Goal: Task Accomplishment & Management: Manage account settings

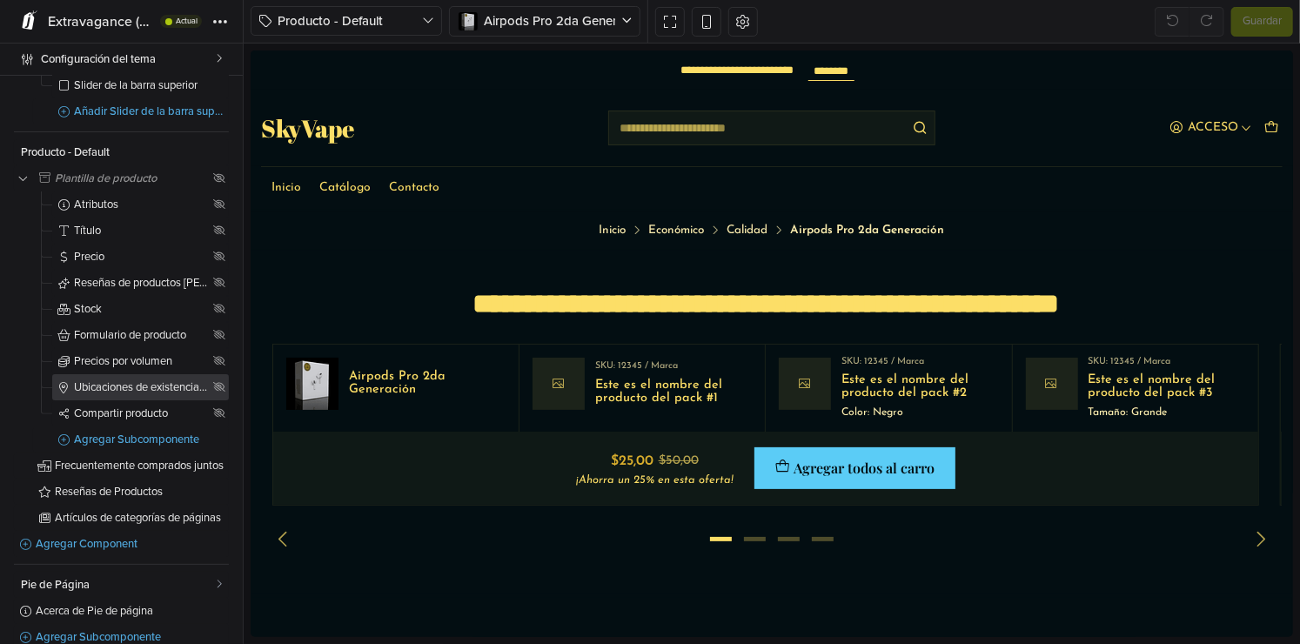
scroll to position [141, 0]
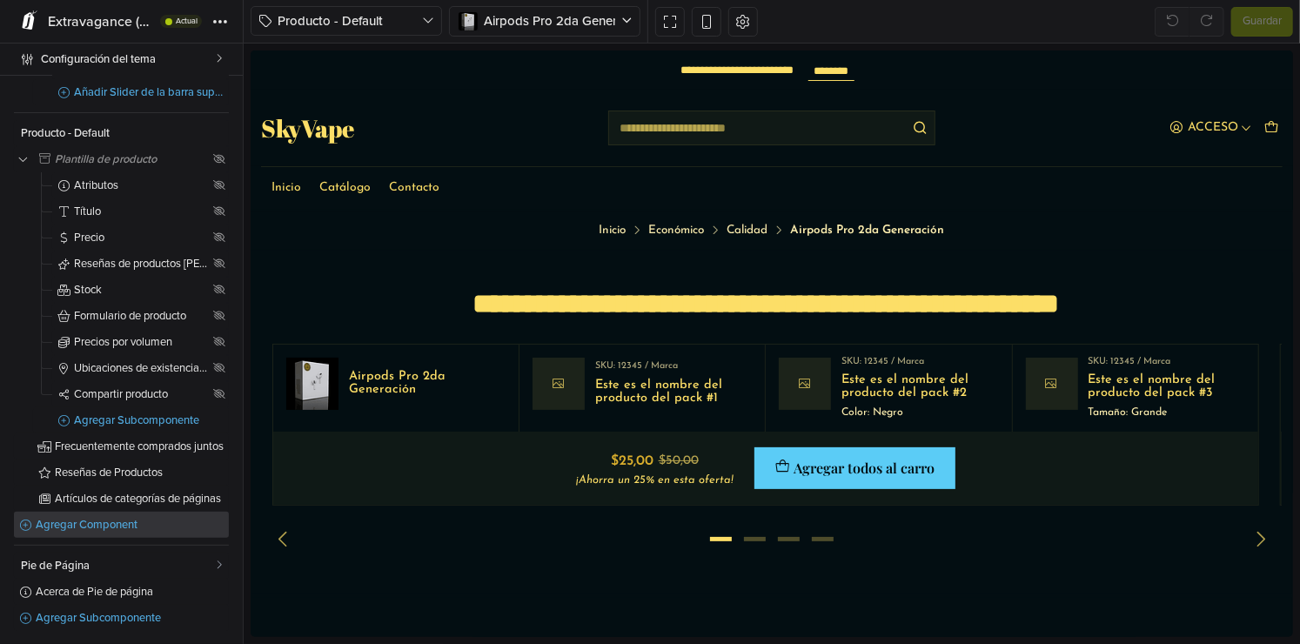
click at [96, 516] on link "Agregar Component" at bounding box center [121, 525] width 215 height 26
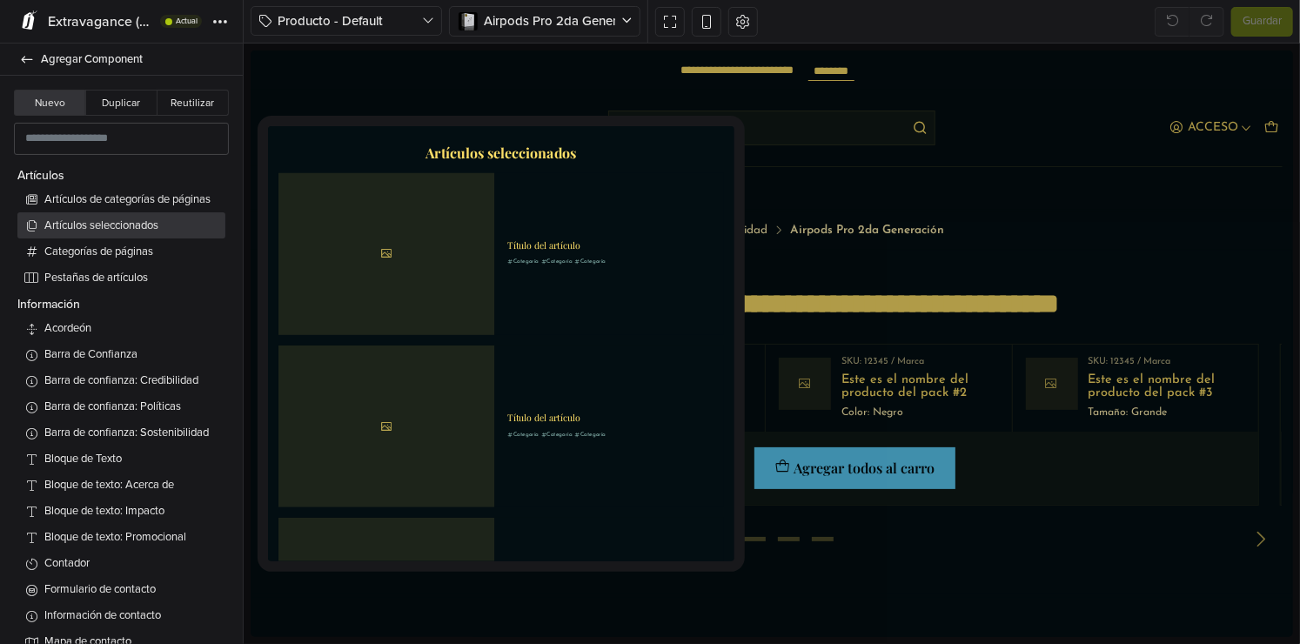
click at [144, 221] on span "Artículos seleccionados" at bounding box center [131, 226] width 174 height 17
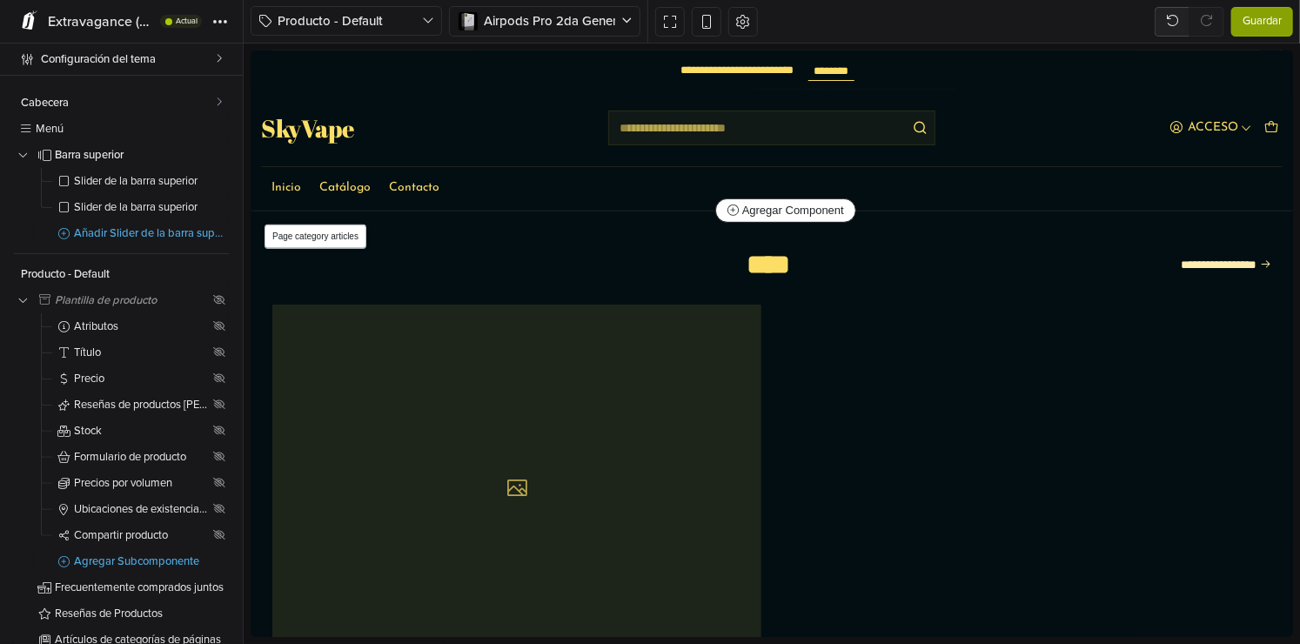
scroll to position [581, 0]
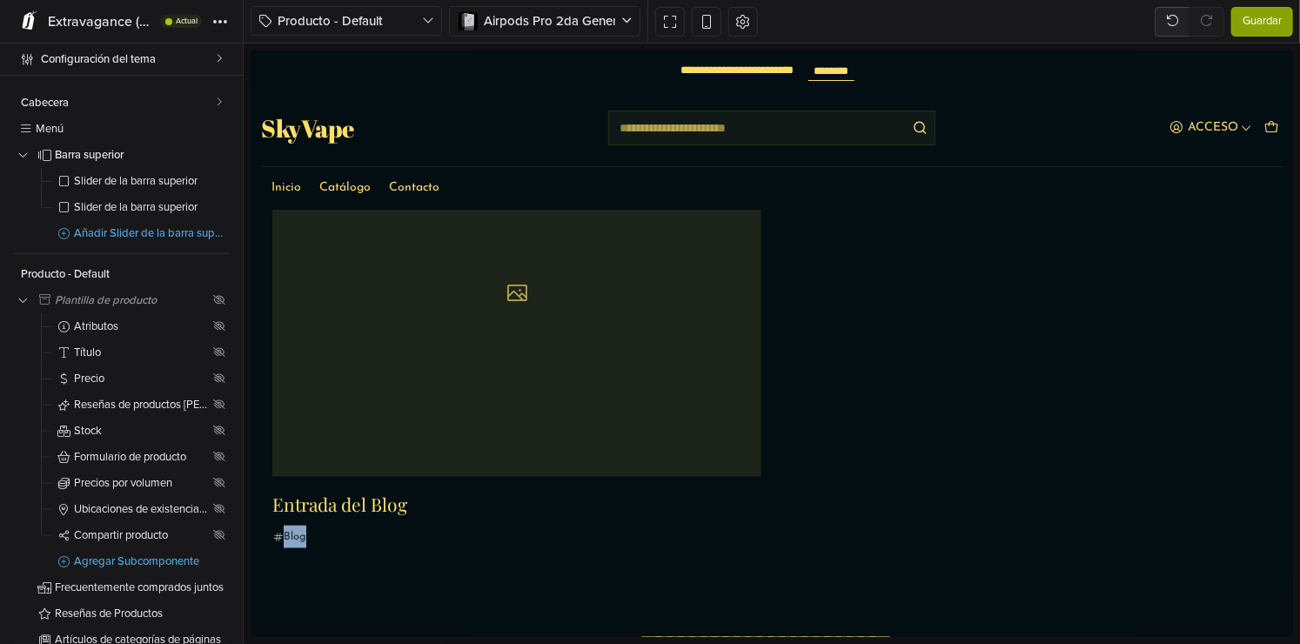
drag, startPoint x: 902, startPoint y: 579, endPoint x: 1282, endPoint y: 569, distance: 379.5
click at [898, 523] on section "**********" at bounding box center [771, 302] width 1041 height 573
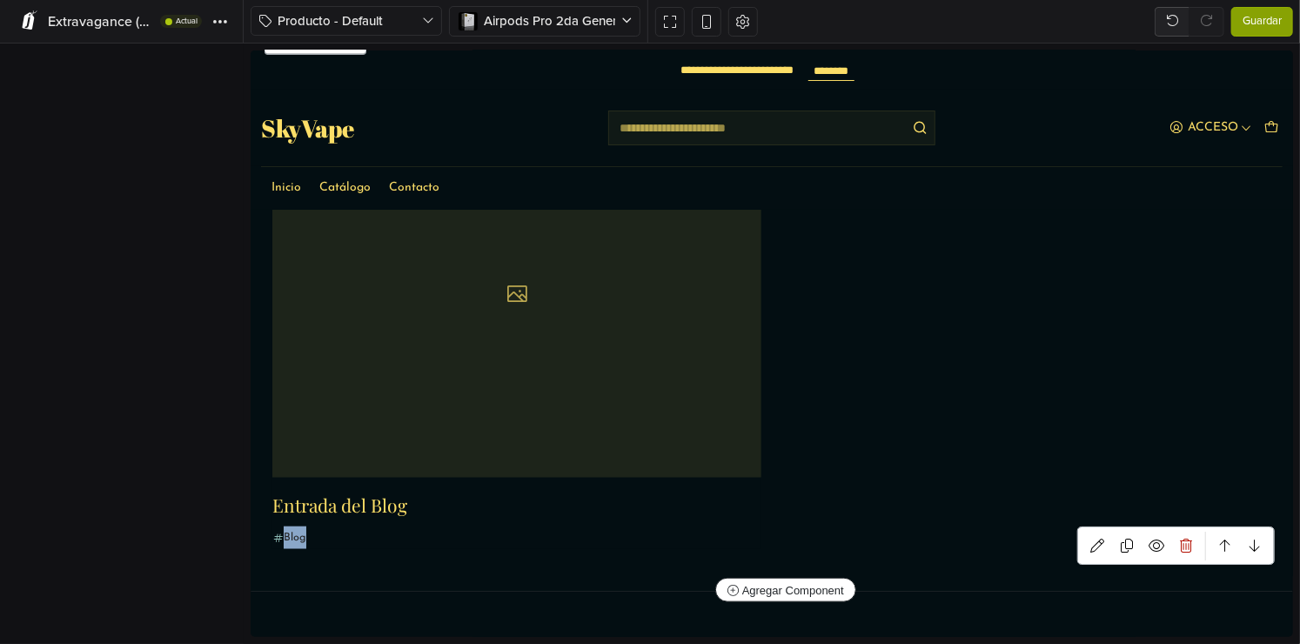
scroll to position [537, 0]
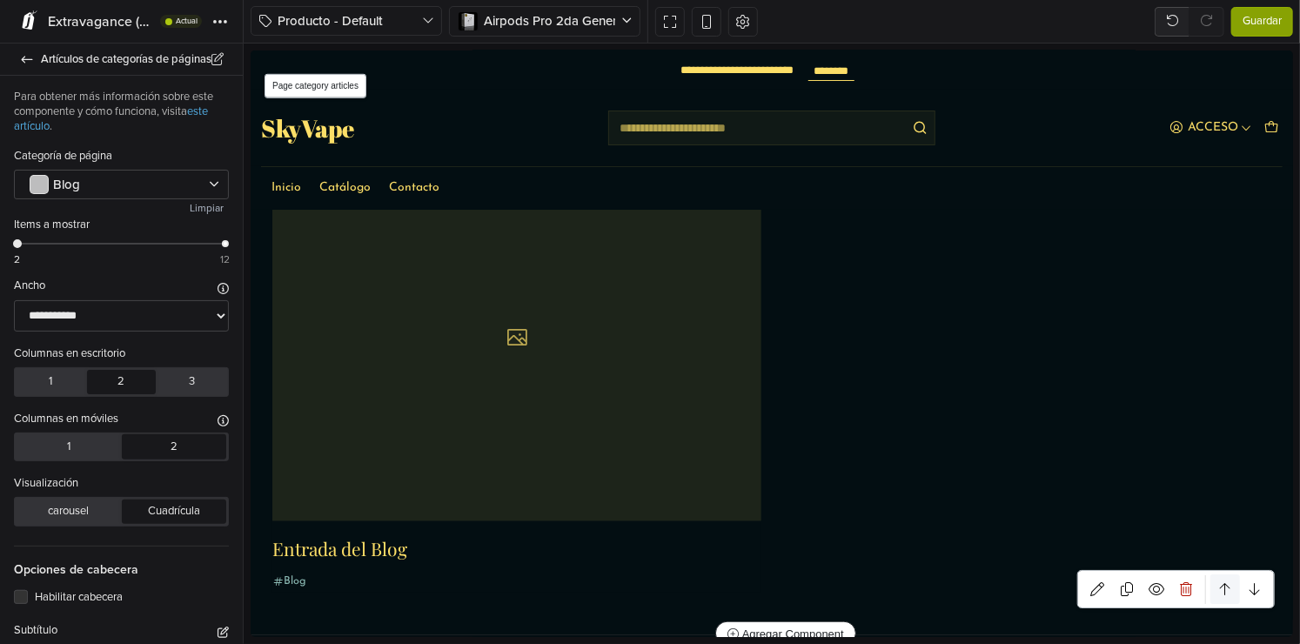
click at [1219, 584] on icon at bounding box center [1224, 588] width 10 height 14
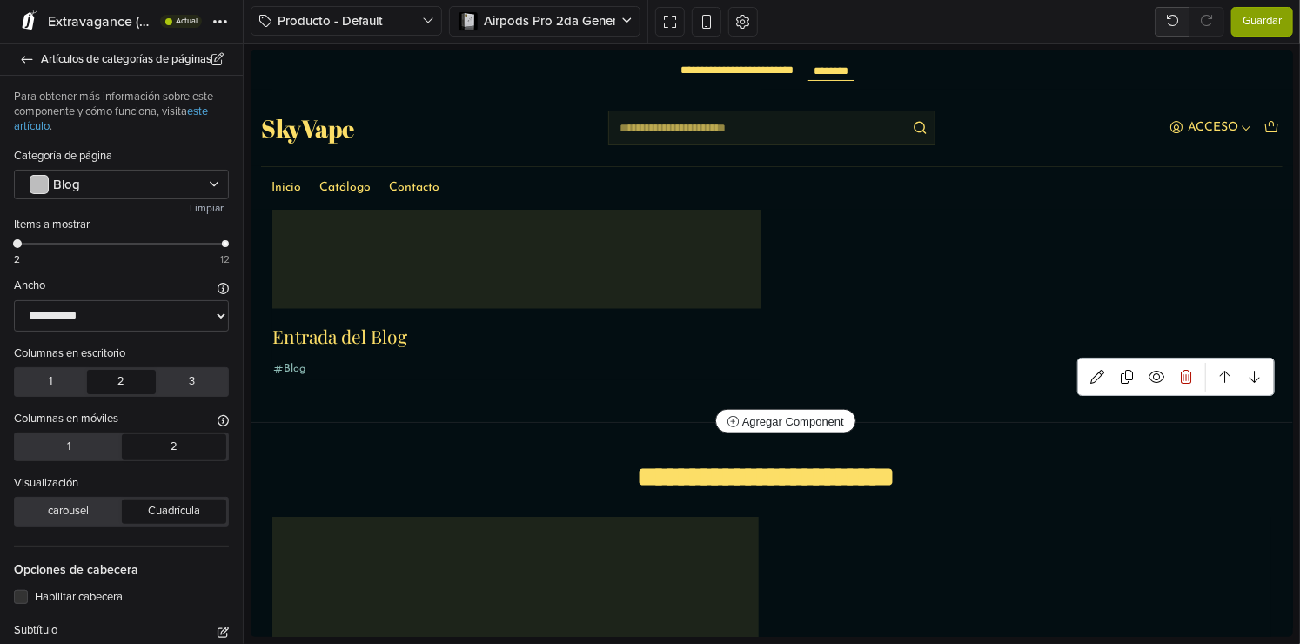
scroll to position [711, 0]
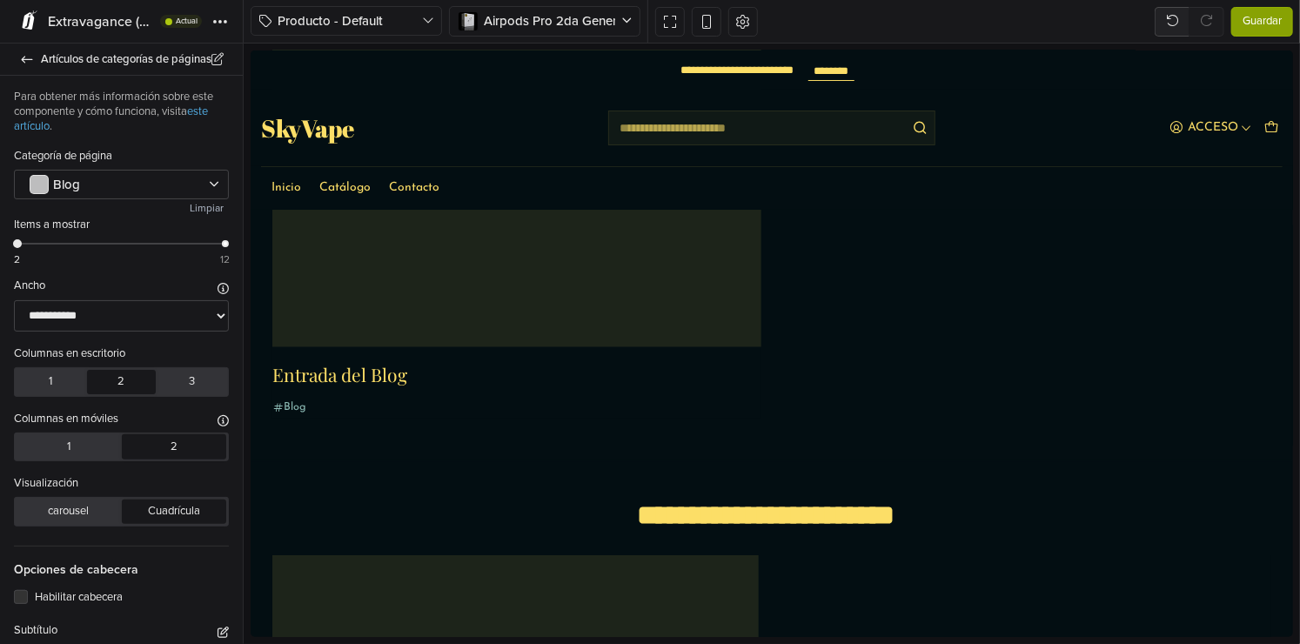
click at [250, 50] on icon at bounding box center [250, 50] width 0 height 0
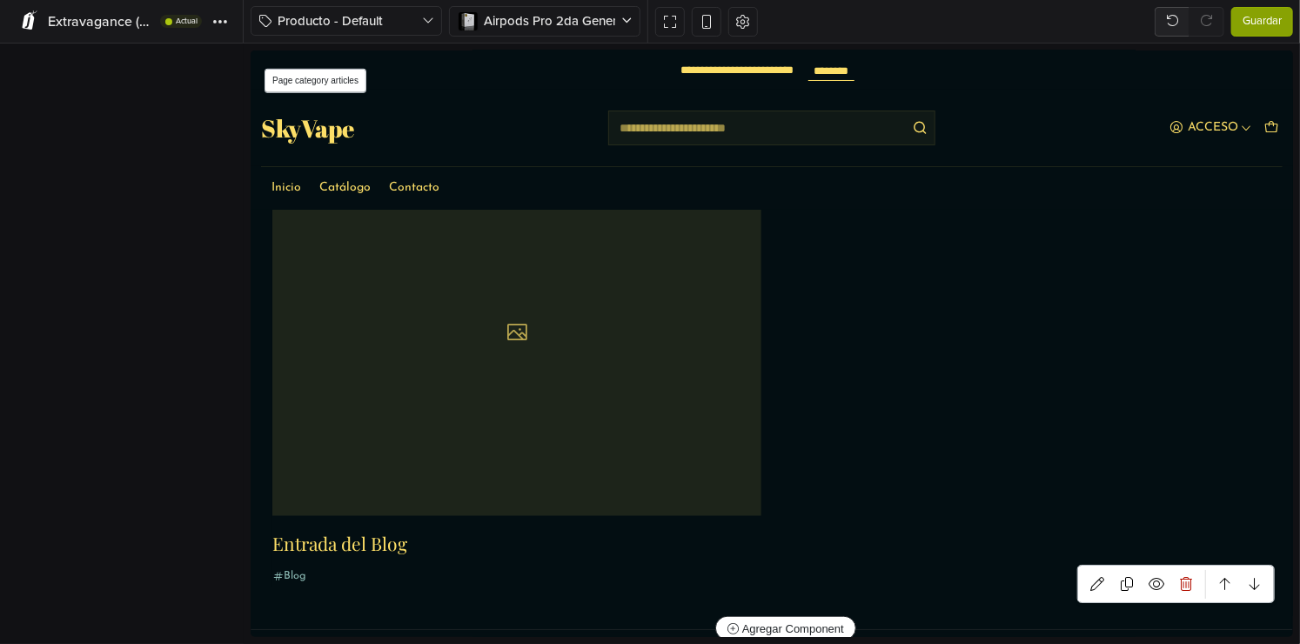
scroll to position [536, 0]
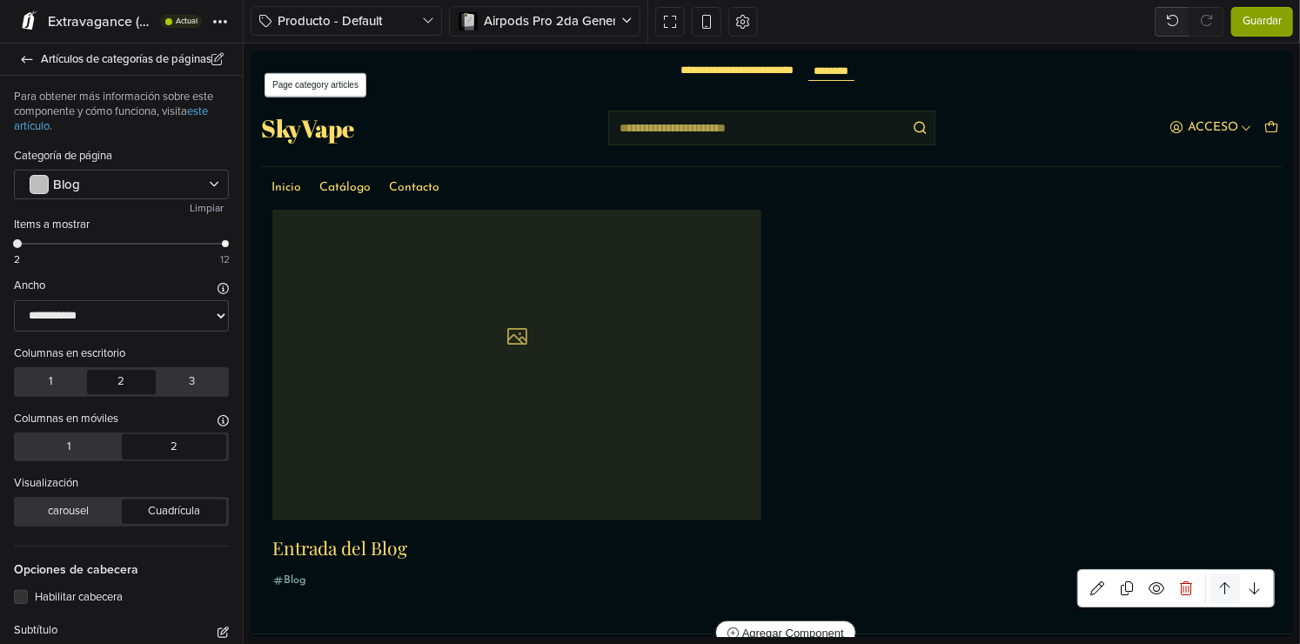
click at [1220, 581] on link at bounding box center [1225, 588] width 30 height 30
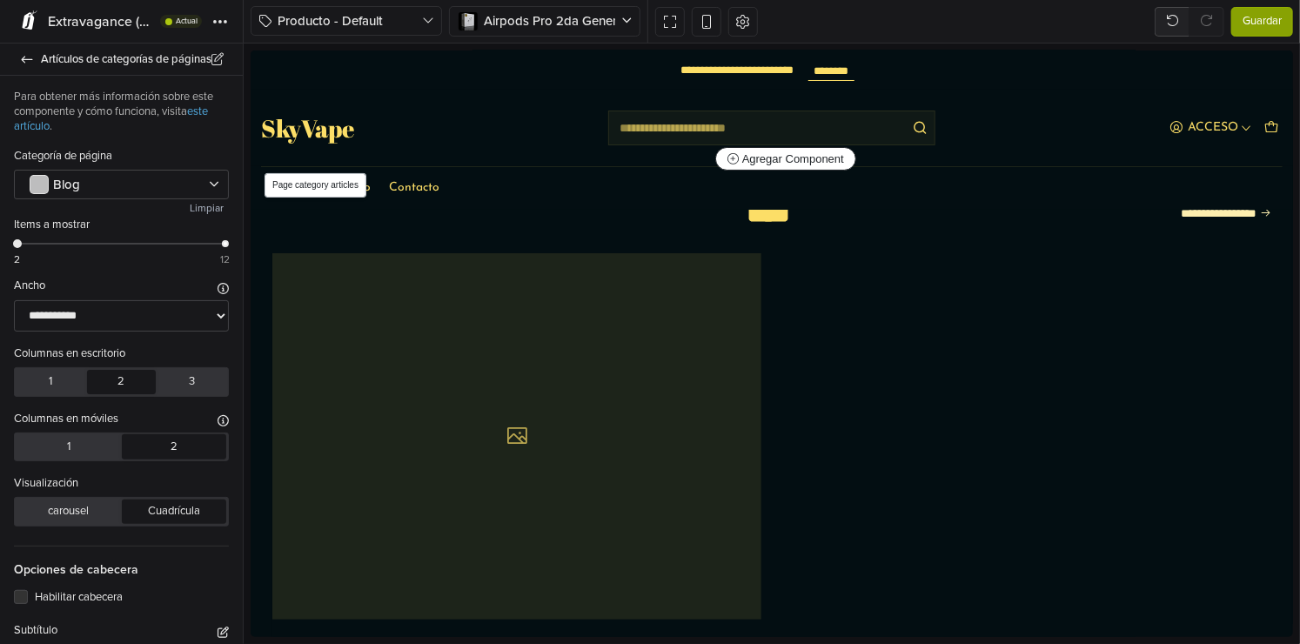
scroll to position [0, 0]
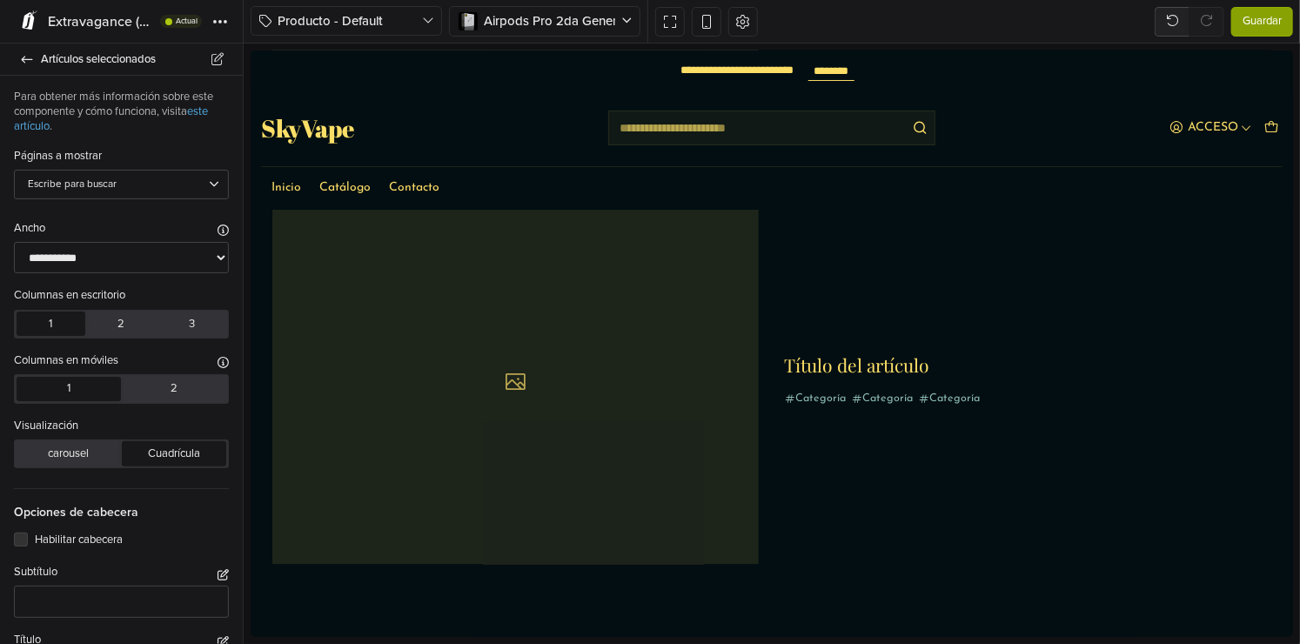
scroll to position [755, 0]
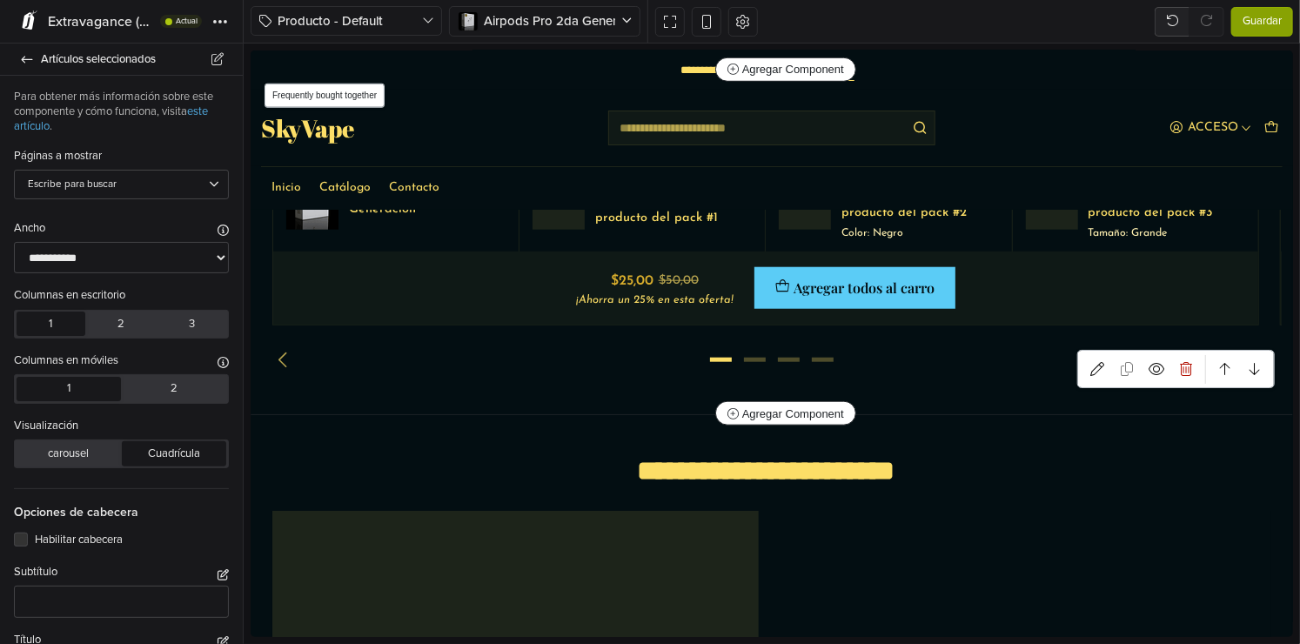
click at [1071, 406] on section "**********" at bounding box center [771, 242] width 1041 height 344
type input "**********"
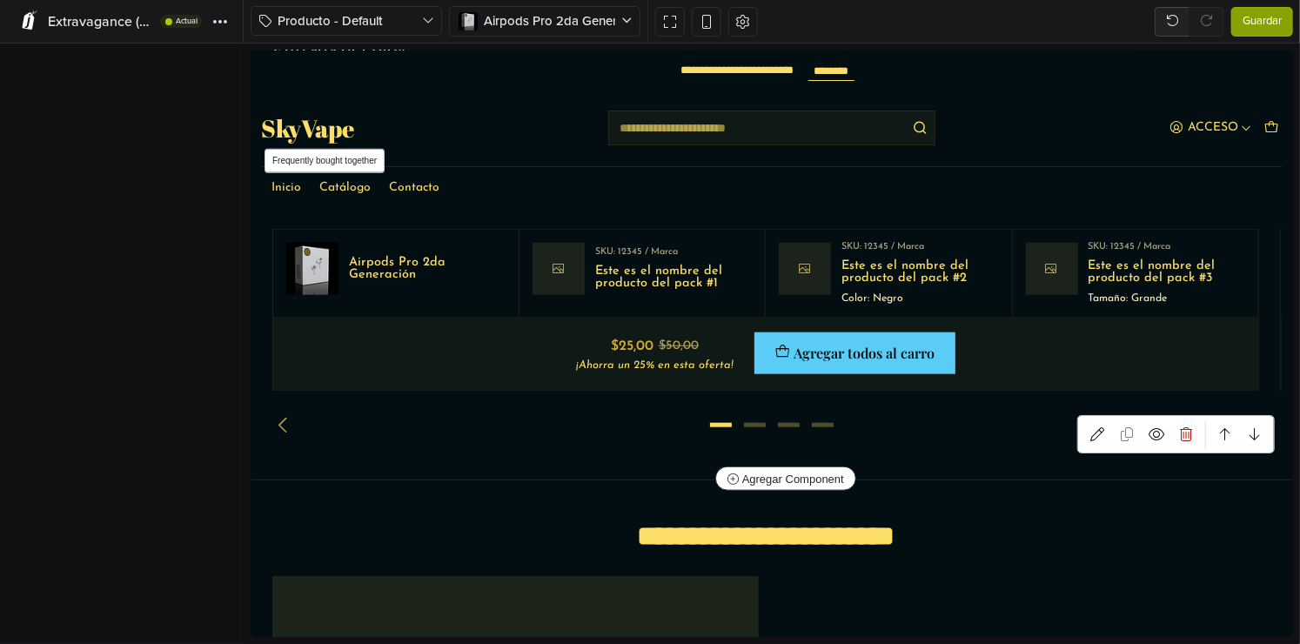
scroll to position [648, 0]
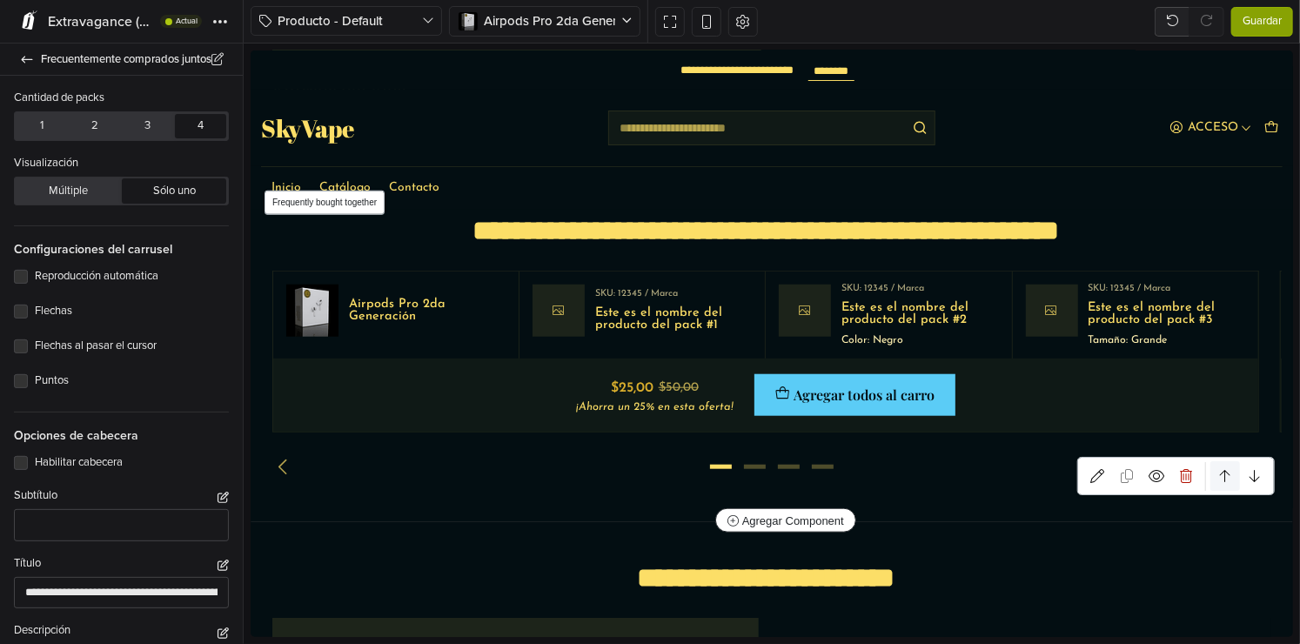
click at [1219, 472] on icon at bounding box center [1224, 475] width 10 height 14
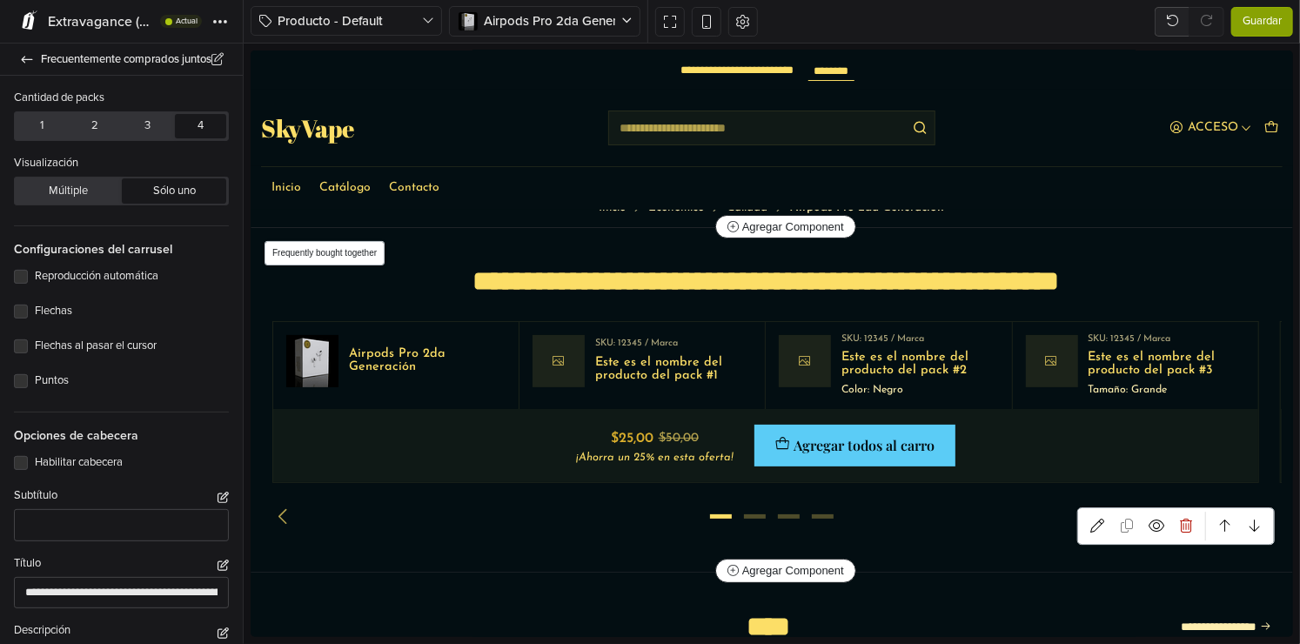
scroll to position [0, 0]
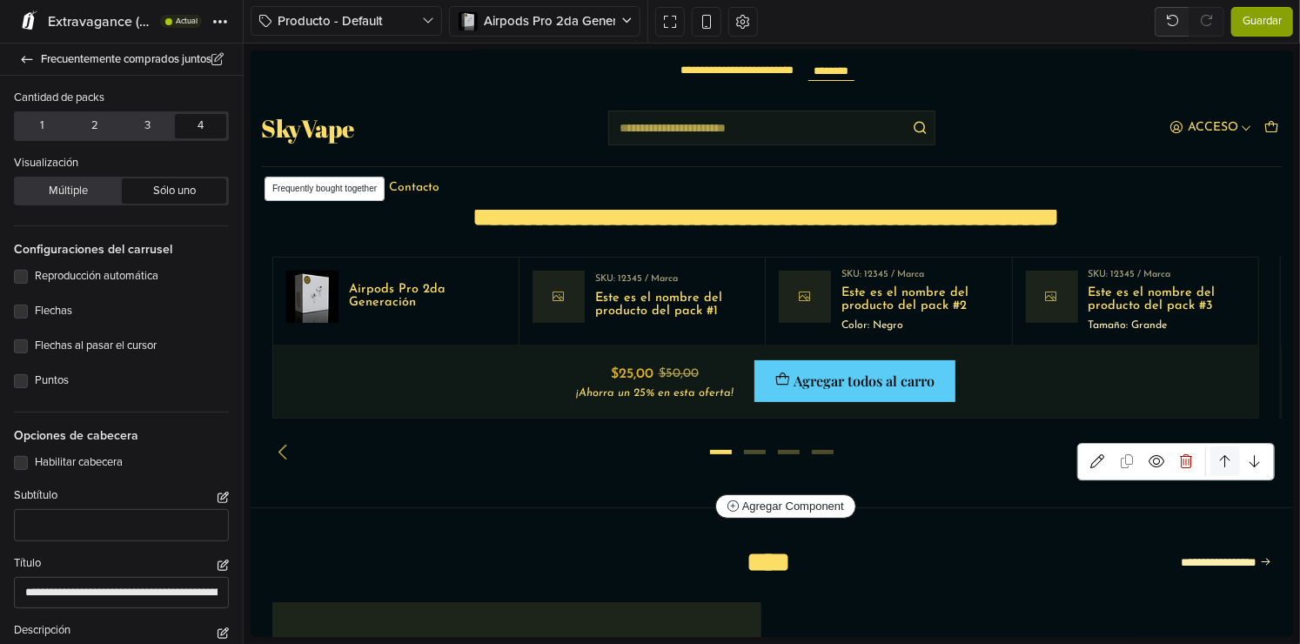
click at [1220, 465] on link at bounding box center [1225, 461] width 30 height 30
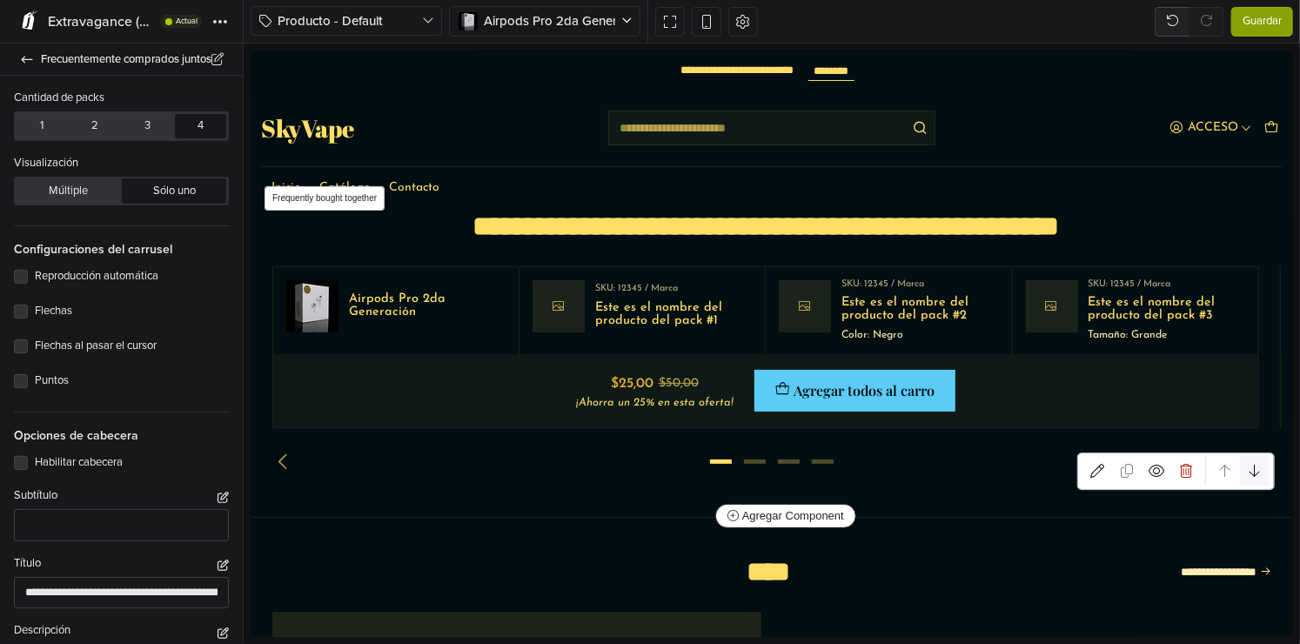
click at [1249, 470] on icon at bounding box center [1254, 470] width 10 height 14
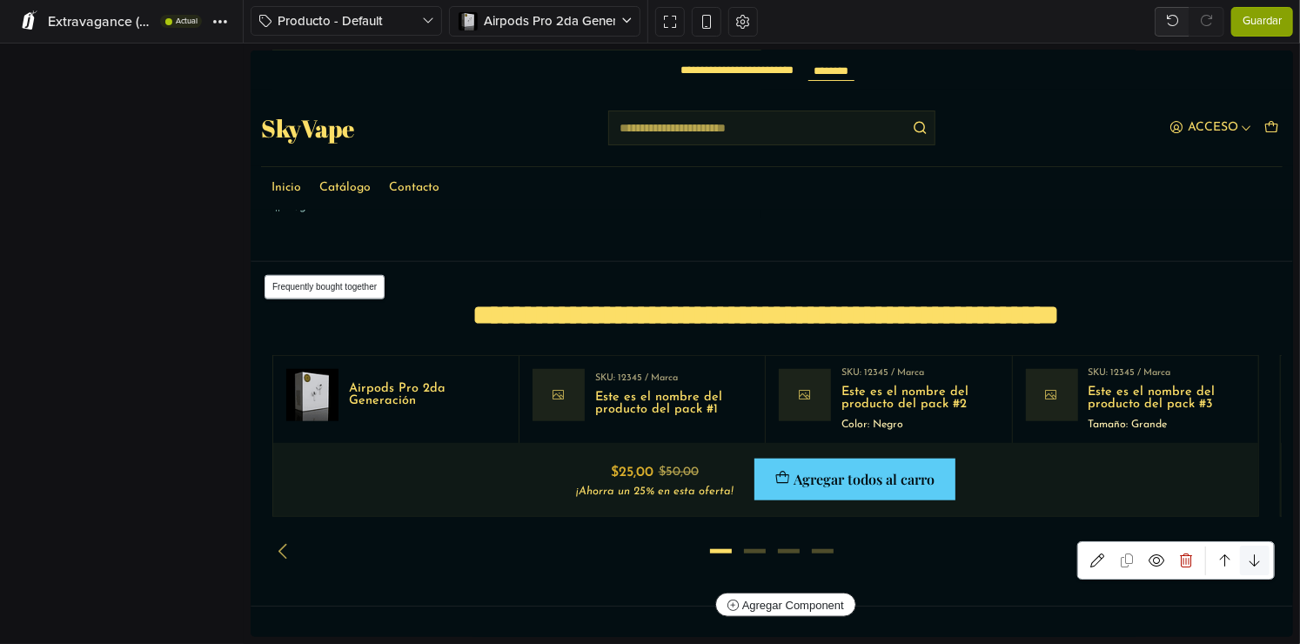
scroll to position [648, 0]
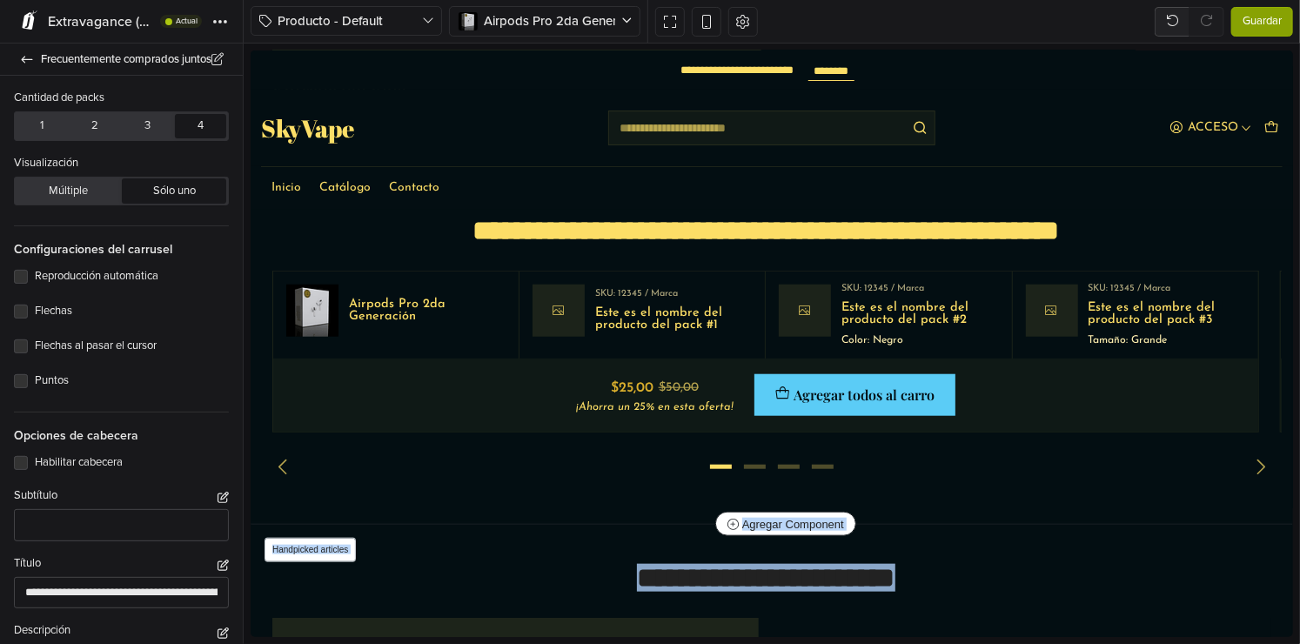
drag, startPoint x: 935, startPoint y: 509, endPoint x: 935, endPoint y: 553, distance: 44.4
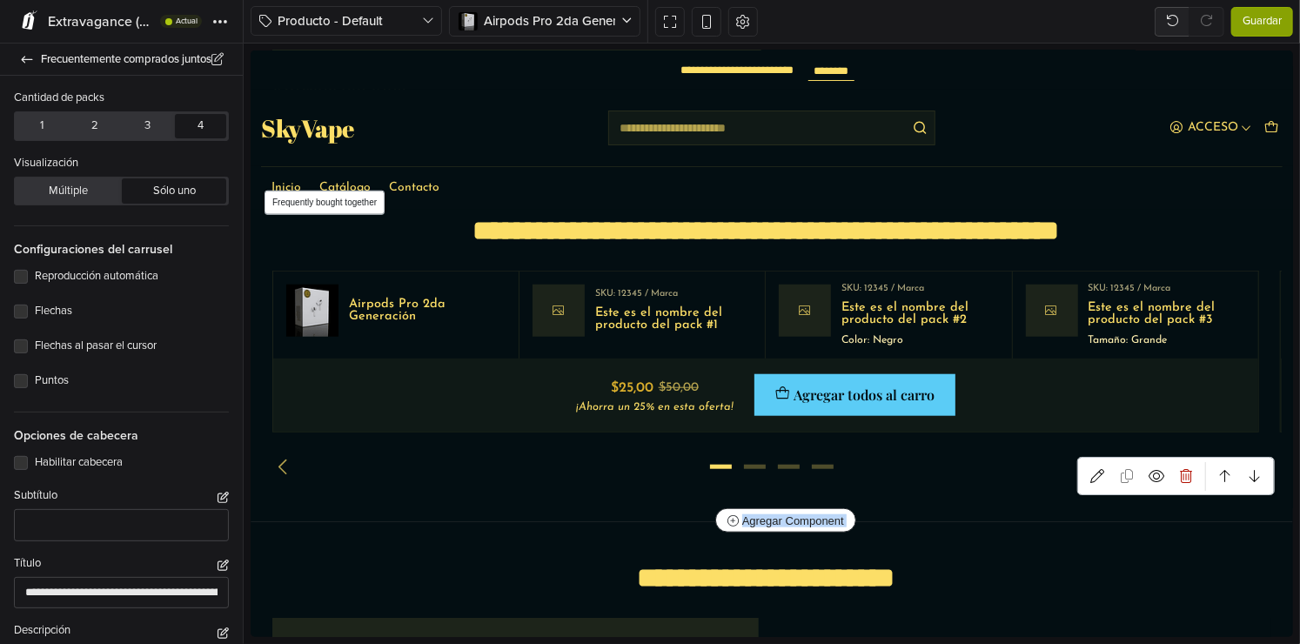
click at [954, 474] on section "**********" at bounding box center [771, 349] width 1041 height 344
click at [676, 509] on section "**********" at bounding box center [771, 349] width 1041 height 344
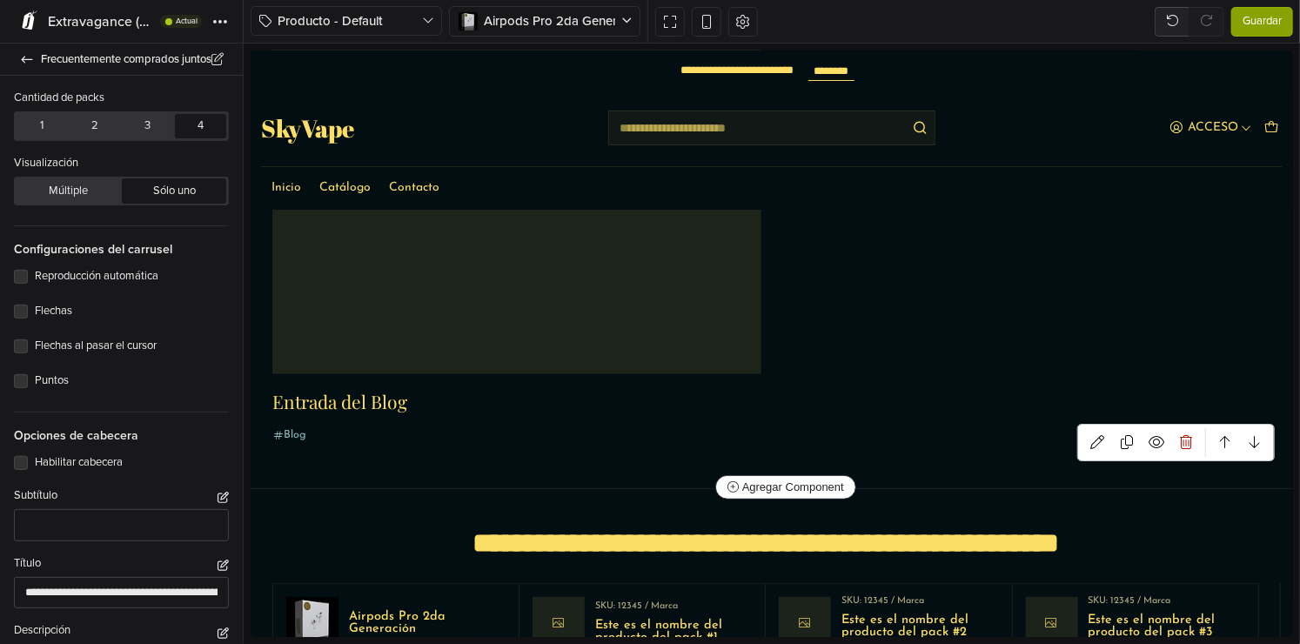
scroll to position [300, 0]
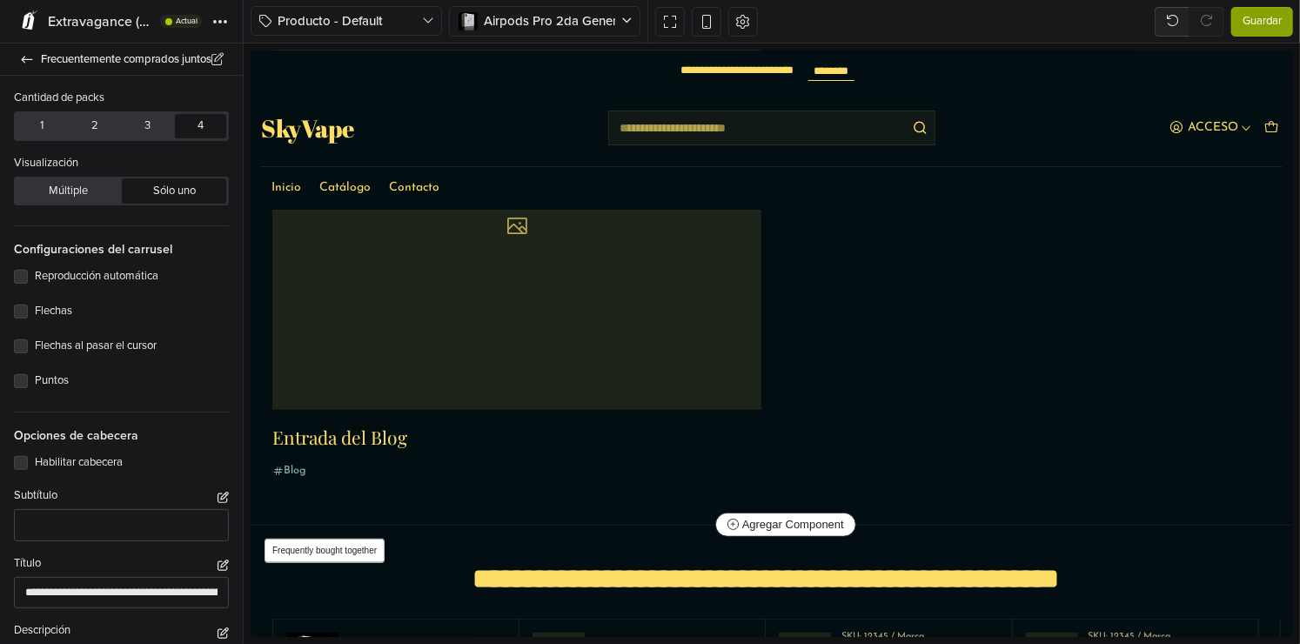
drag, startPoint x: 815, startPoint y: 523, endPoint x: 815, endPoint y: 551, distance: 27.8
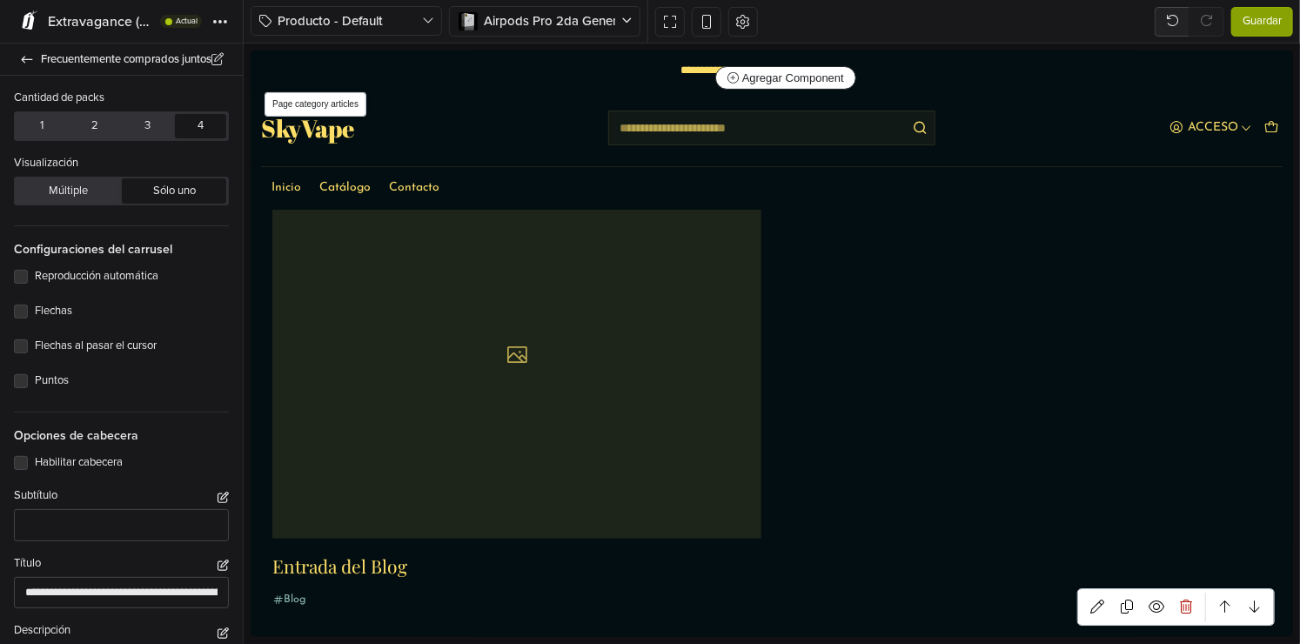
scroll to position [0, 0]
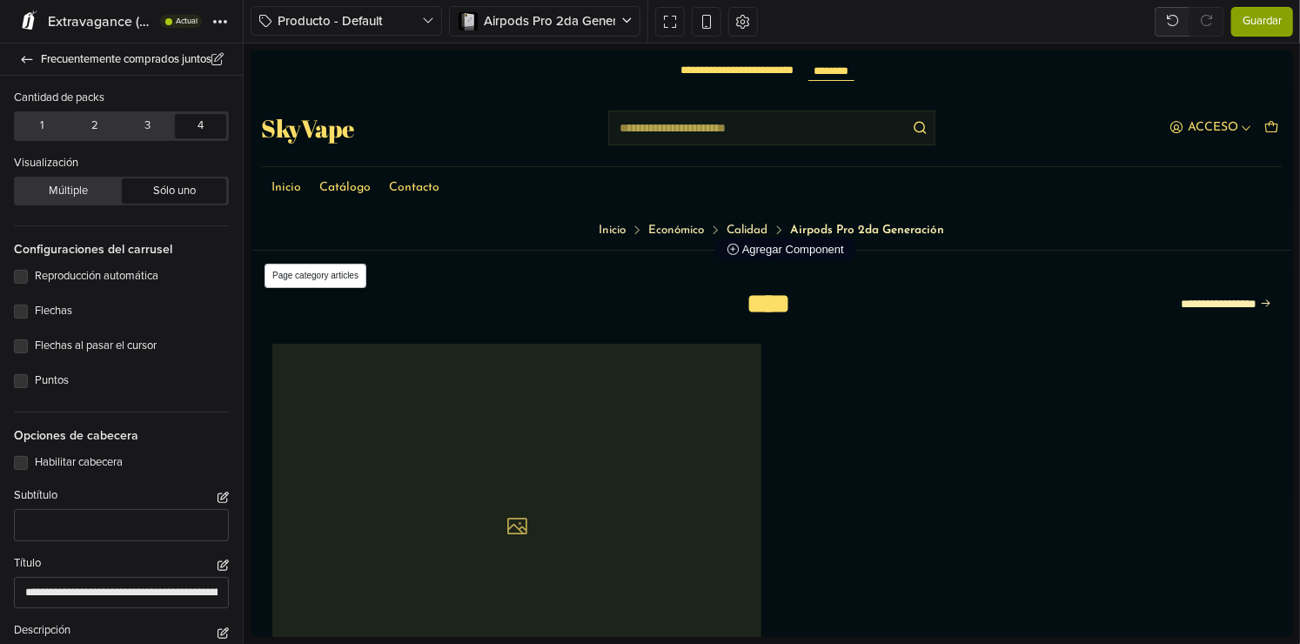
click at [782, 254] on button "Agregar Component +" at bounding box center [784, 249] width 141 height 24
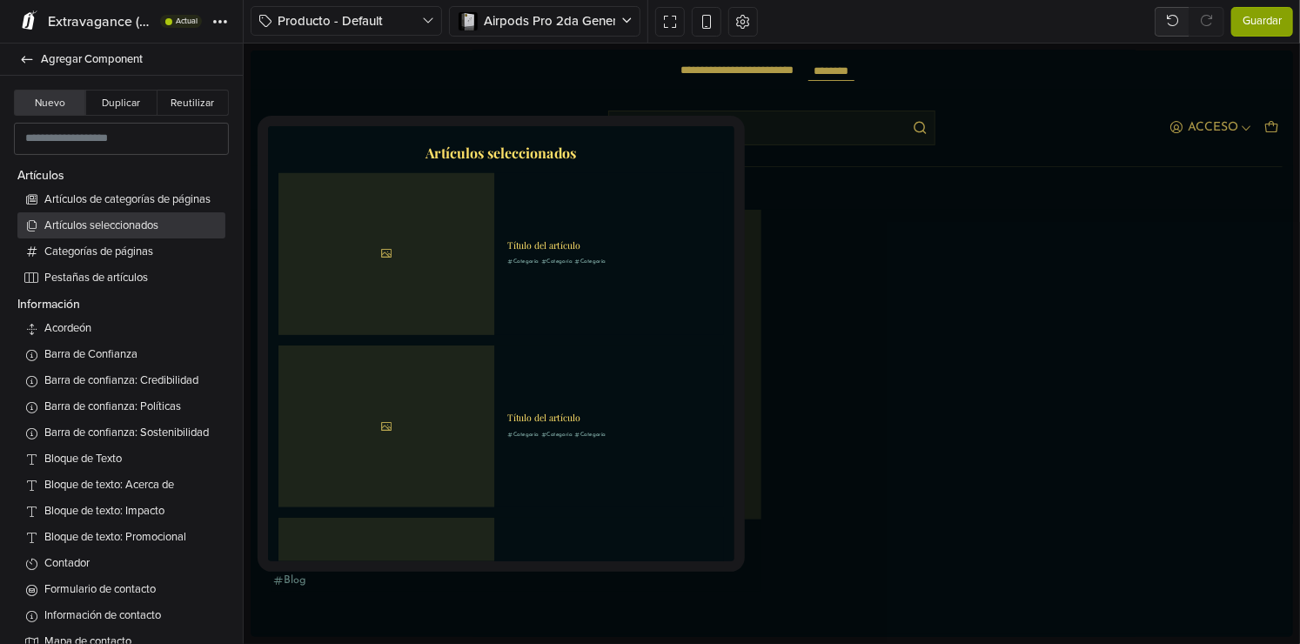
click at [137, 228] on span "Artículos seleccionados" at bounding box center [131, 226] width 174 height 17
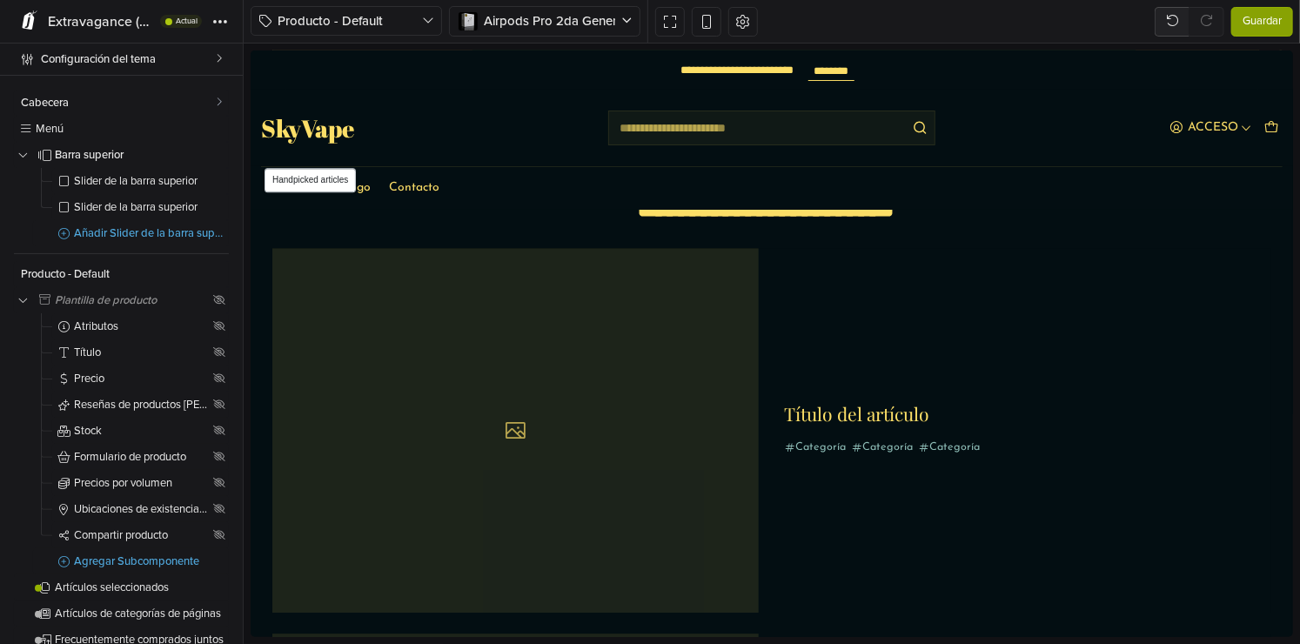
scroll to position [2001, 0]
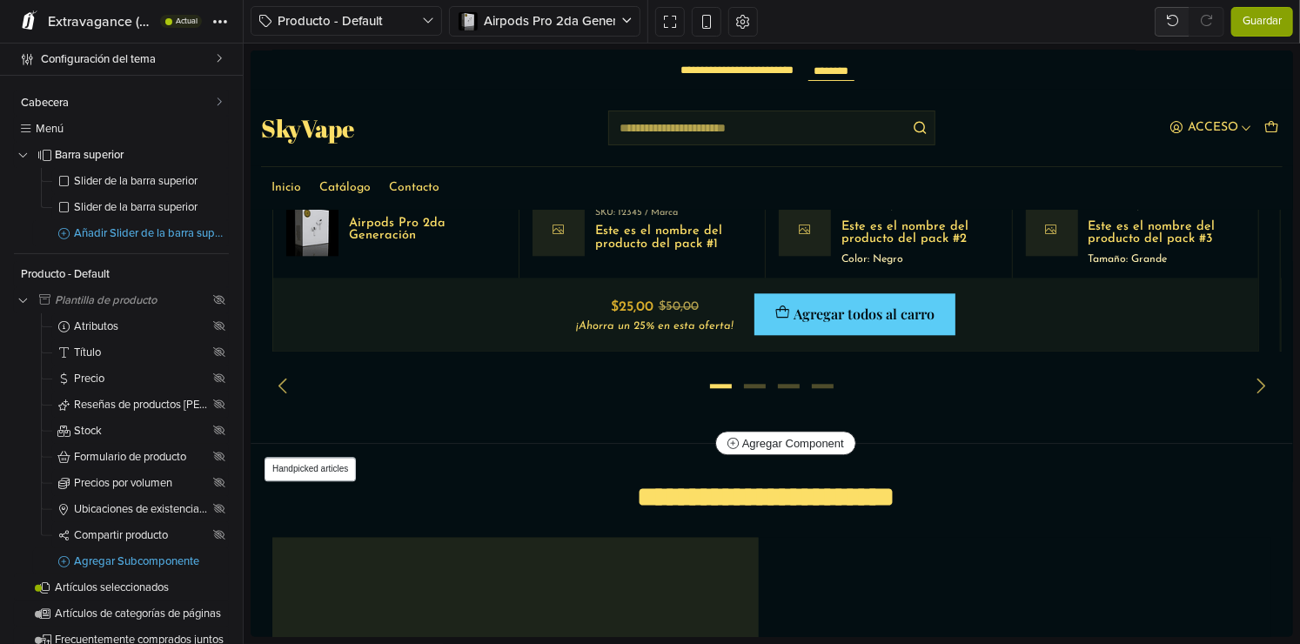
click at [250, 50] on icon at bounding box center [250, 50] width 0 height 0
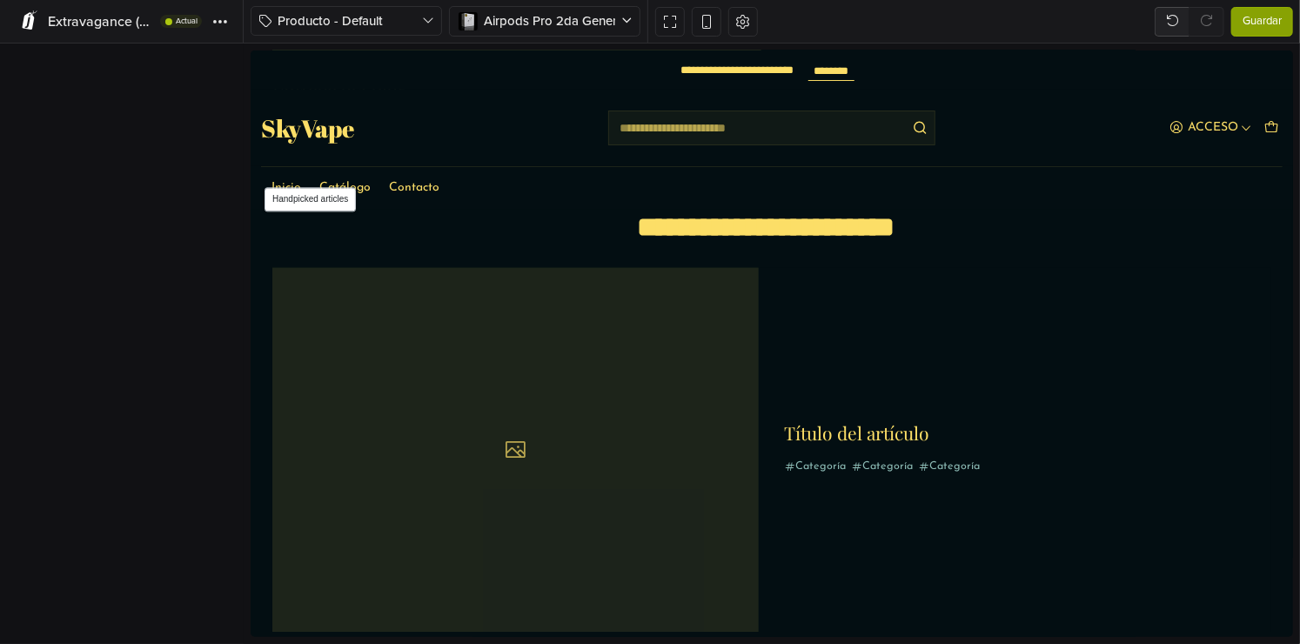
scroll to position [1907, 0]
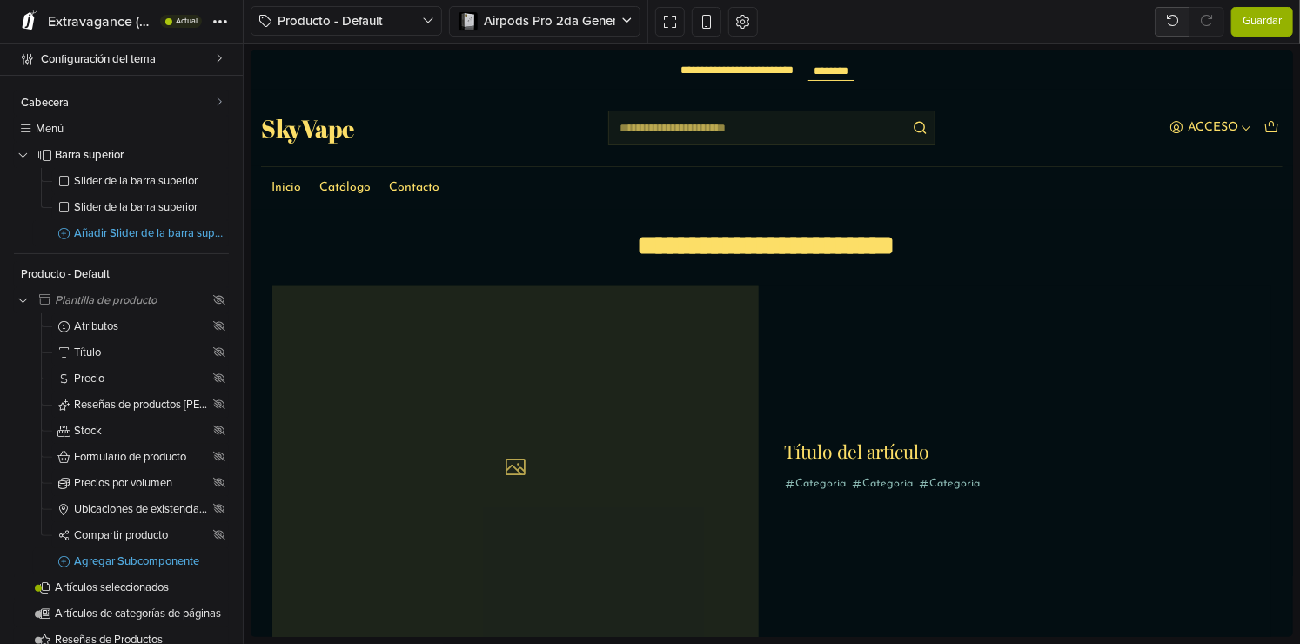
click at [1255, 19] on span "Guardar" at bounding box center [1262, 21] width 39 height 17
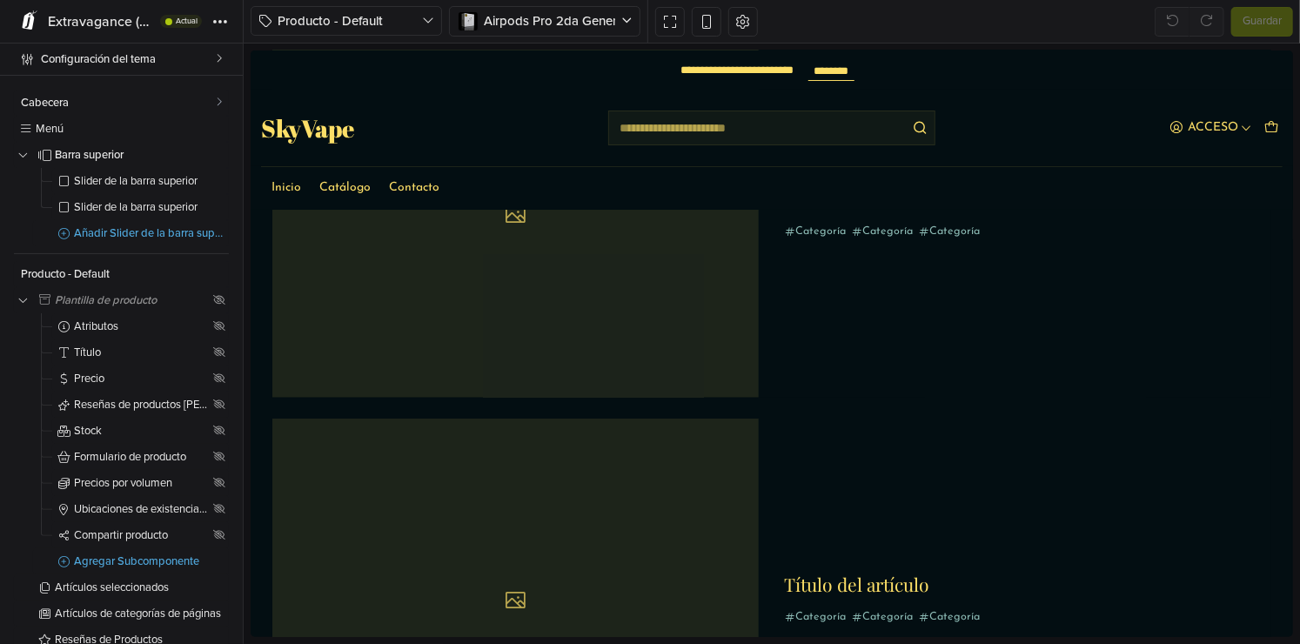
scroll to position [1131, 0]
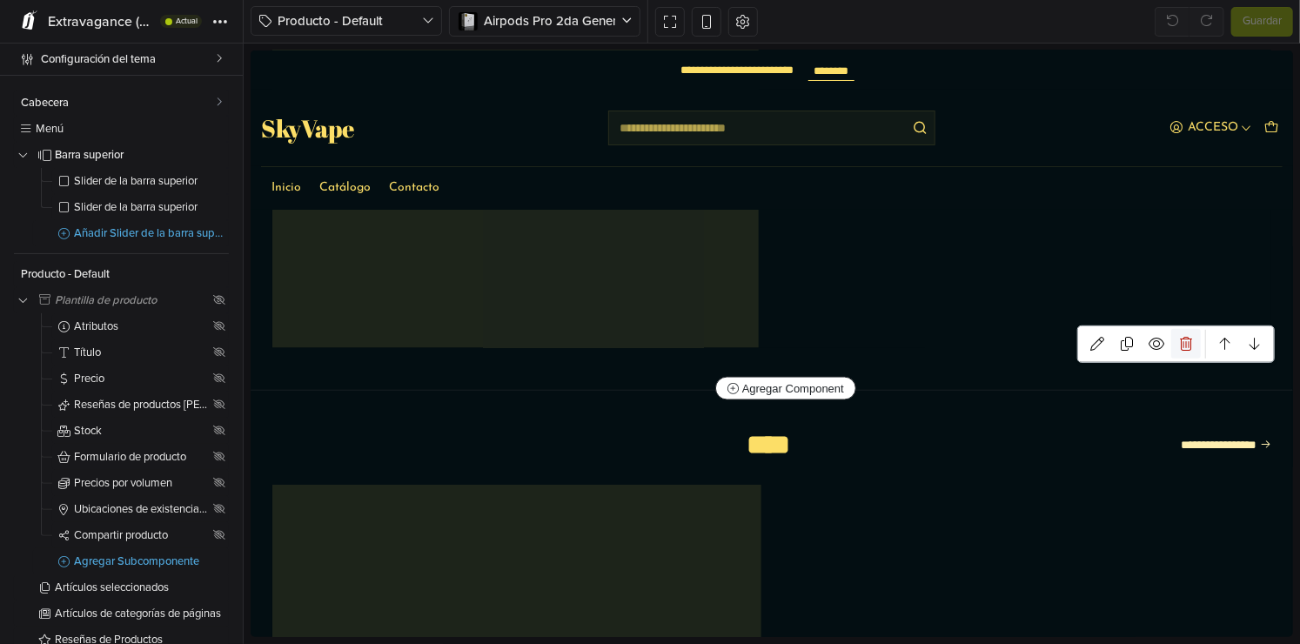
click at [1179, 336] on icon at bounding box center [1185, 343] width 12 height 14
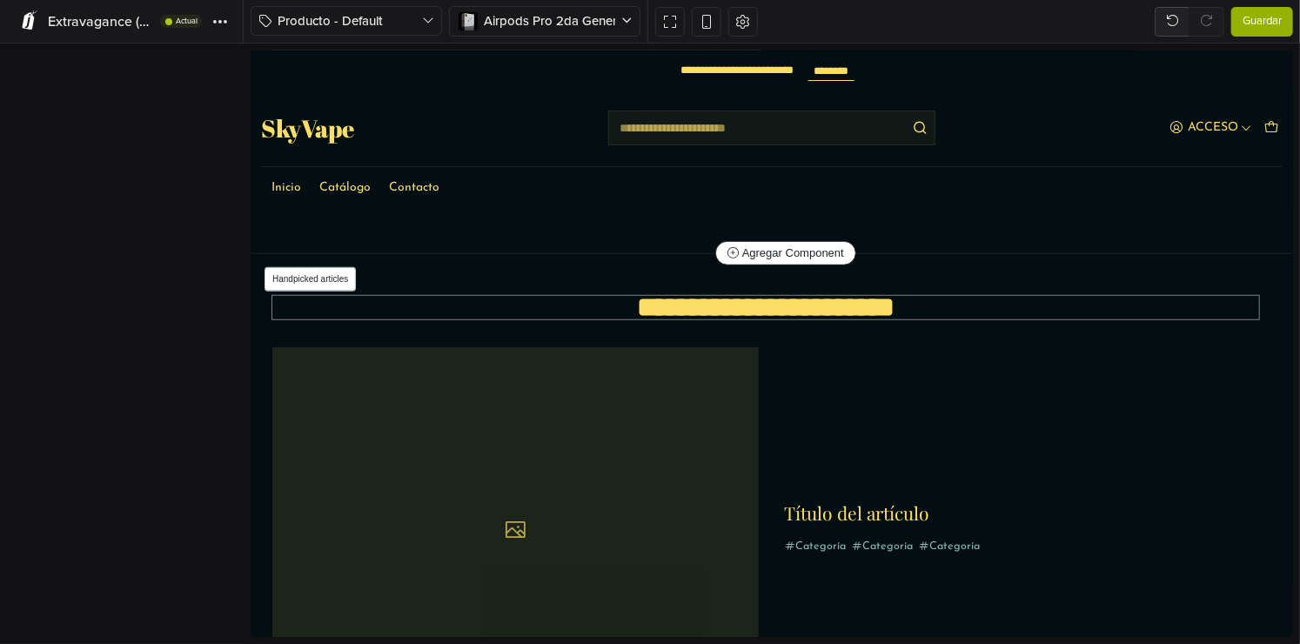
scroll to position [534, 0]
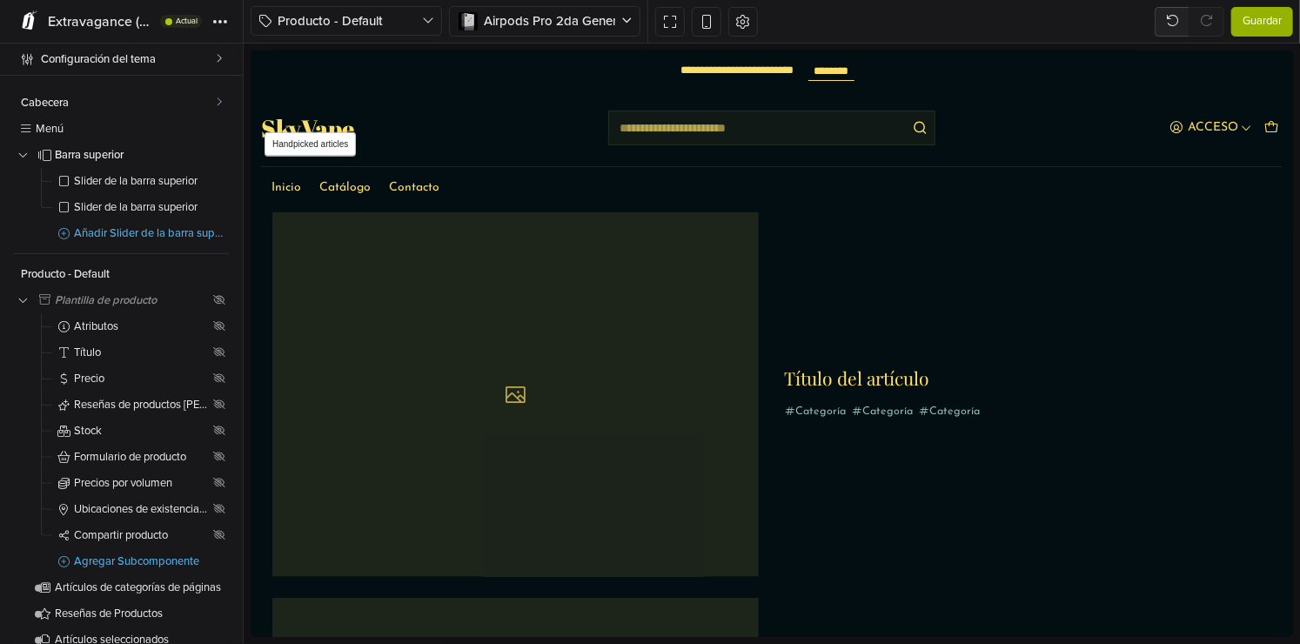
click at [567, 387] on div at bounding box center [514, 393] width 486 height 365
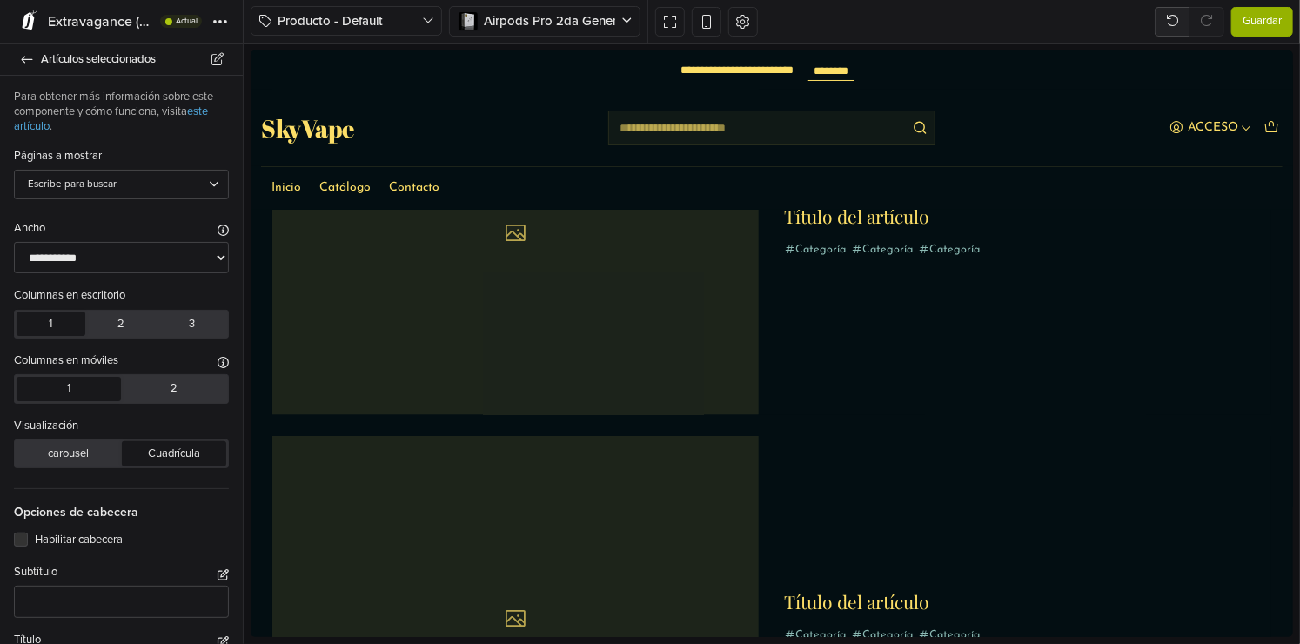
scroll to position [846, 0]
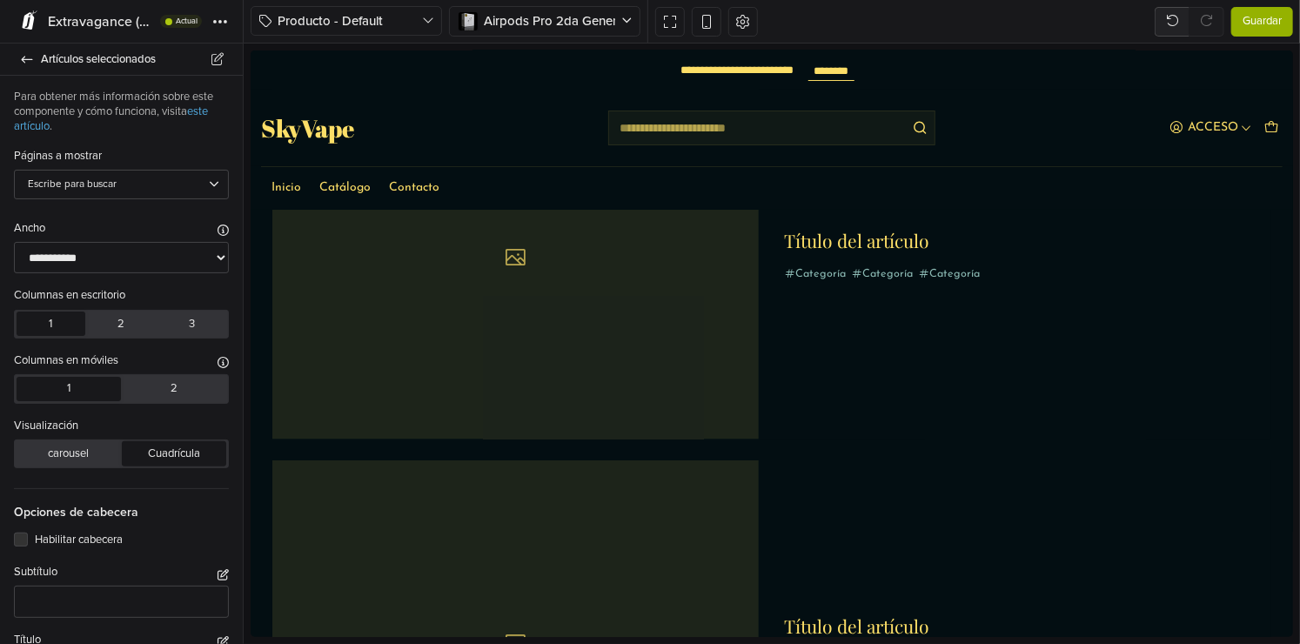
click at [509, 312] on div at bounding box center [514, 256] width 486 height 365
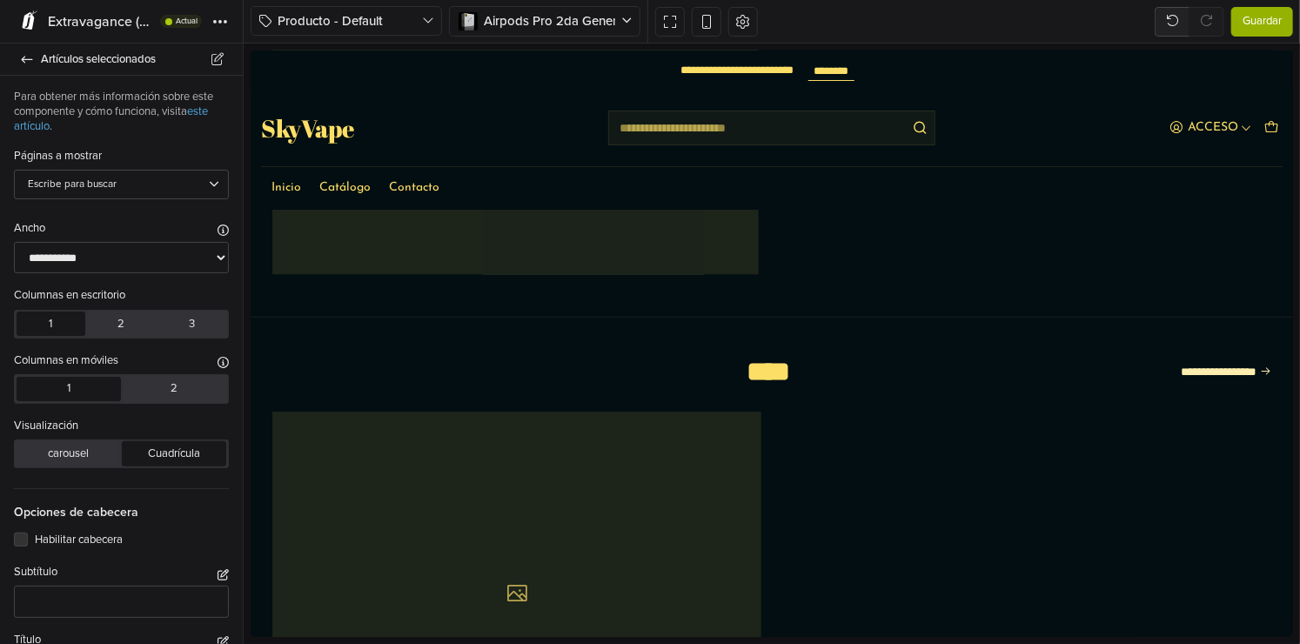
scroll to position [1131, 0]
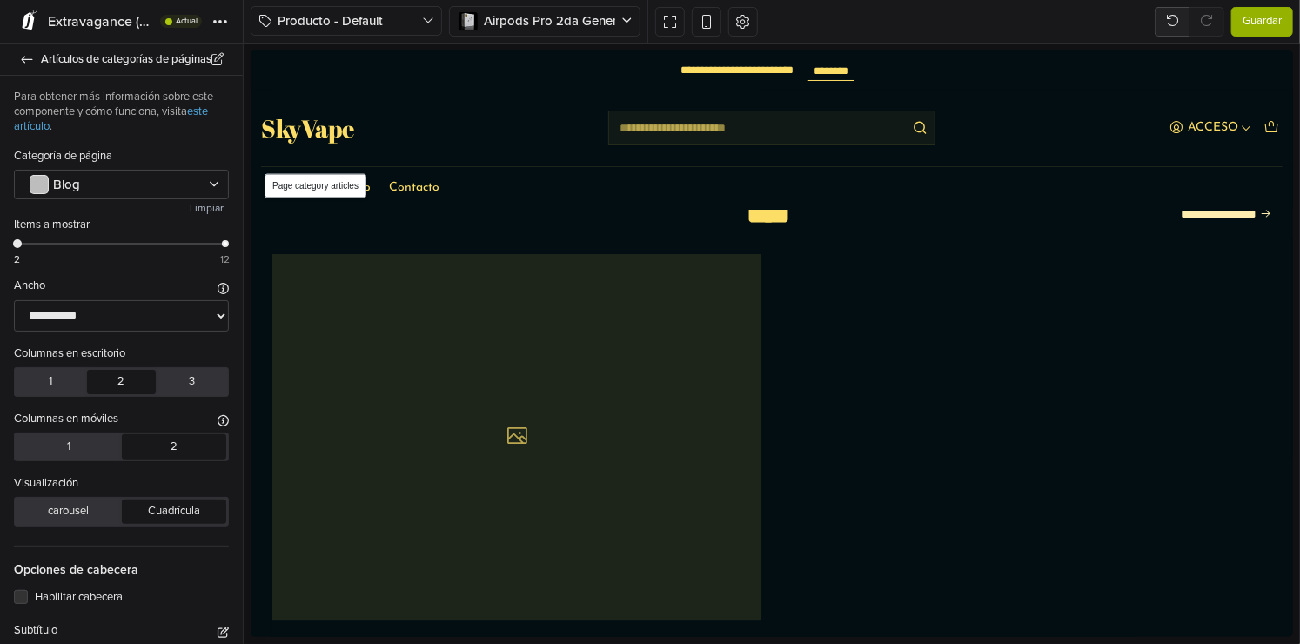
scroll to position [1623, 0]
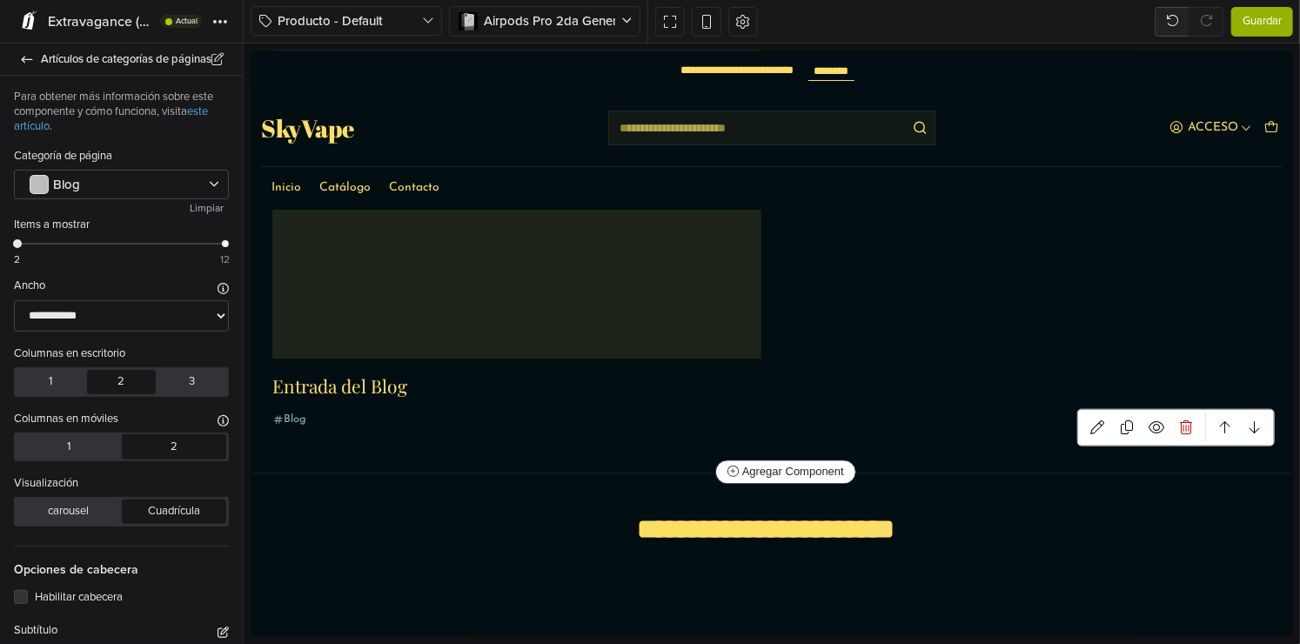
click at [918, 347] on div "Entrada del Blog Blog" at bounding box center [771, 211] width 1020 height 439
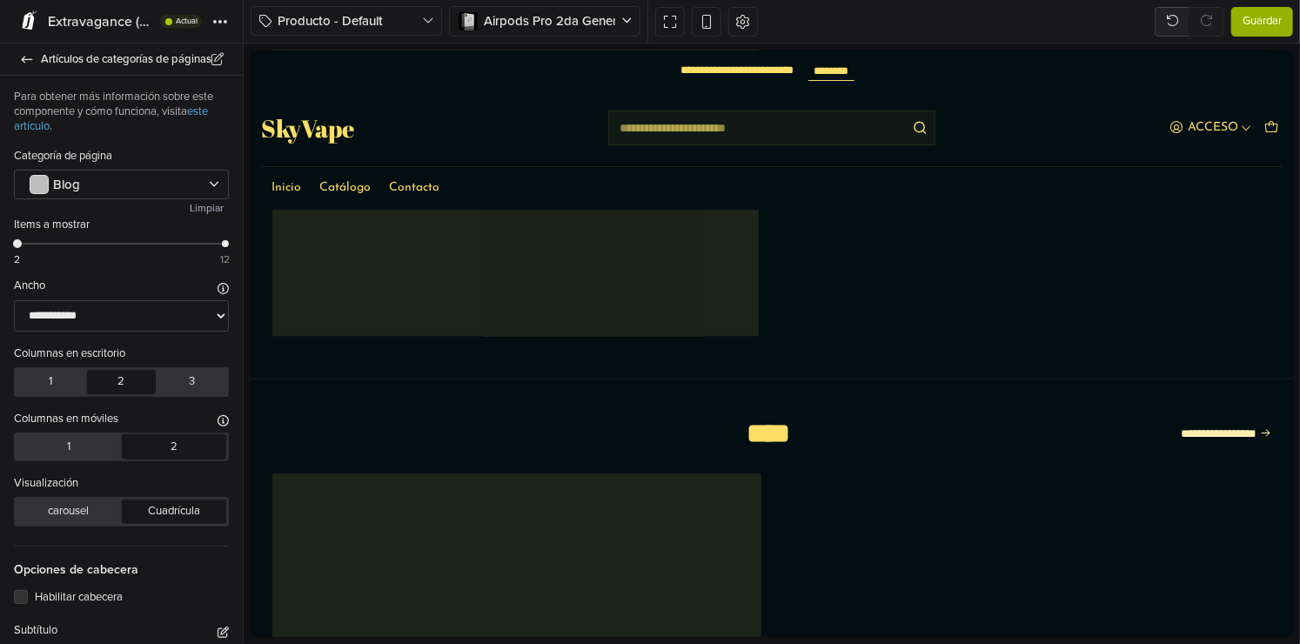
scroll to position [1145, 0]
click at [1272, 22] on span "Guardar" at bounding box center [1262, 21] width 39 height 17
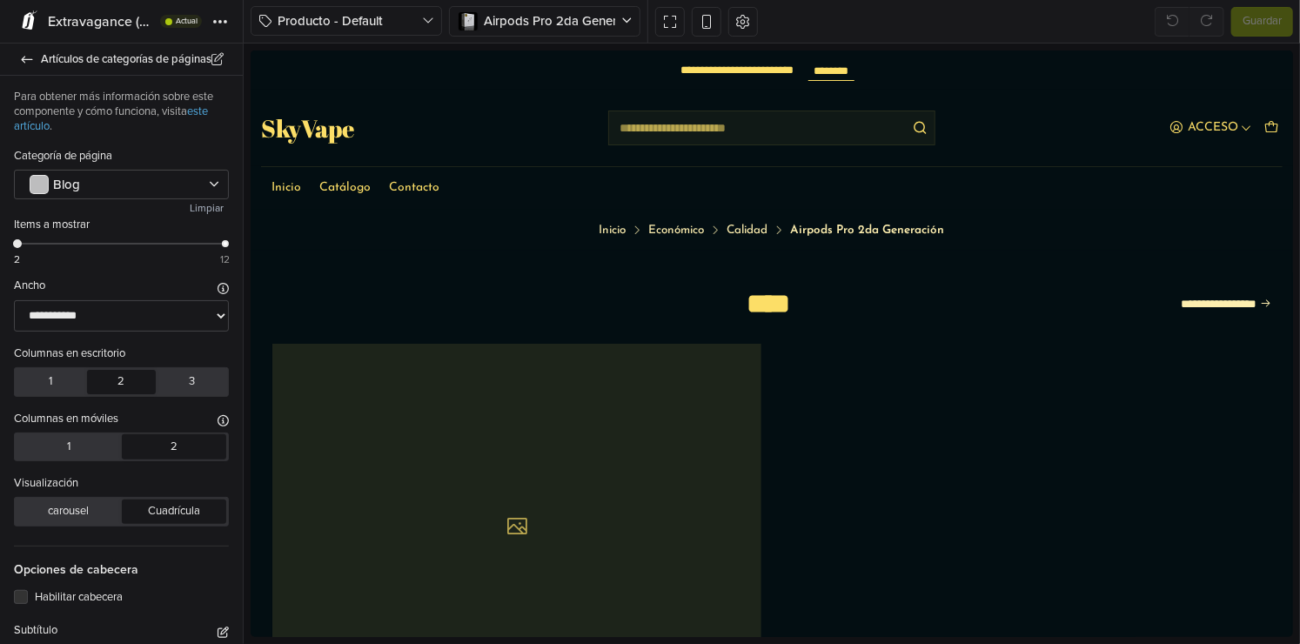
scroll to position [0, 0]
click at [150, 199] on div "Blog" at bounding box center [121, 185] width 215 height 30
click at [148, 191] on div at bounding box center [113, 185] width 171 height 16
click at [61, 52] on span "Artículos de categorías de páginas" at bounding box center [131, 59] width 181 height 24
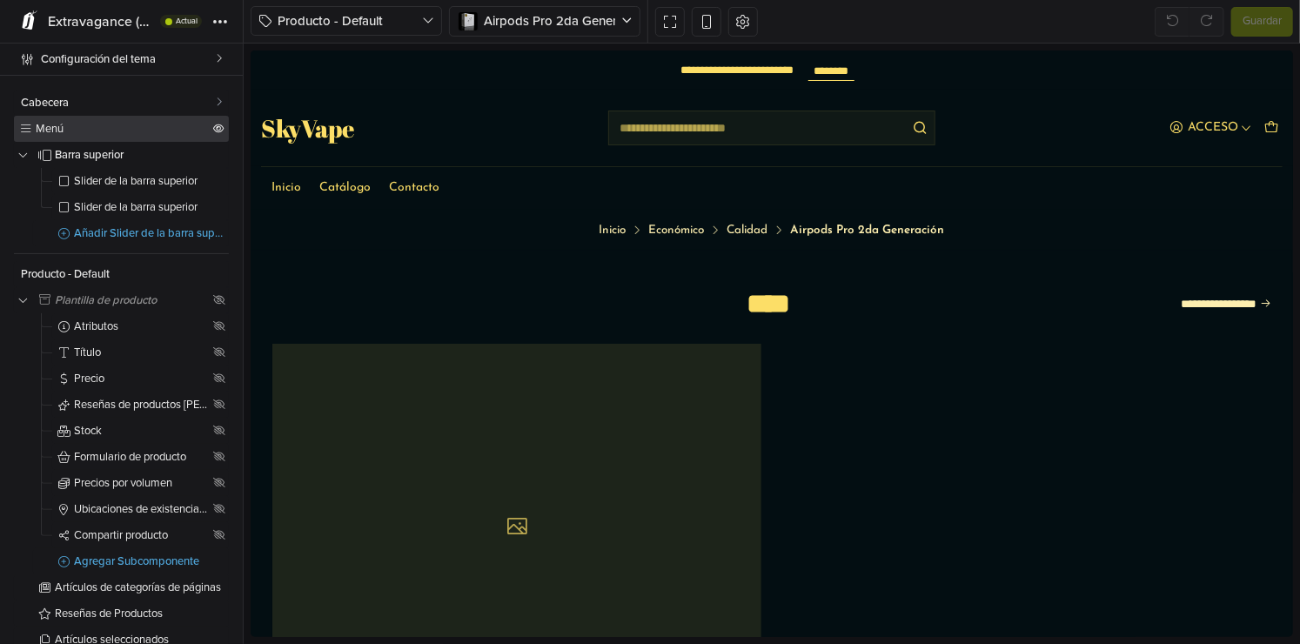
click at [106, 121] on link "Menú" at bounding box center [121, 129] width 215 height 26
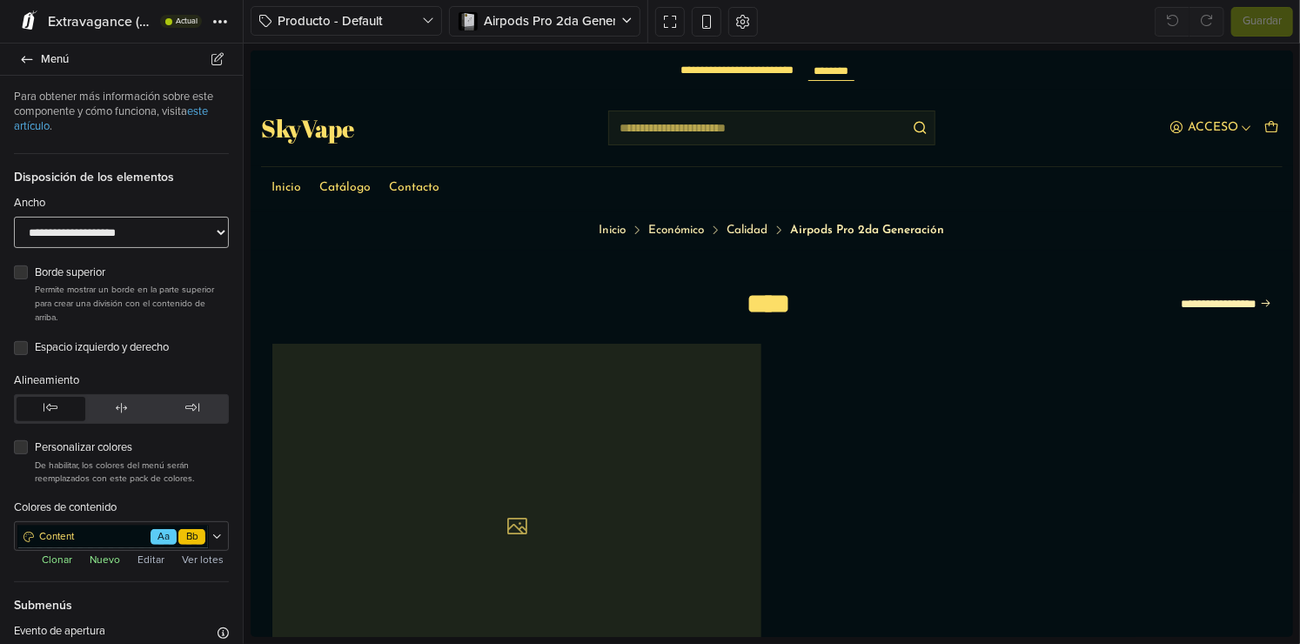
click at [114, 238] on select "**********" at bounding box center [121, 233] width 215 height 32
click at [14, 217] on select "**********" at bounding box center [121, 233] width 215 height 32
click at [131, 240] on select "**********" at bounding box center [121, 233] width 215 height 32
click at [14, 217] on select "**********" at bounding box center [121, 233] width 215 height 32
click at [335, 124] on link "SkyVape" at bounding box center [306, 127] width 93 height 24
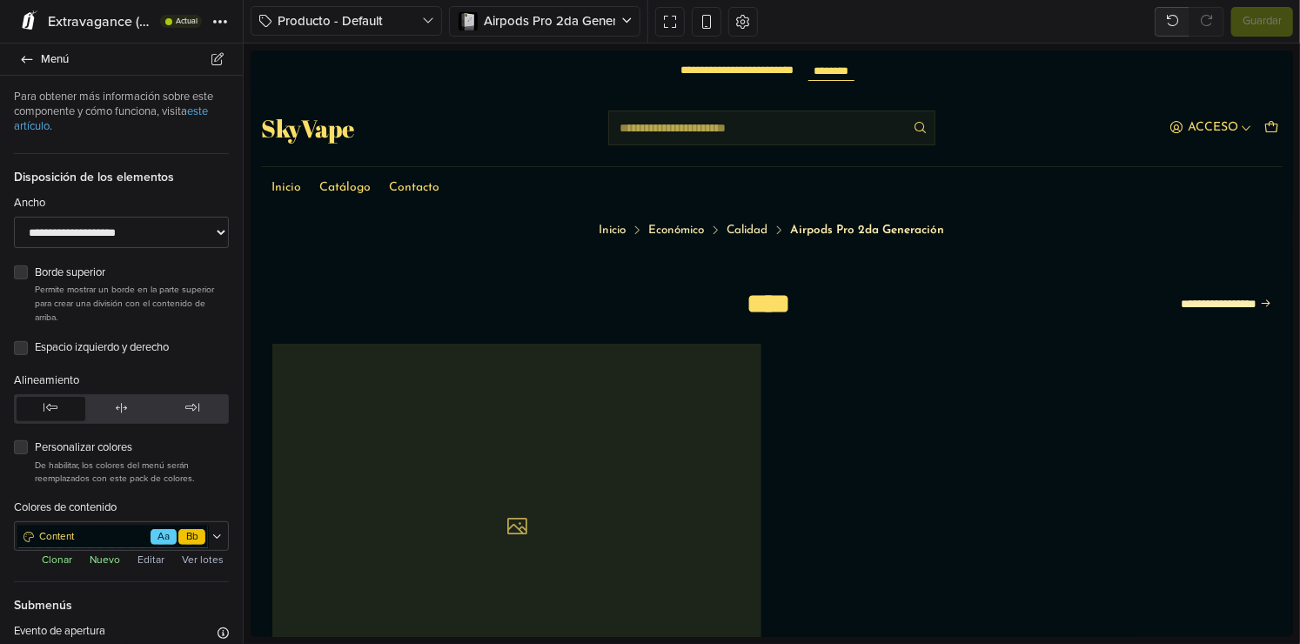
select select "*******"
select select "**"
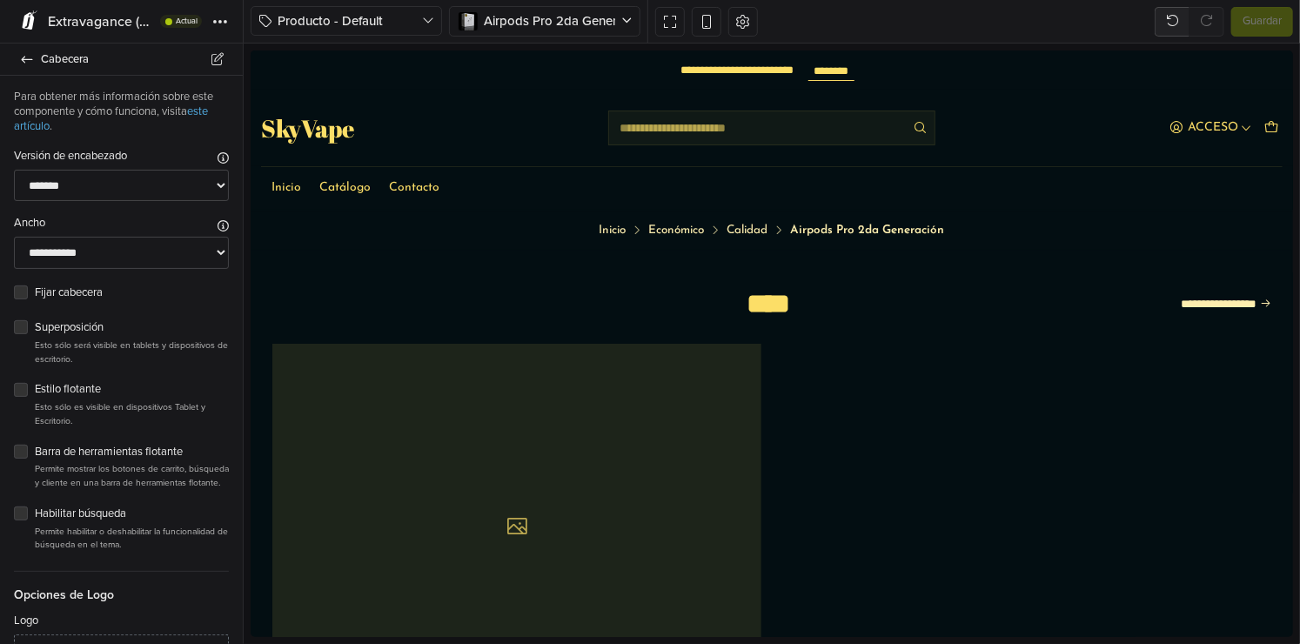
click at [335, 124] on link "SkyVape" at bounding box center [306, 127] width 93 height 24
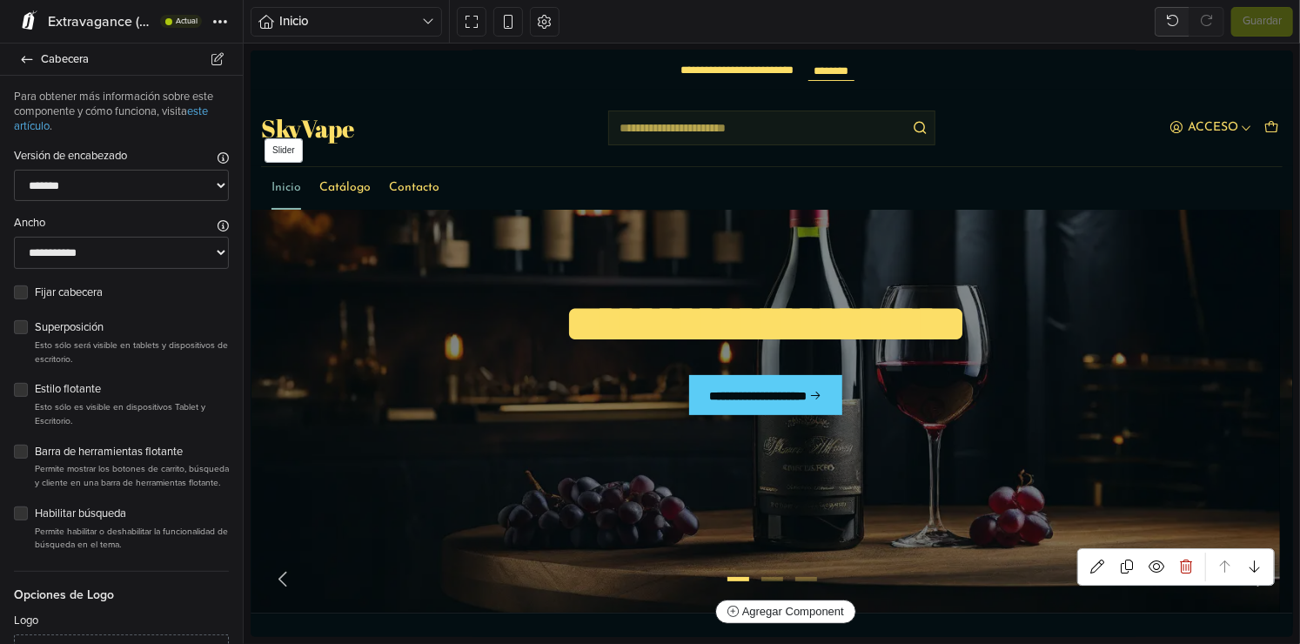
click at [609, 245] on div "**********" at bounding box center [765, 367] width 1029 height 487
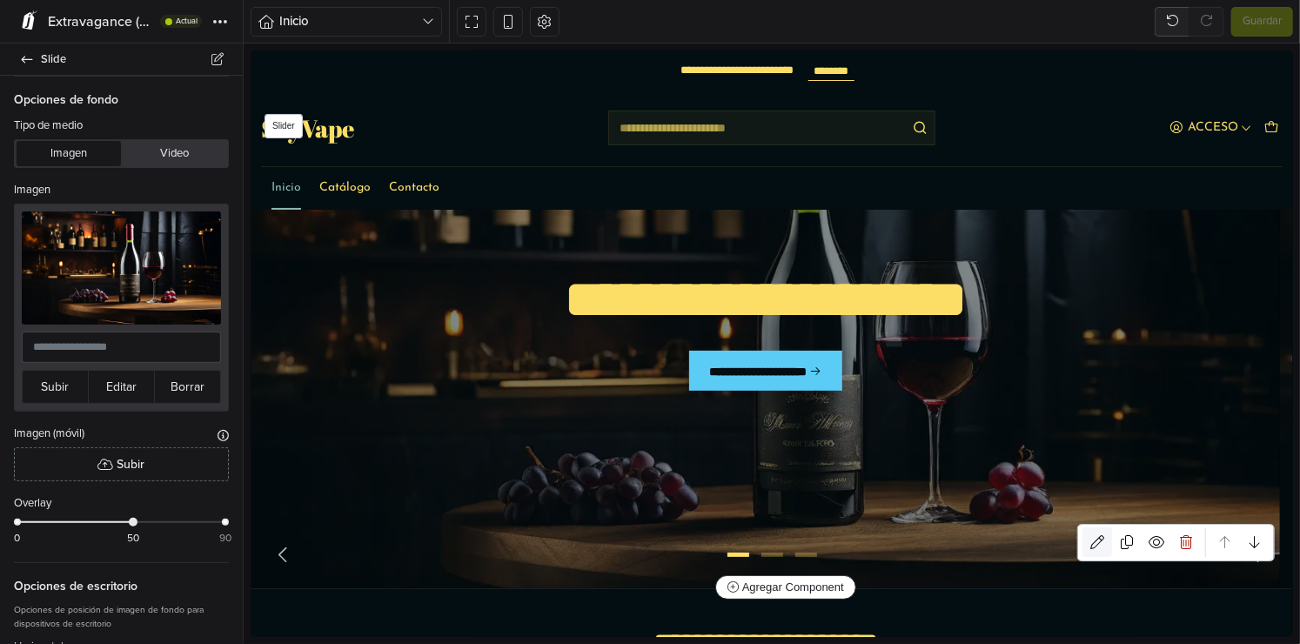
drag, startPoint x: 1094, startPoint y: 531, endPoint x: 1089, endPoint y: 541, distance: 11.3
click at [1096, 535] on link at bounding box center [1097, 541] width 30 height 30
select select "******"
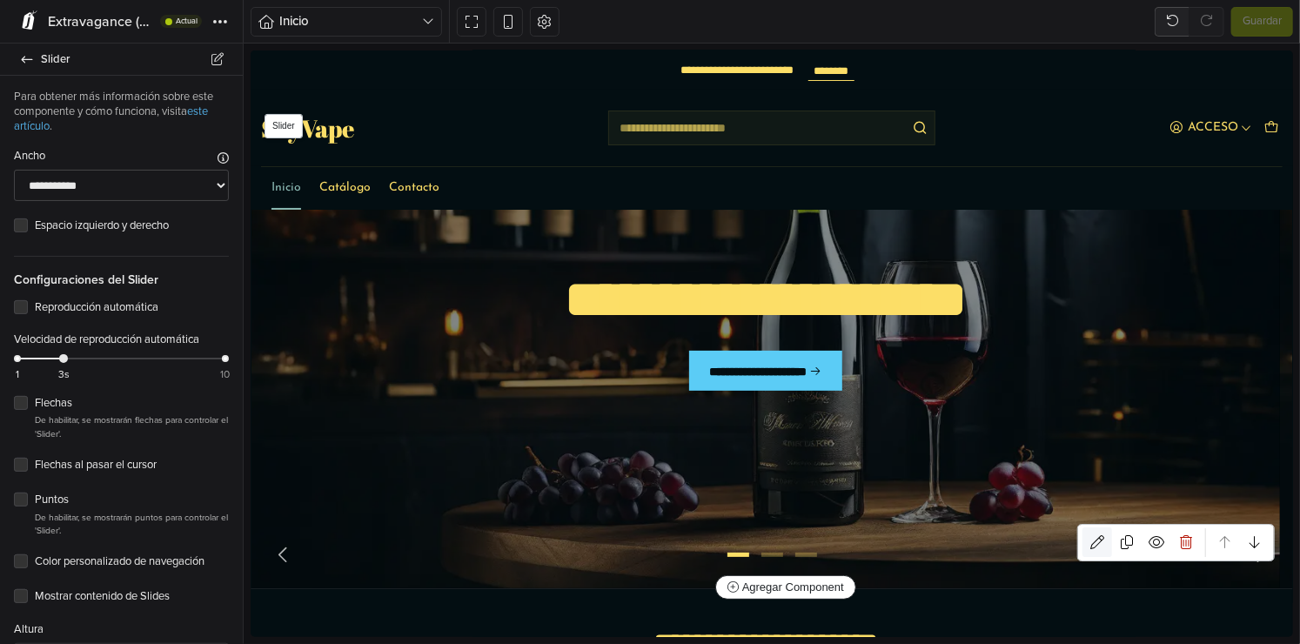
click at [1082, 548] on link at bounding box center [1097, 541] width 30 height 30
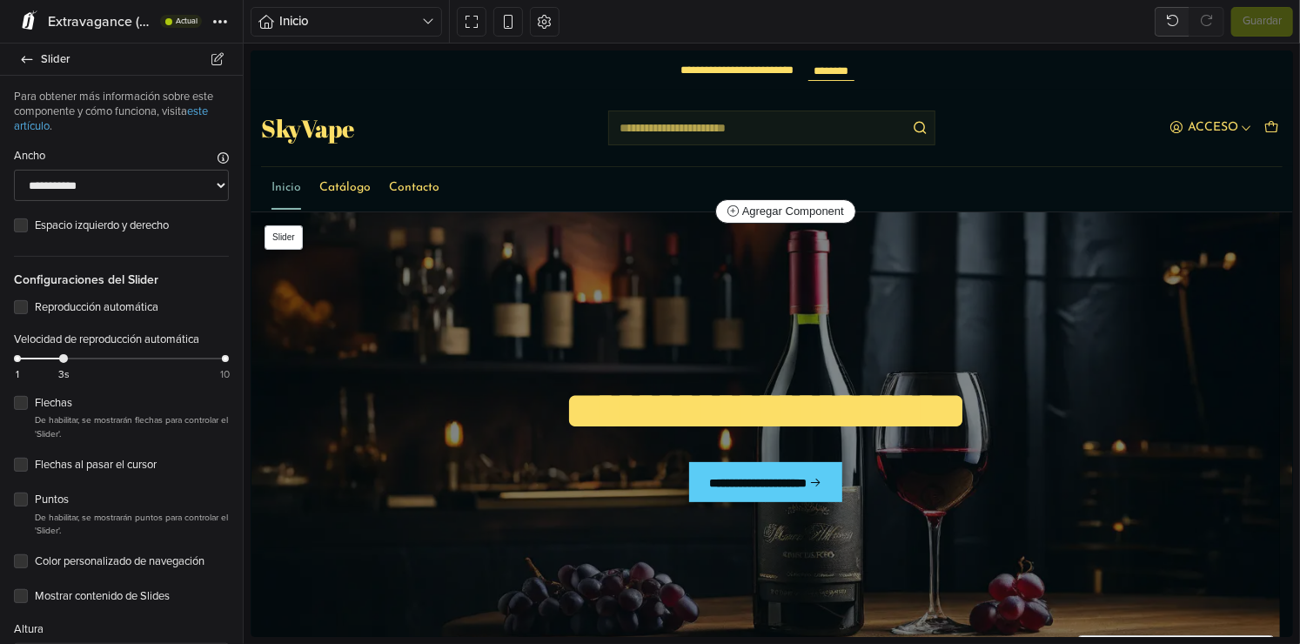
click at [1031, 315] on div "**********" at bounding box center [765, 454] width 1029 height 487
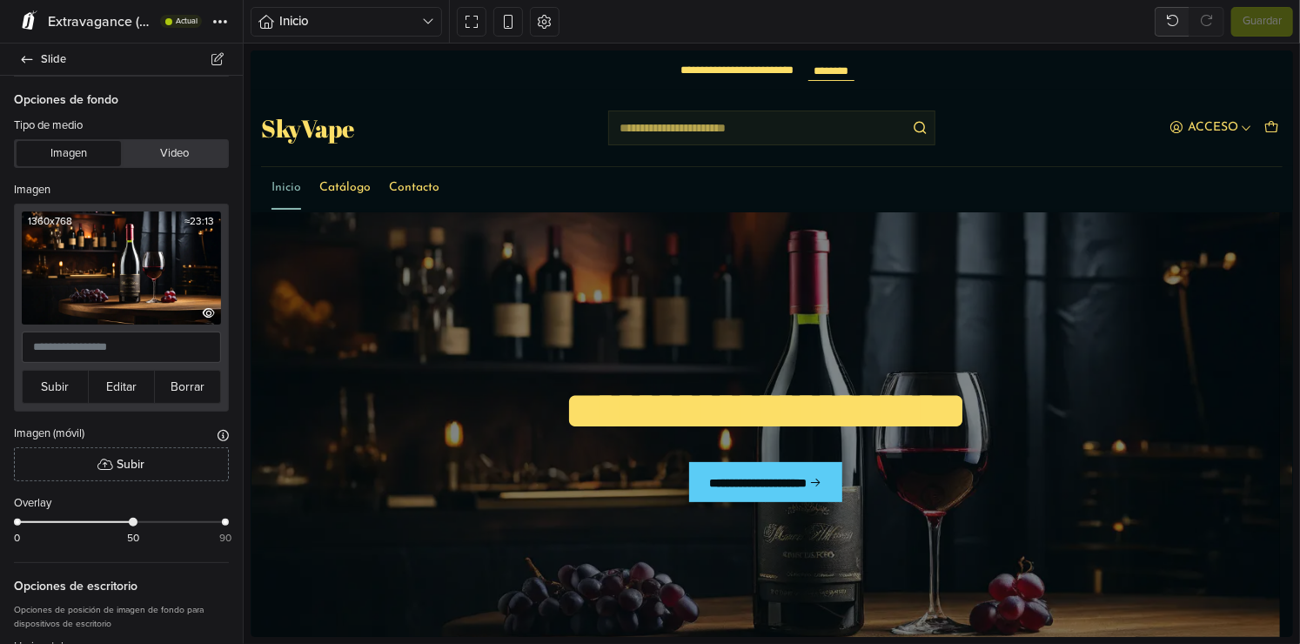
click at [134, 261] on img at bounding box center [121, 267] width 199 height 112
drag, startPoint x: 139, startPoint y: 240, endPoint x: 97, endPoint y: 182, distance: 71.7
click at [97, 182] on div "Imagen" at bounding box center [121, 192] width 215 height 21
click at [120, 374] on button "Editar" at bounding box center [121, 387] width 67 height 34
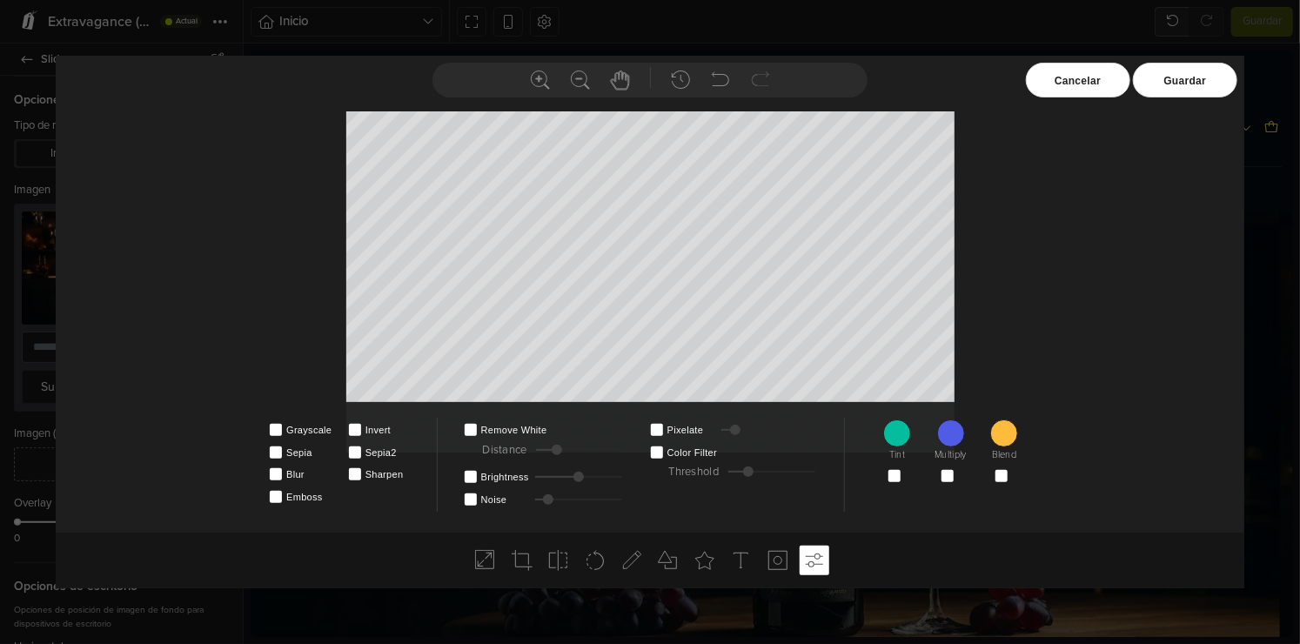
click at [1089, 84] on div "Cancelar" at bounding box center [1078, 80] width 104 height 35
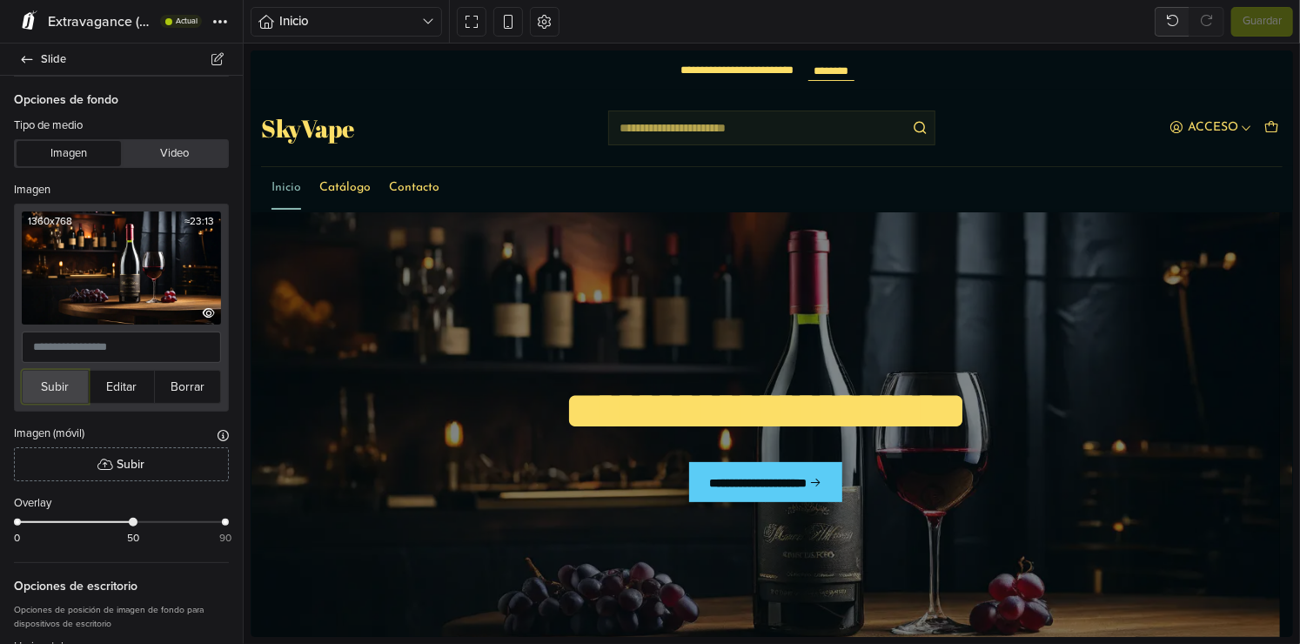
click at [62, 382] on button "Subir" at bounding box center [55, 387] width 67 height 34
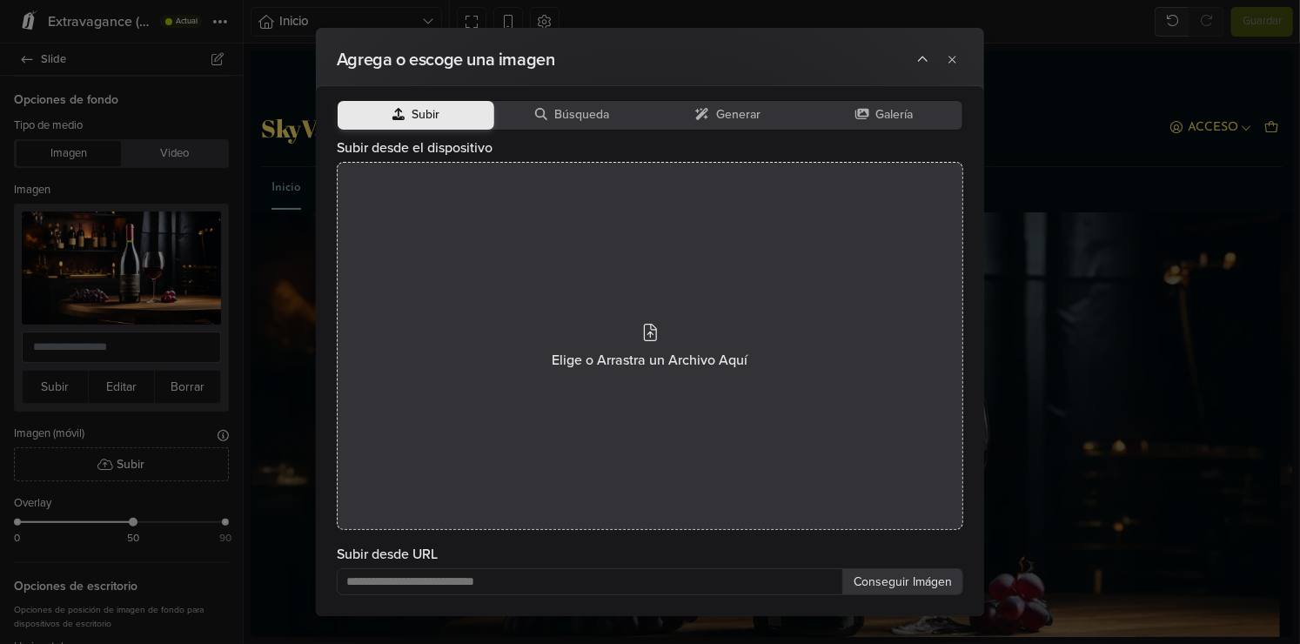
click at [458, 294] on div "Elige o Arrastra un Archivo Aquí" at bounding box center [650, 346] width 627 height 368
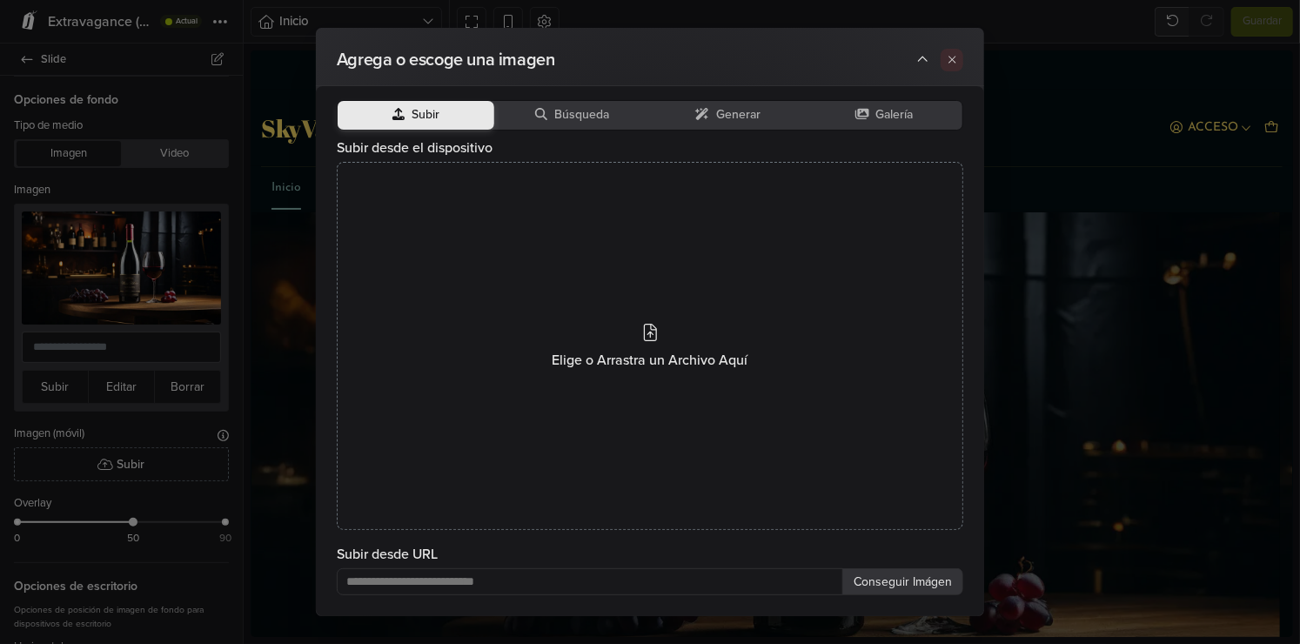
click at [956, 55] on button at bounding box center [952, 60] width 23 height 23
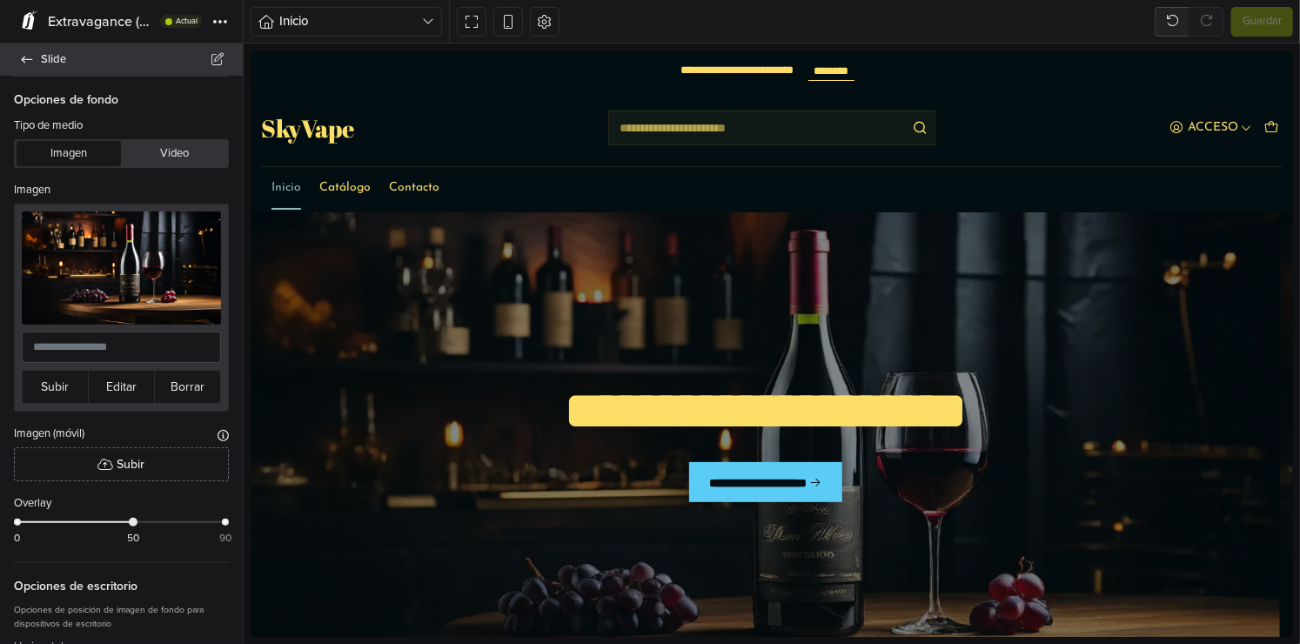
click at [32, 52] on link "Slide" at bounding box center [121, 60] width 243 height 32
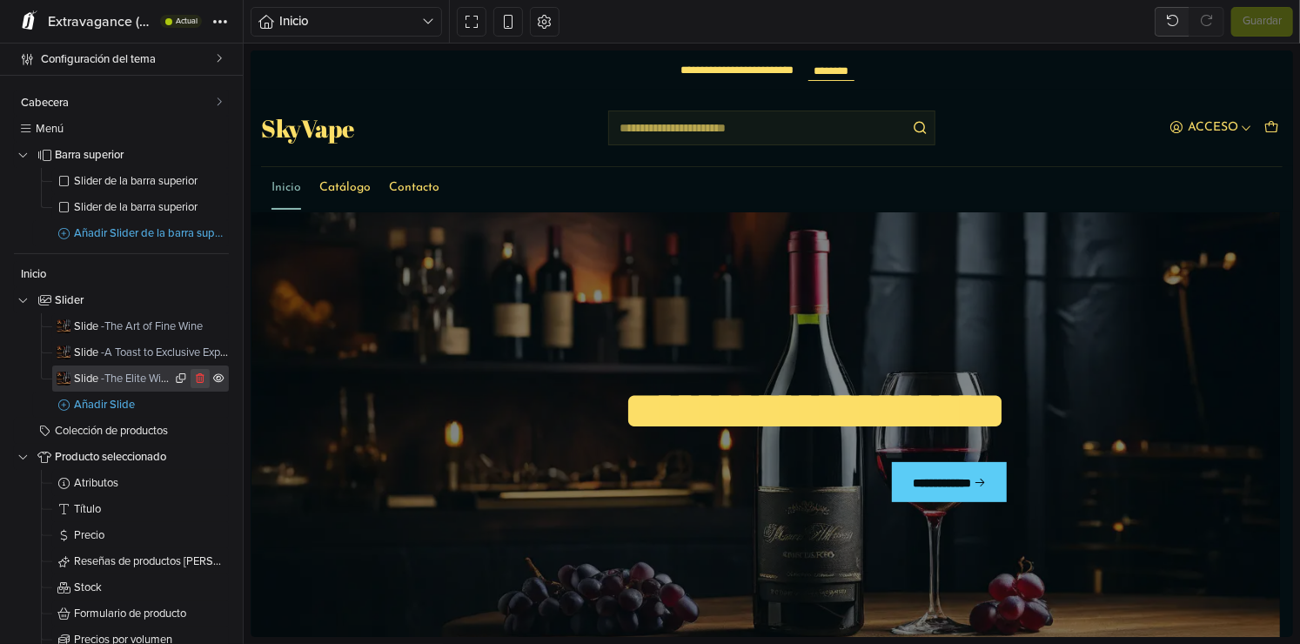
click at [196, 379] on icon at bounding box center [200, 378] width 13 height 10
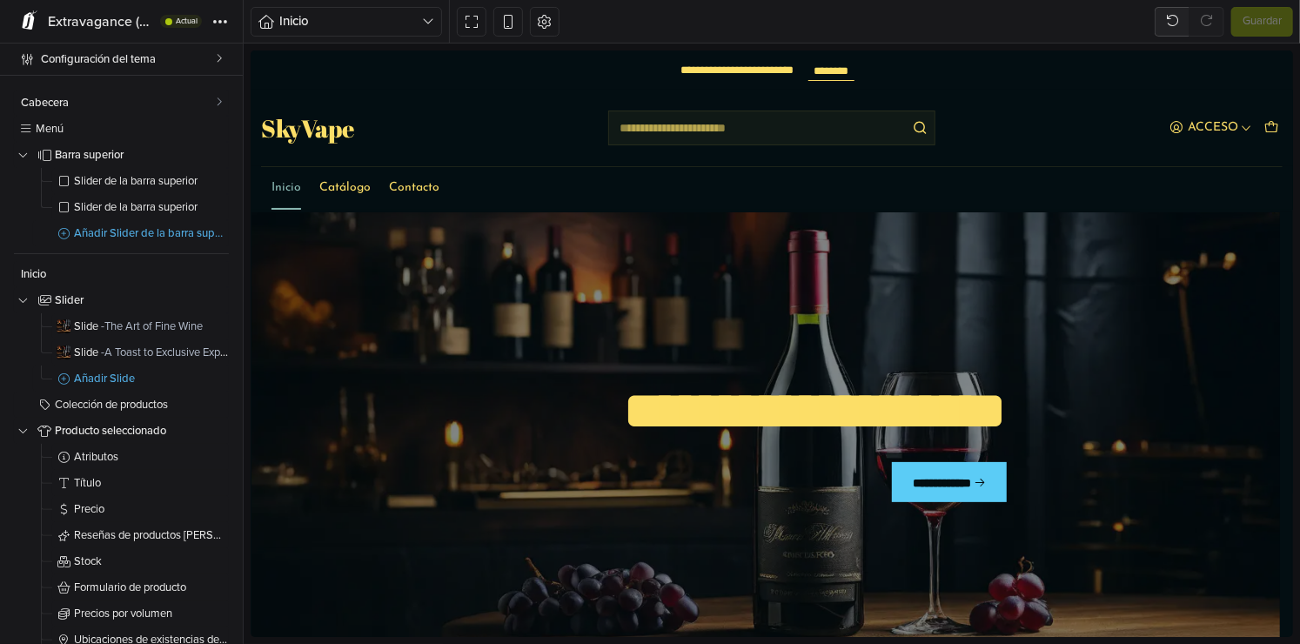
scroll to position [111, 0]
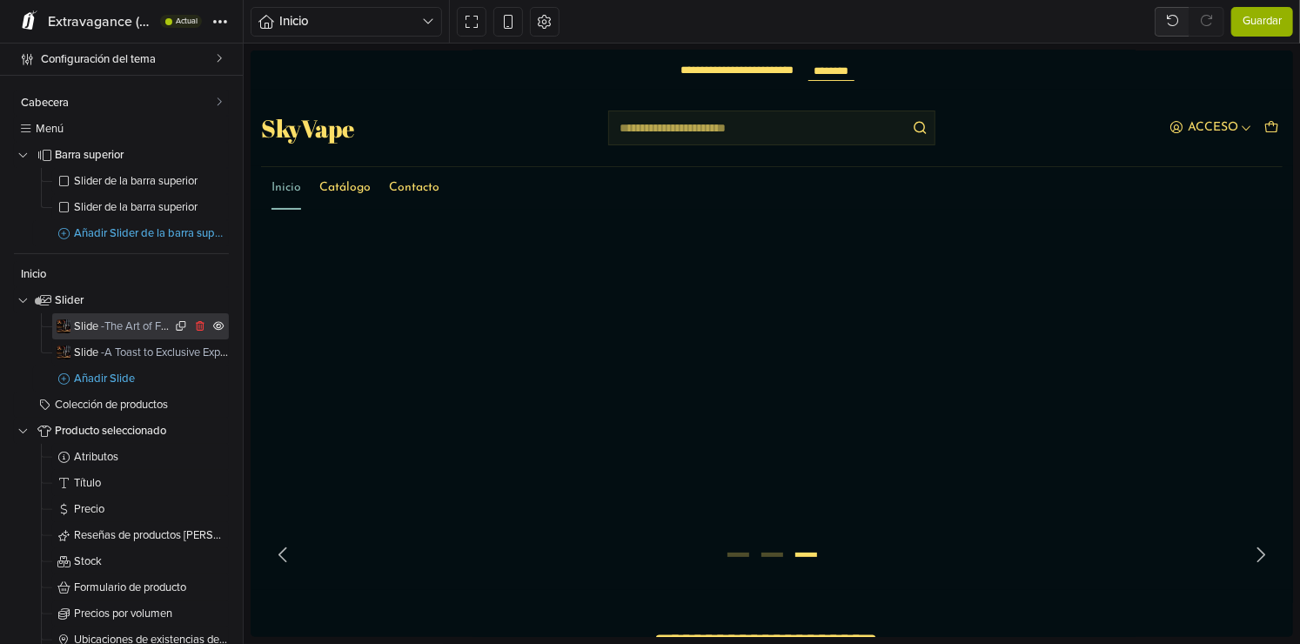
click at [106, 325] on span "- The Art of Fine Wine" at bounding box center [152, 326] width 102 height 14
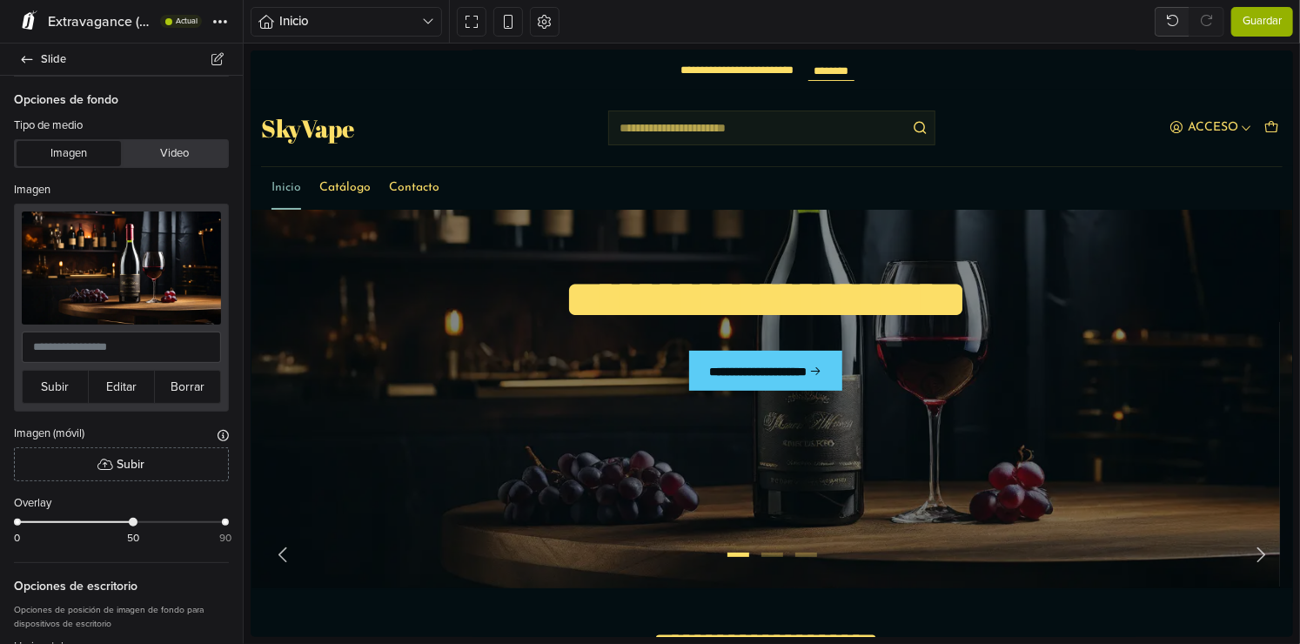
click at [154, 125] on div "Tipo de medio" at bounding box center [121, 127] width 215 height 21
click at [32, 61] on icon at bounding box center [27, 59] width 14 height 11
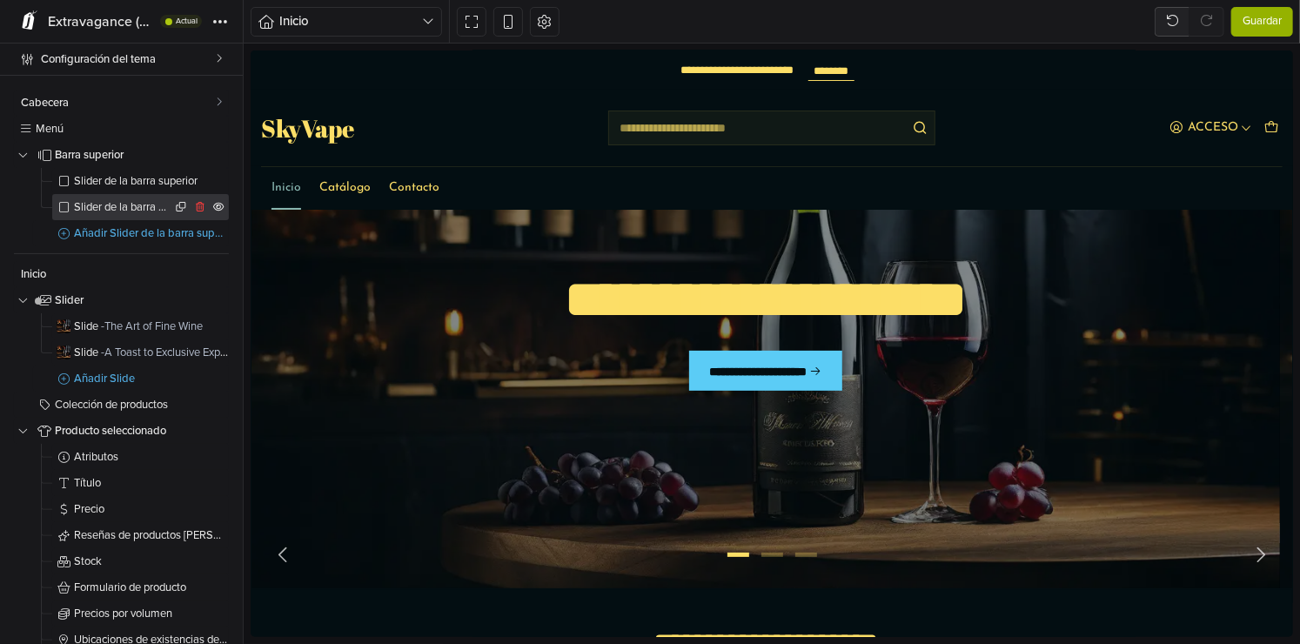
click at [133, 206] on span "Slider de la barra superior" at bounding box center [122, 207] width 97 height 11
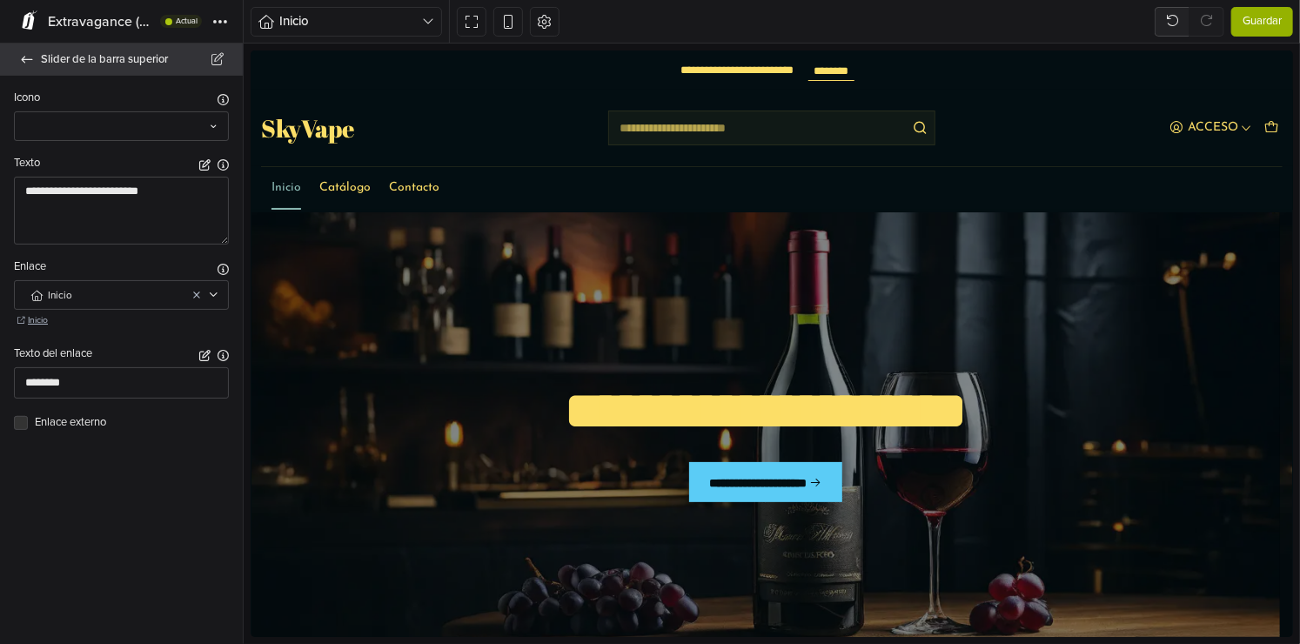
click at [23, 63] on icon at bounding box center [27, 59] width 14 height 11
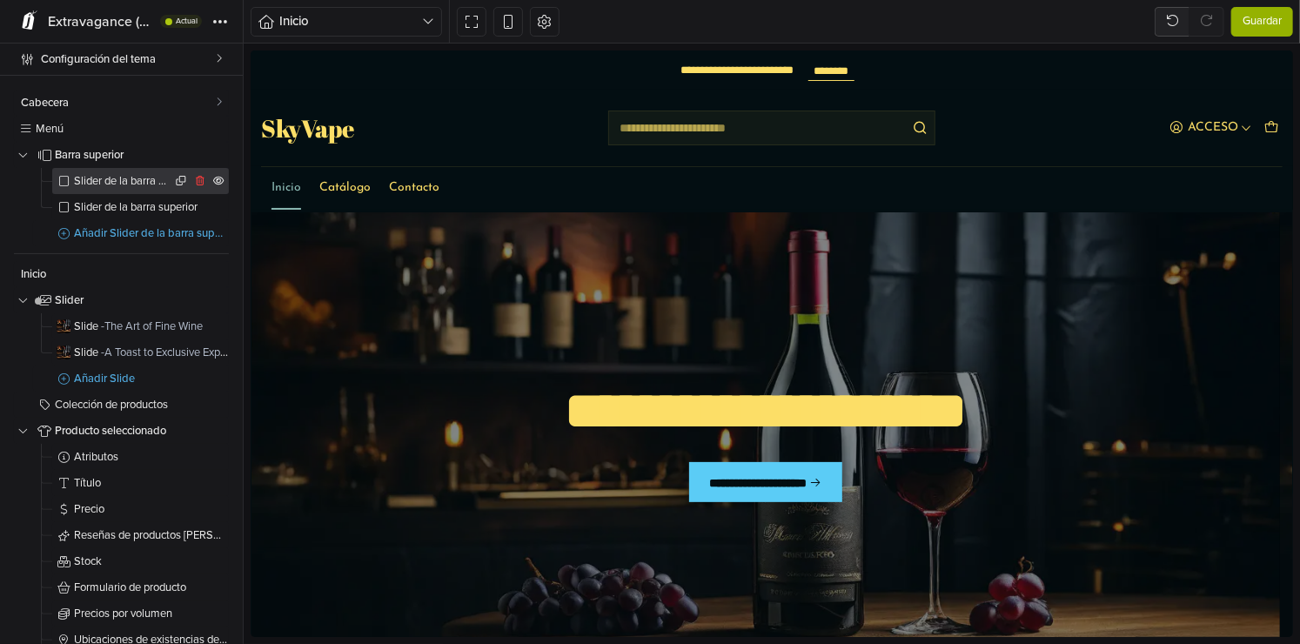
click at [108, 178] on span "Slider de la barra superior" at bounding box center [122, 181] width 97 height 11
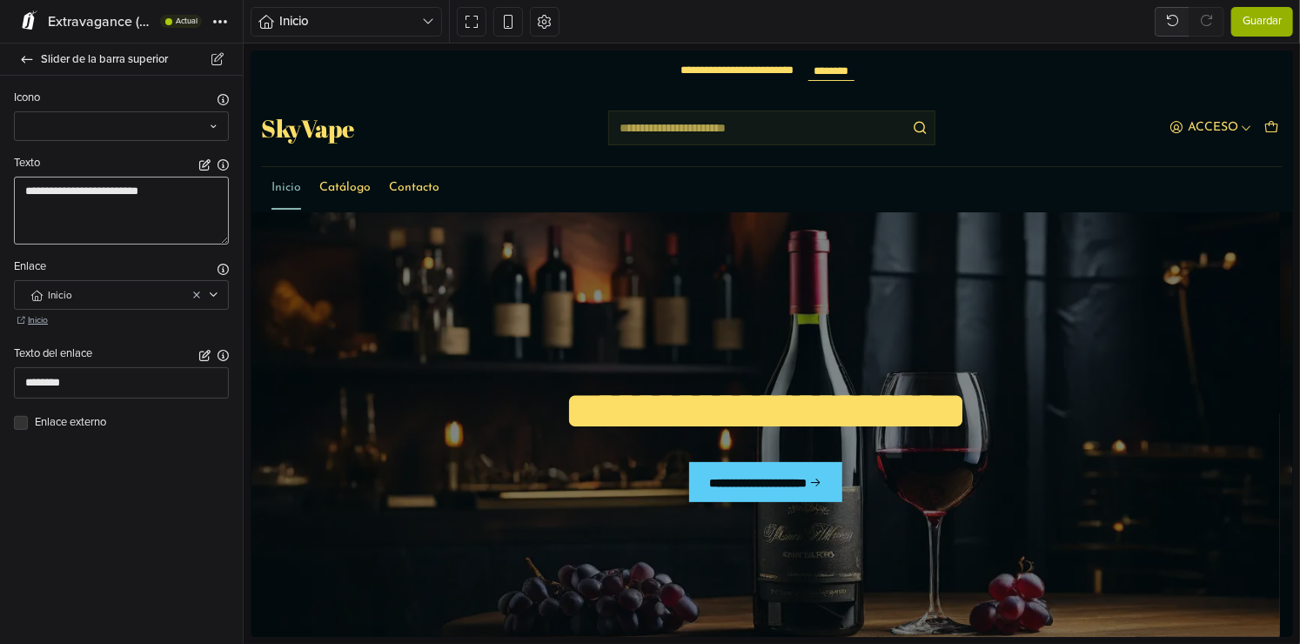
click at [162, 189] on textarea "**********" at bounding box center [121, 211] width 215 height 68
drag, startPoint x: 162, startPoint y: 189, endPoint x: -17, endPoint y: 179, distance: 179.5
click at [0, 179] on html "**********" at bounding box center [650, 322] width 1300 height 644
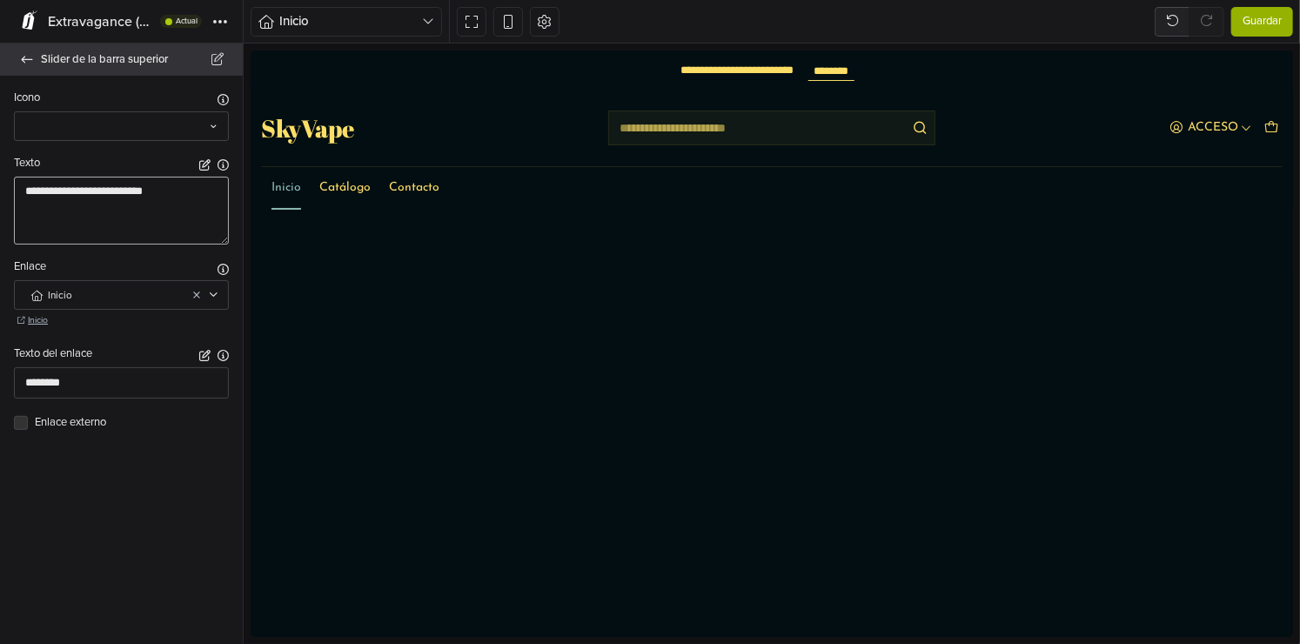
type textarea "**********"
click at [40, 65] on link "Slider de la barra superior" at bounding box center [121, 60] width 243 height 32
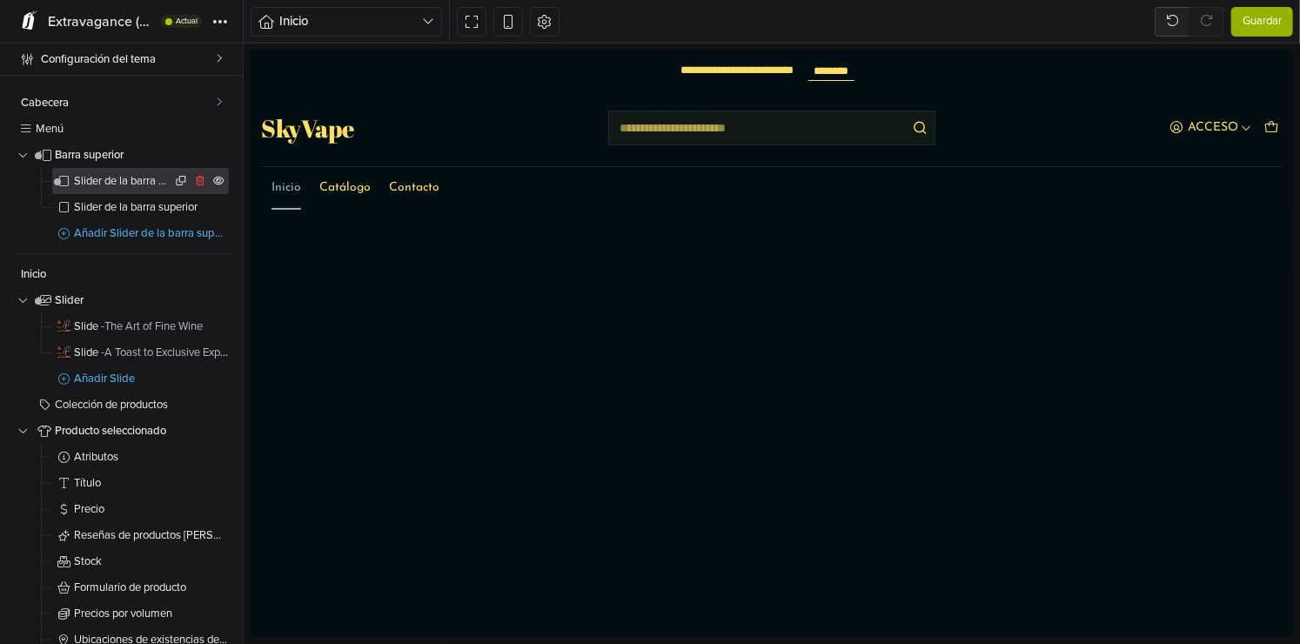
click at [64, 178] on icon at bounding box center [64, 181] width 14 height 11
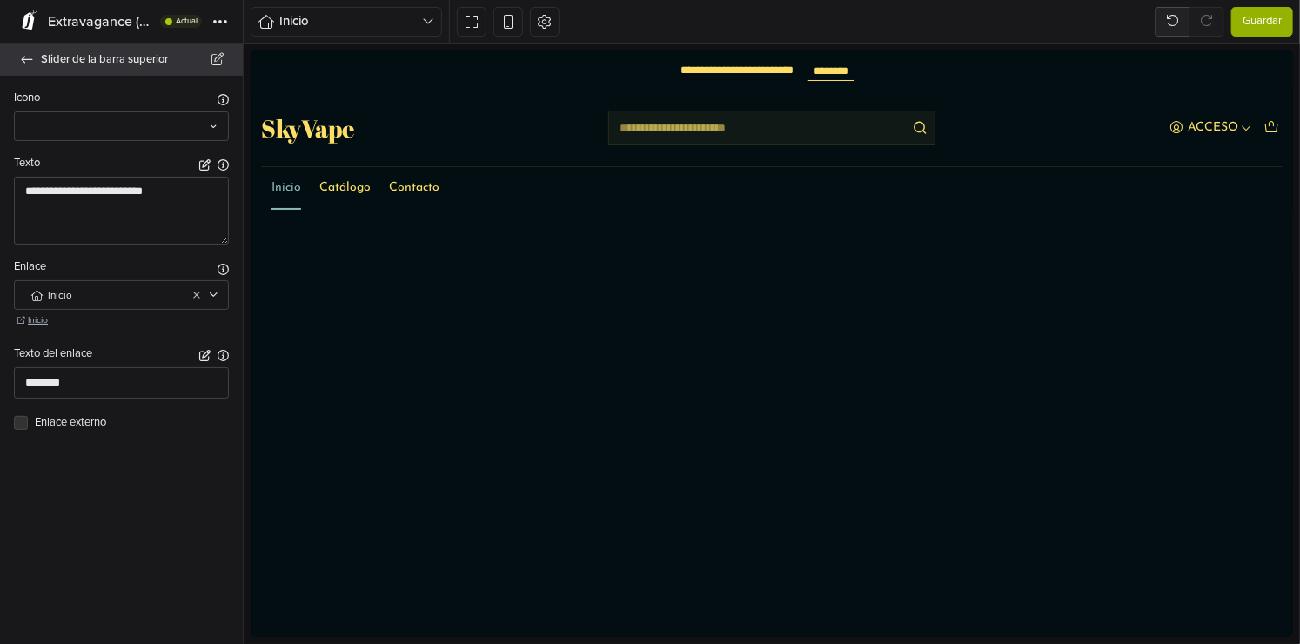
click at [23, 66] on link "Slider de la barra superior" at bounding box center [121, 60] width 243 height 32
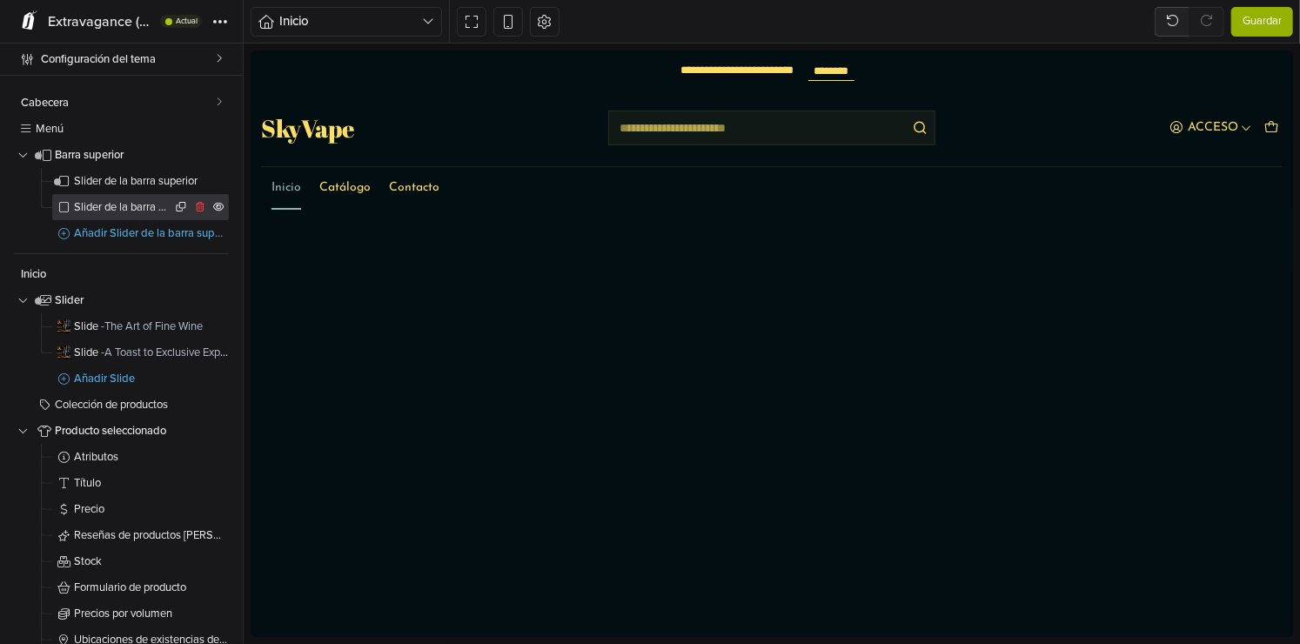
click at [96, 216] on link "Slider de la barra superior" at bounding box center [140, 207] width 177 height 26
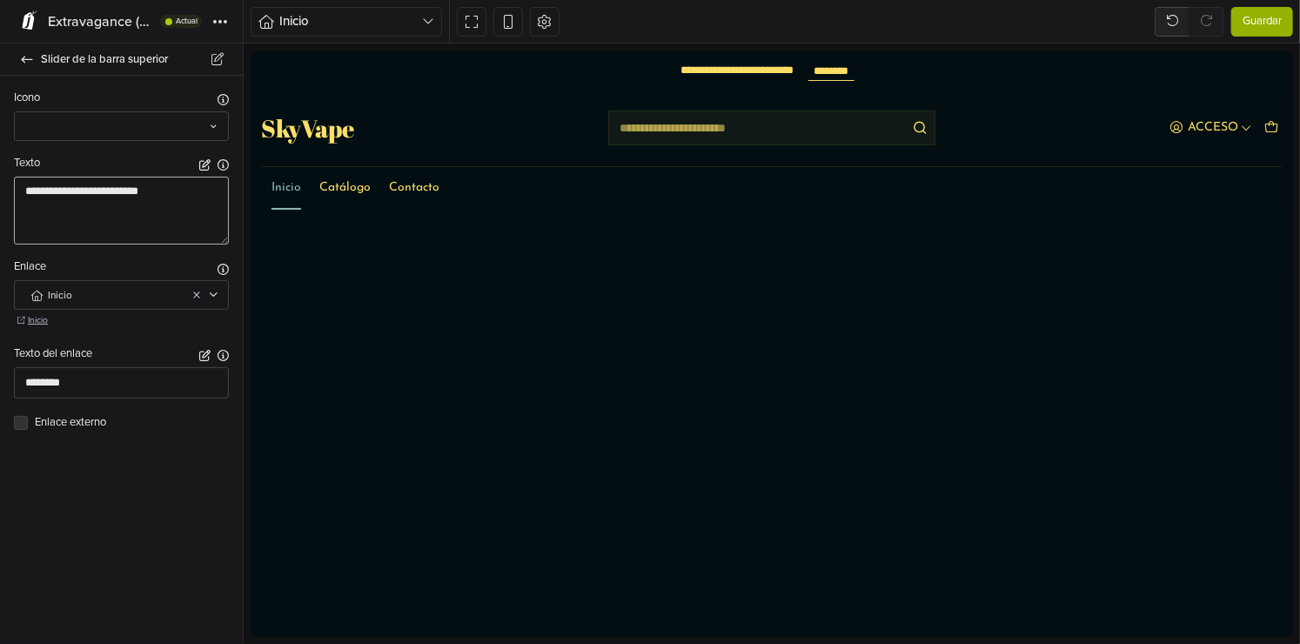
click at [143, 188] on textarea "**********" at bounding box center [121, 211] width 215 height 68
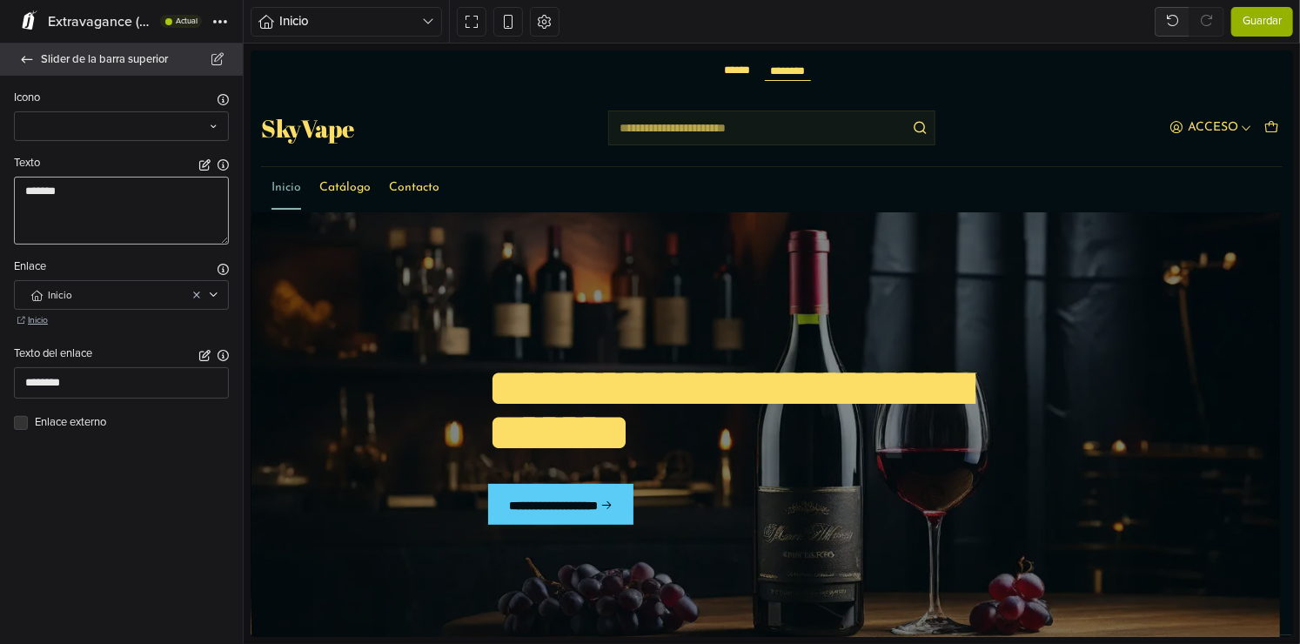
type textarea "******"
click at [20, 58] on icon at bounding box center [27, 59] width 14 height 11
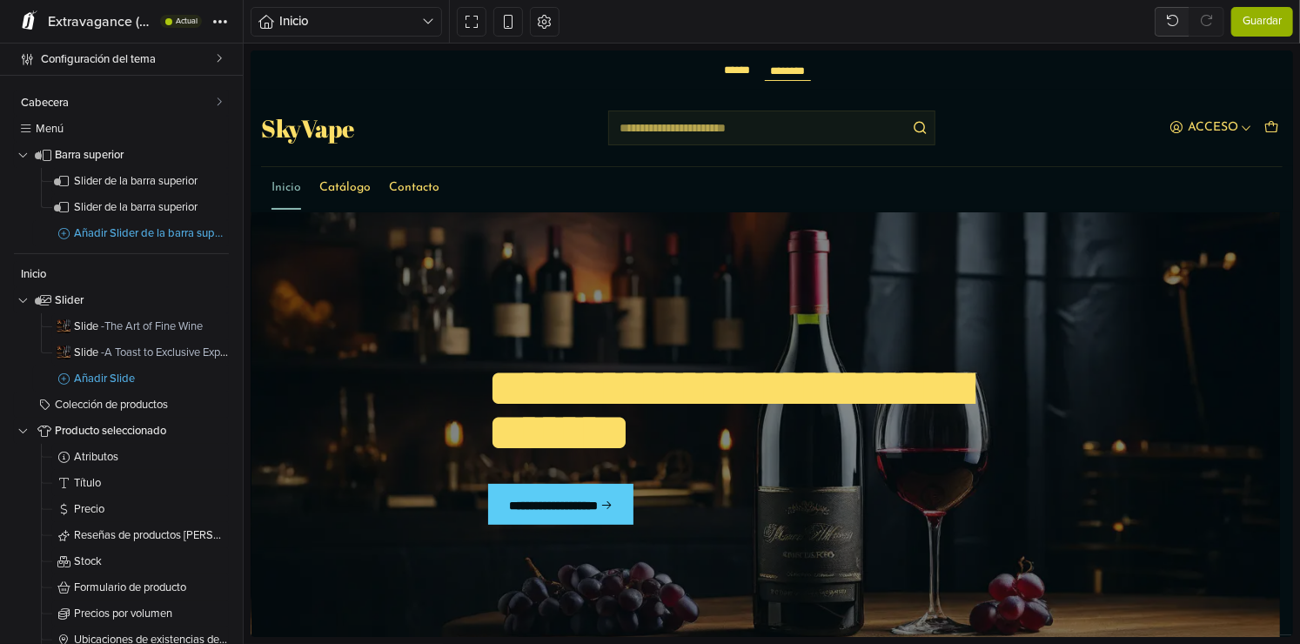
click at [1277, 18] on span "Guardar" at bounding box center [1262, 21] width 39 height 17
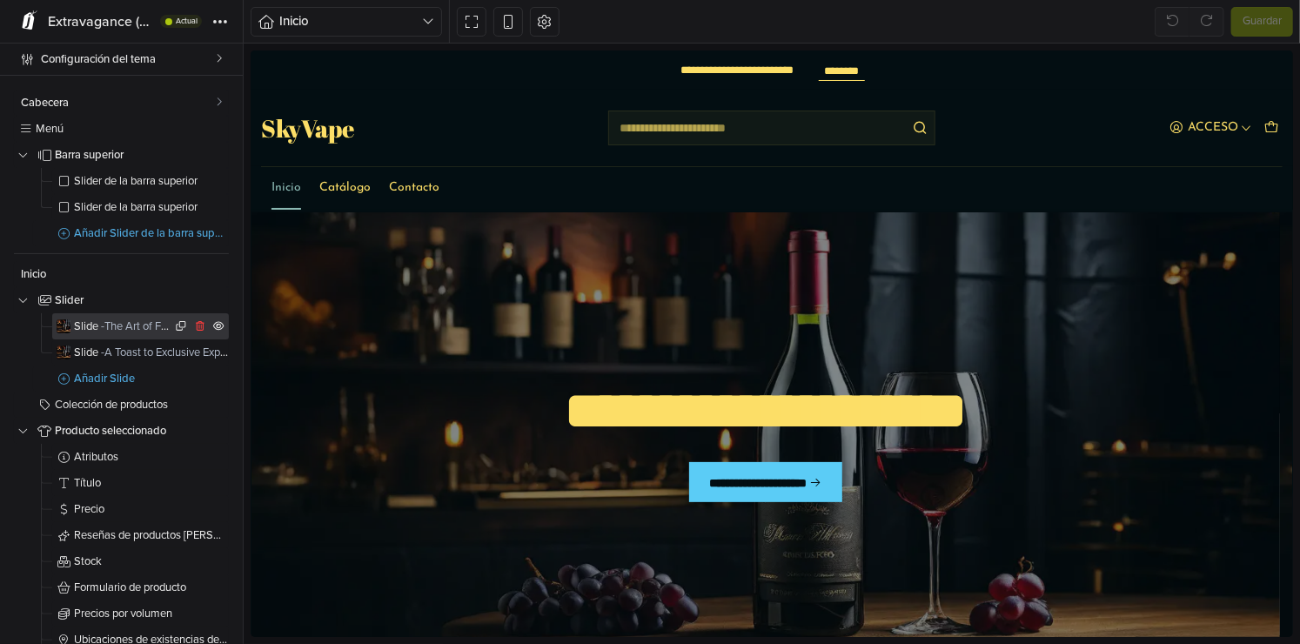
click at [95, 324] on span "Slide - The Art of Fine Wine" at bounding box center [122, 326] width 97 height 11
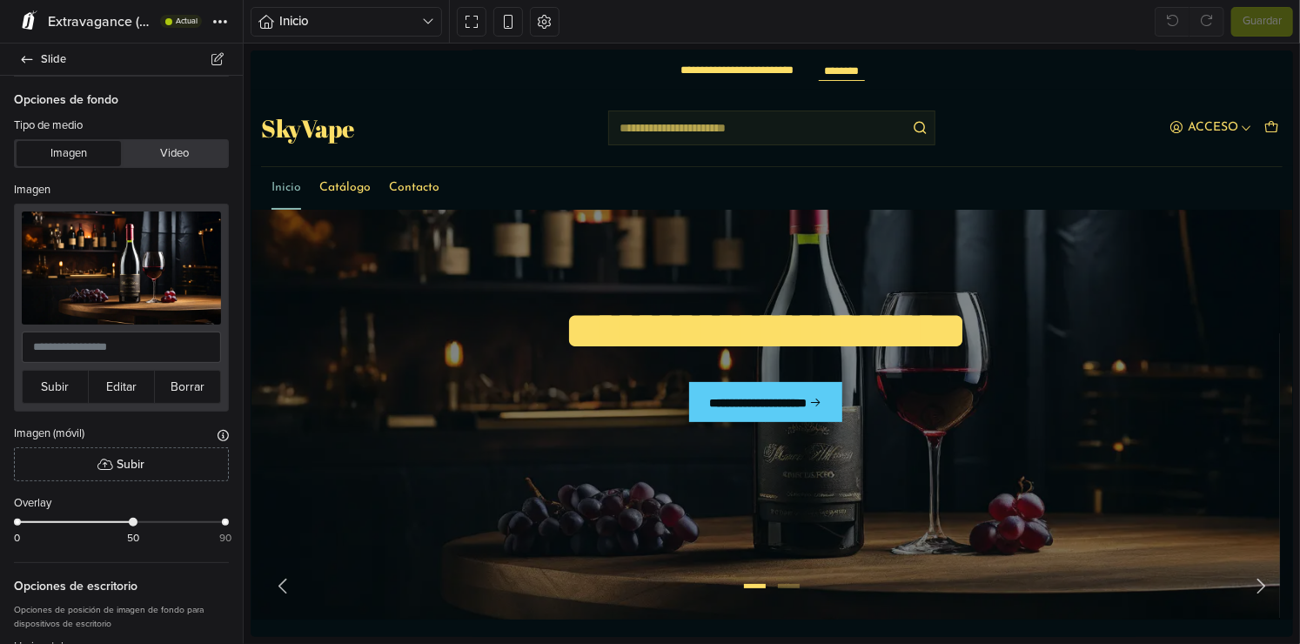
scroll to position [111, 0]
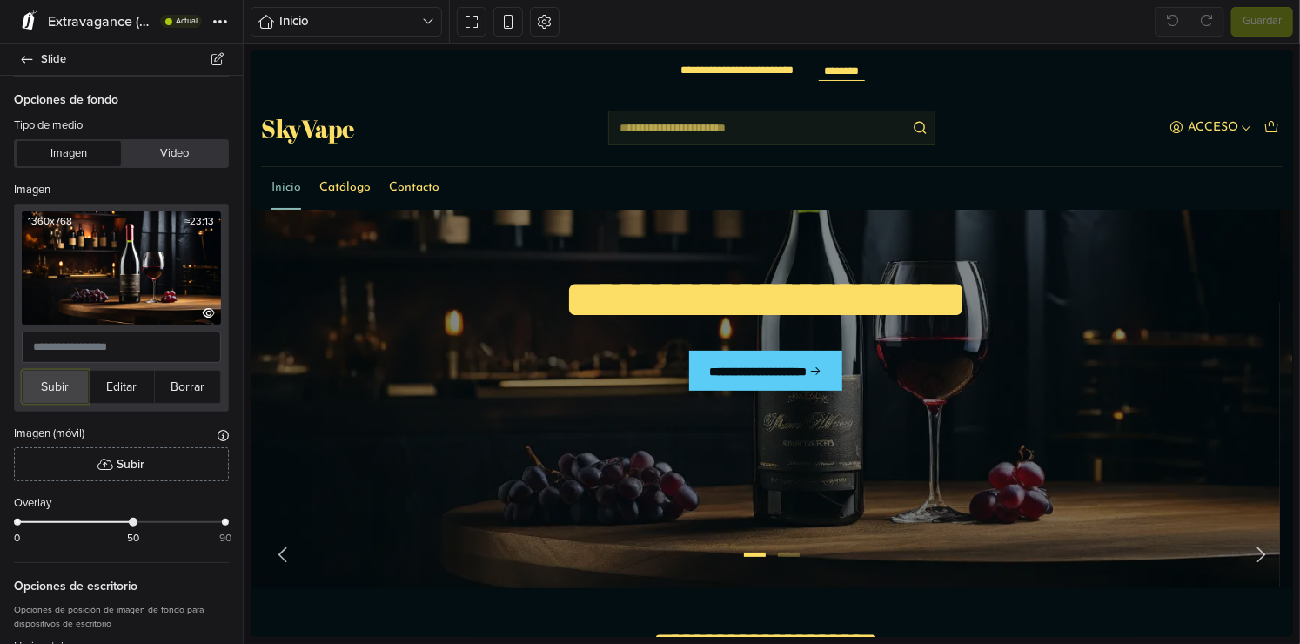
click at [73, 381] on button "Subir" at bounding box center [55, 387] width 67 height 34
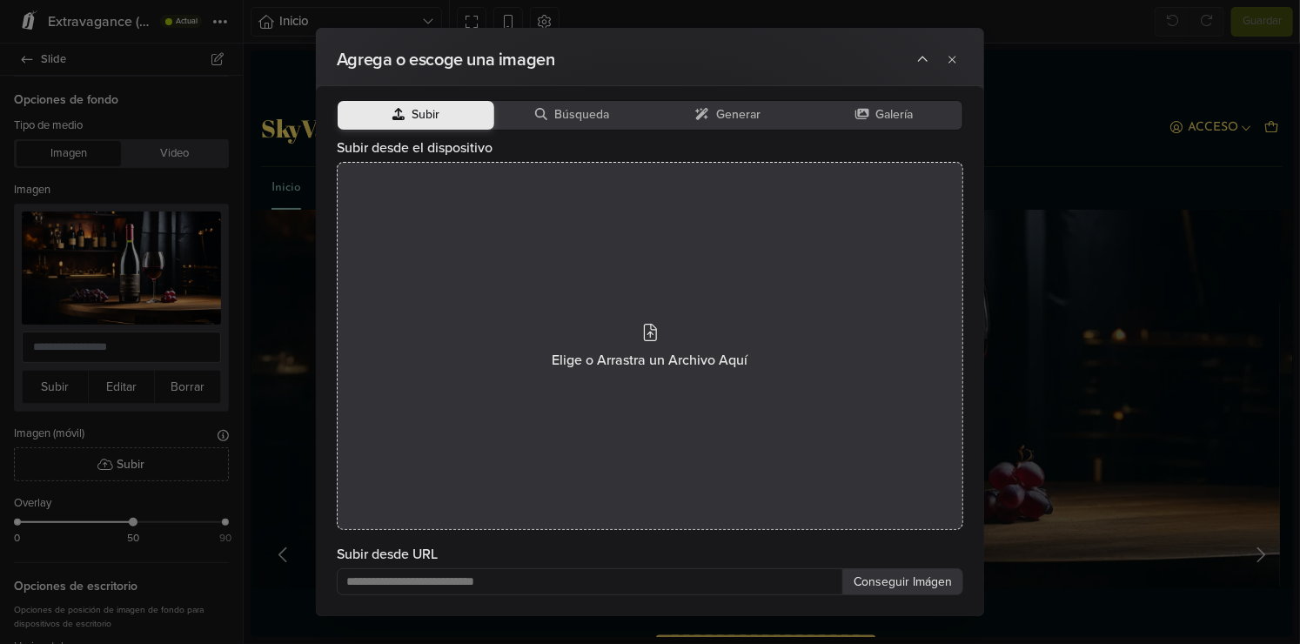
click at [581, 367] on span "Elige o Arrastra un Archivo Aquí" at bounding box center [651, 360] width 196 height 21
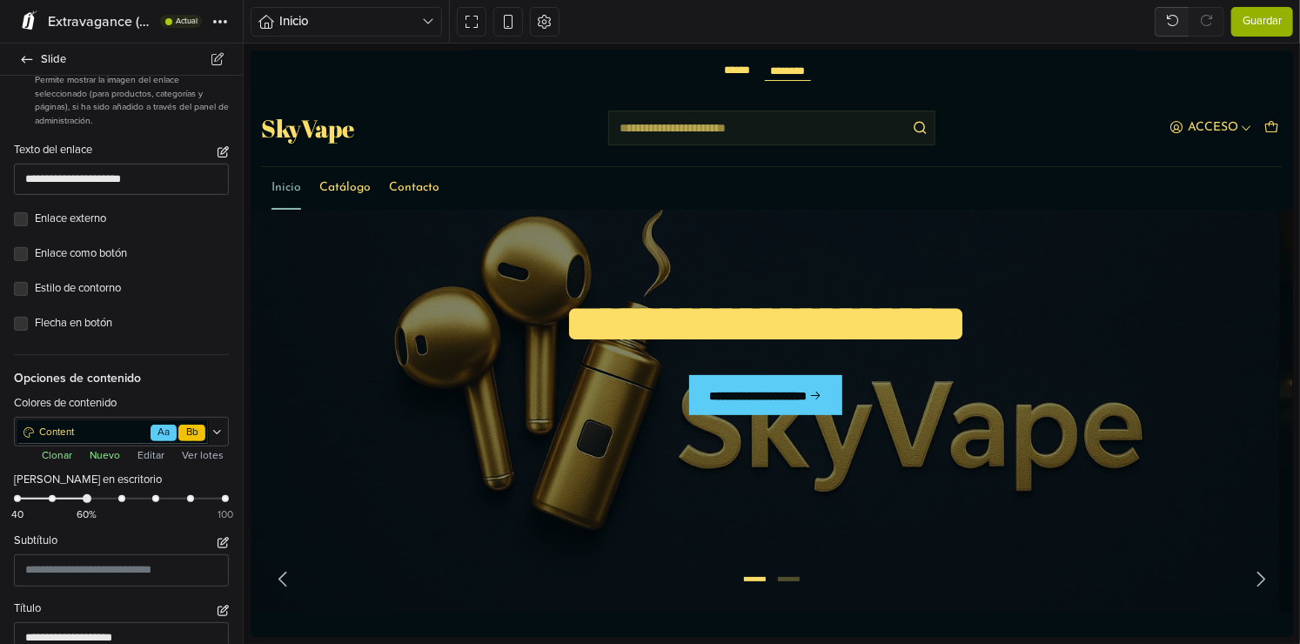
scroll to position [1218, 0]
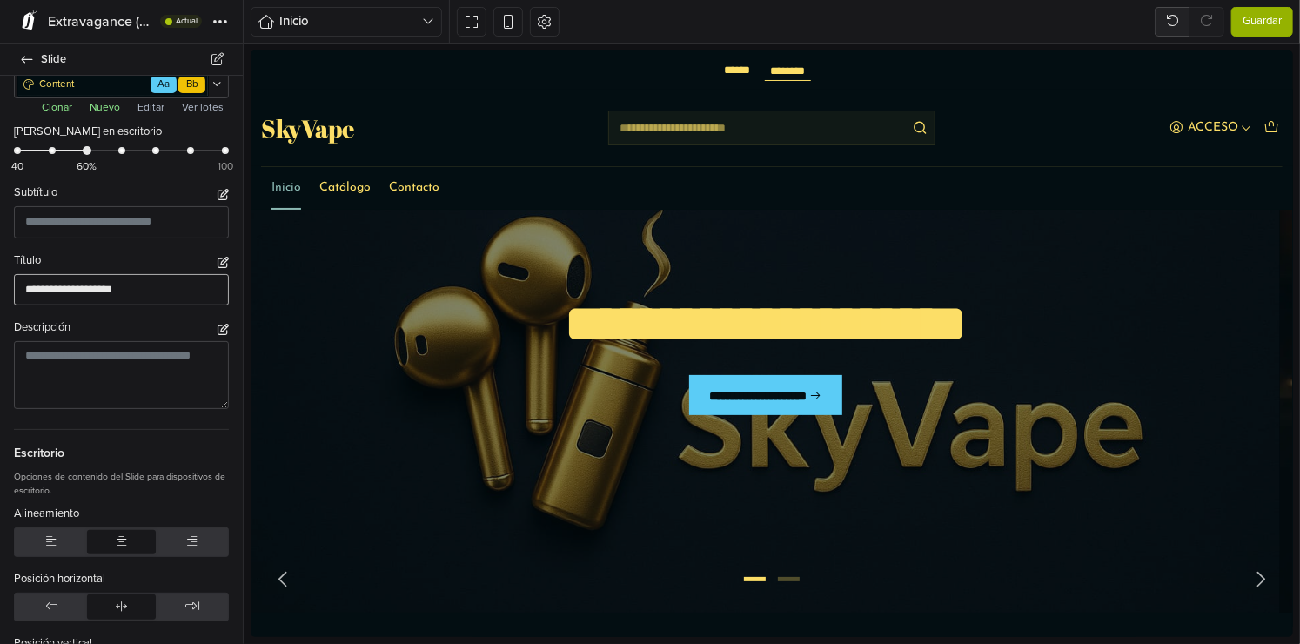
drag, startPoint x: 176, startPoint y: 274, endPoint x: -3, endPoint y: 278, distance: 178.4
click at [0, 278] on html "Extravagance (Dark) Actual Tema Extravagance 4.11.0 Actual Panel del administra…" at bounding box center [650, 322] width 1300 height 644
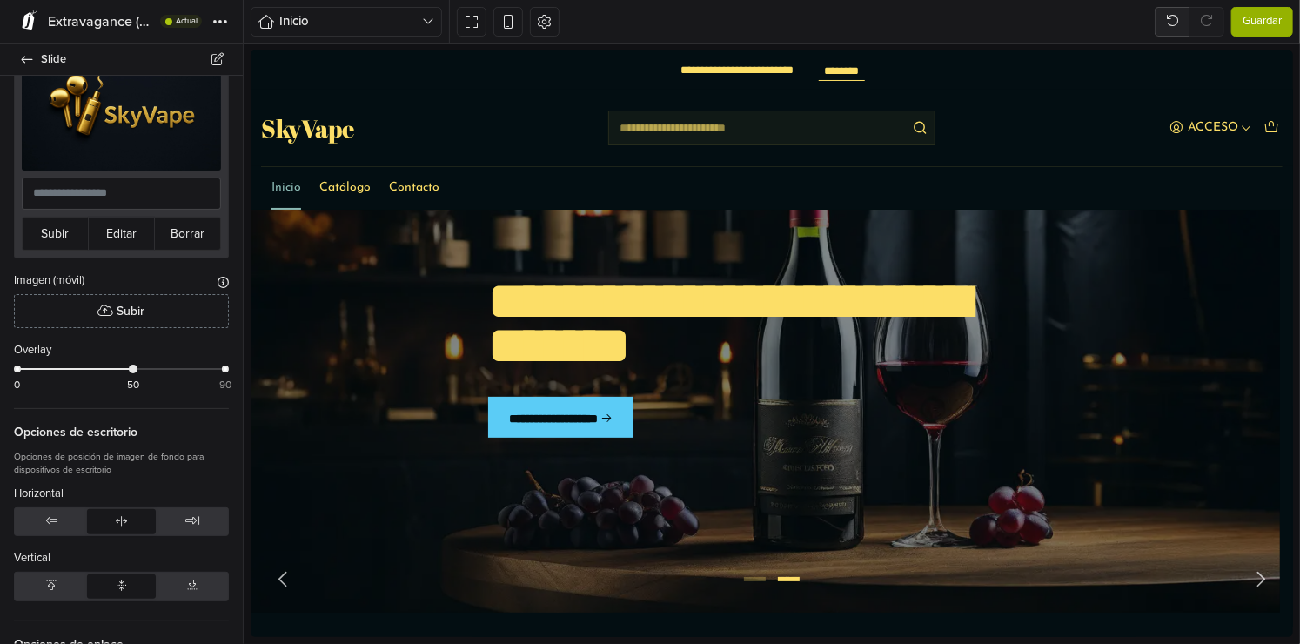
scroll to position [0, 0]
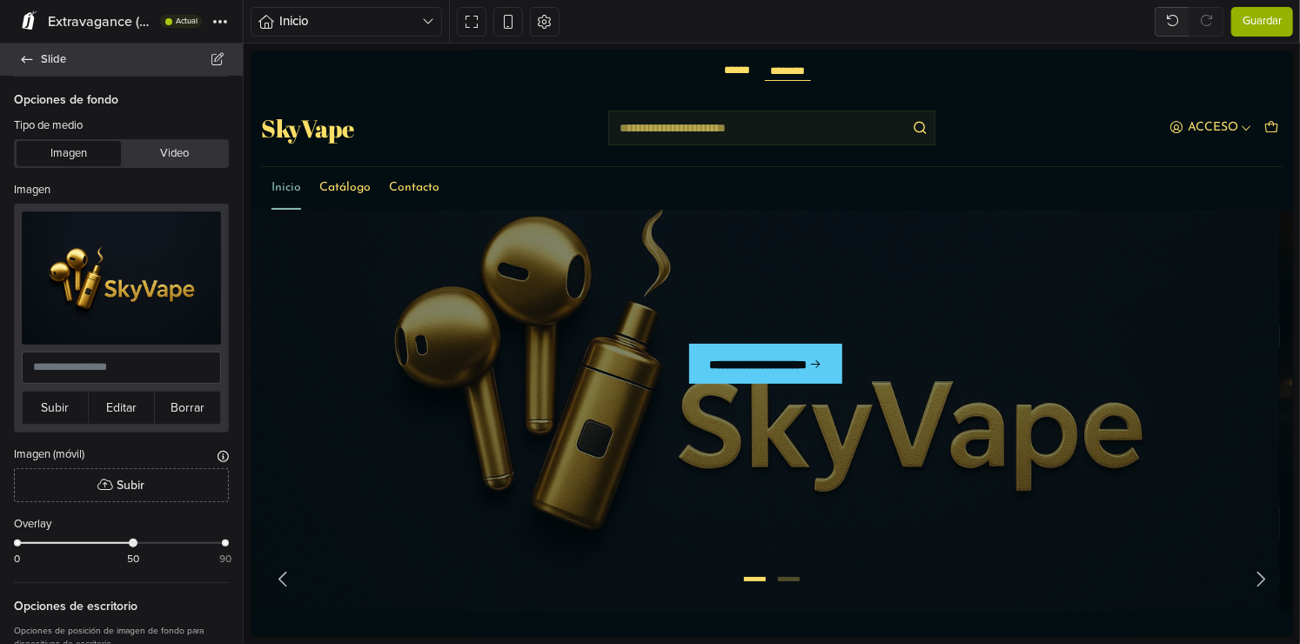
click at [68, 70] on span "Slide" at bounding box center [131, 59] width 181 height 24
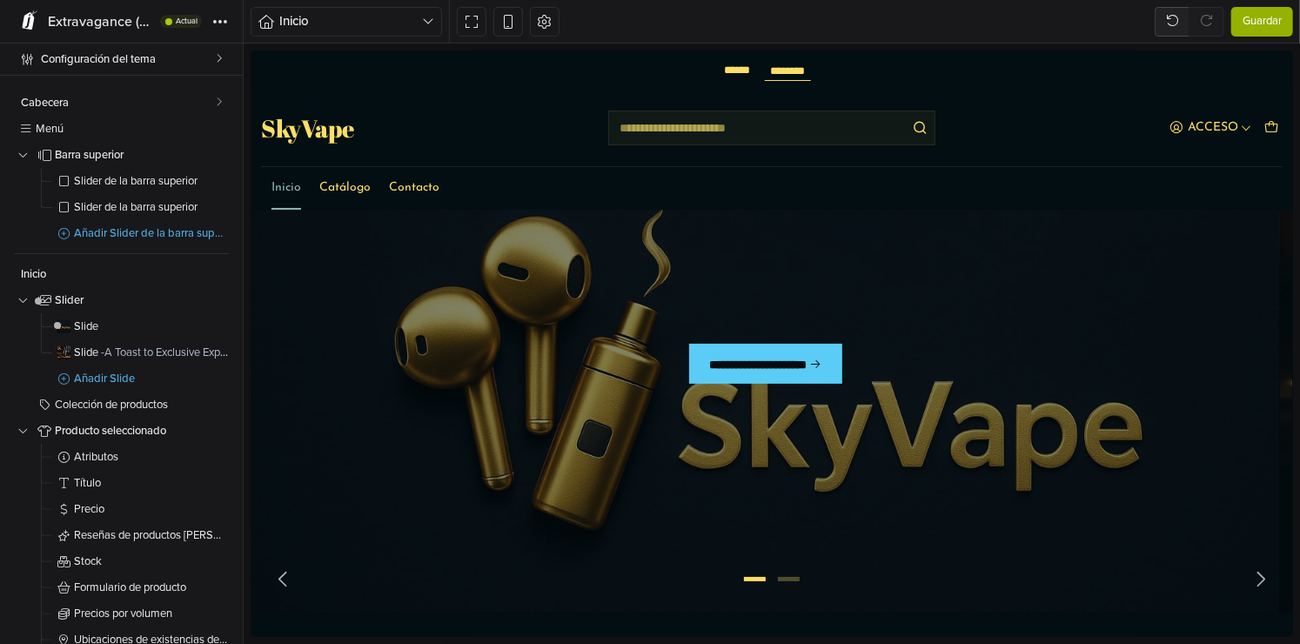
click at [1266, 23] on span "Guardar" at bounding box center [1262, 21] width 39 height 17
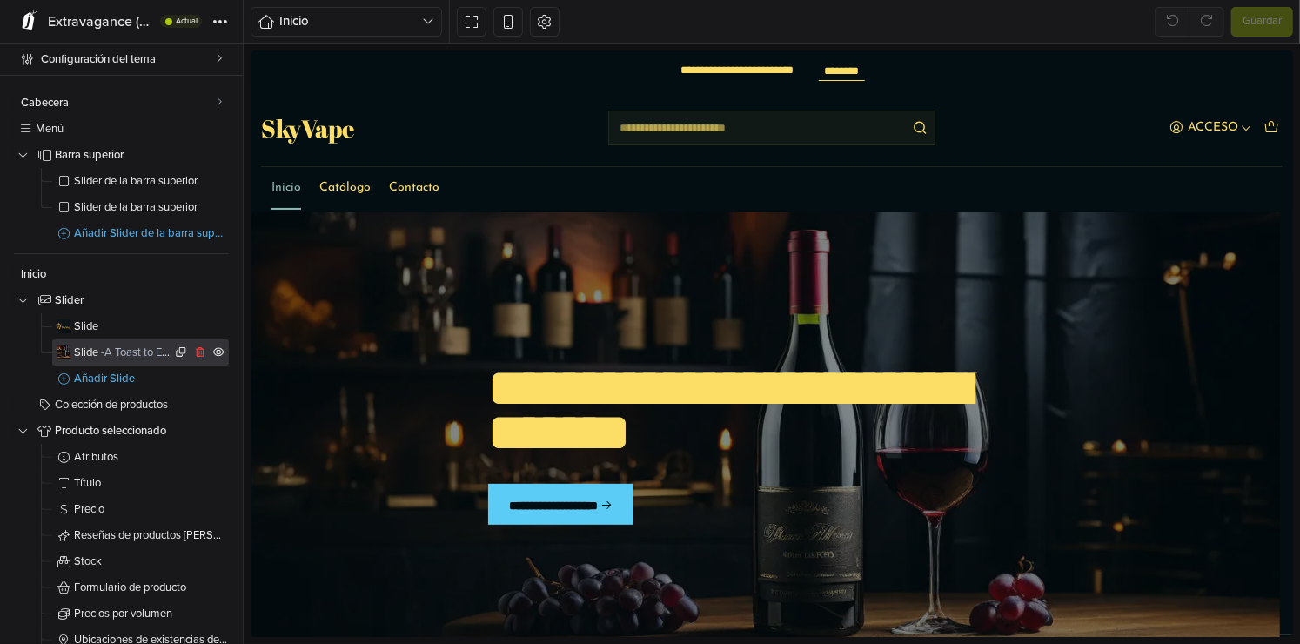
click at [103, 356] on span "- A Toast to Exclusive Experiences" at bounding box center [181, 352] width 160 height 14
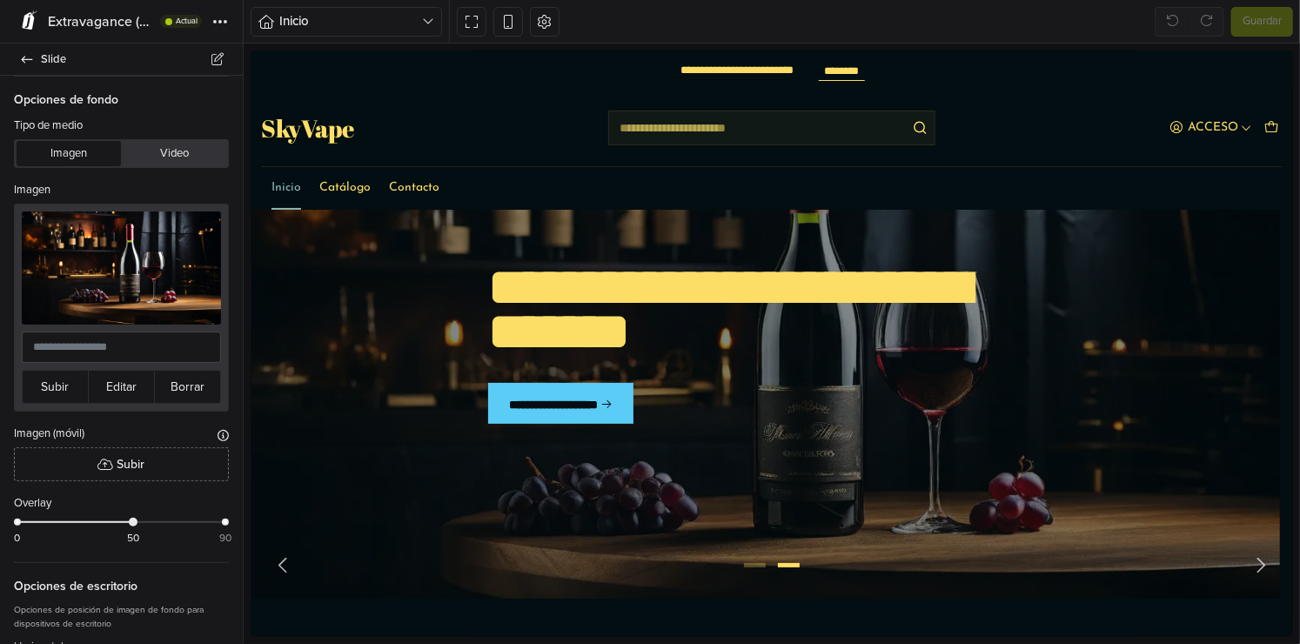
scroll to position [111, 0]
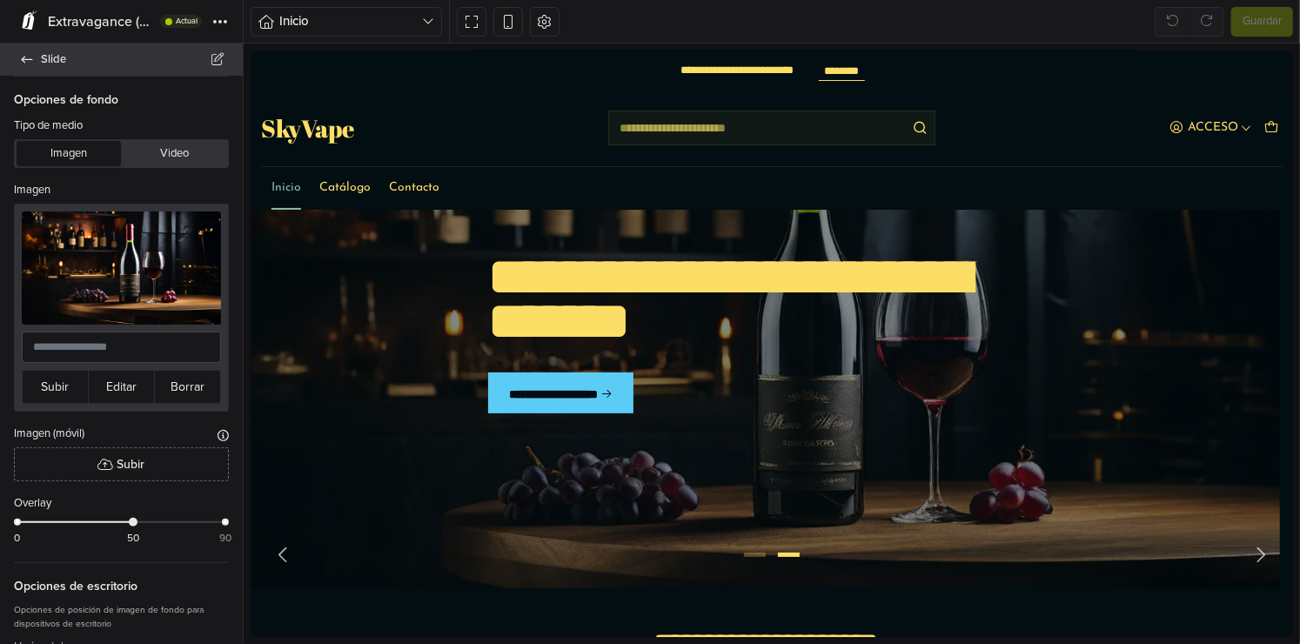
click at [50, 66] on span "Slide" at bounding box center [131, 59] width 181 height 24
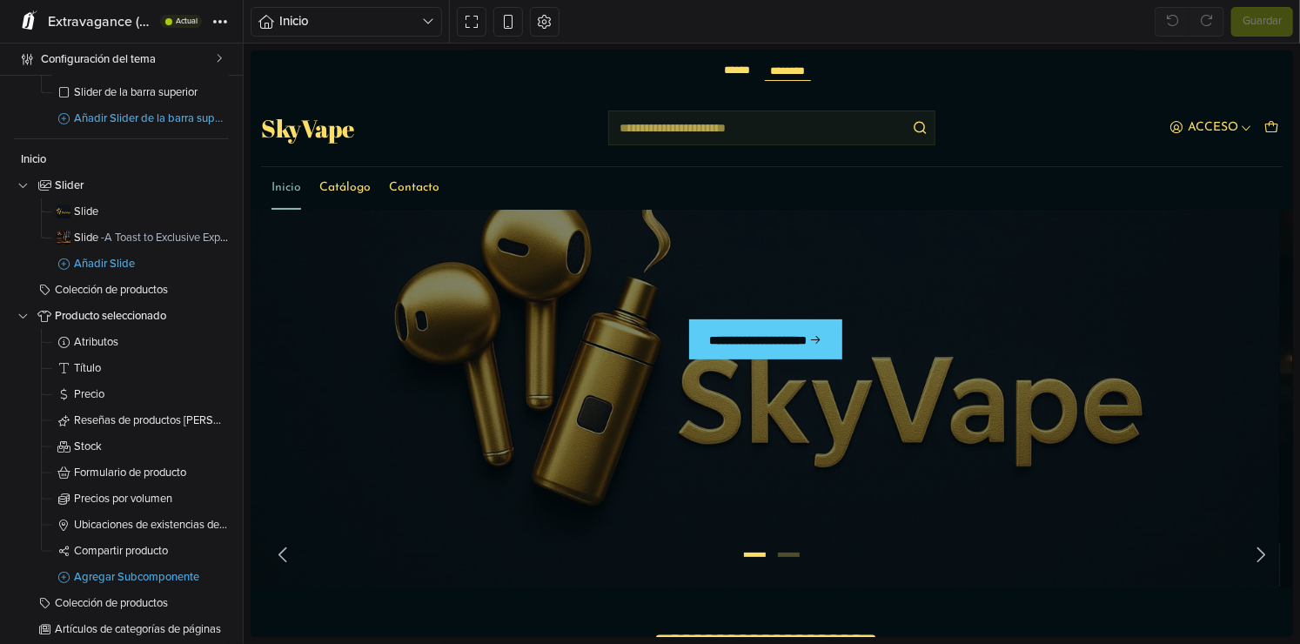
scroll to position [174, 0]
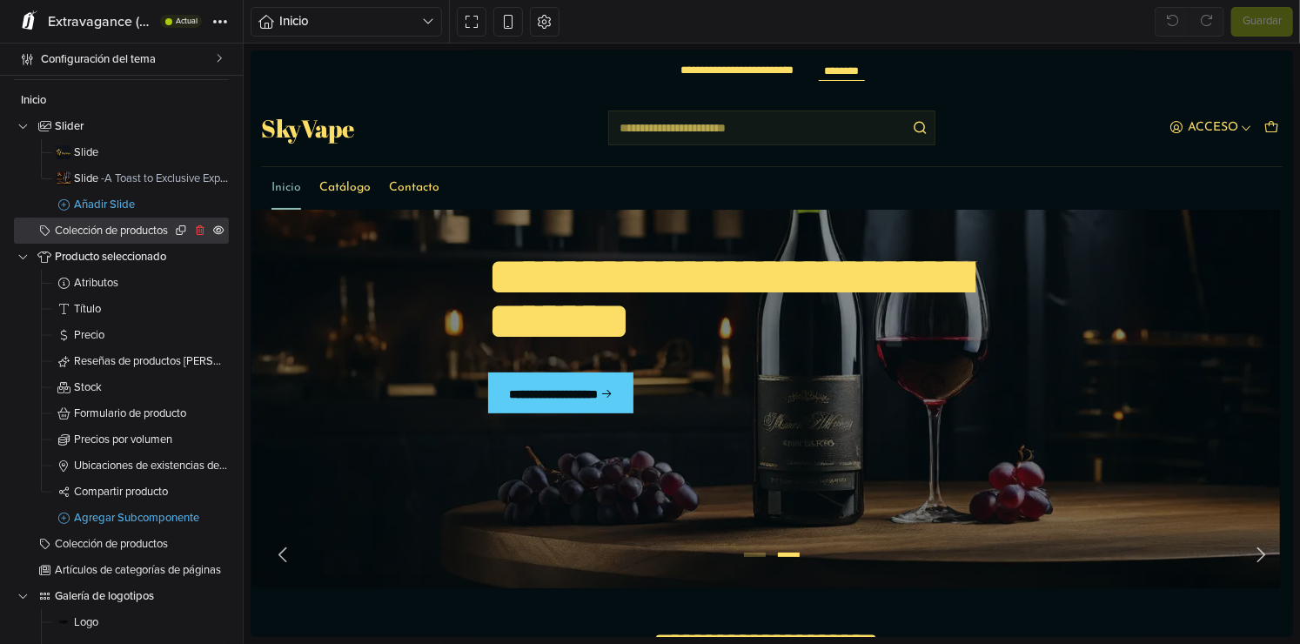
click at [115, 230] on span "Colección de productos" at bounding box center [113, 230] width 117 height 11
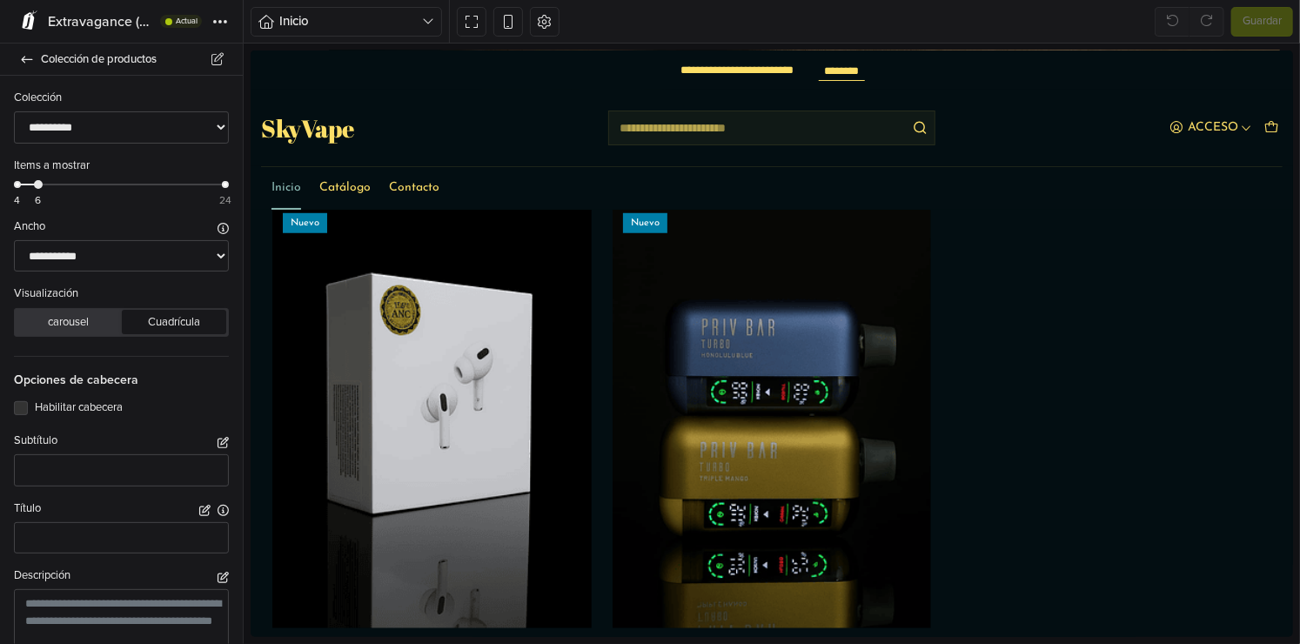
scroll to position [668, 0]
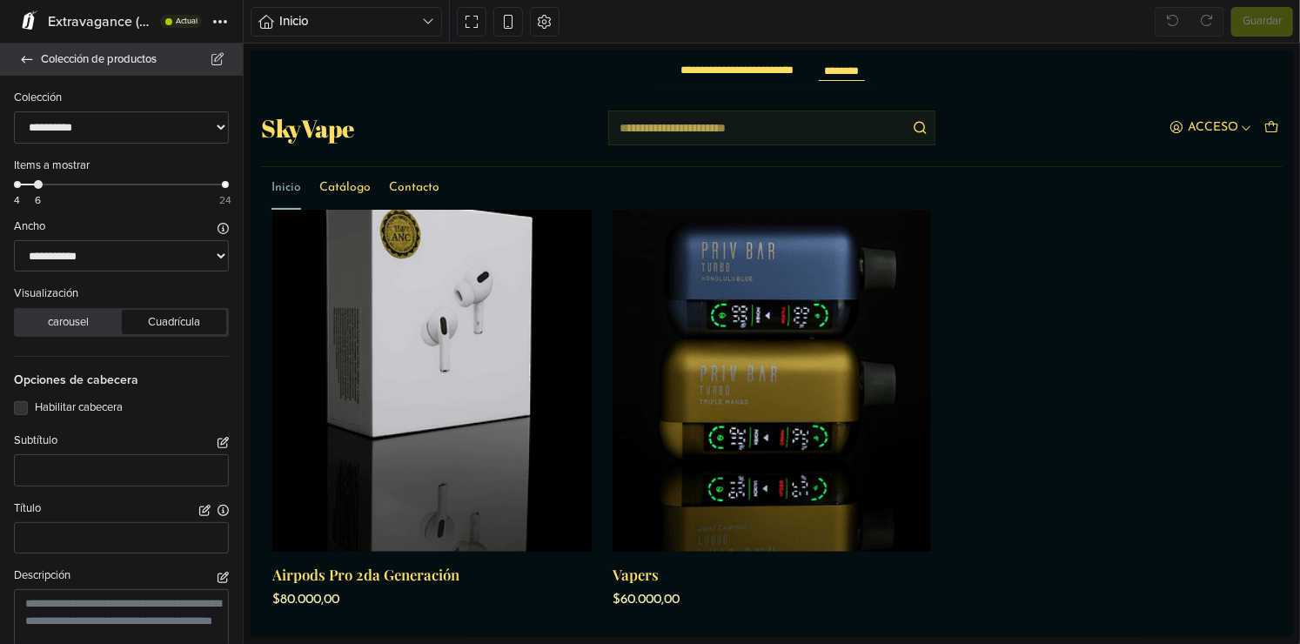
click at [28, 56] on icon at bounding box center [27, 59] width 14 height 11
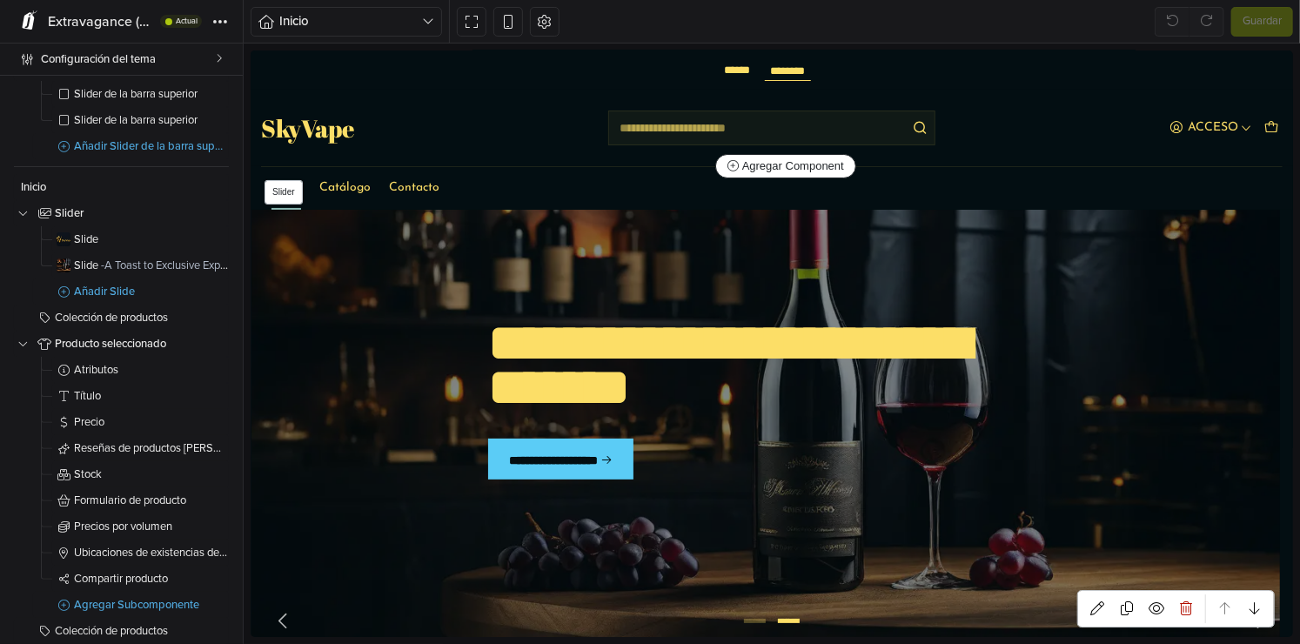
scroll to position [87, 0]
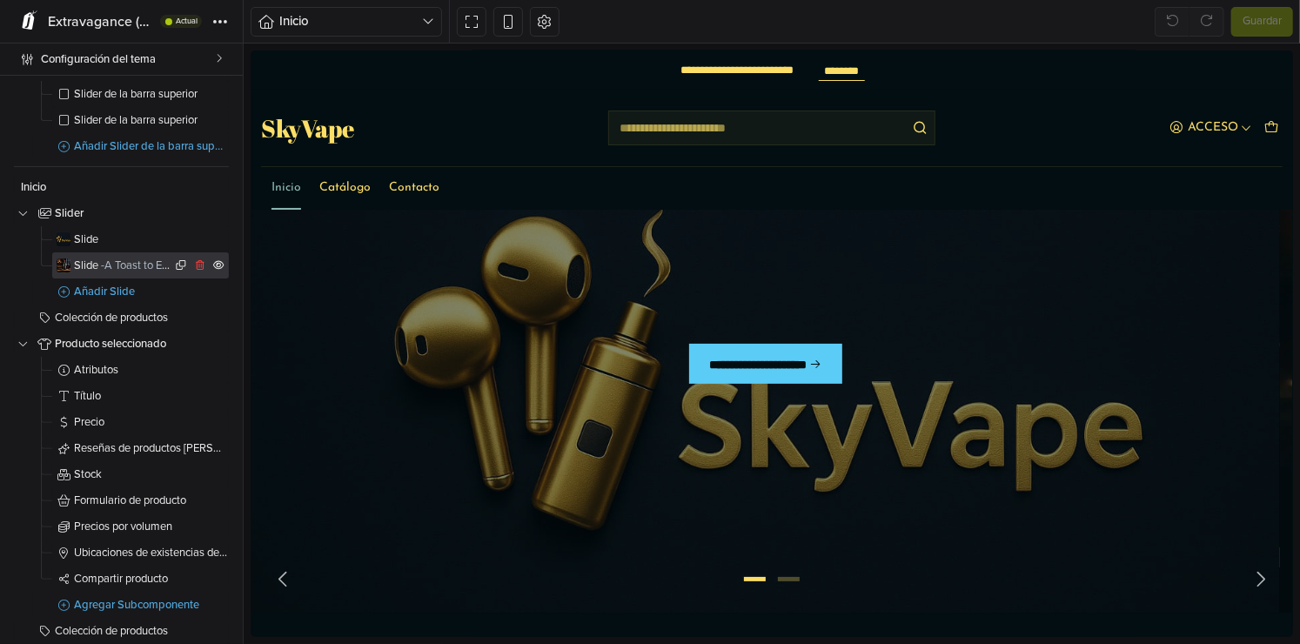
click at [131, 265] on span "- A Toast to Exclusive Experiences" at bounding box center [181, 265] width 160 height 14
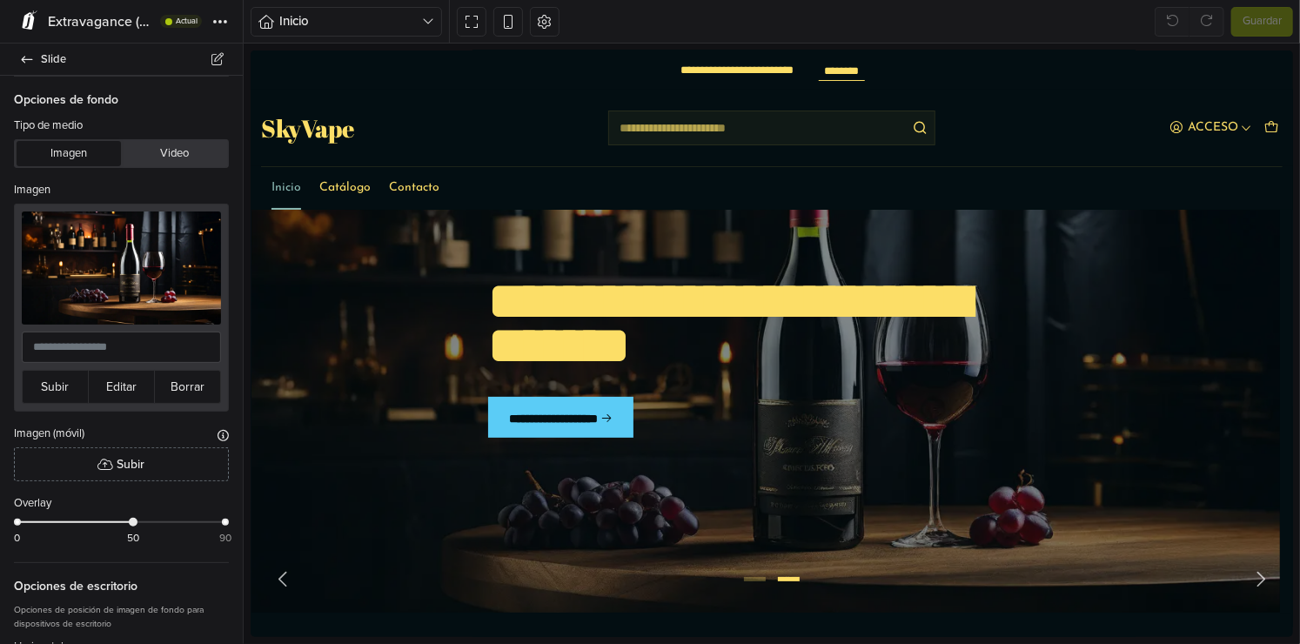
scroll to position [111, 0]
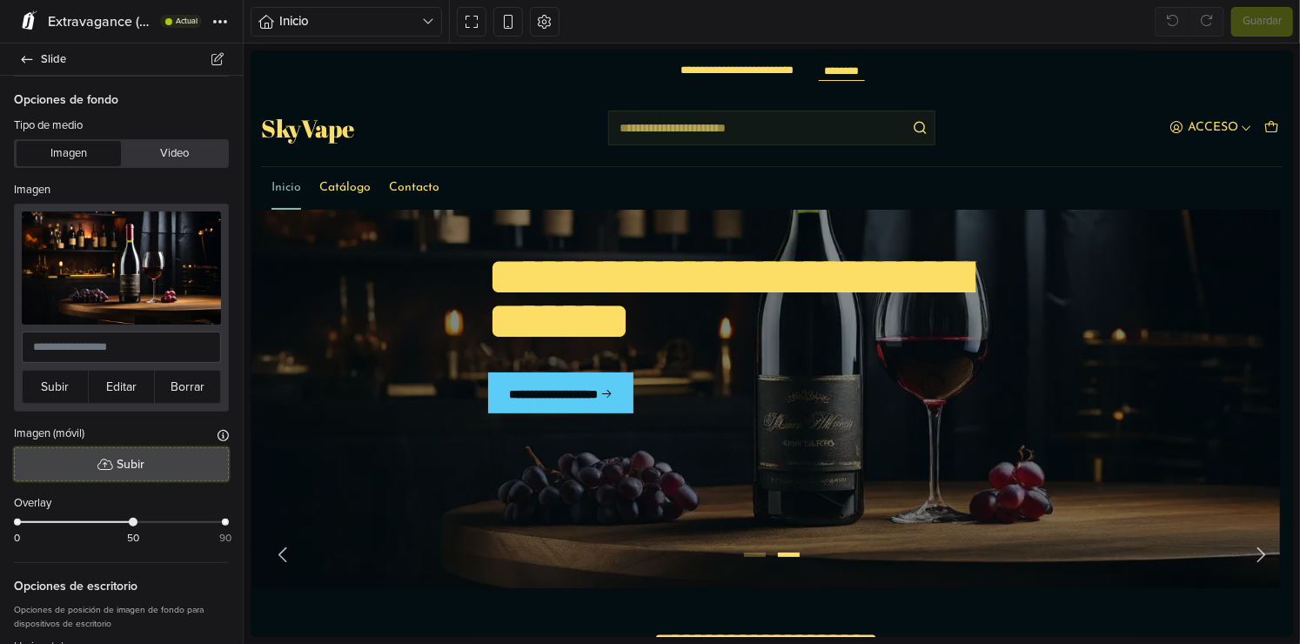
click at [157, 461] on button "Subir" at bounding box center [121, 464] width 215 height 34
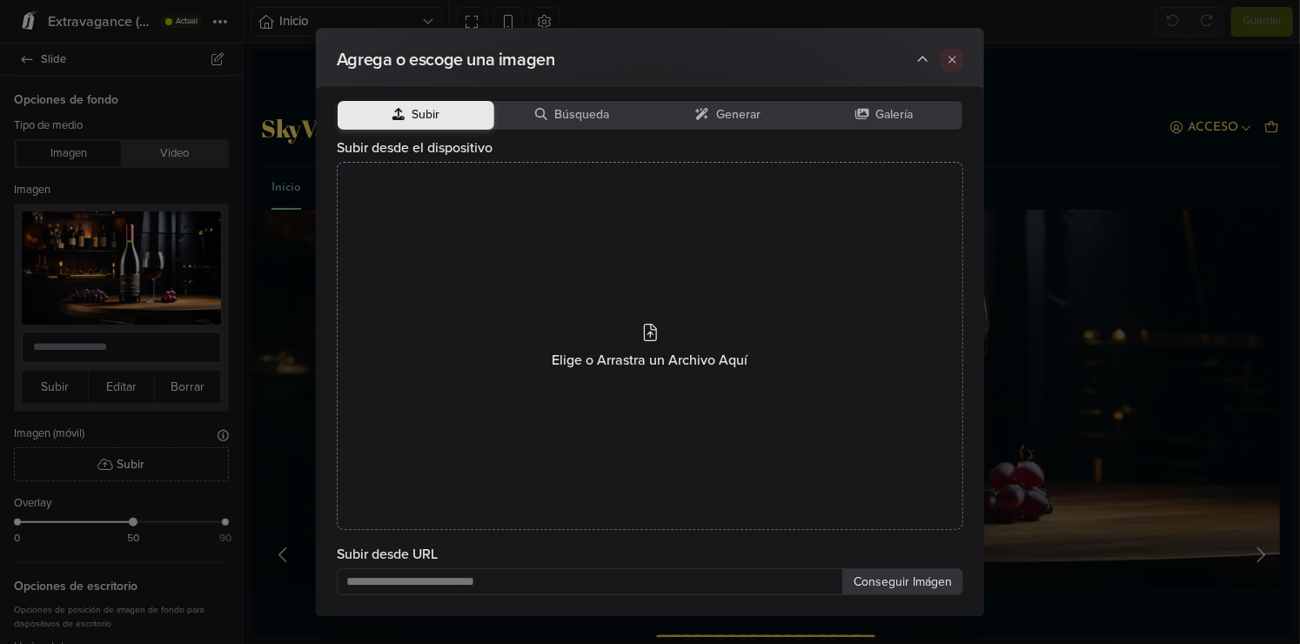
click at [950, 59] on icon at bounding box center [952, 59] width 11 height 11
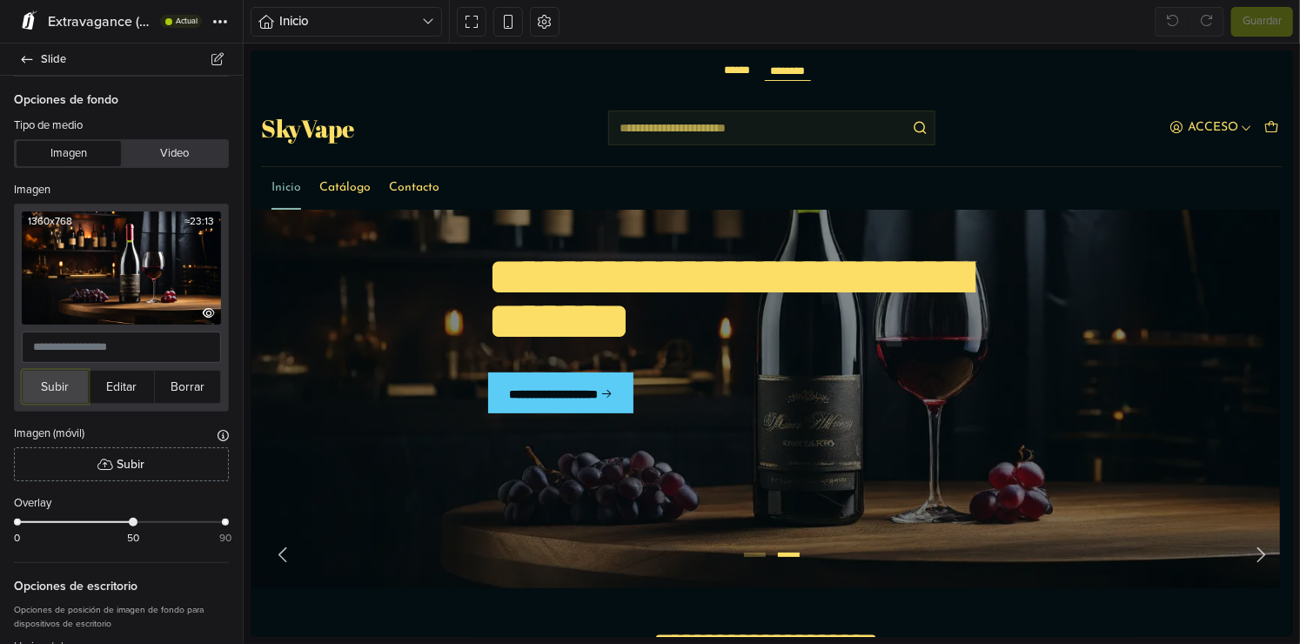
click at [56, 389] on button "Subir" at bounding box center [55, 387] width 67 height 34
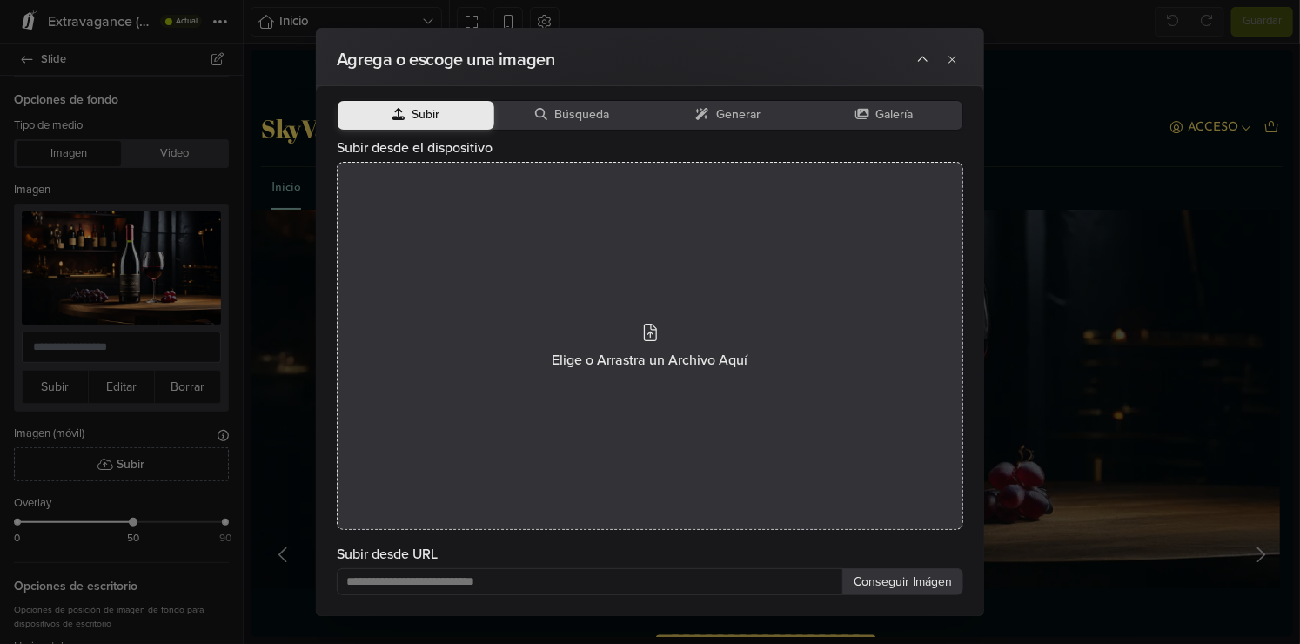
click at [518, 207] on div "Elige o Arrastra un Archivo Aquí" at bounding box center [650, 346] width 627 height 368
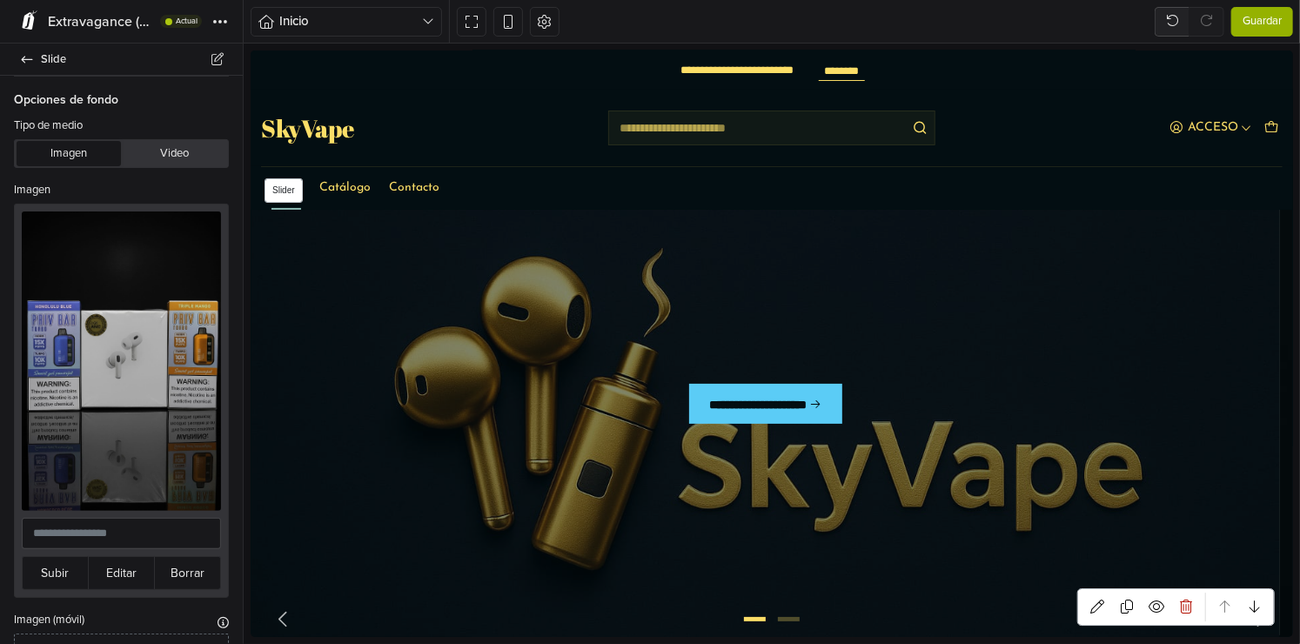
scroll to position [87, 0]
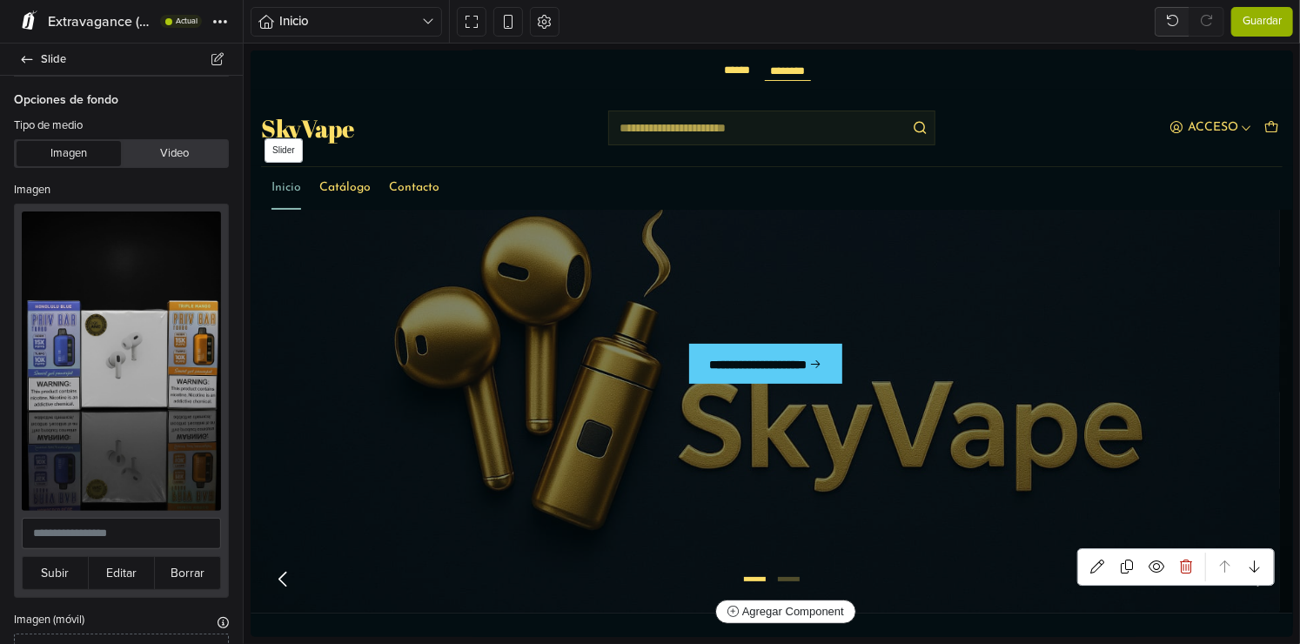
click at [285, 573] on icon "Previous slide" at bounding box center [282, 578] width 22 height 22
select select "******"
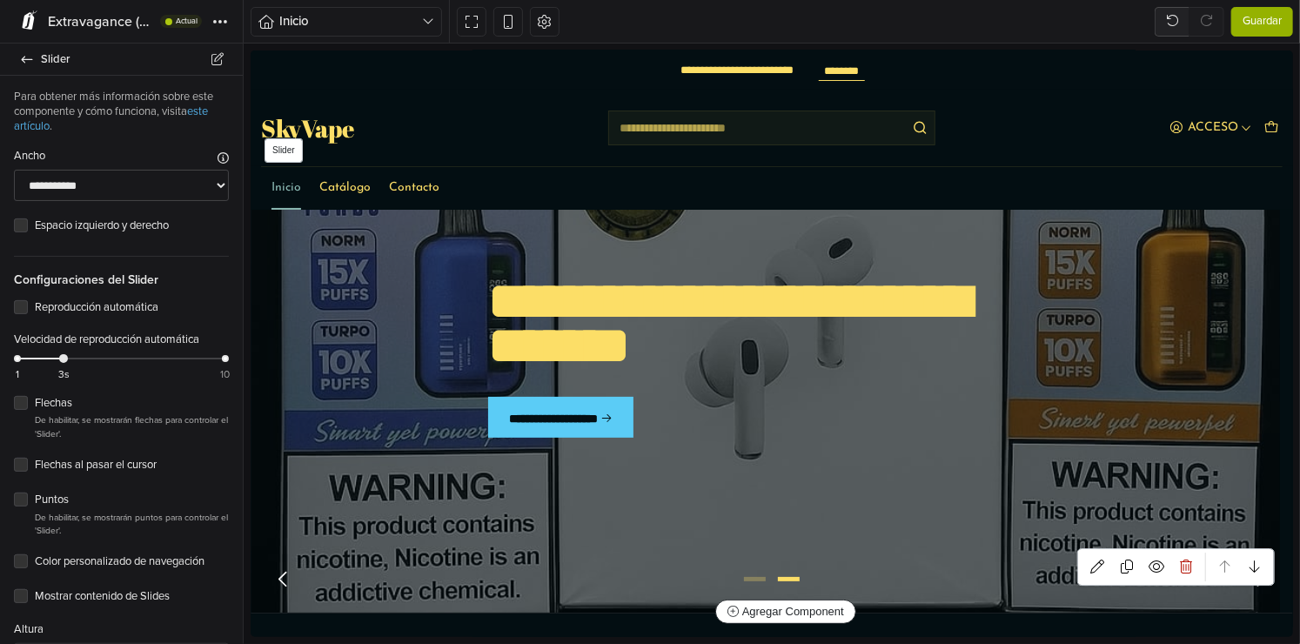
click at [285, 573] on icon "Previous slide" at bounding box center [282, 578] width 22 height 22
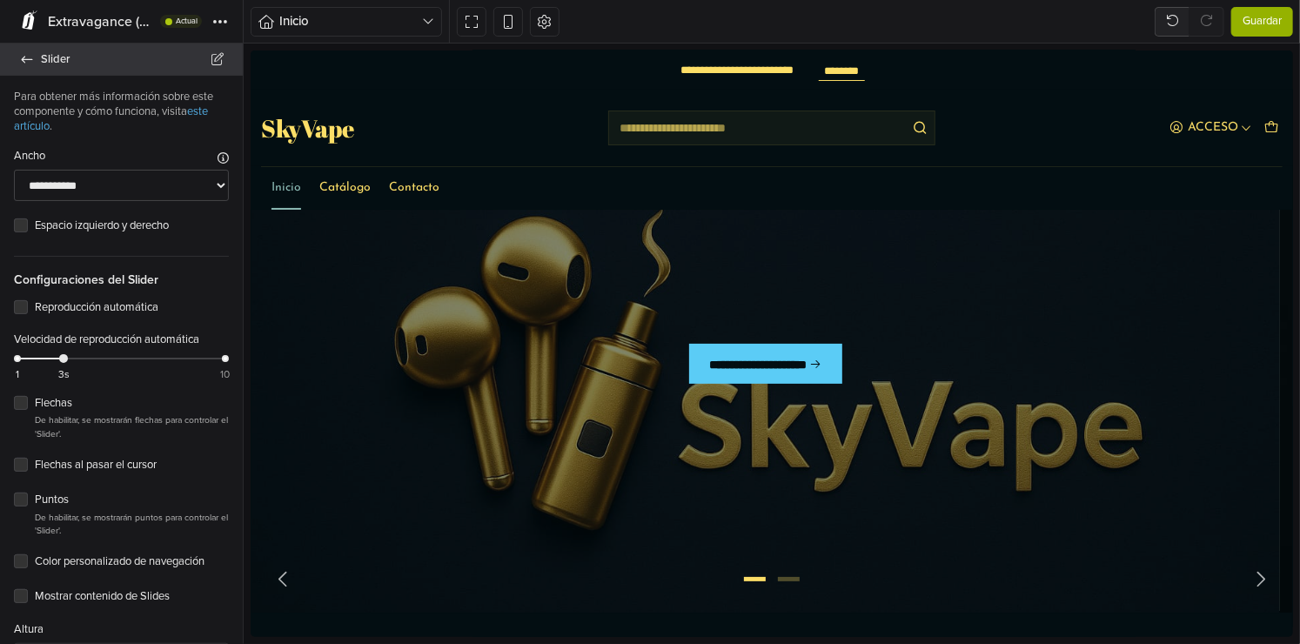
click at [57, 65] on span "Slider" at bounding box center [131, 59] width 181 height 24
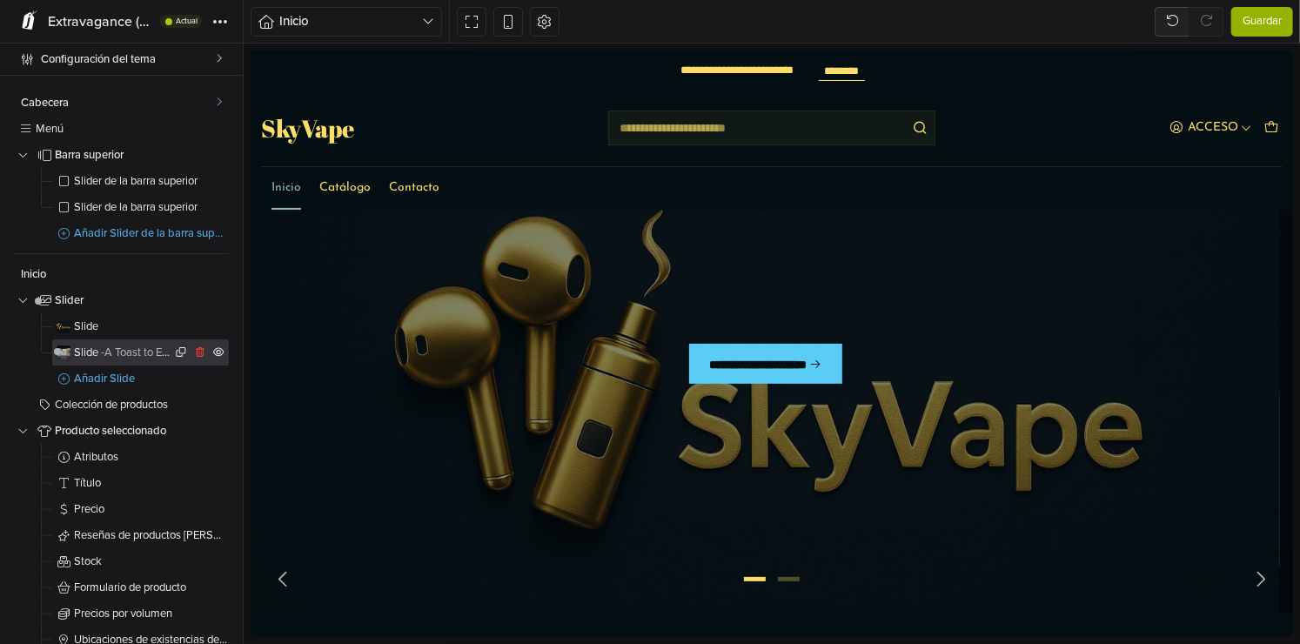
click at [153, 356] on span "- A Toast to Exclusive Experiences" at bounding box center [181, 352] width 160 height 14
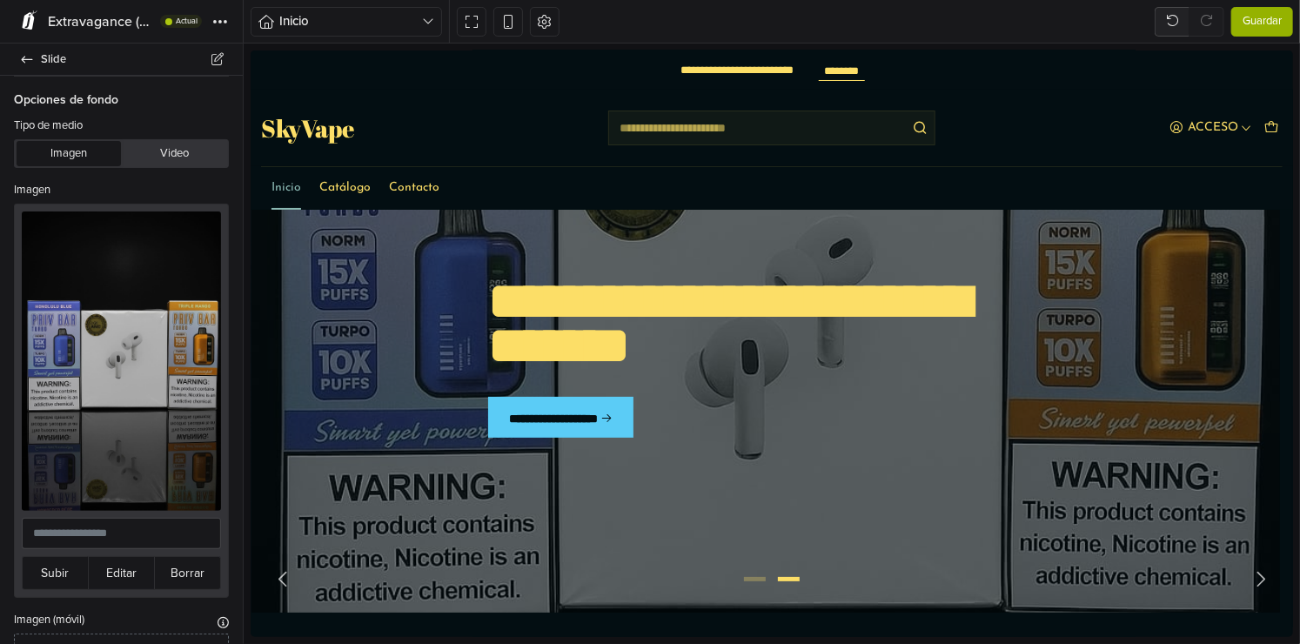
scroll to position [111, 0]
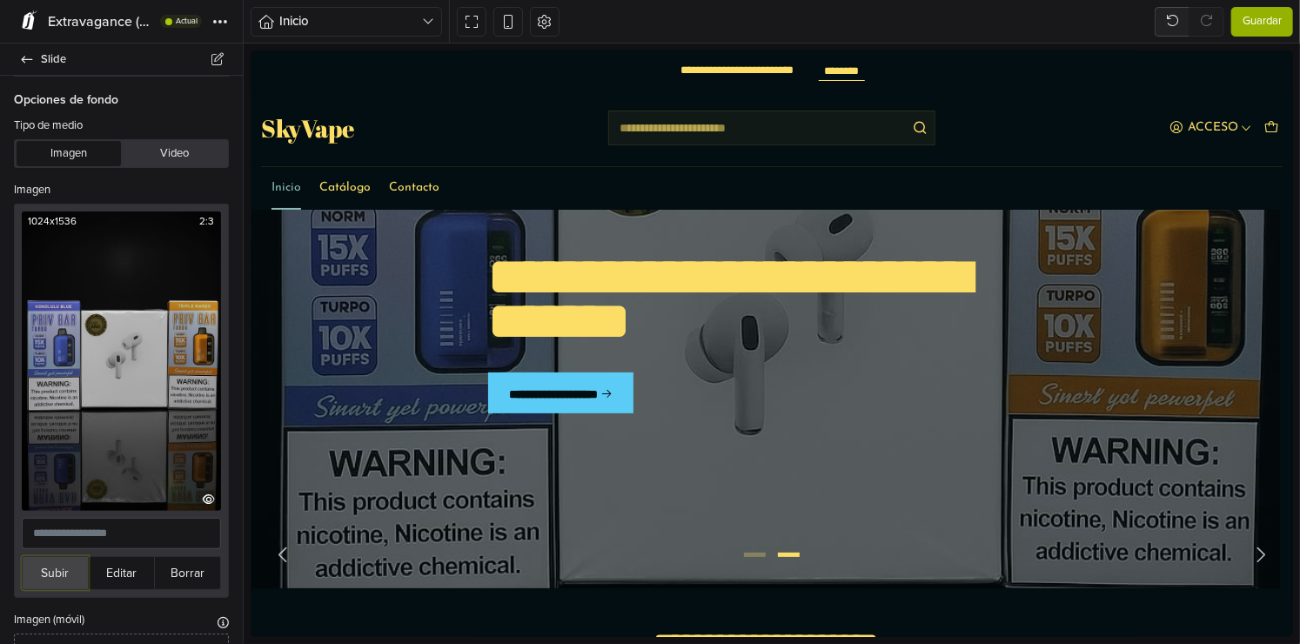
click at [55, 567] on button "Subir" at bounding box center [55, 573] width 67 height 34
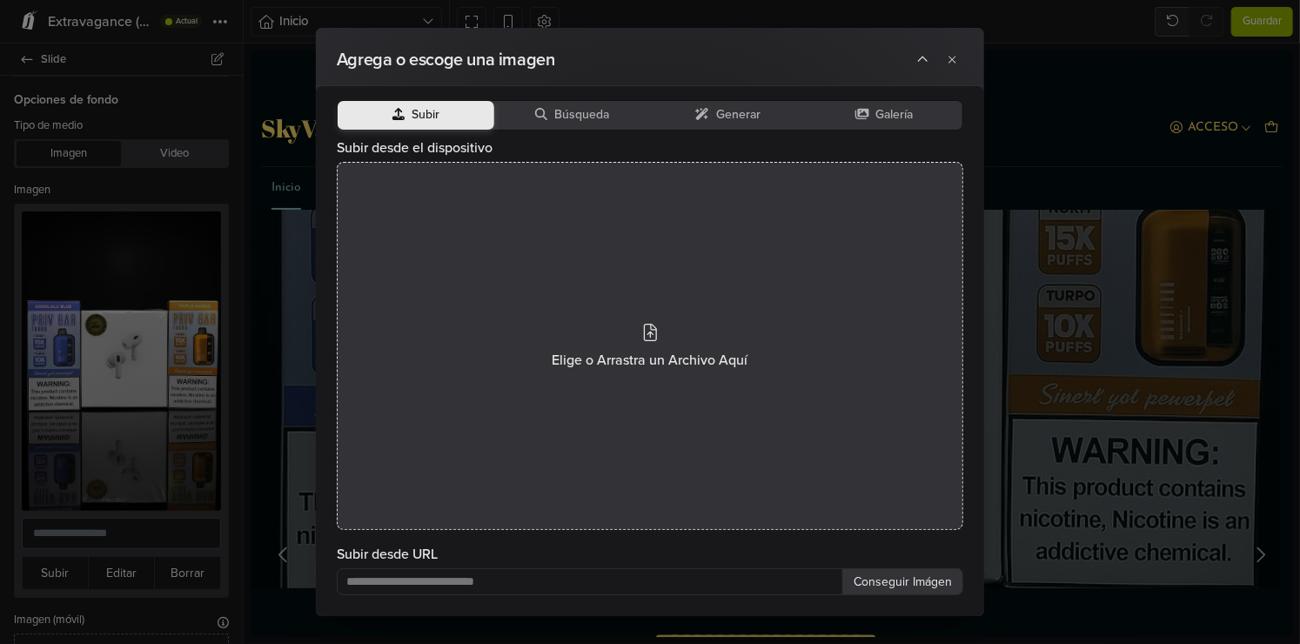
click at [631, 463] on div "Elige o Arrastra un Archivo Aquí" at bounding box center [650, 346] width 627 height 368
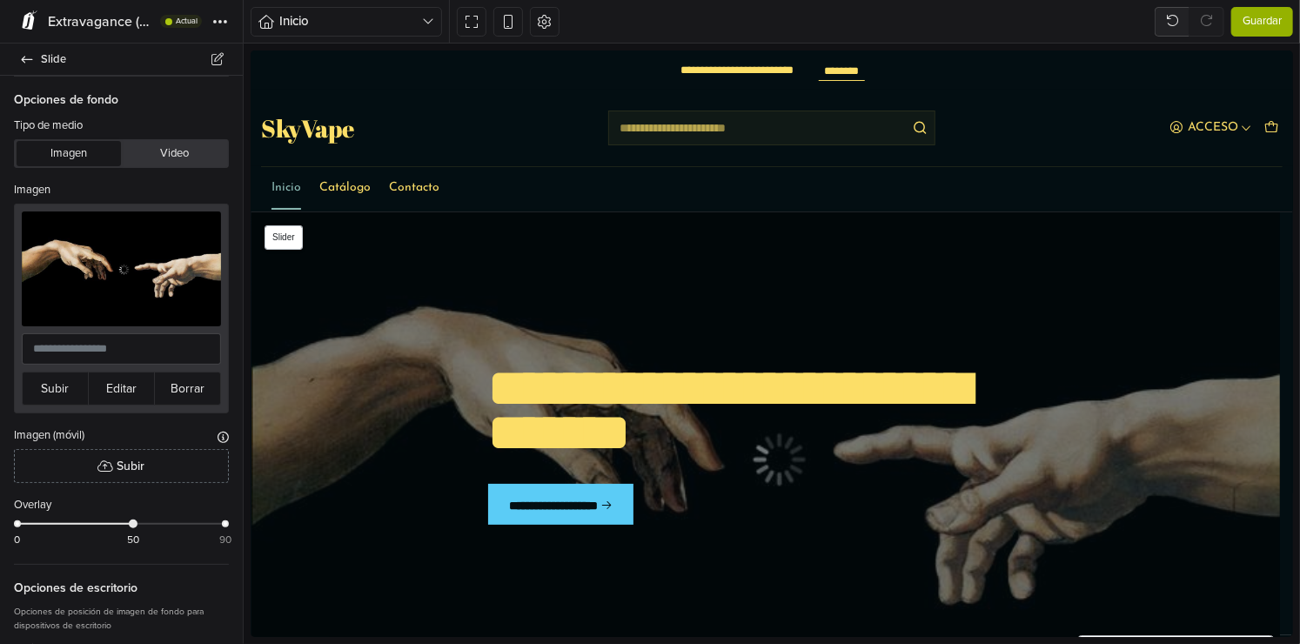
scroll to position [87, 0]
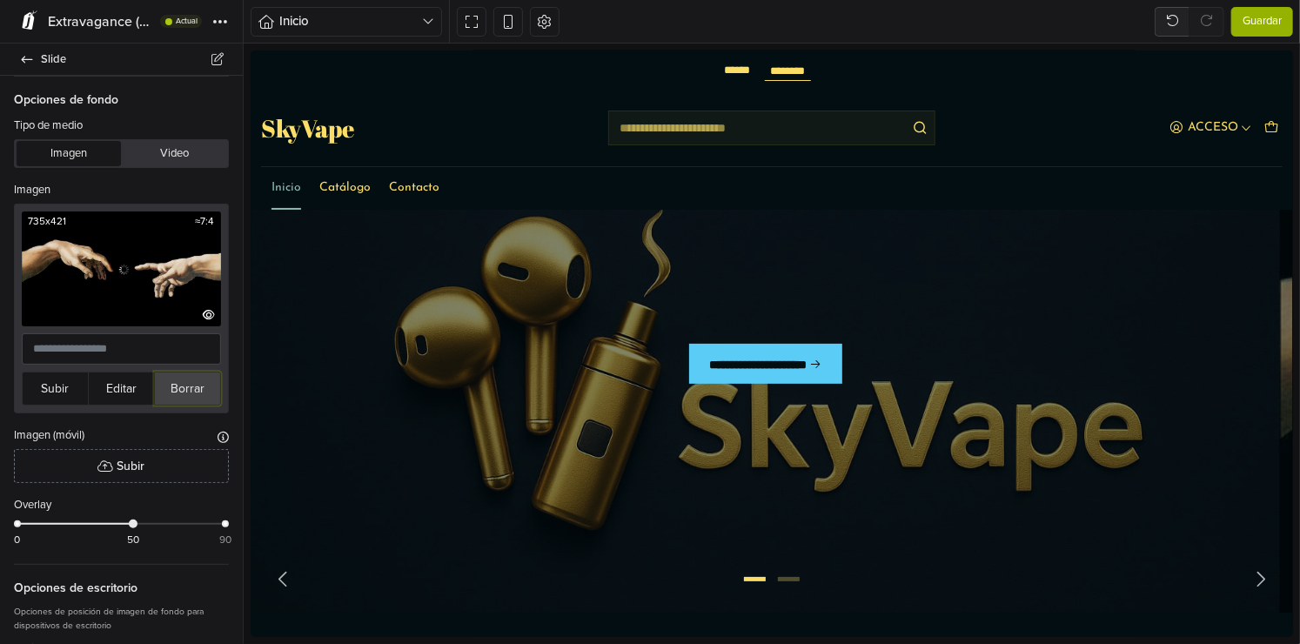
click at [172, 388] on button "Borrar" at bounding box center [187, 389] width 67 height 34
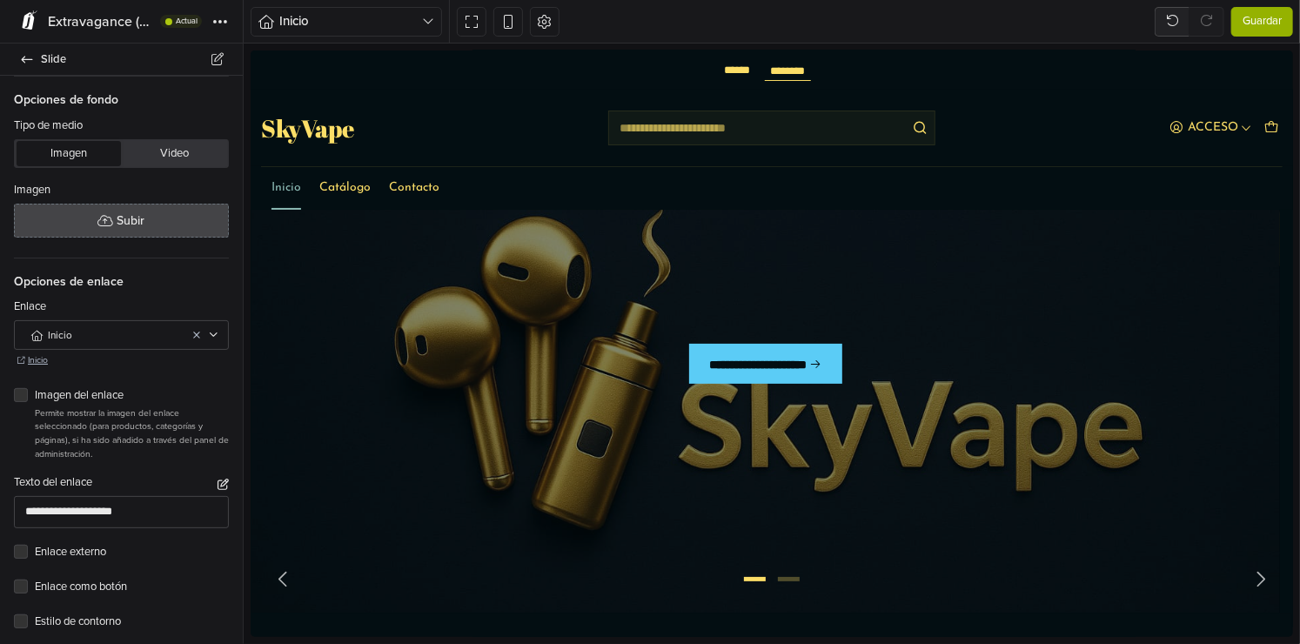
scroll to position [111, 0]
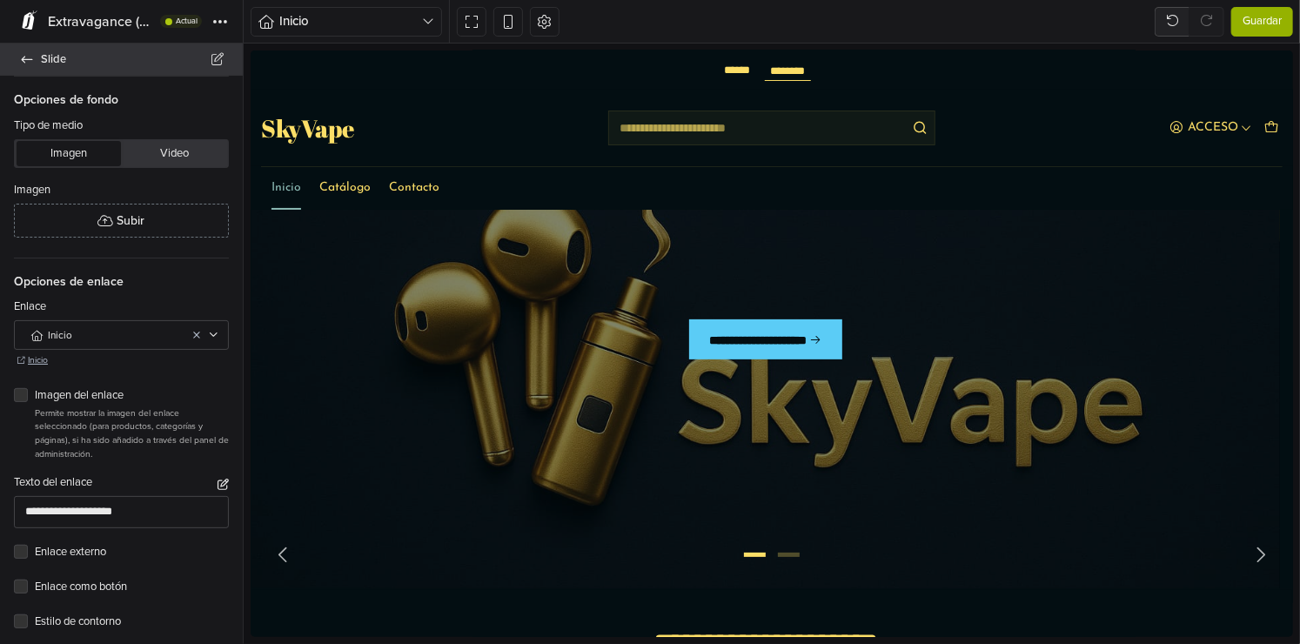
click at [34, 56] on link "Slide" at bounding box center [121, 60] width 243 height 32
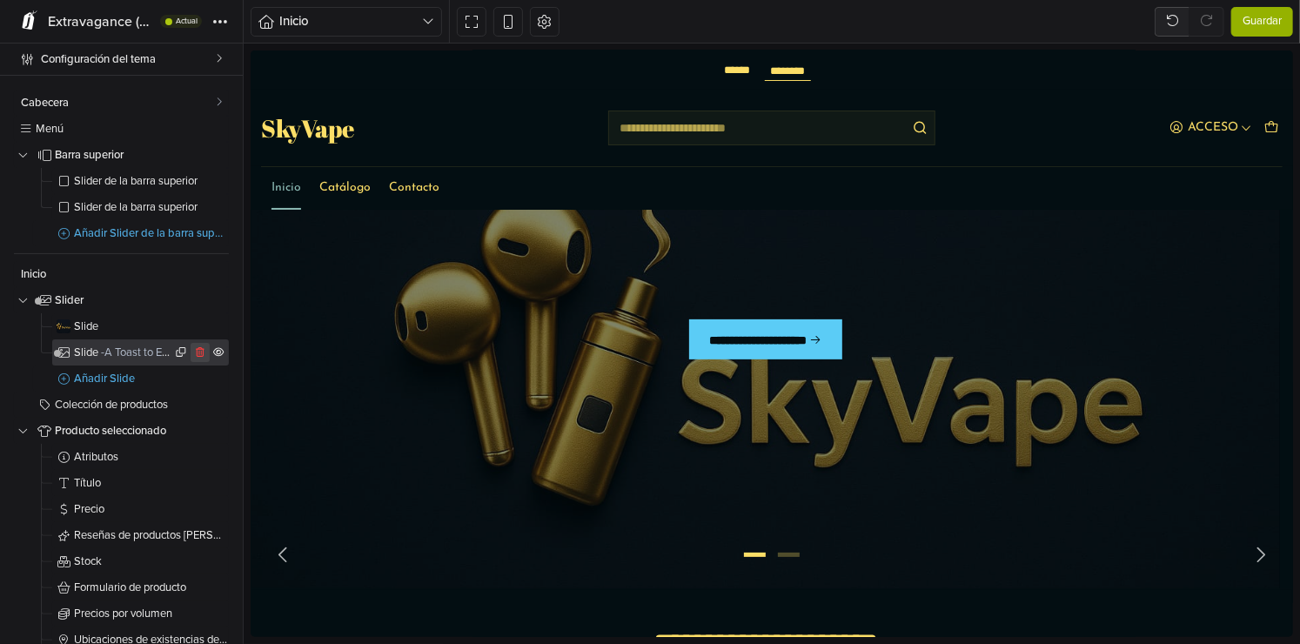
click at [196, 352] on icon at bounding box center [200, 352] width 9 height 10
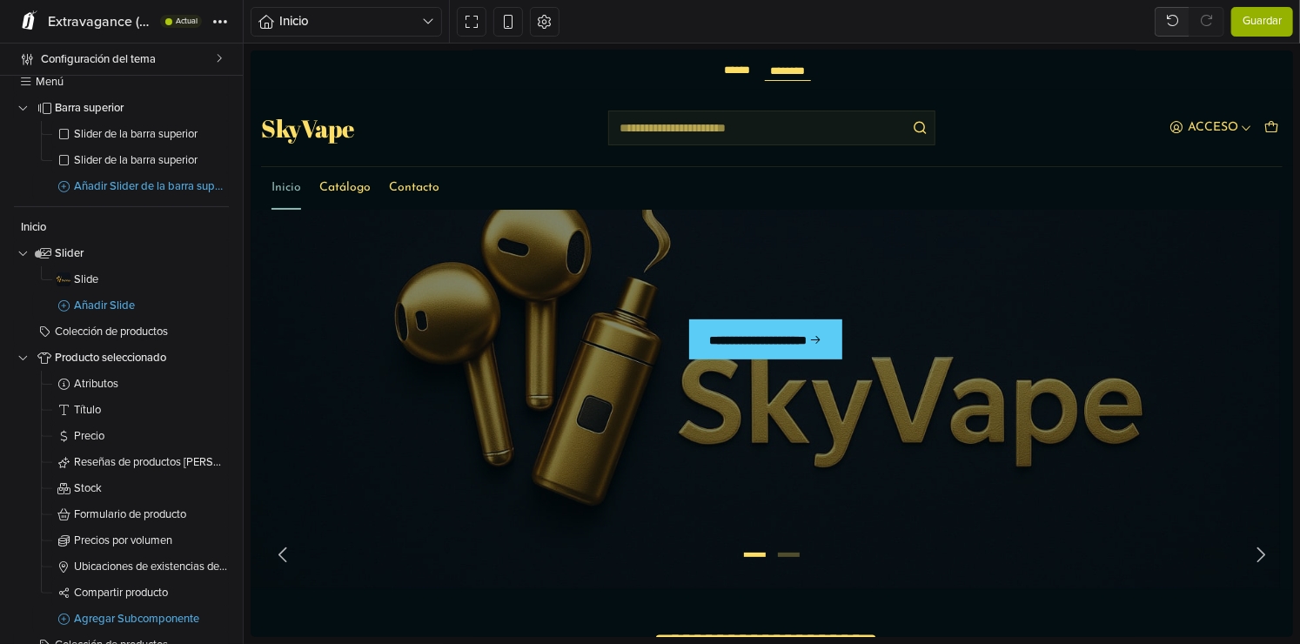
scroll to position [87, 0]
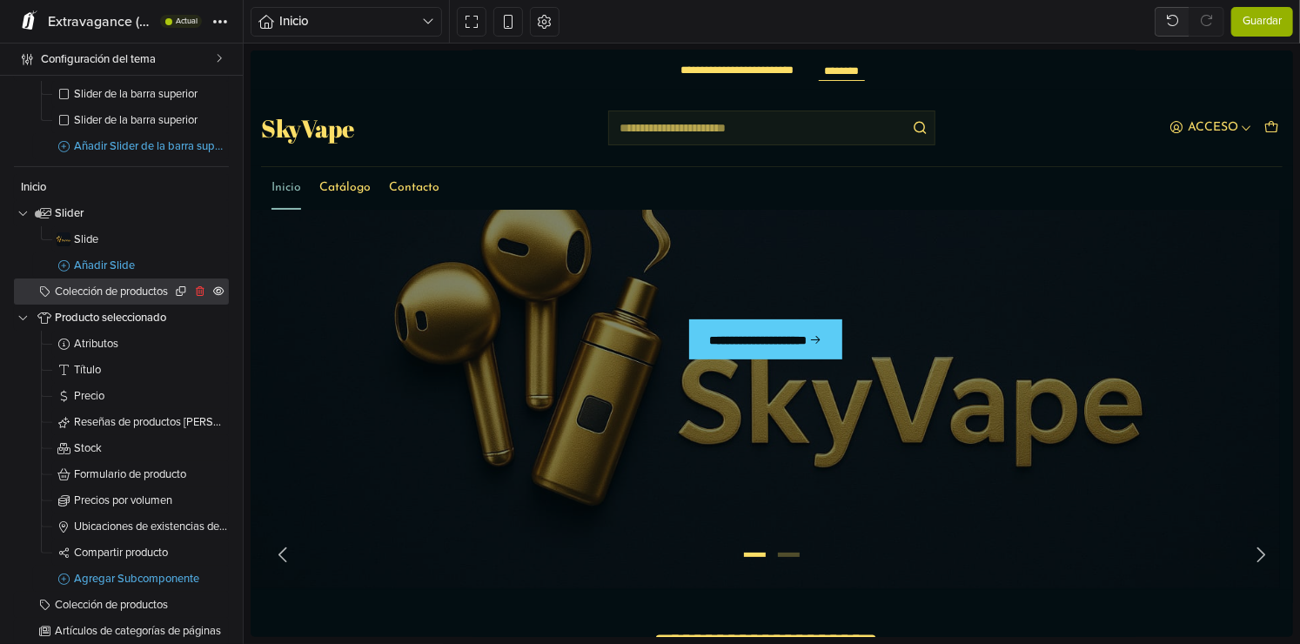
click at [128, 290] on span "Colección de productos" at bounding box center [113, 291] width 117 height 11
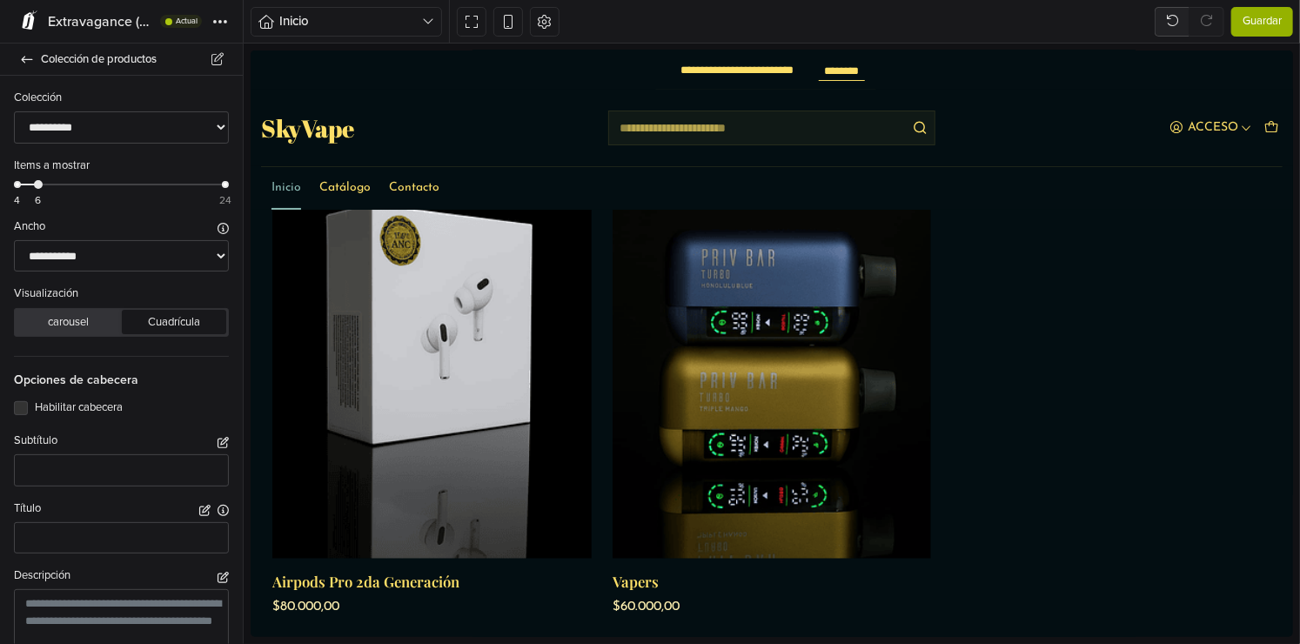
scroll to position [668, 0]
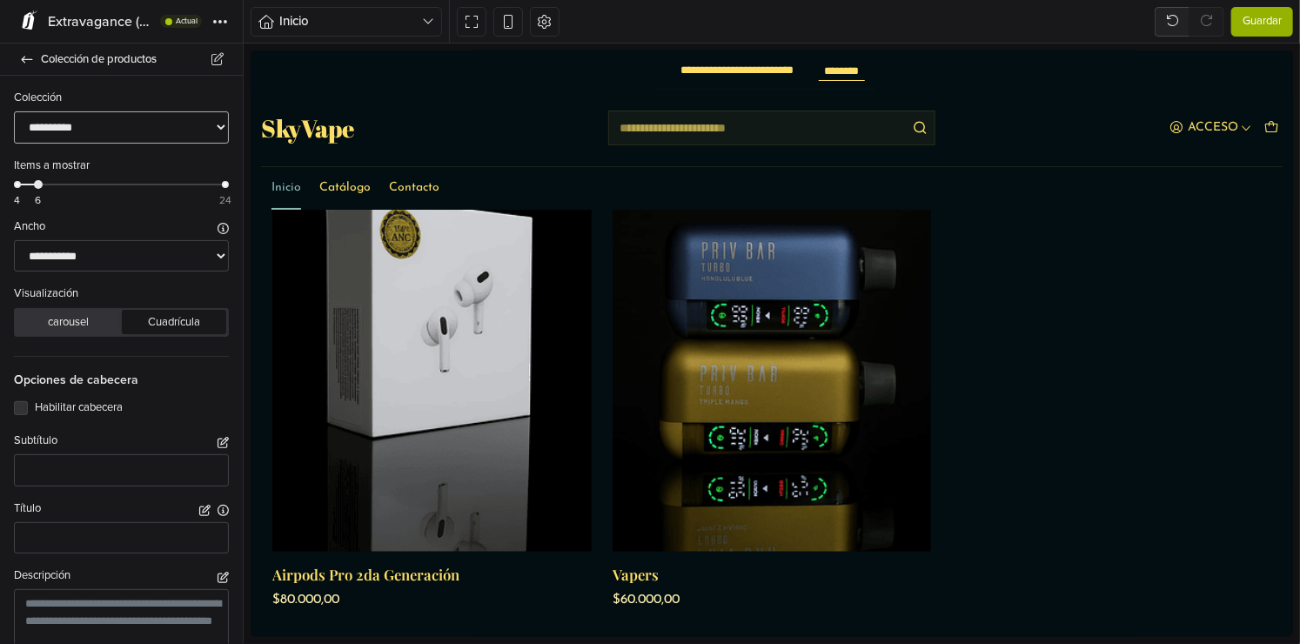
click at [119, 127] on select "**********" at bounding box center [121, 127] width 215 height 32
click at [116, 132] on select "**********" at bounding box center [121, 127] width 215 height 32
click at [73, 249] on select "**********" at bounding box center [121, 256] width 215 height 32
click at [14, 240] on select "**********" at bounding box center [121, 256] width 215 height 32
click at [102, 254] on select "**********" at bounding box center [121, 256] width 215 height 32
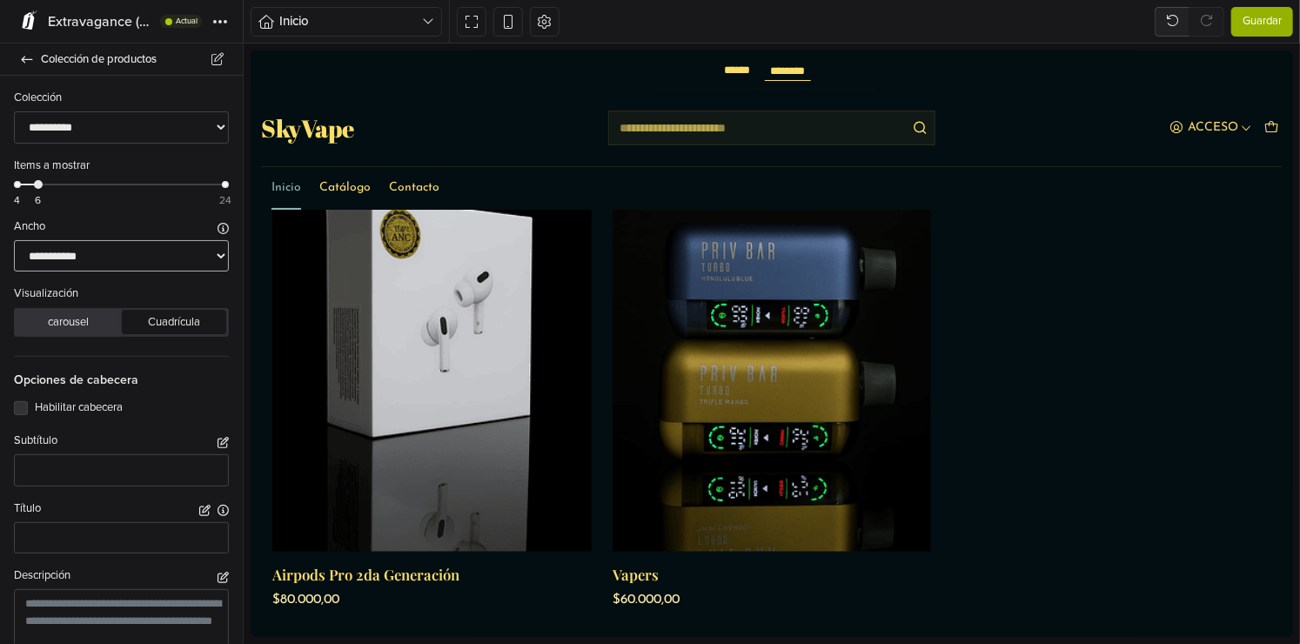
click at [14, 240] on select "**********" at bounding box center [121, 256] width 215 height 32
click at [105, 258] on select "**********" at bounding box center [121, 256] width 215 height 32
click at [14, 240] on select "**********" at bounding box center [121, 256] width 215 height 32
click at [112, 254] on select "**********" at bounding box center [121, 256] width 215 height 32
click at [14, 240] on select "**********" at bounding box center [121, 256] width 215 height 32
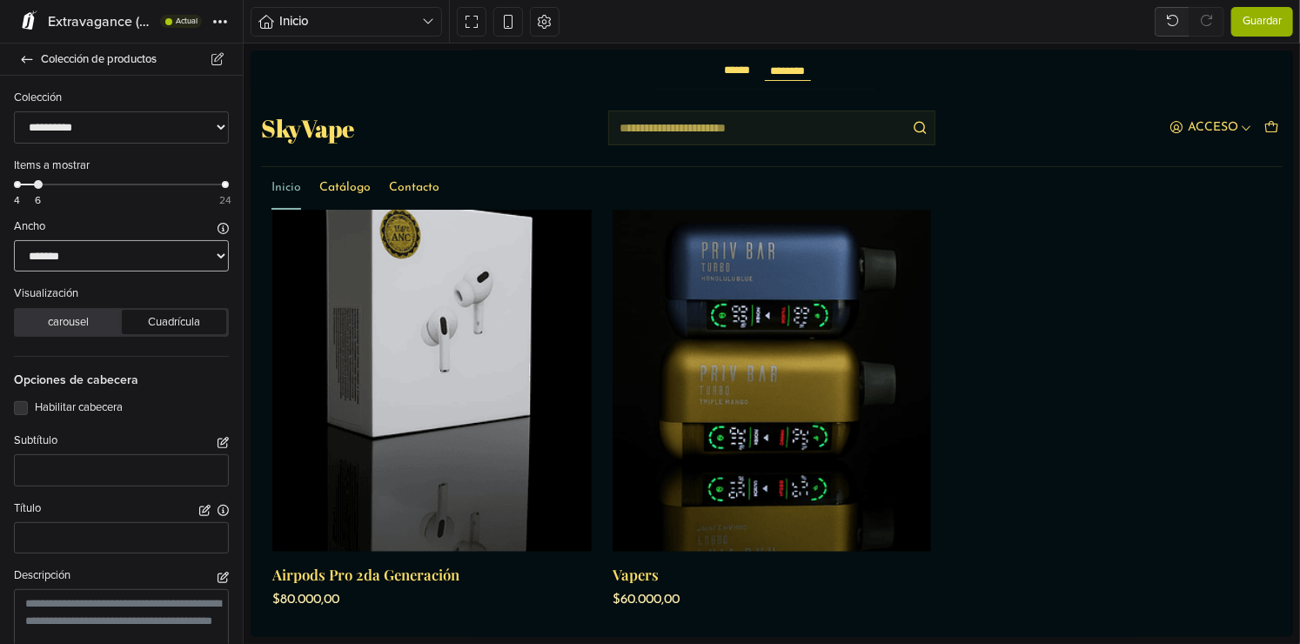
click at [124, 269] on select "**********" at bounding box center [121, 256] width 215 height 32
select select "*******"
click at [14, 240] on select "**********" at bounding box center [121, 256] width 215 height 32
click at [137, 315] on button "Cuadrícula" at bounding box center [174, 322] width 104 height 24
click at [65, 322] on button "carousel" at bounding box center [69, 322] width 104 height 24
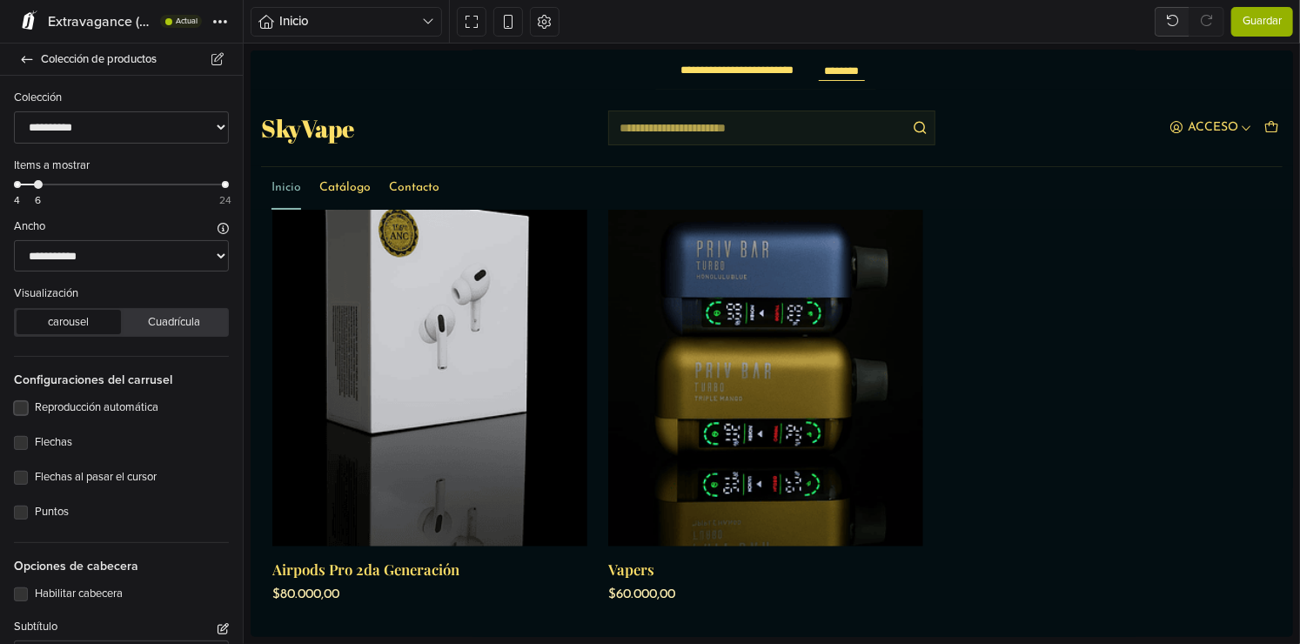
click at [30, 405] on div "Reproducción automática" at bounding box center [121, 408] width 215 height 21
click at [35, 400] on label "Reproducción automática" at bounding box center [132, 407] width 194 height 17
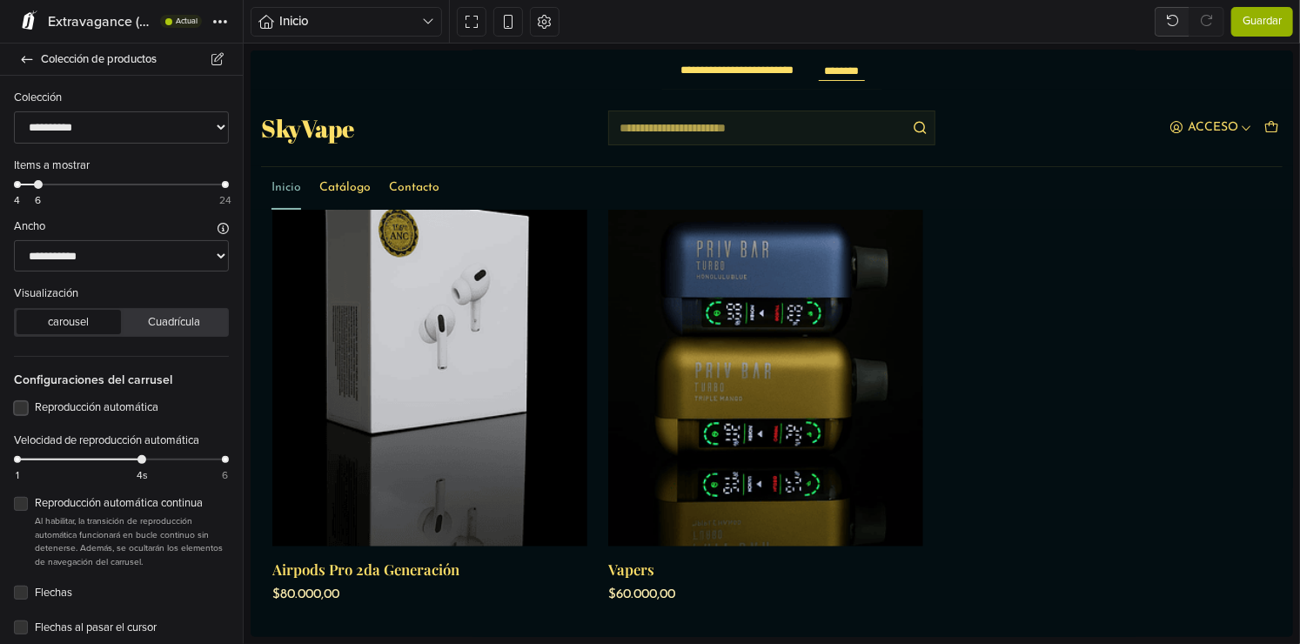
click at [35, 400] on label "Reproducción automática" at bounding box center [132, 407] width 194 height 17
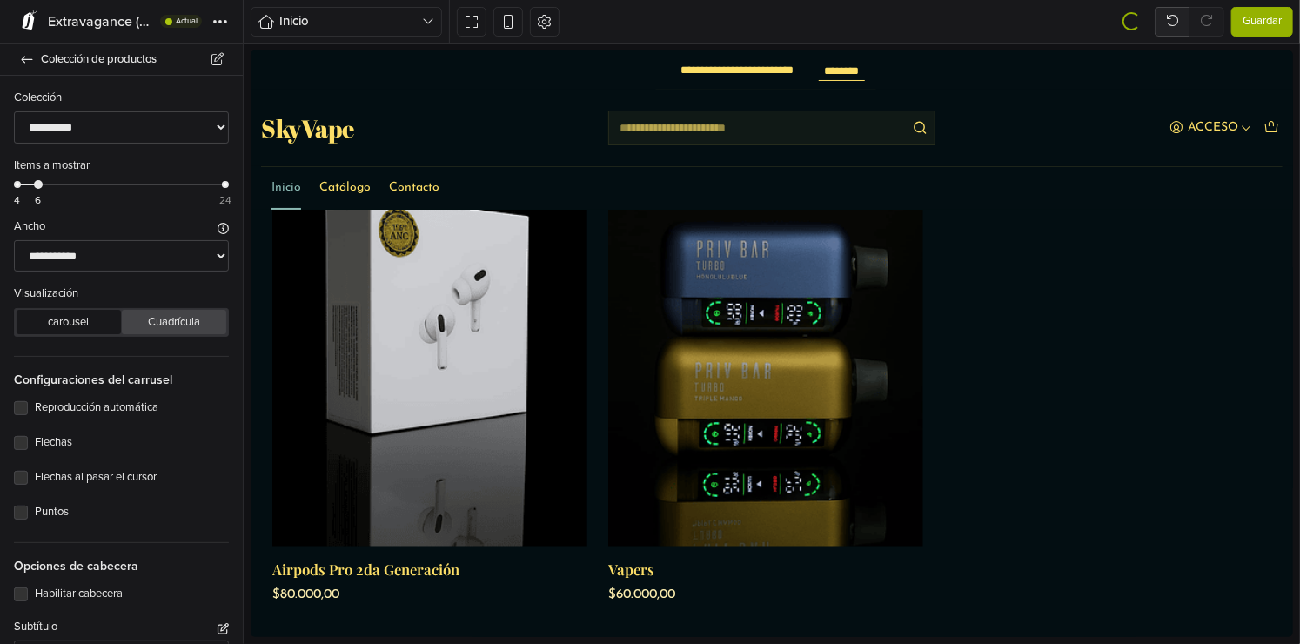
click at [184, 326] on button "Cuadrícula" at bounding box center [174, 322] width 104 height 24
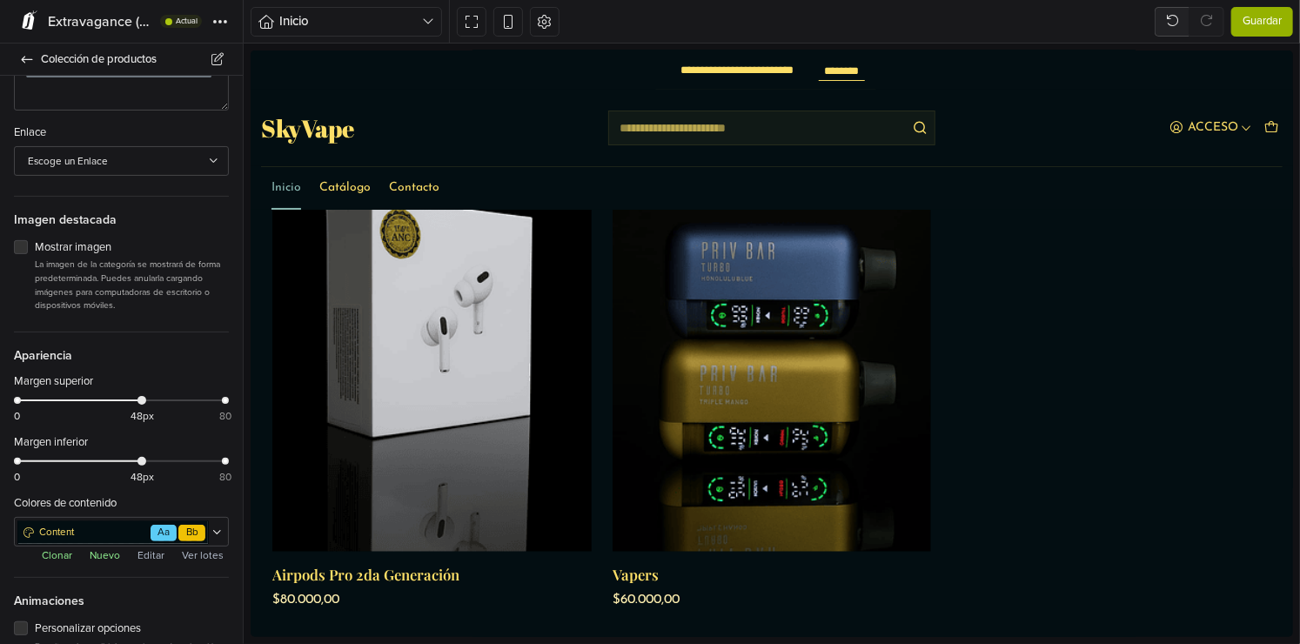
scroll to position [601, 0]
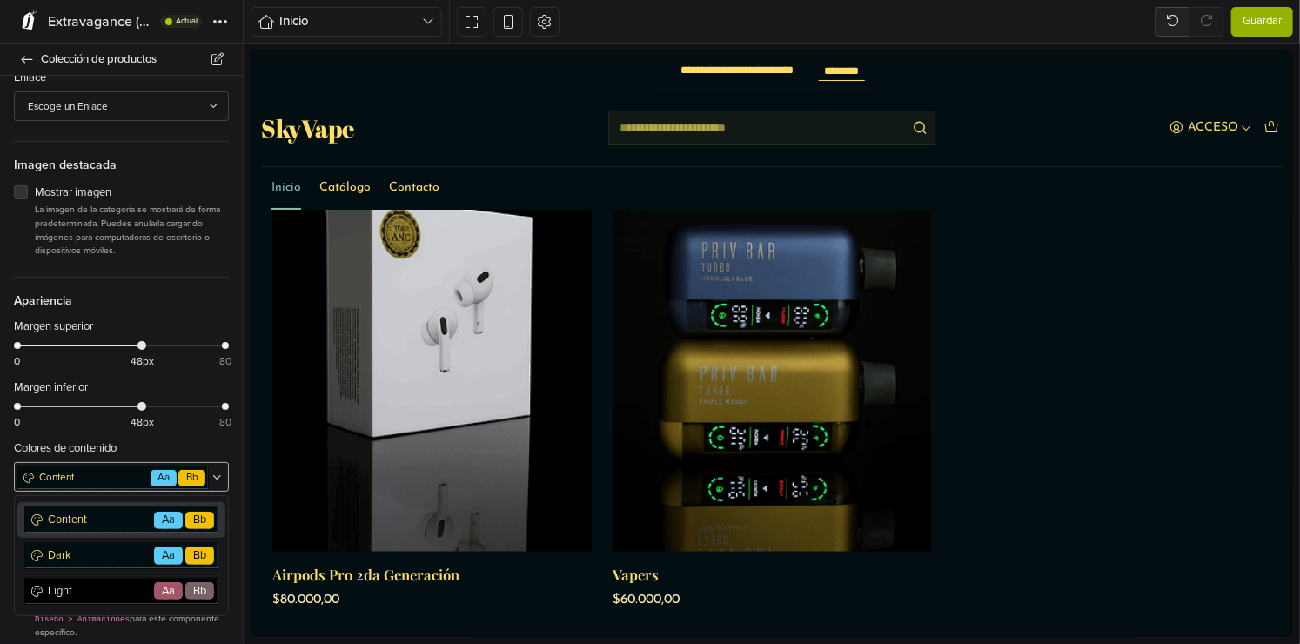
click at [209, 469] on div at bounding box center [215, 478] width 12 height 24
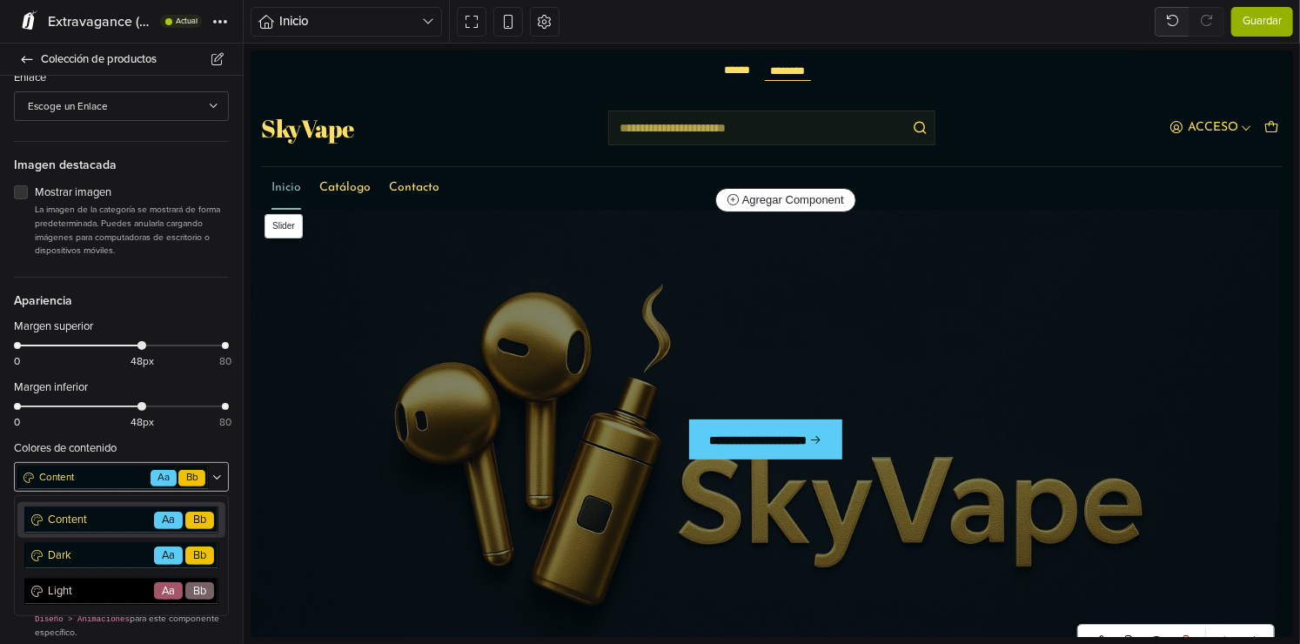
scroll to position [0, 0]
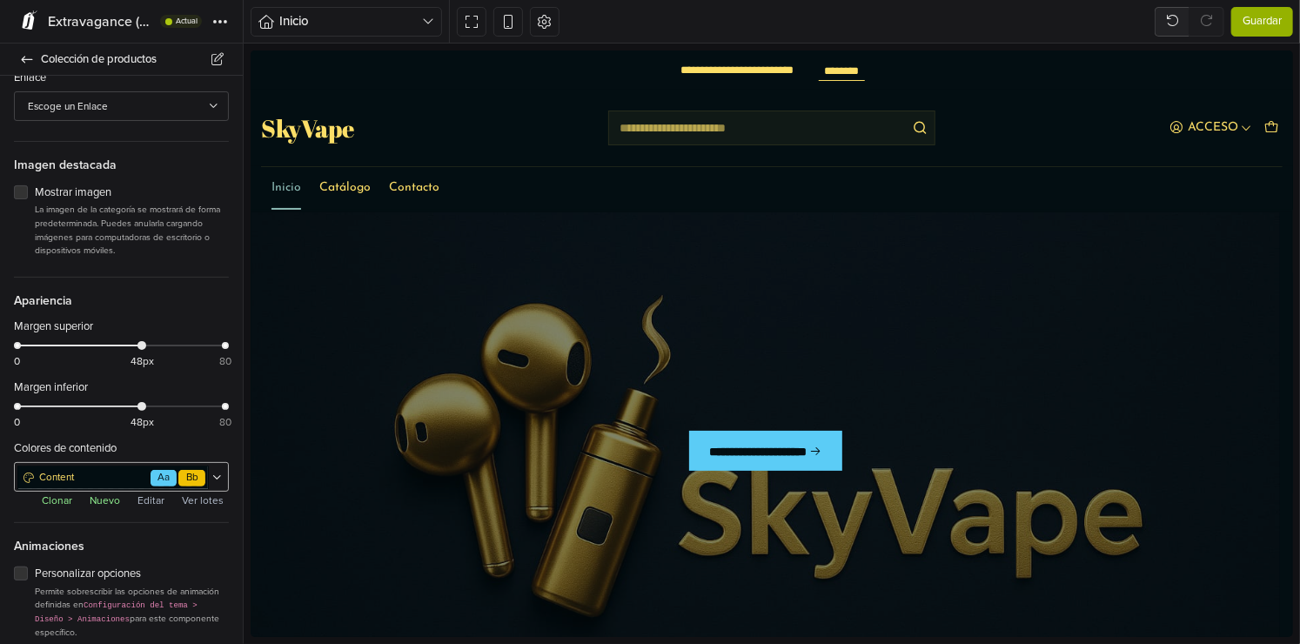
click at [212, 472] on icon at bounding box center [217, 477] width 10 height 10
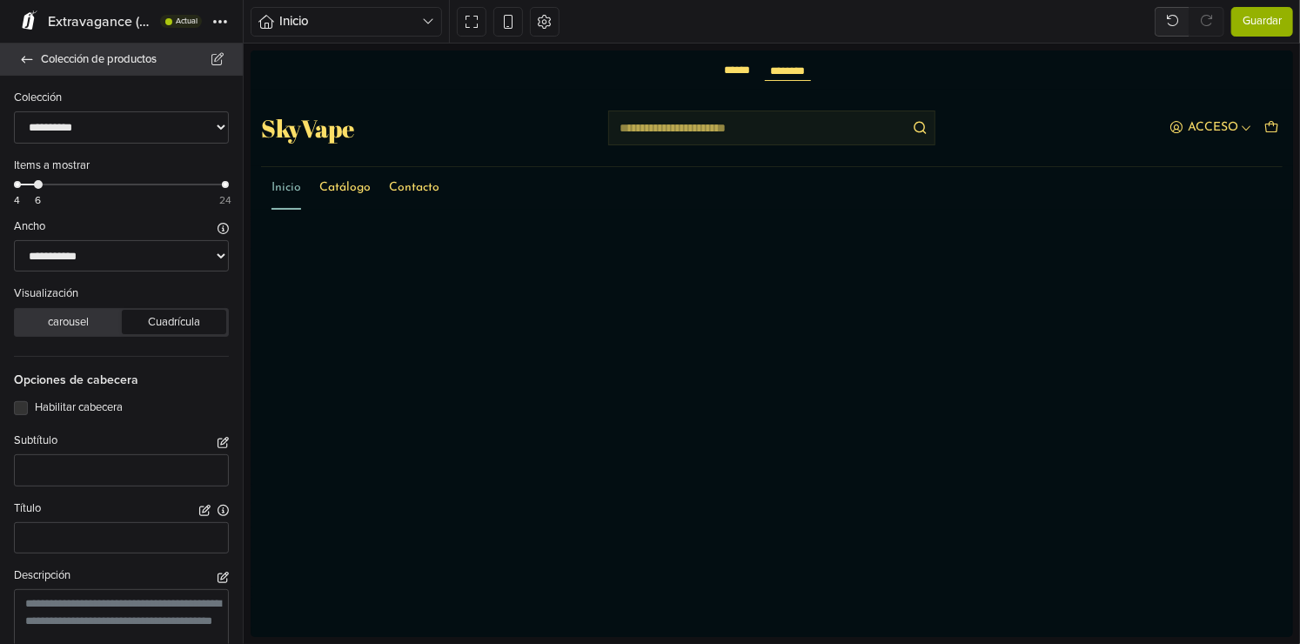
click at [39, 63] on link "Colección de productos" at bounding box center [121, 60] width 243 height 32
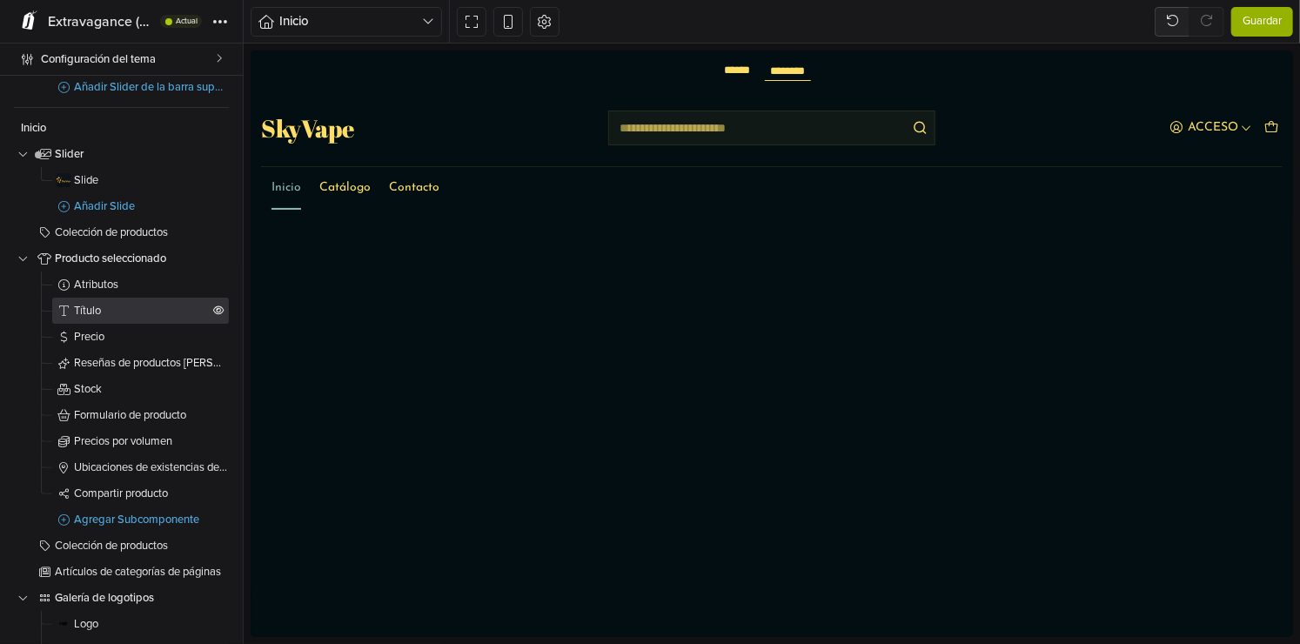
scroll to position [174, 0]
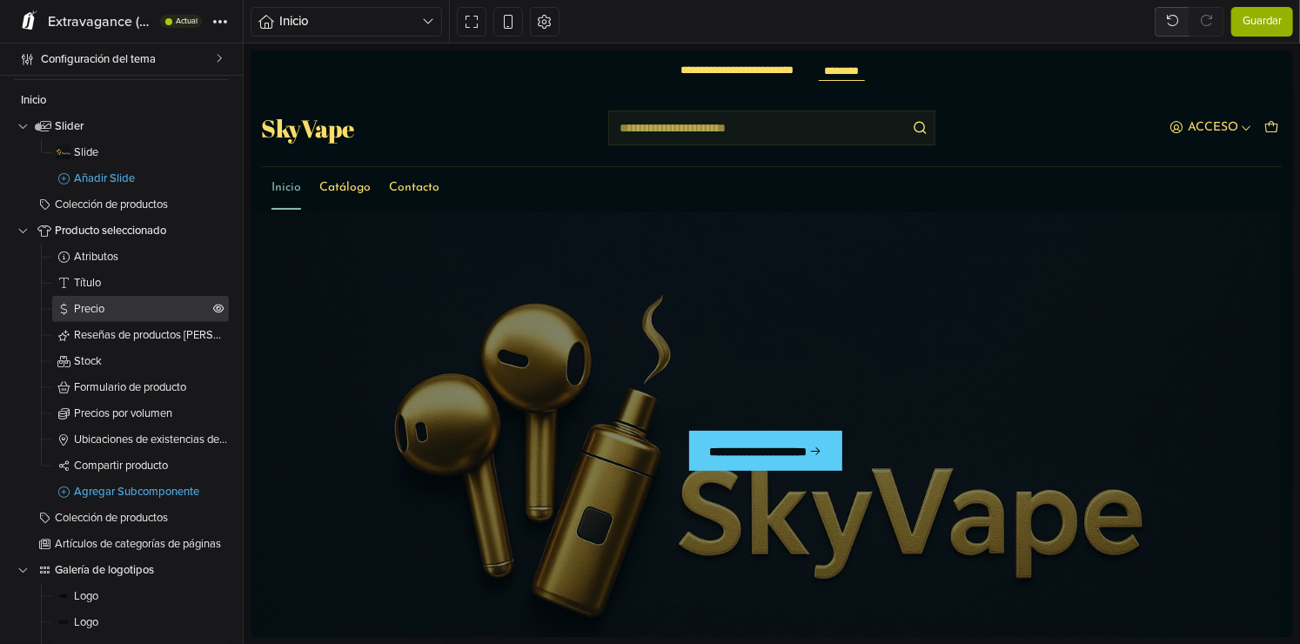
click at [137, 305] on span "Precio" at bounding box center [142, 309] width 136 height 11
select select "****"
select select "**********"
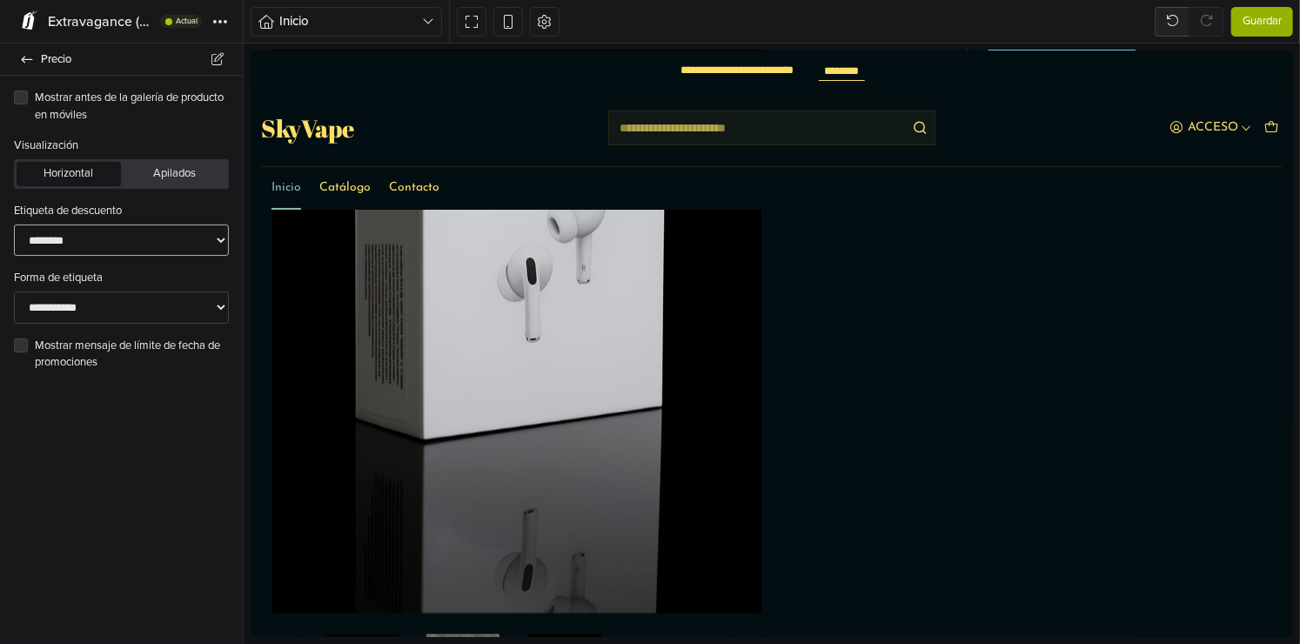
scroll to position [1399, 0]
click at [97, 178] on button "Horizontal" at bounding box center [69, 174] width 104 height 24
click at [180, 179] on button "Apilados" at bounding box center [174, 174] width 104 height 24
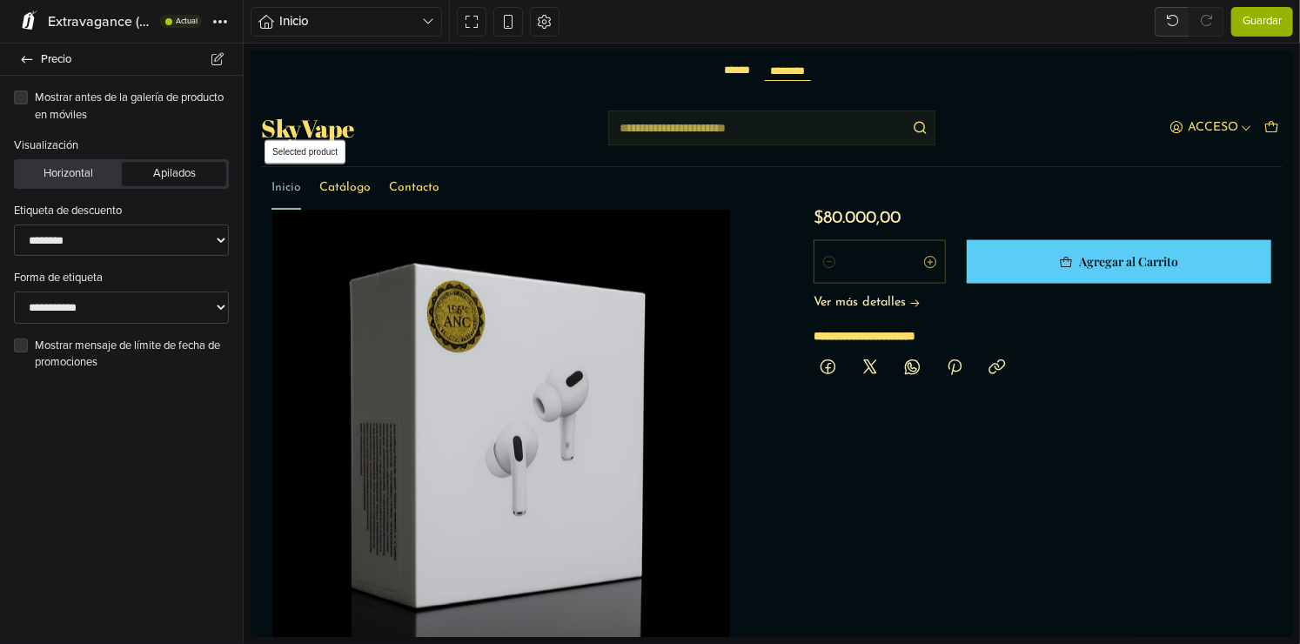
scroll to position [1117, 0]
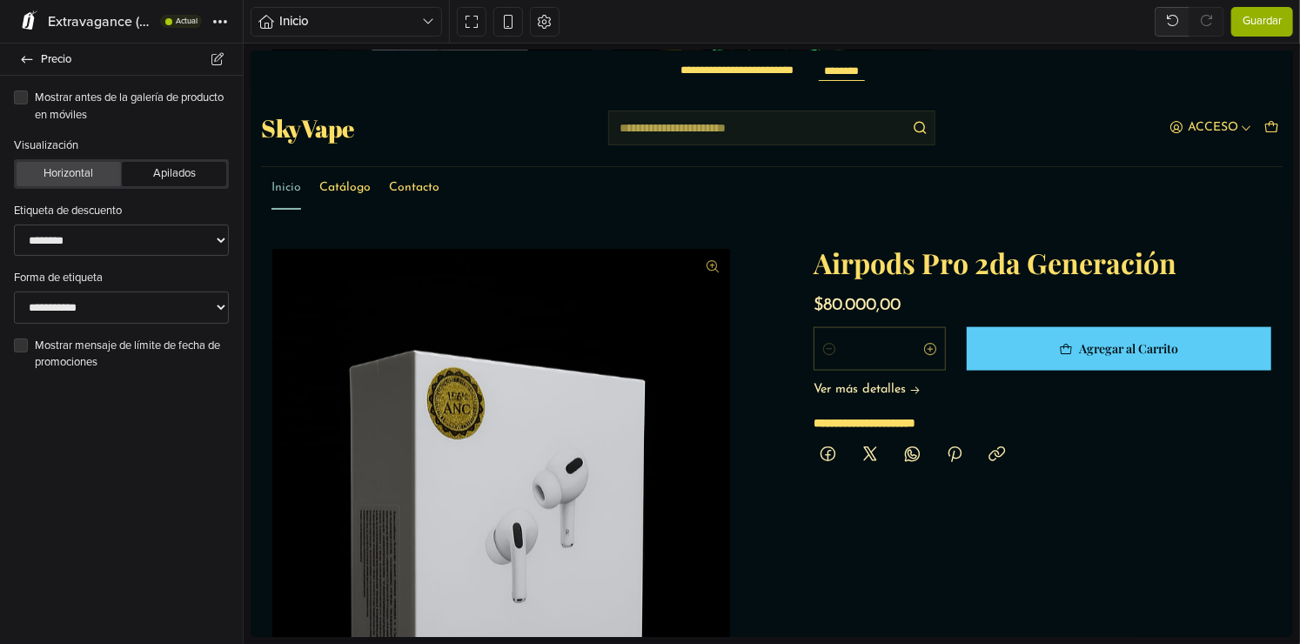
click at [87, 166] on button "Horizontal" at bounding box center [69, 174] width 104 height 24
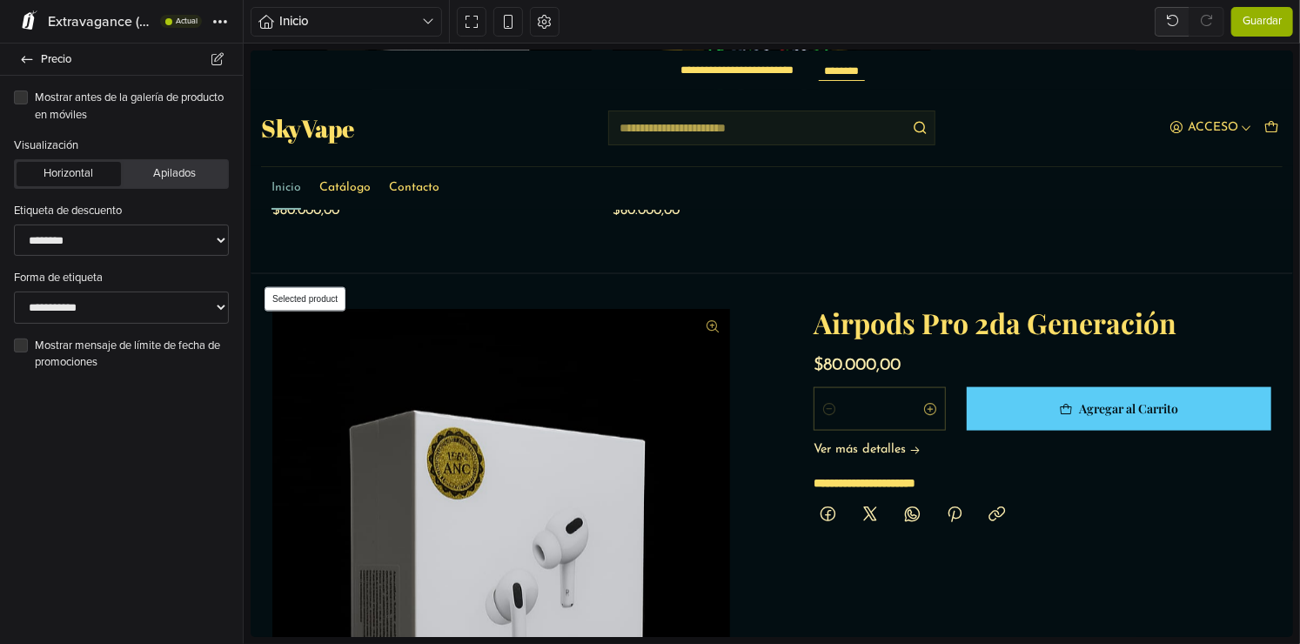
scroll to position [1030, 0]
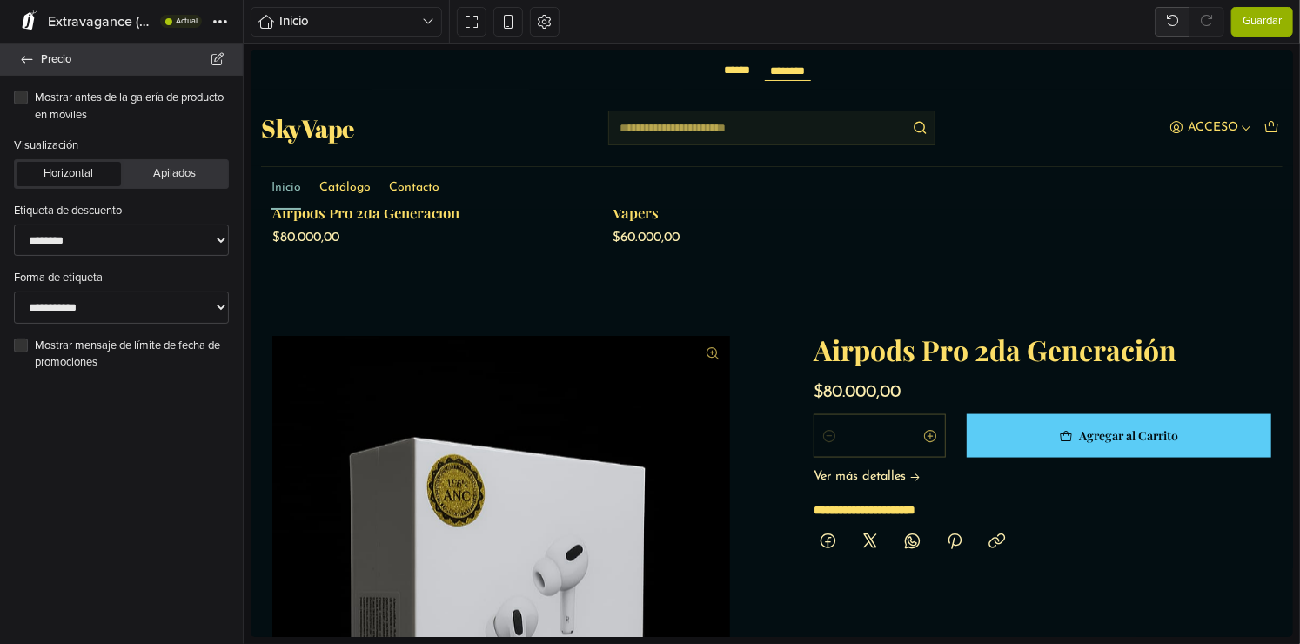
click at [71, 60] on span "Precio" at bounding box center [131, 59] width 181 height 24
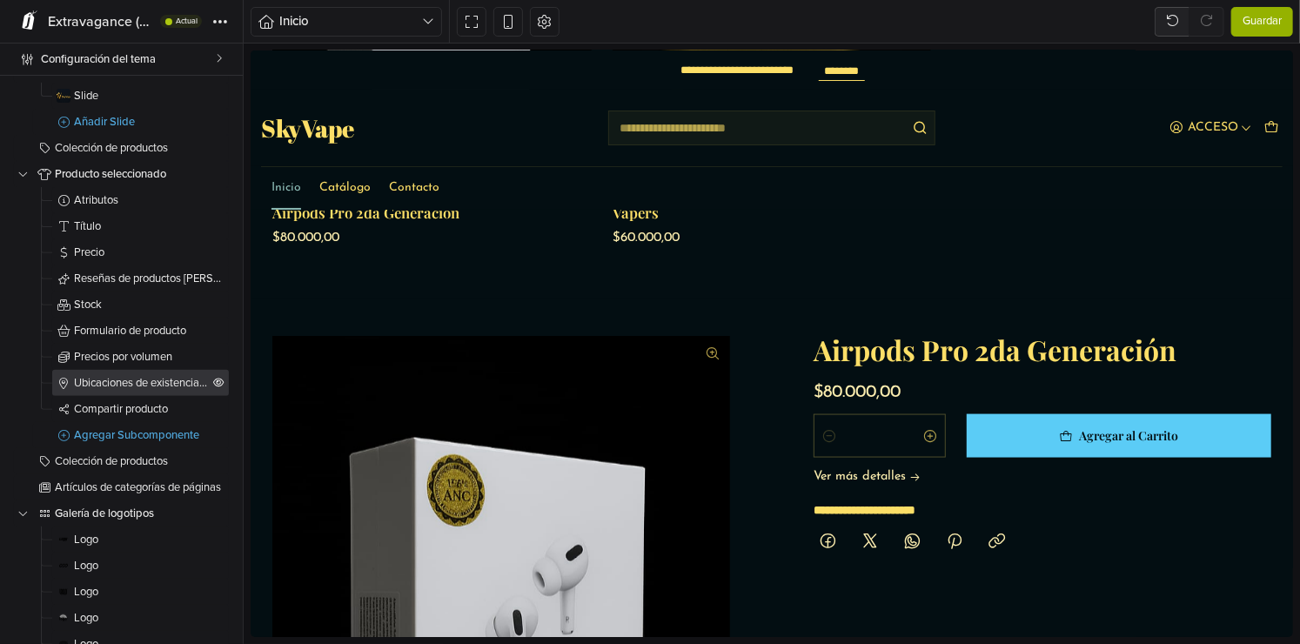
scroll to position [261, 0]
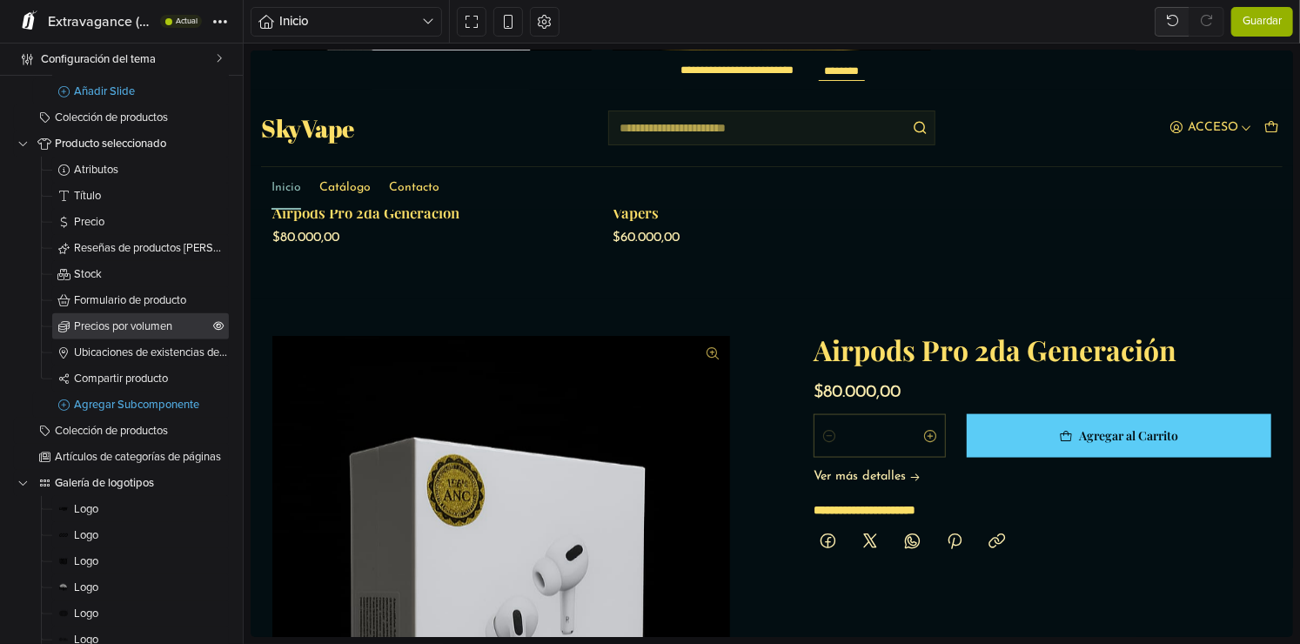
click at [94, 324] on span "Precios por volumen" at bounding box center [142, 326] width 136 height 11
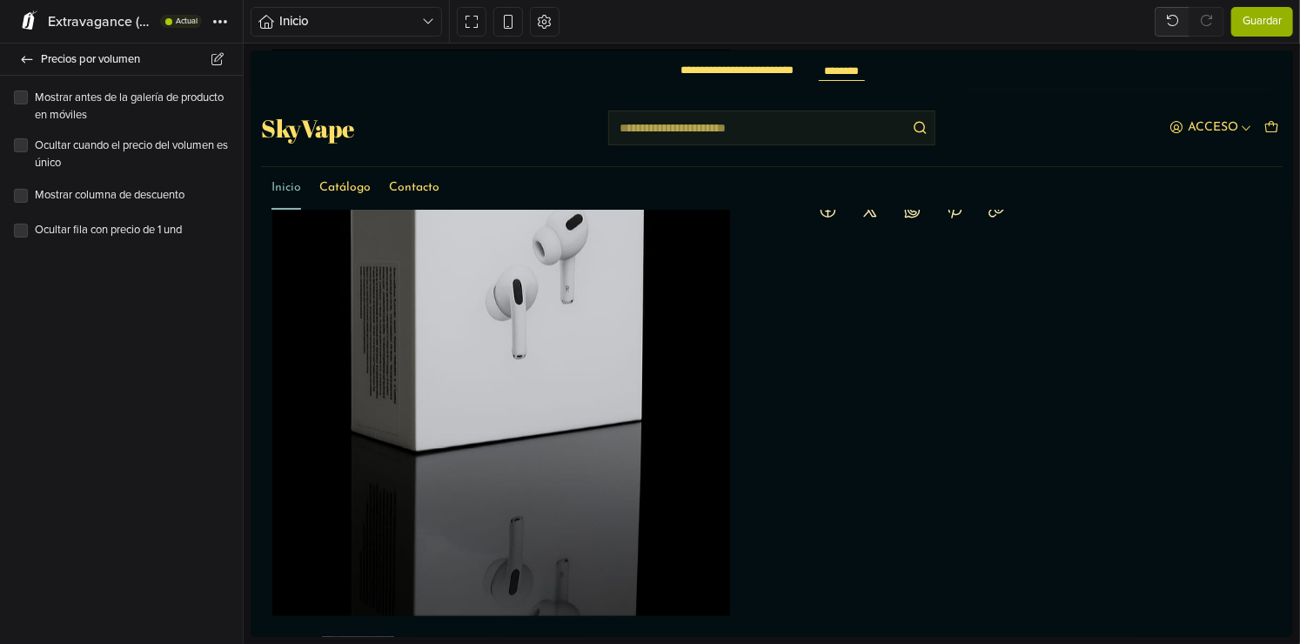
scroll to position [1377, 0]
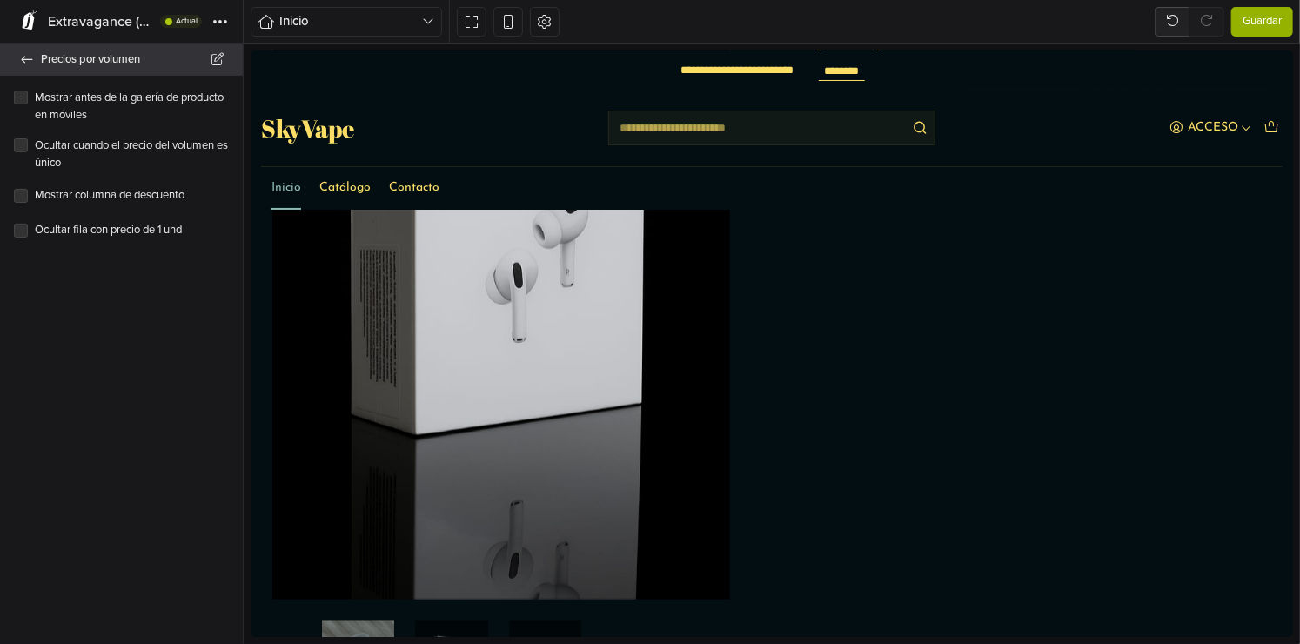
click at [42, 56] on span "Precios por volumen" at bounding box center [131, 59] width 181 height 24
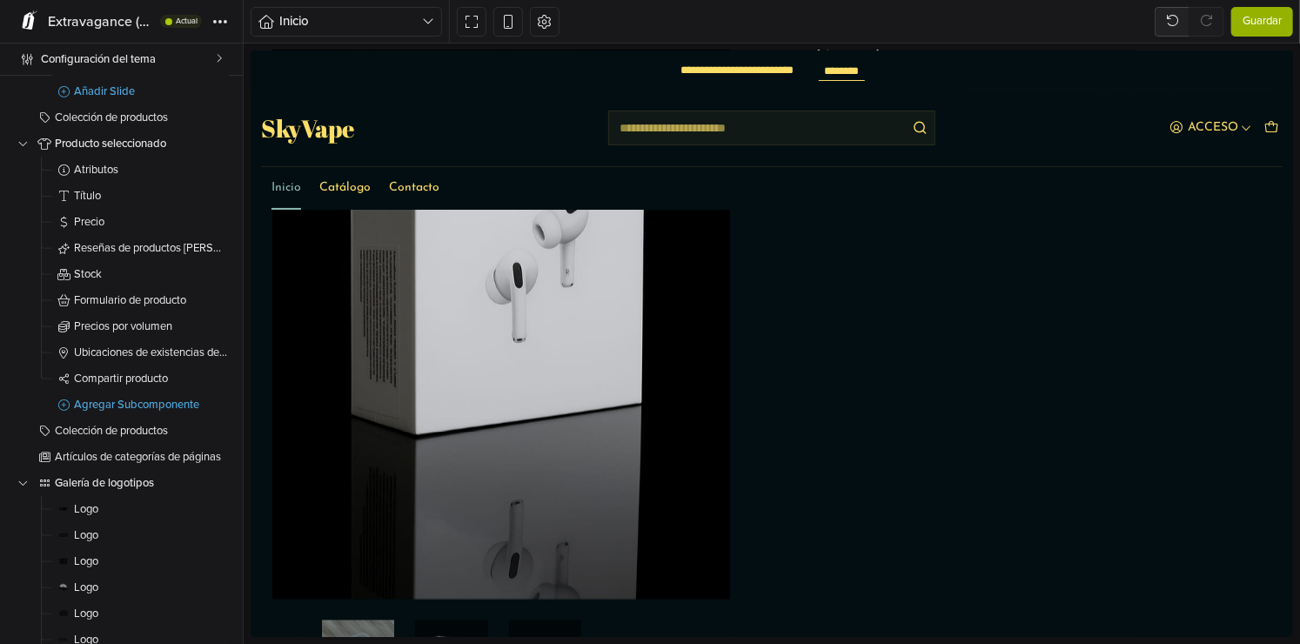
scroll to position [348, 0]
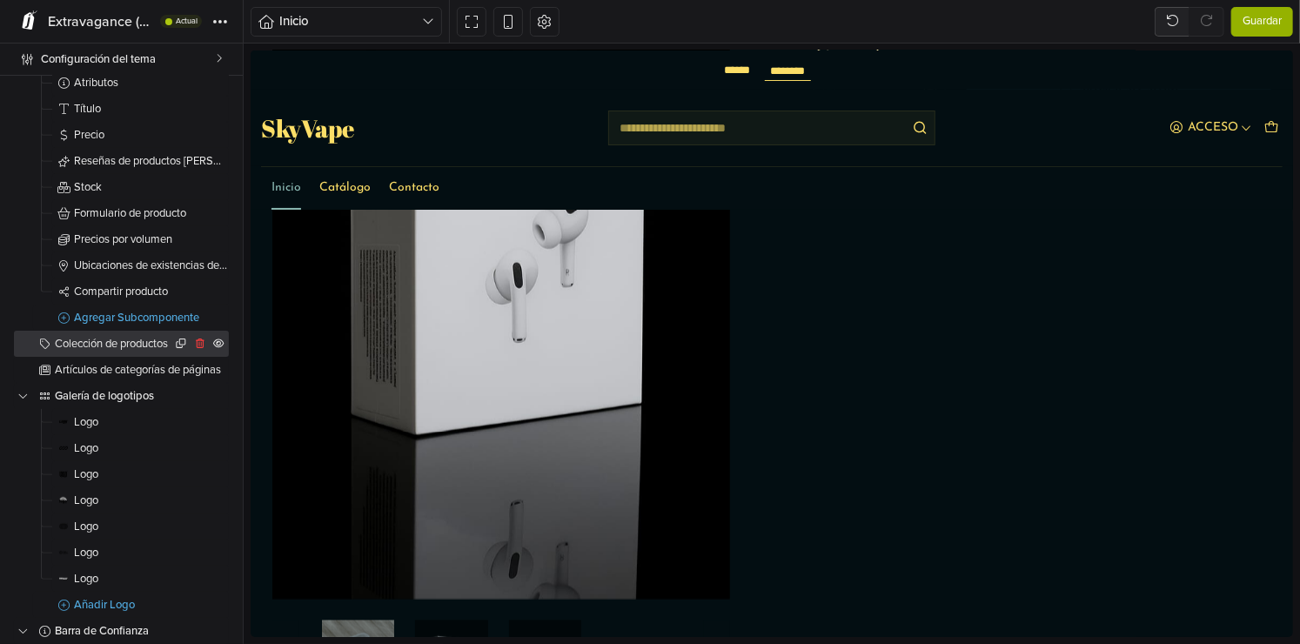
click at [131, 348] on span "Colección de productos" at bounding box center [113, 343] width 117 height 11
select select "******"
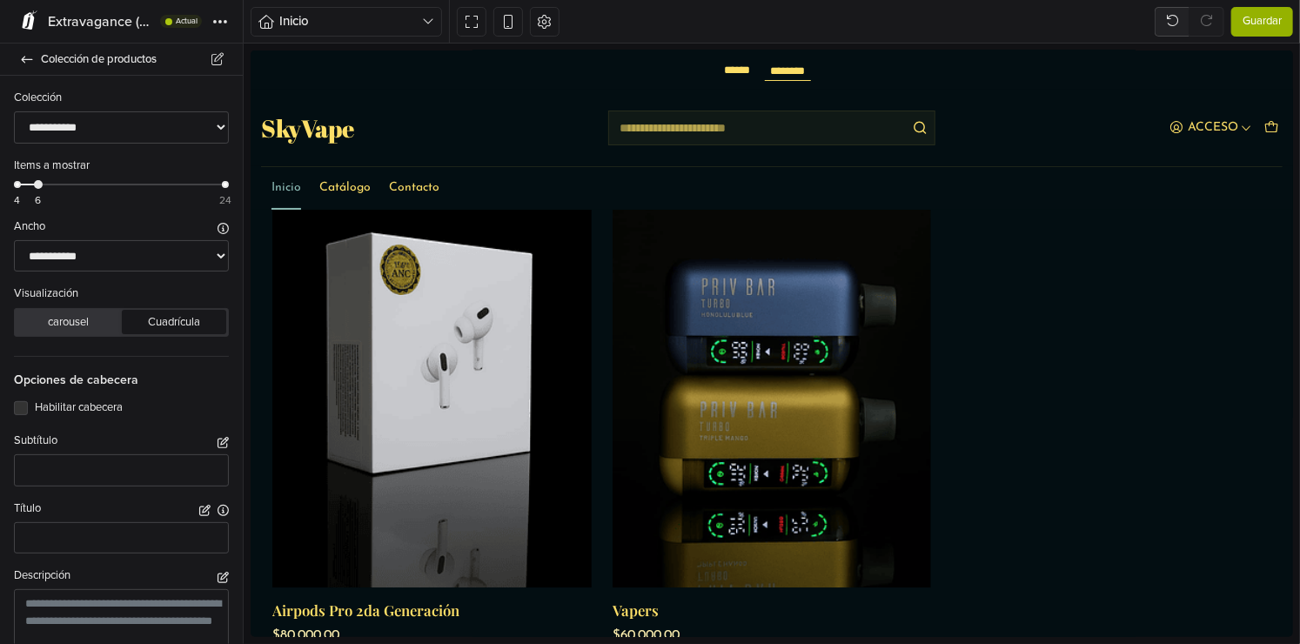
scroll to position [2088, 0]
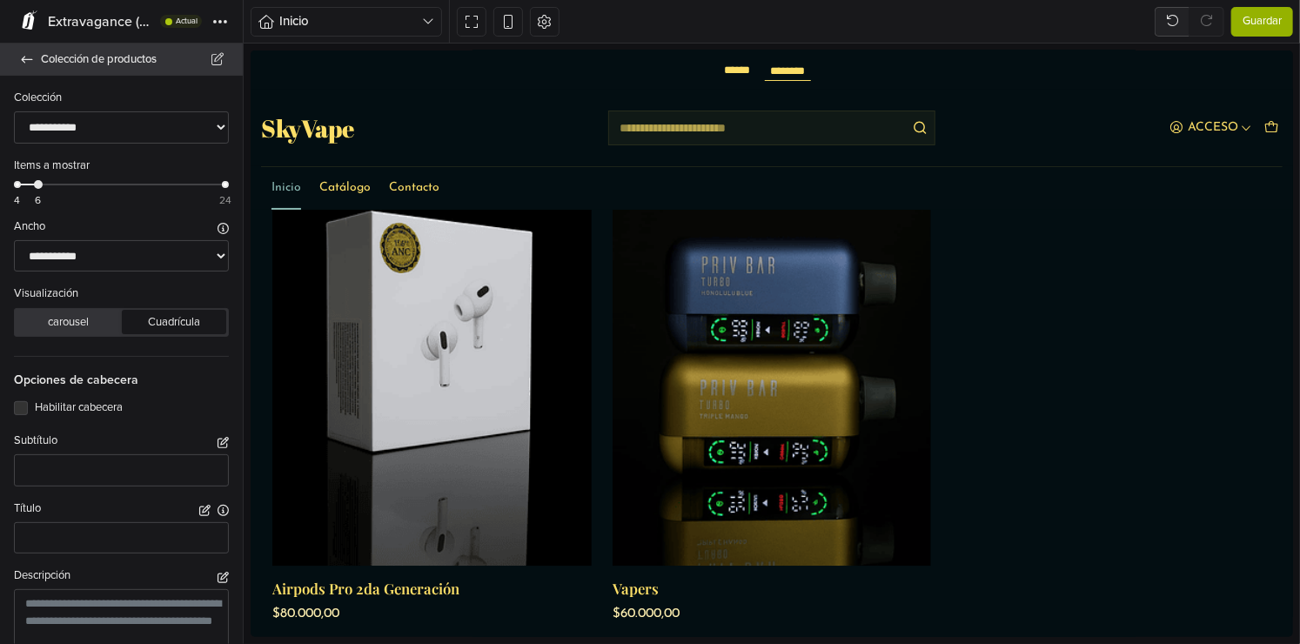
click at [32, 59] on icon at bounding box center [27, 59] width 11 height 7
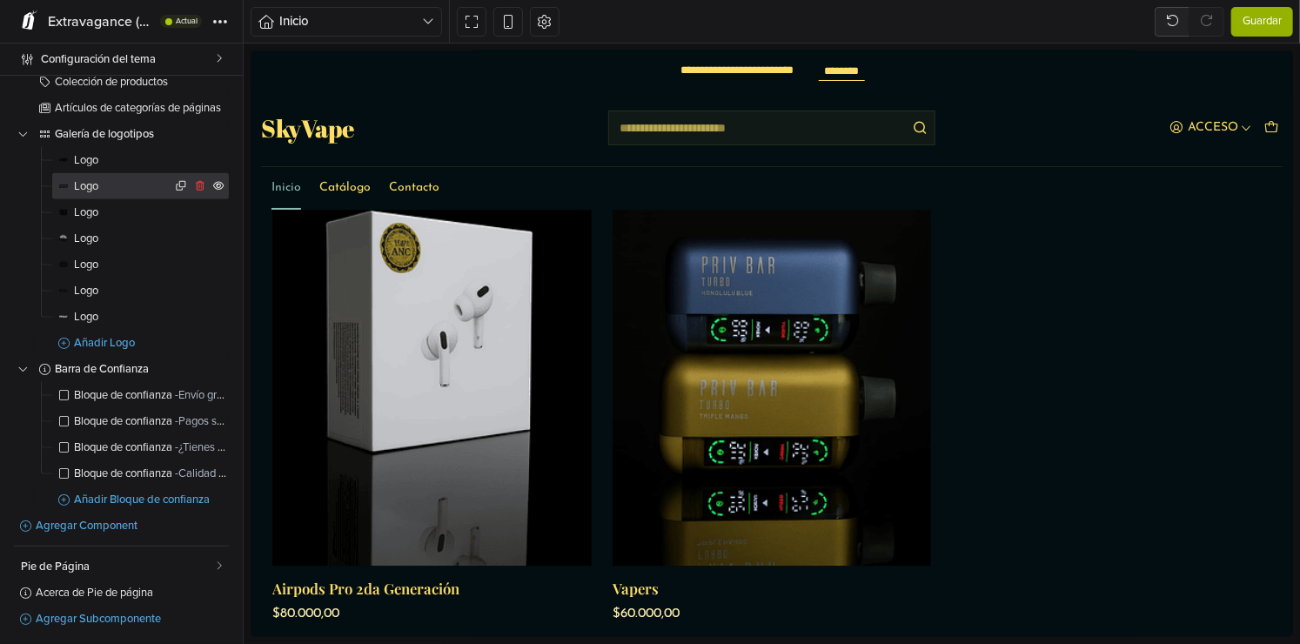
scroll to position [611, 0]
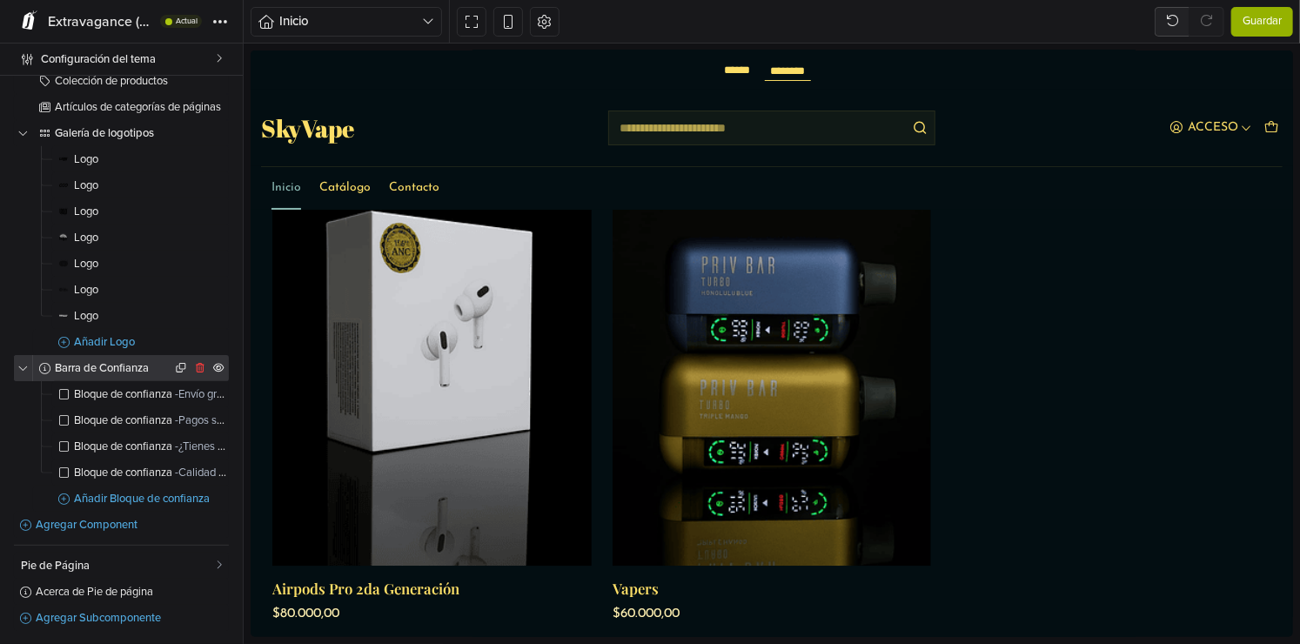
click at [92, 369] on span "Barra de Confianza" at bounding box center [113, 368] width 117 height 11
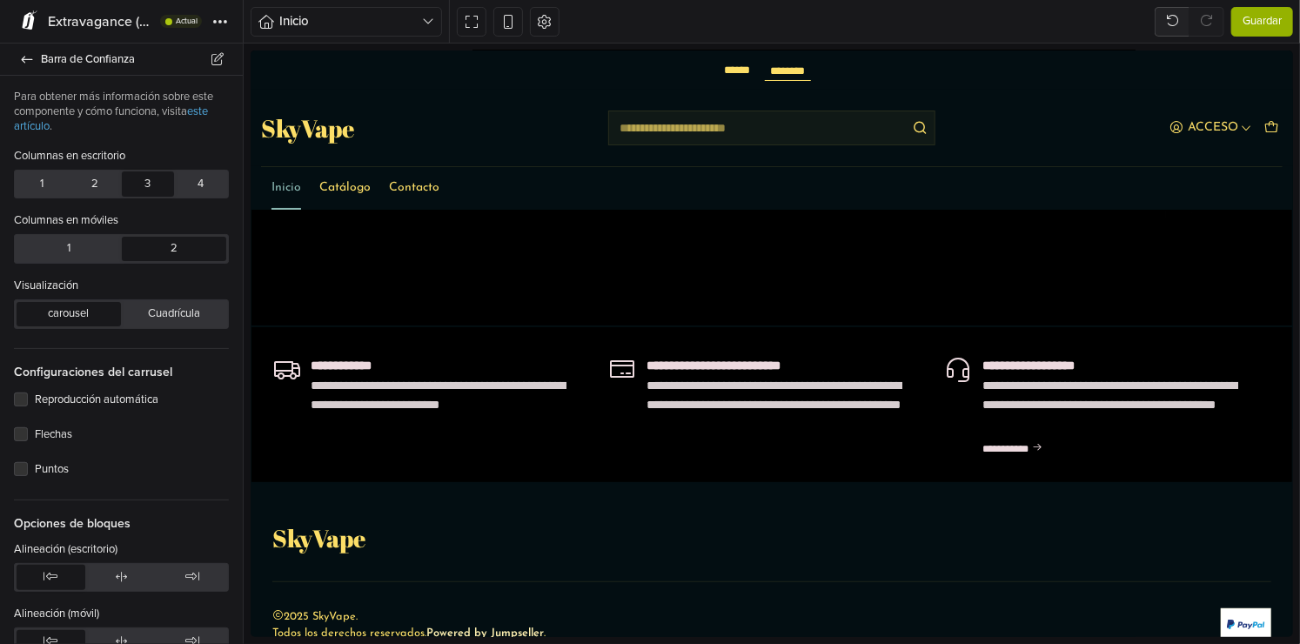
scroll to position [3387, 0]
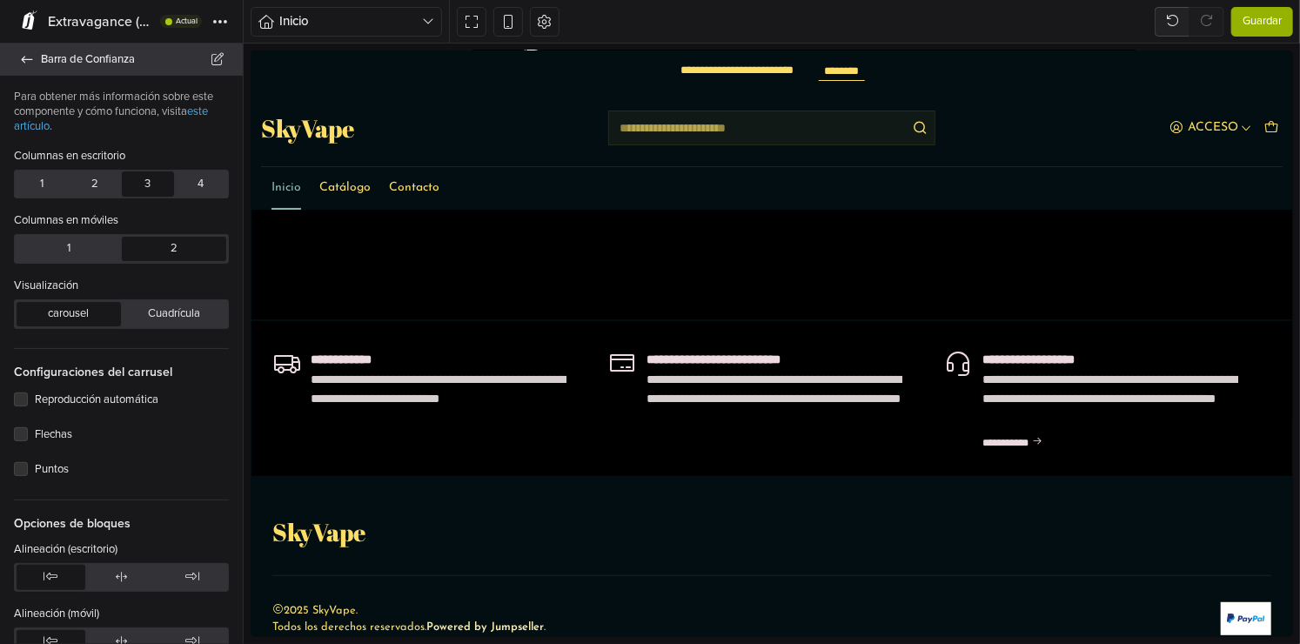
click at [31, 55] on icon at bounding box center [27, 59] width 14 height 11
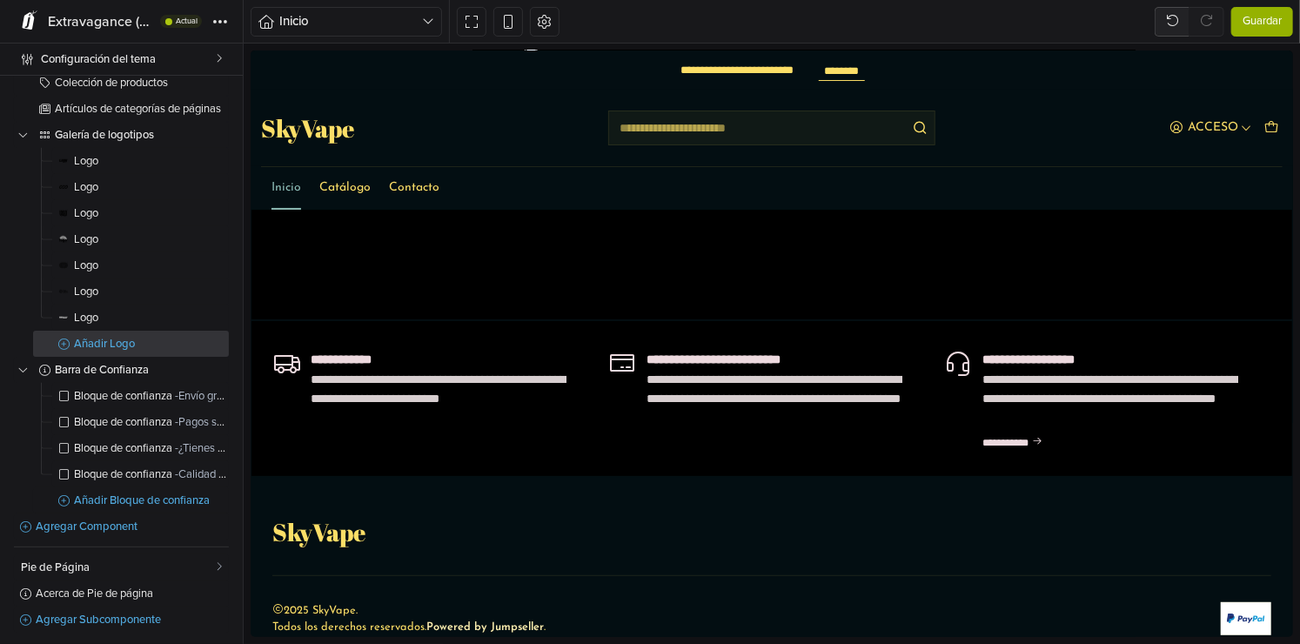
scroll to position [611, 0]
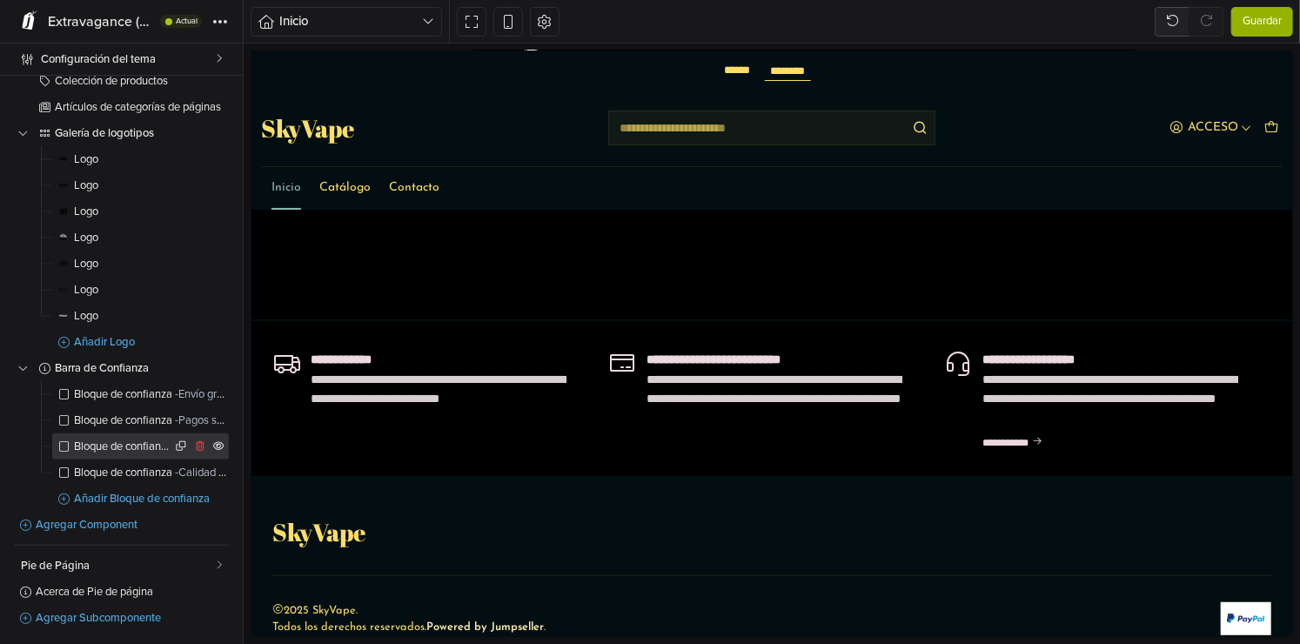
click at [129, 452] on link "Bloque de confianza - ¿Tienes preguntas?" at bounding box center [140, 446] width 177 height 26
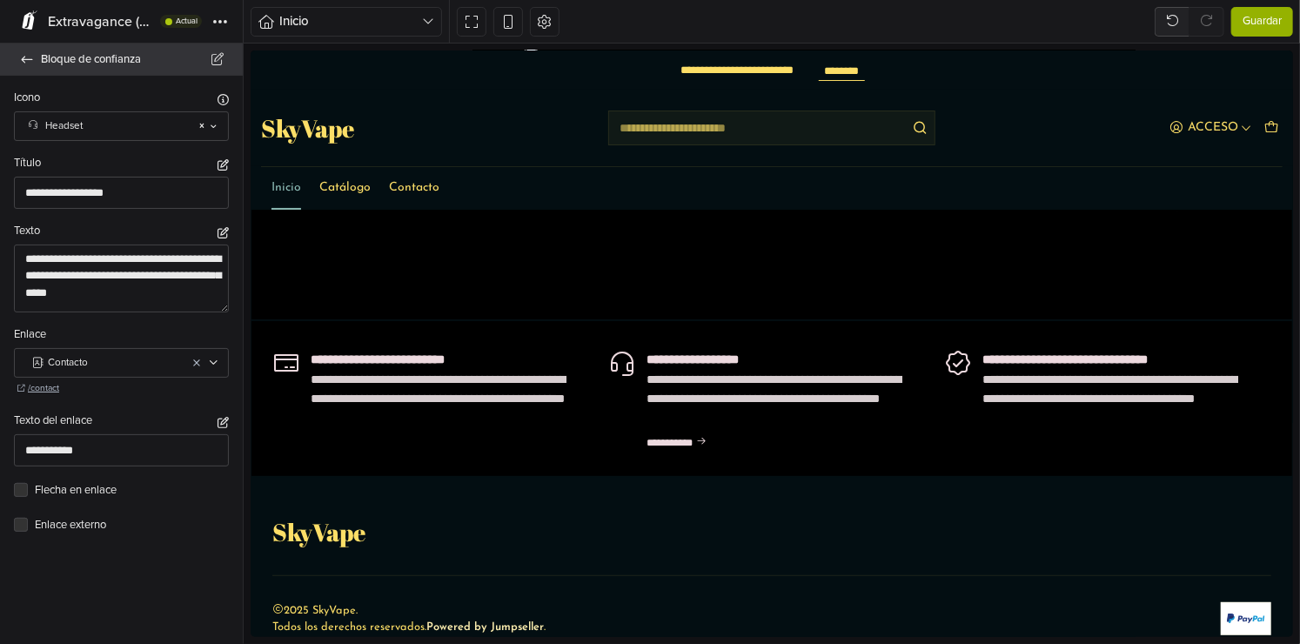
click at [28, 49] on link "Bloque de confianza" at bounding box center [121, 60] width 243 height 32
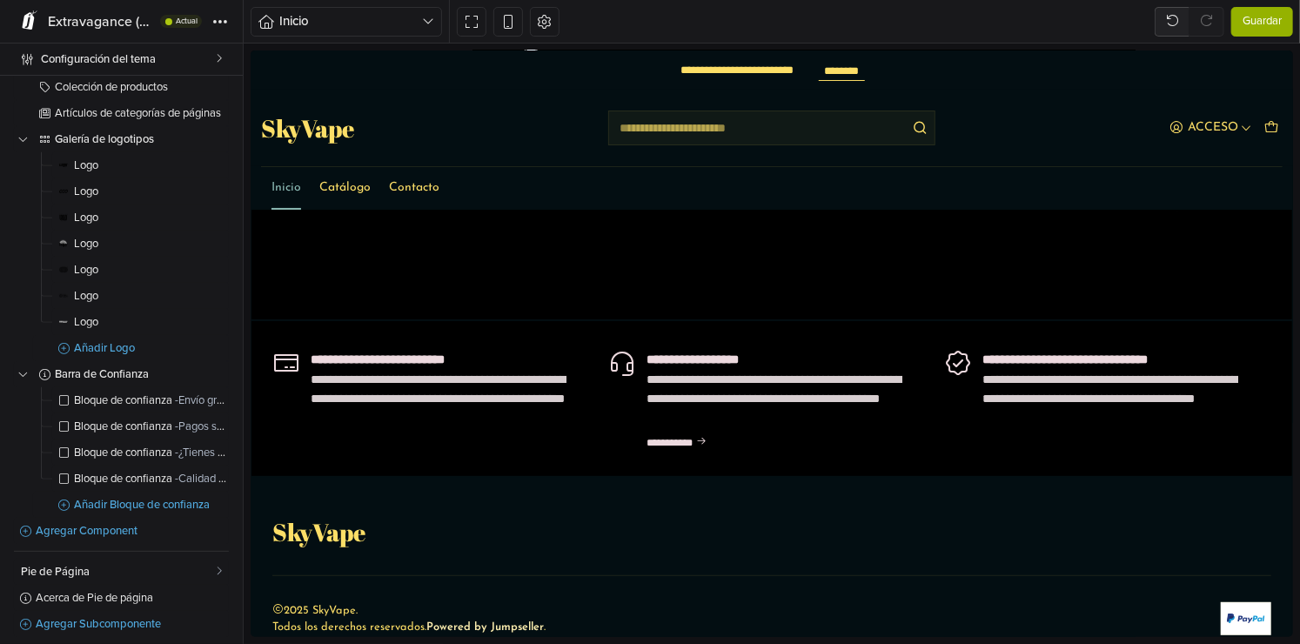
scroll to position [609, 0]
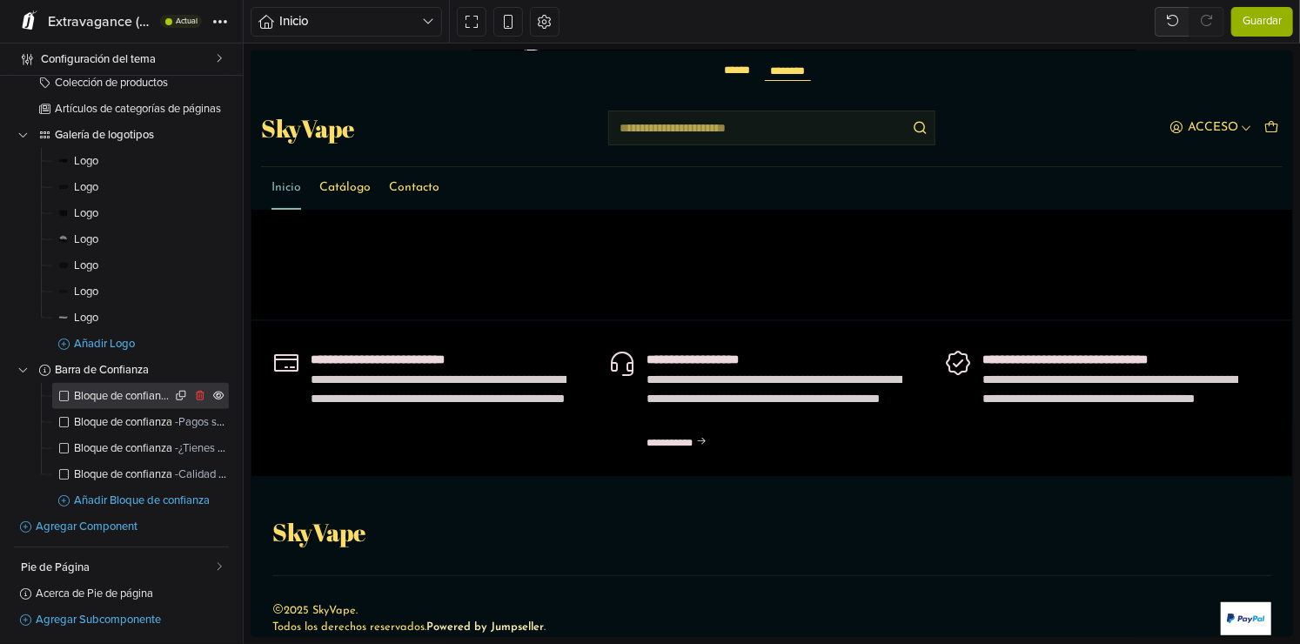
click at [137, 402] on link "Bloque de confianza - Envío gratis" at bounding box center [140, 396] width 177 height 26
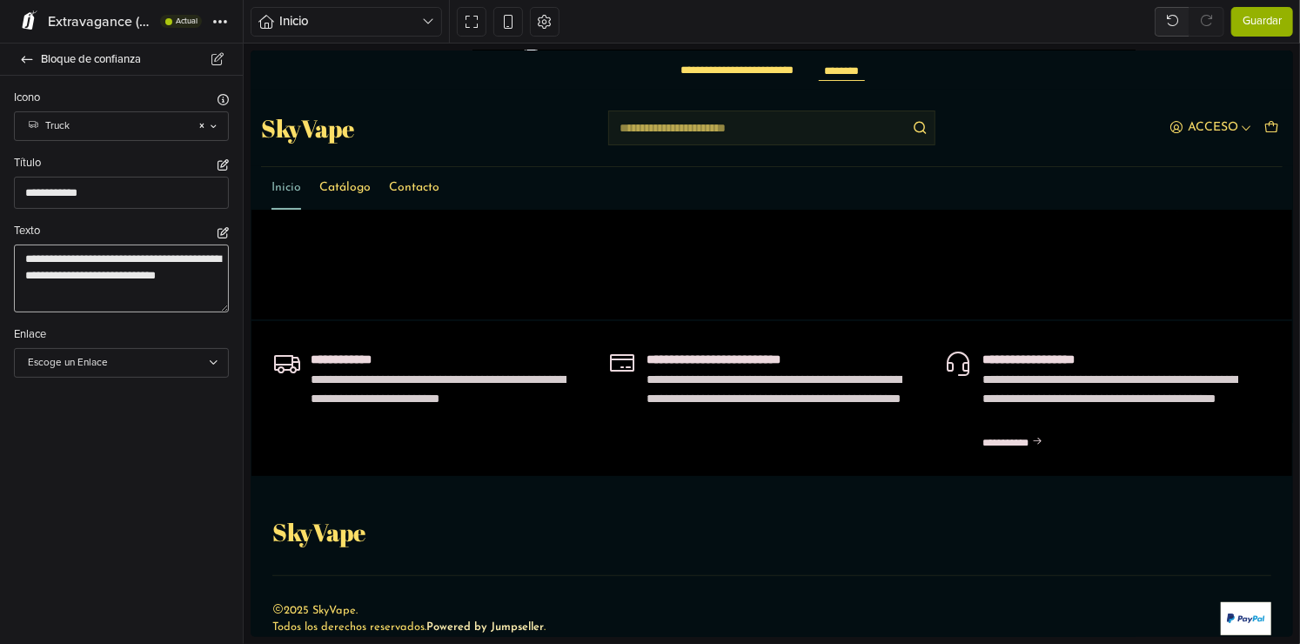
click at [76, 287] on textarea "**********" at bounding box center [121, 279] width 215 height 68
click at [75, 288] on textarea "**********" at bounding box center [121, 279] width 215 height 68
click at [79, 293] on textarea "**********" at bounding box center [121, 279] width 215 height 68
click at [20, 59] on icon at bounding box center [27, 59] width 14 height 11
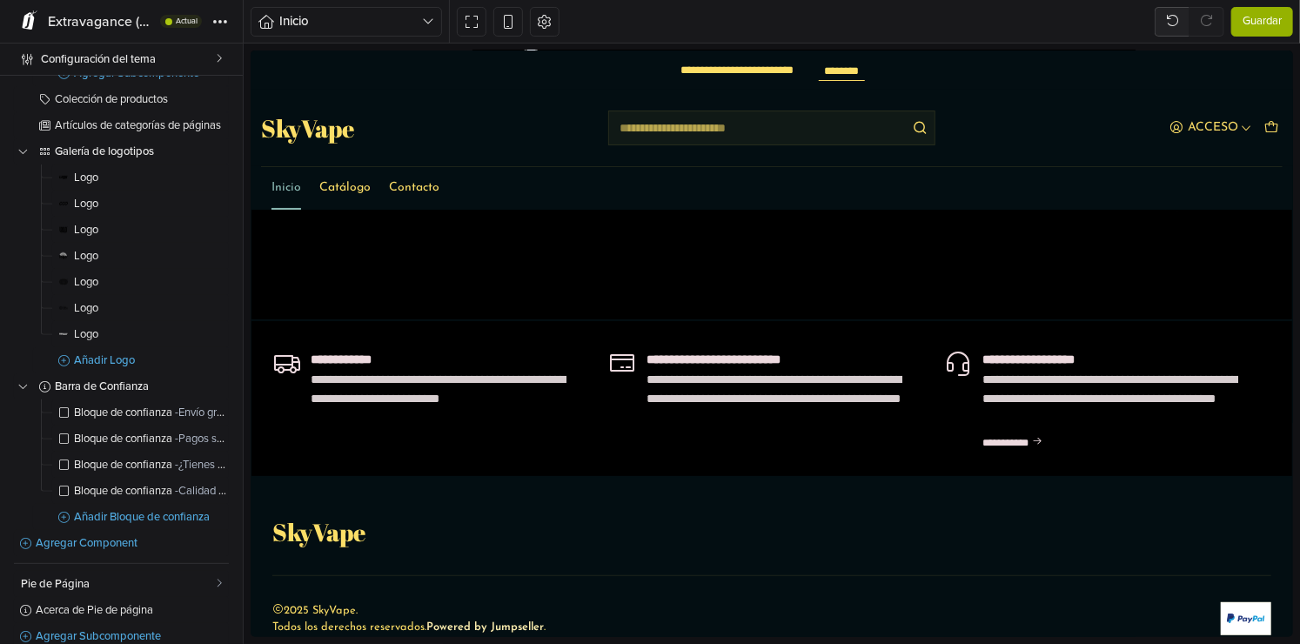
scroll to position [611, 0]
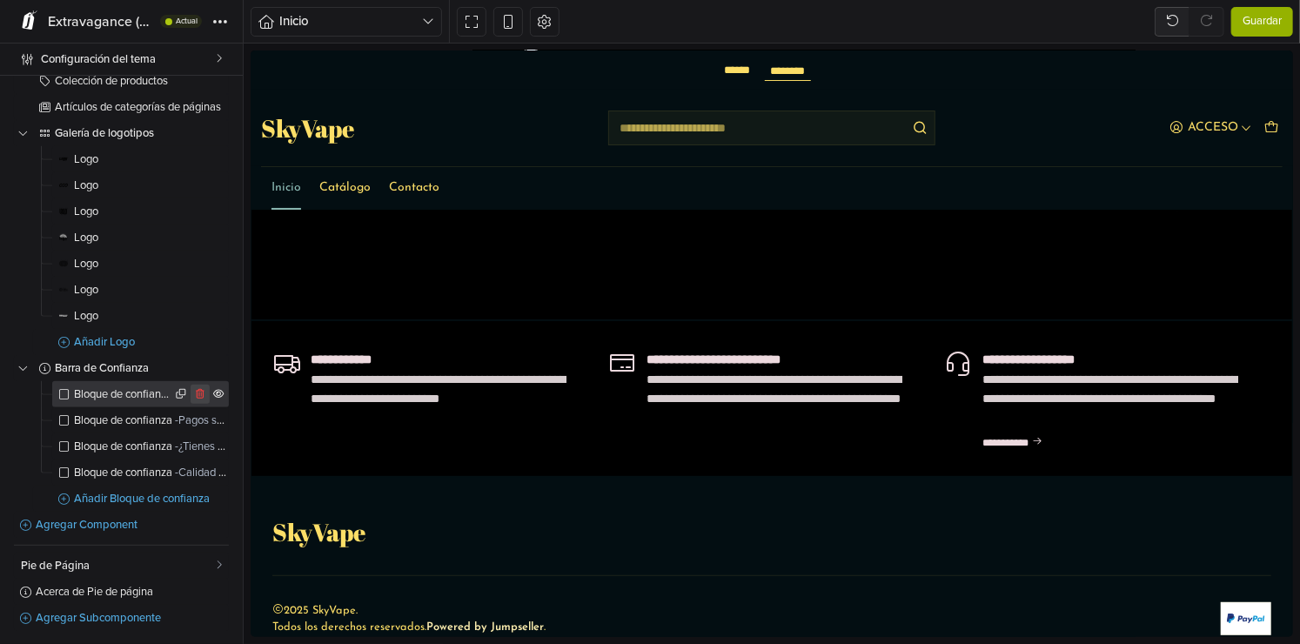
click at [196, 392] on icon at bounding box center [200, 394] width 9 height 10
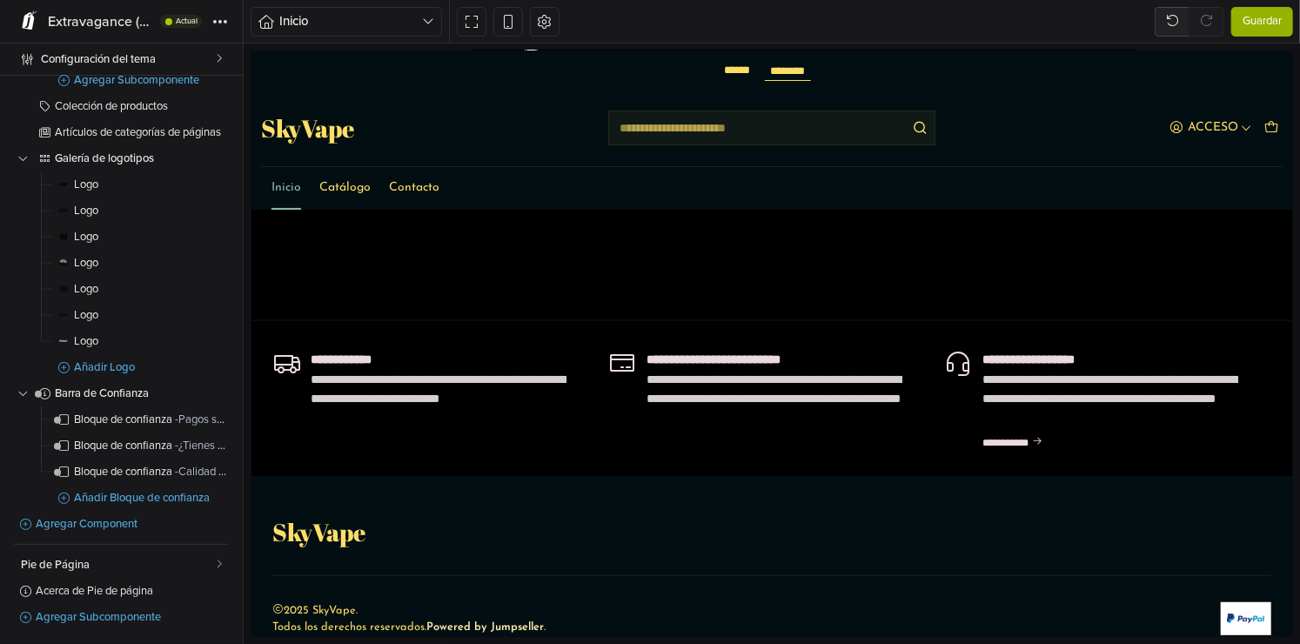
scroll to position [585, 0]
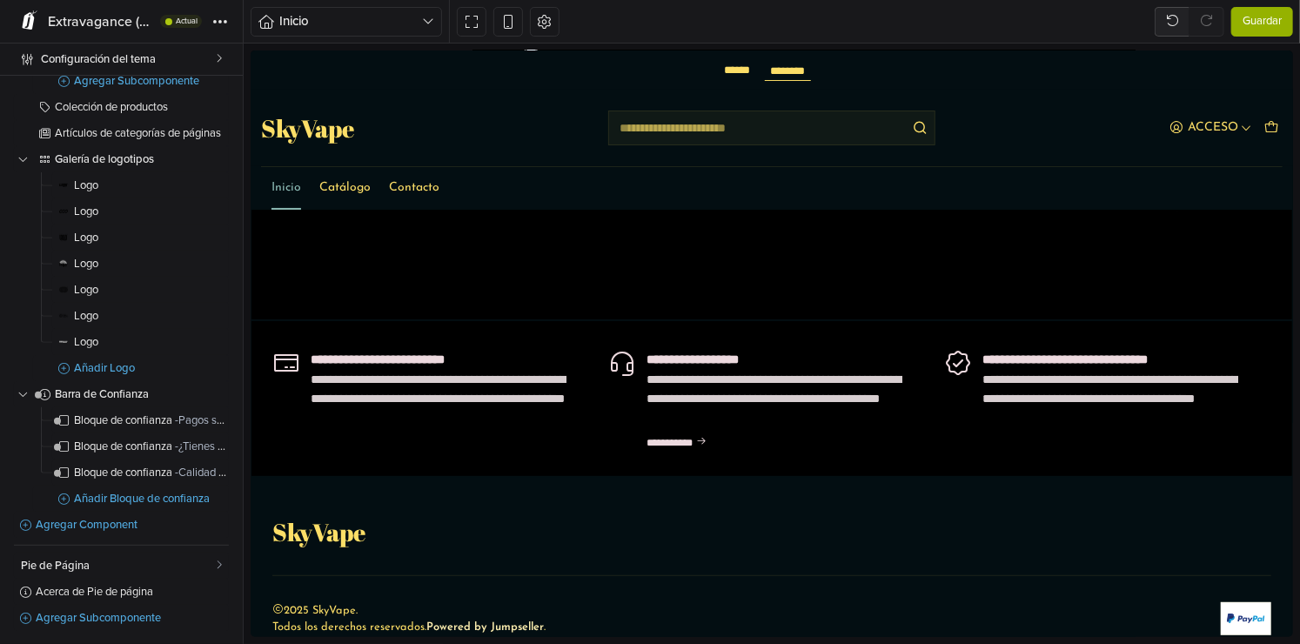
click at [10, 348] on div "Cabecera Menú Barra superior Slider de la barra superior Slider de la barra sup…" at bounding box center [121, 360] width 243 height 568
click at [120, 566] on span "Pie de Página" at bounding box center [116, 565] width 191 height 11
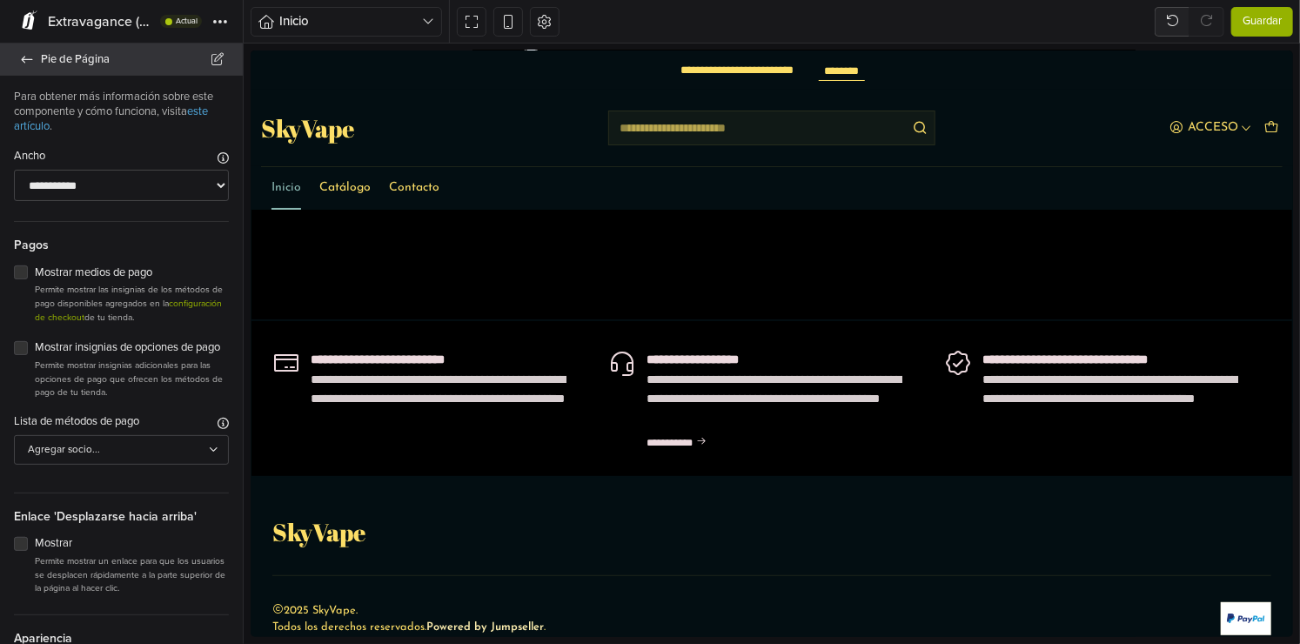
click at [23, 44] on link "Pie de Página" at bounding box center [121, 60] width 243 height 32
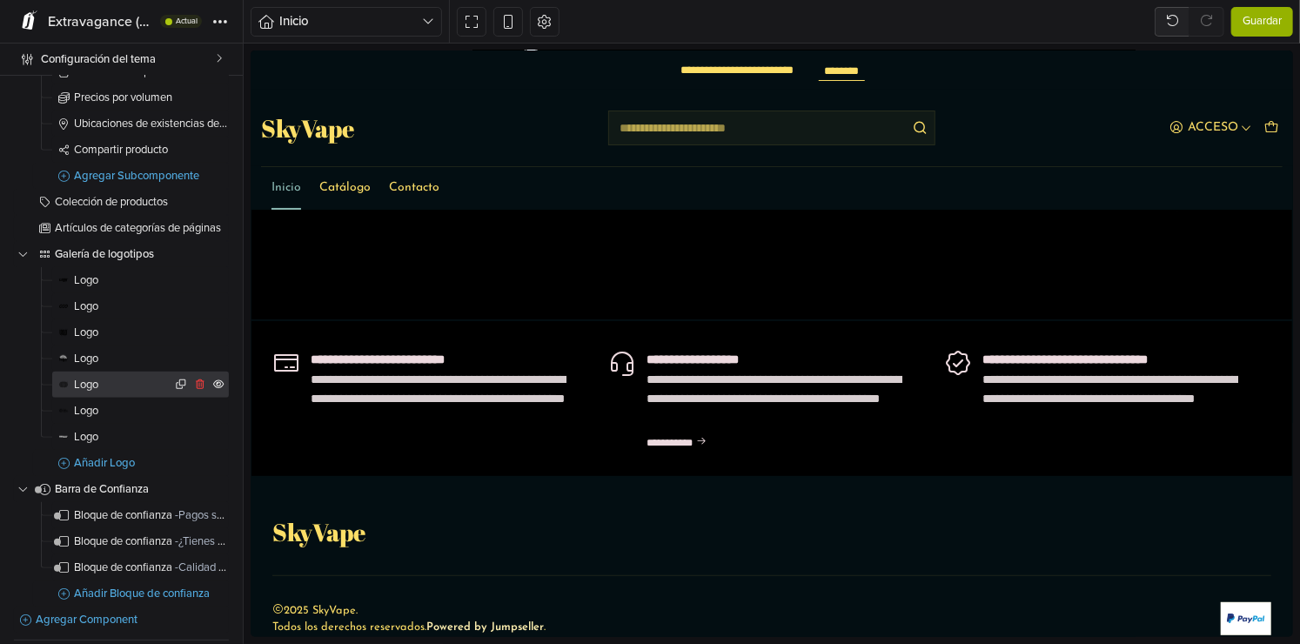
scroll to position [585, 0]
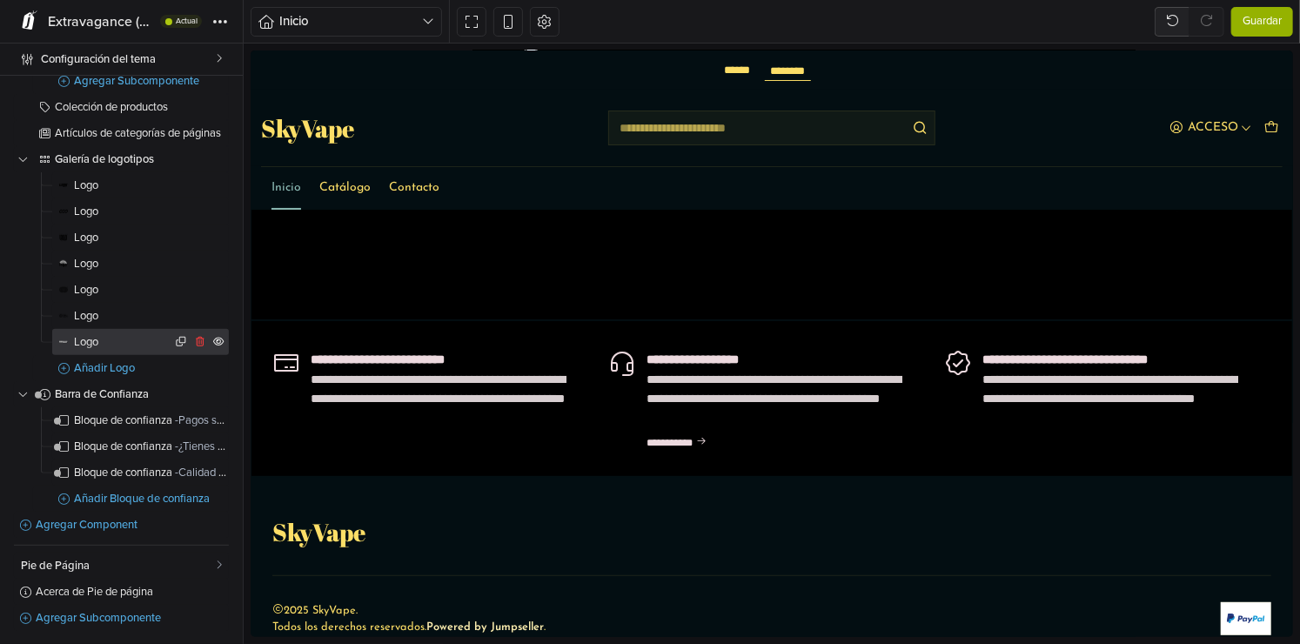
click at [82, 339] on span "Logo" at bounding box center [122, 342] width 97 height 11
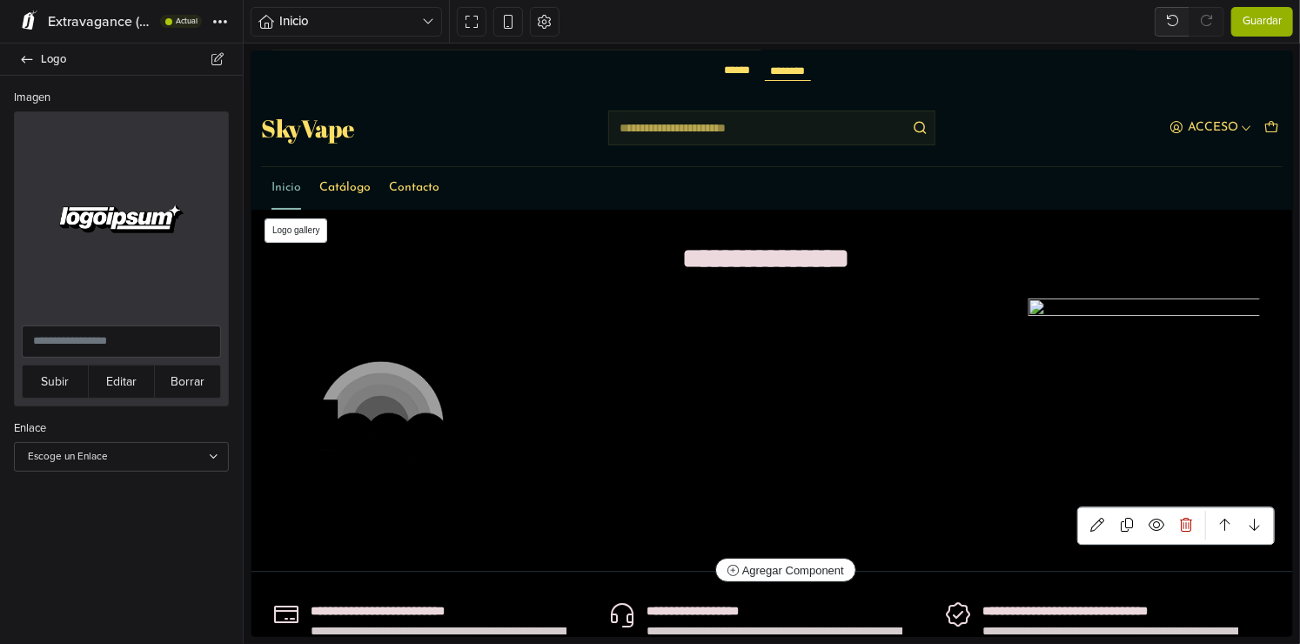
scroll to position [3154, 0]
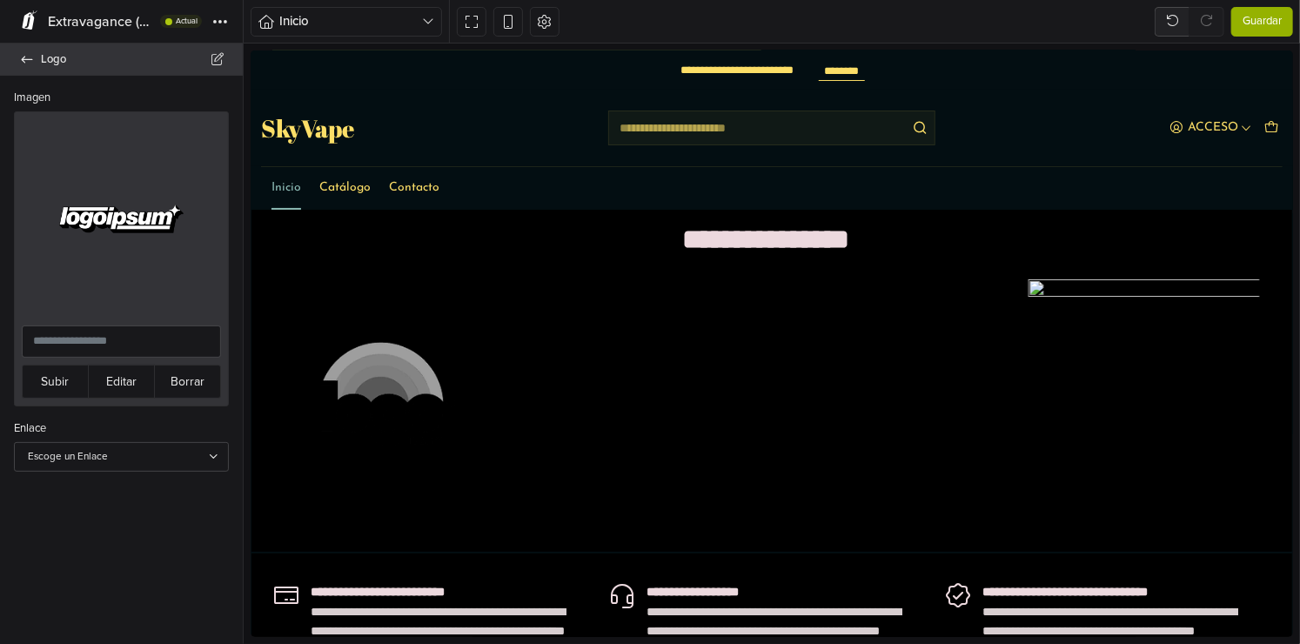
click at [30, 57] on icon at bounding box center [27, 59] width 14 height 11
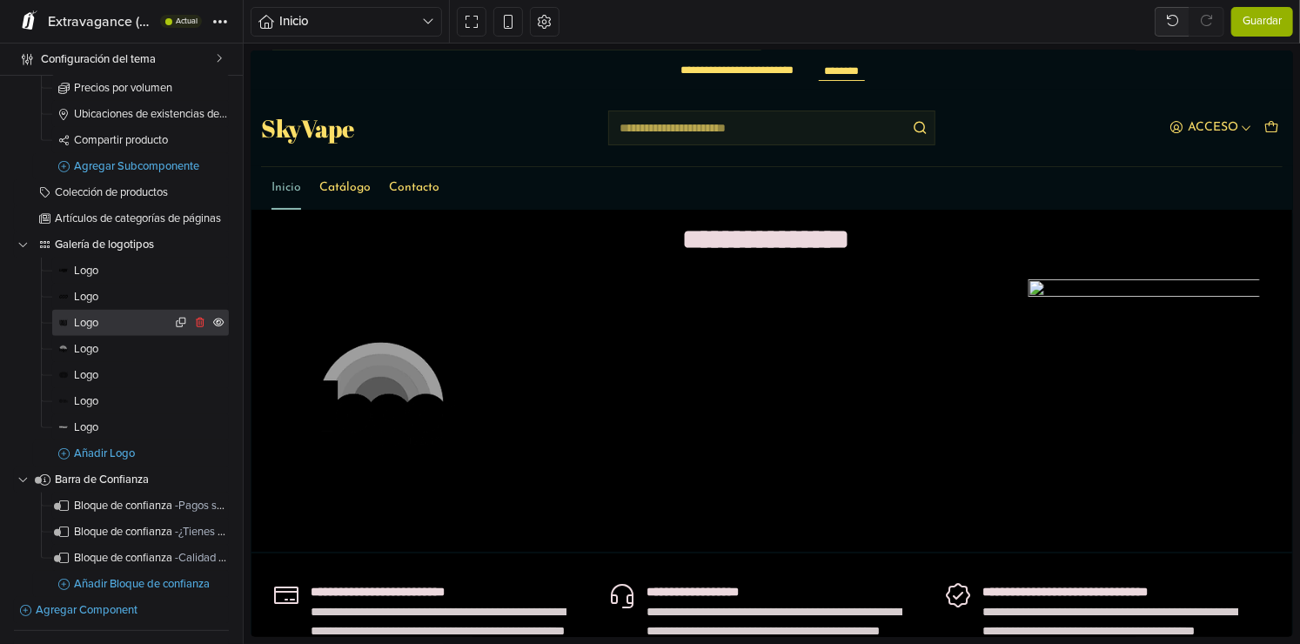
scroll to position [585, 0]
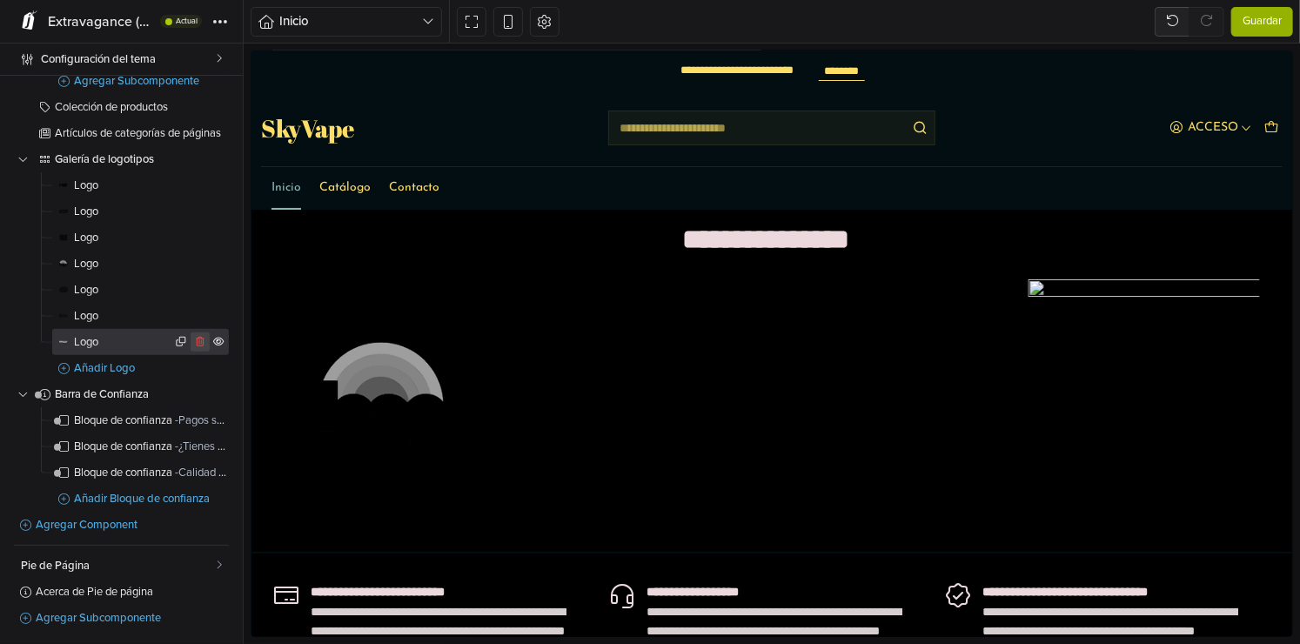
click at [191, 347] on button at bounding box center [200, 341] width 19 height 19
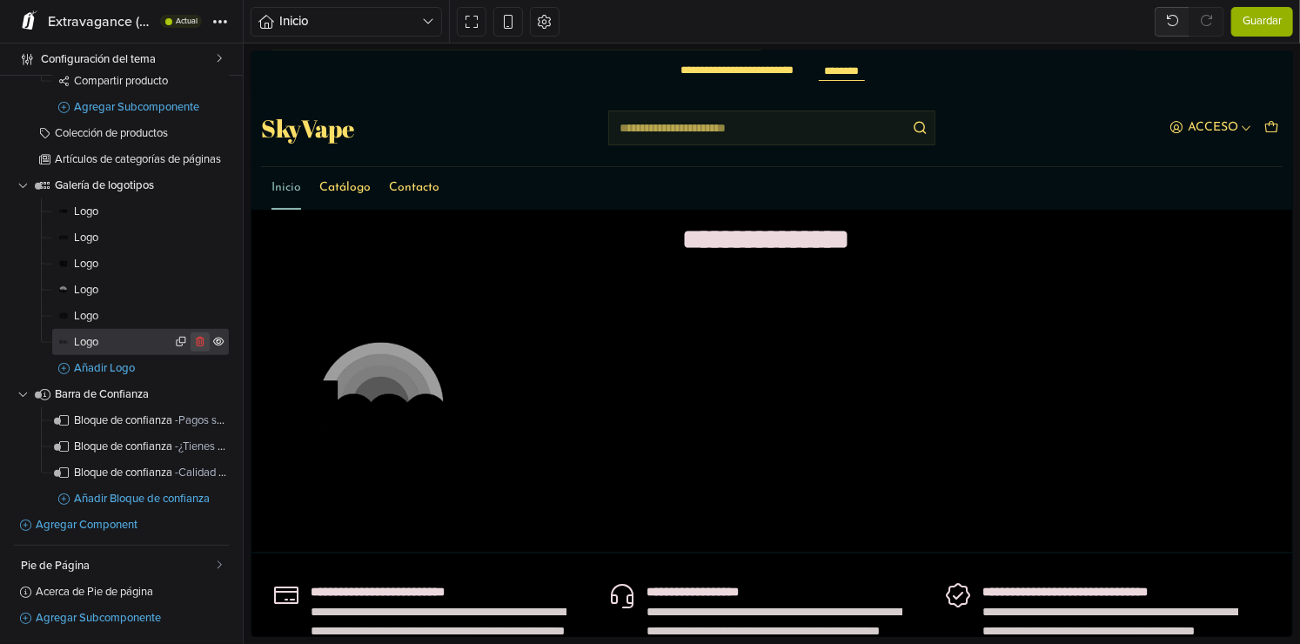
click at [194, 338] on icon at bounding box center [200, 342] width 13 height 10
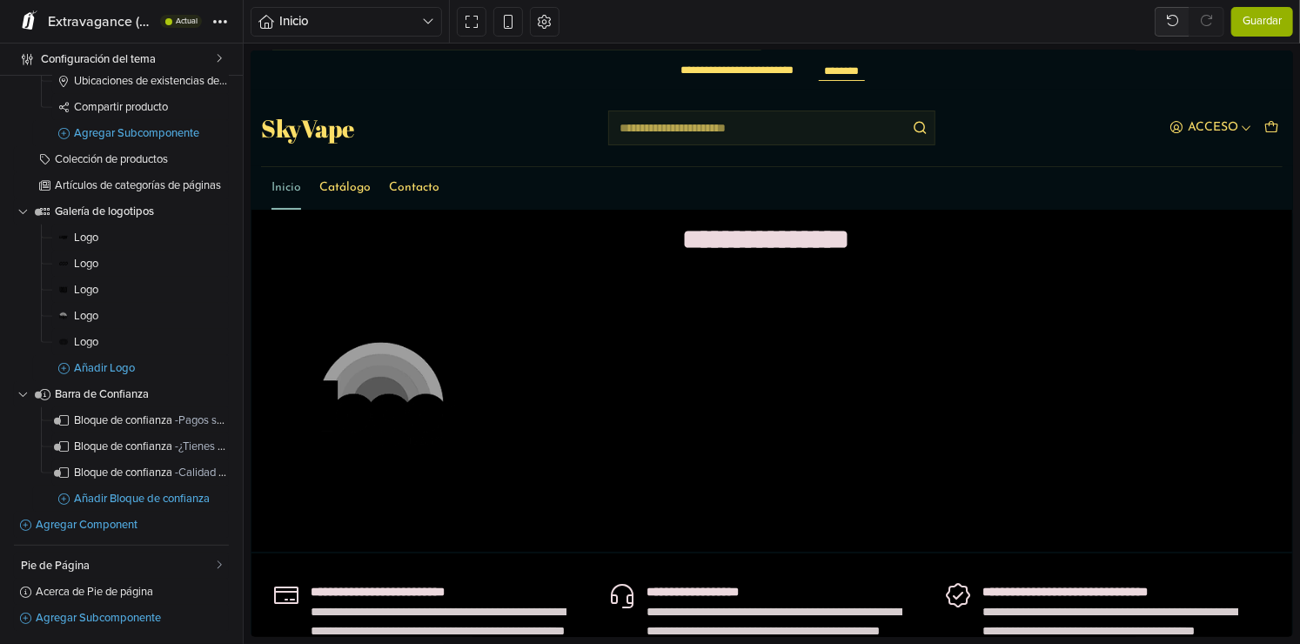
click at [0, 0] on icon at bounding box center [0, 0] width 0 height 0
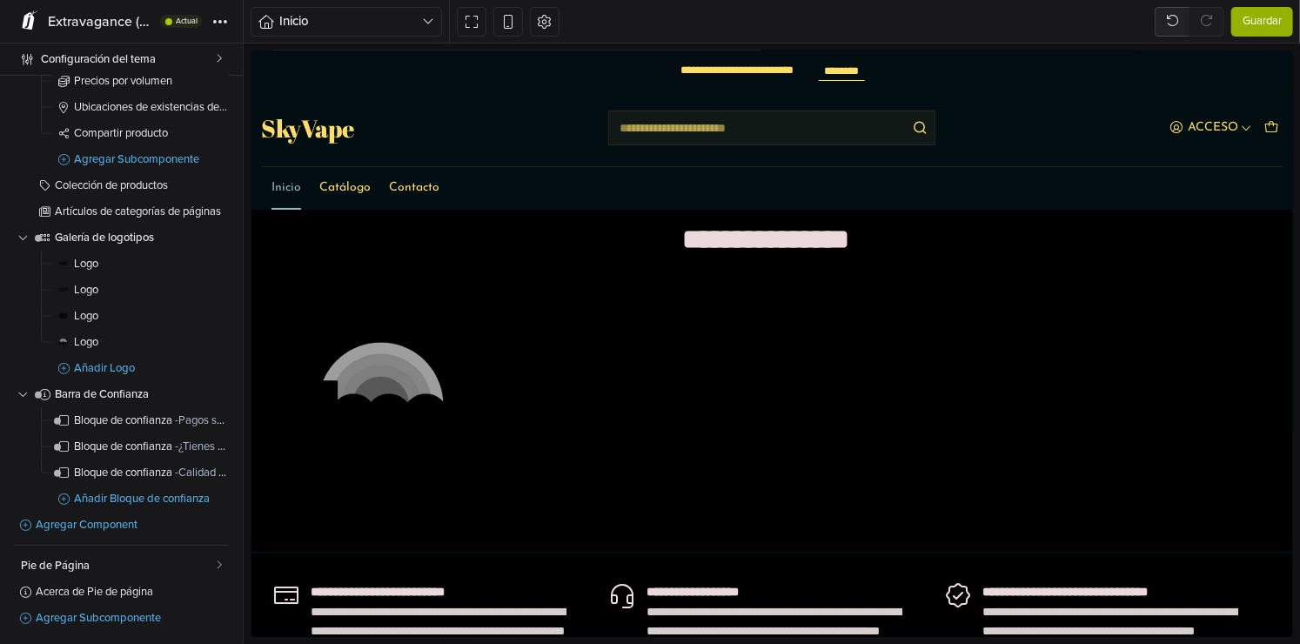
click at [0, 0] on icon at bounding box center [0, 0] width 0 height 0
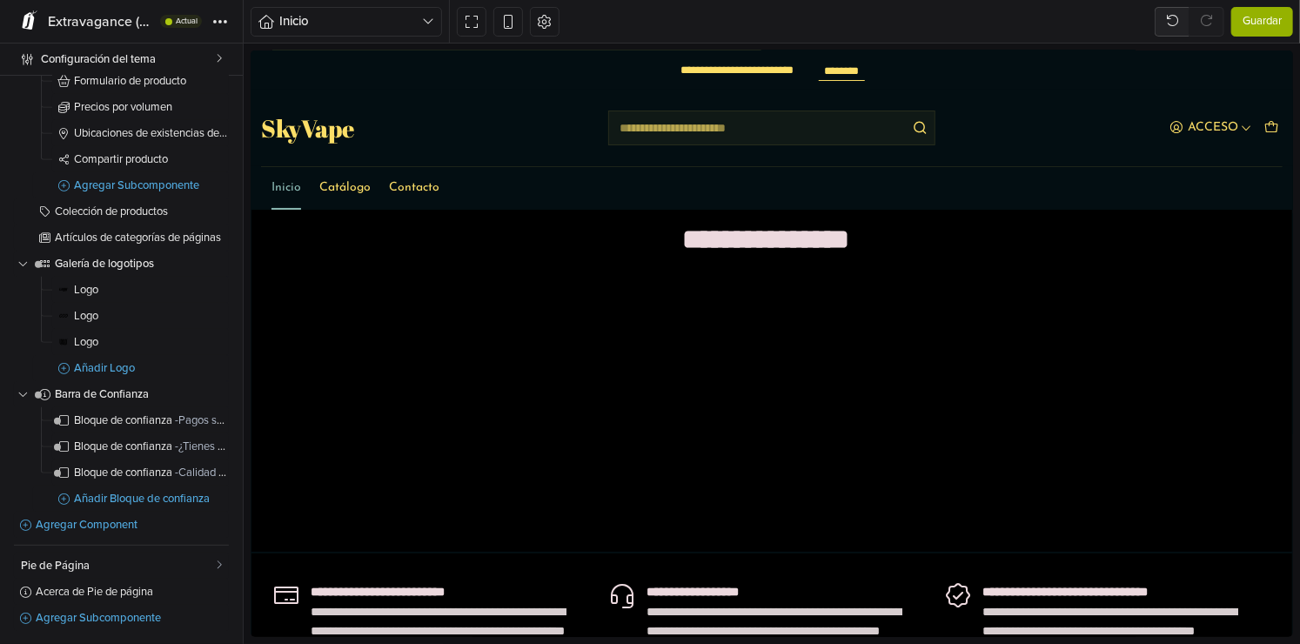
click at [0, 0] on icon at bounding box center [0, 0] width 0 height 0
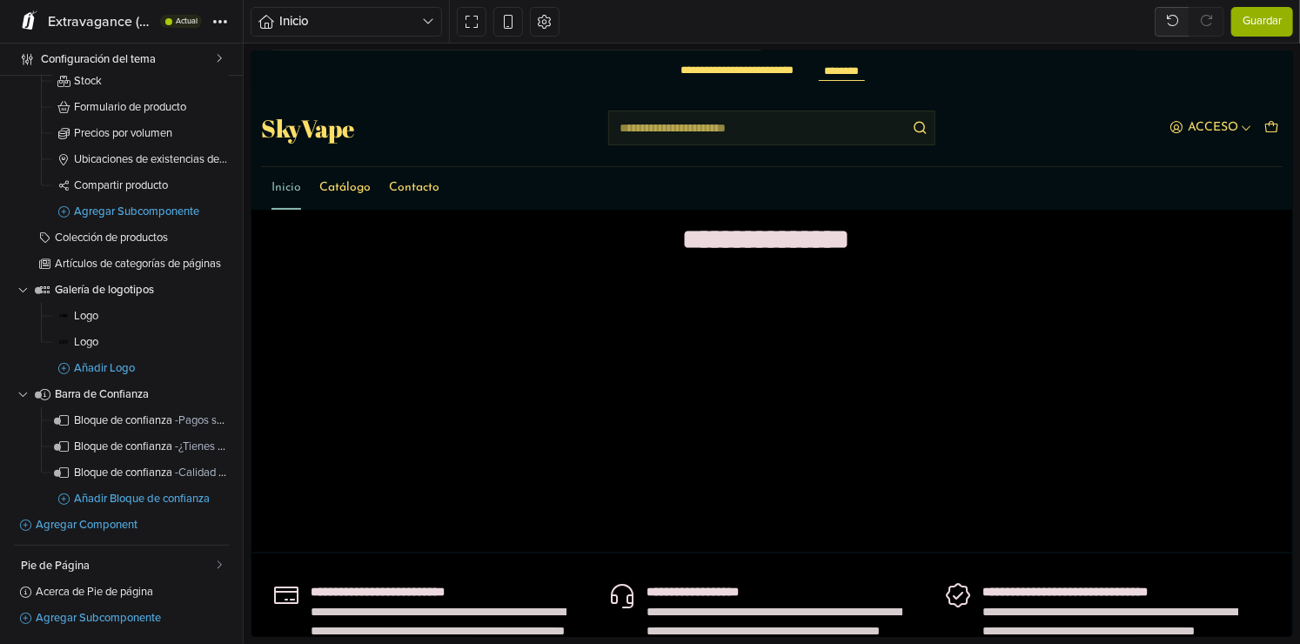
click at [0, 0] on icon at bounding box center [0, 0] width 0 height 0
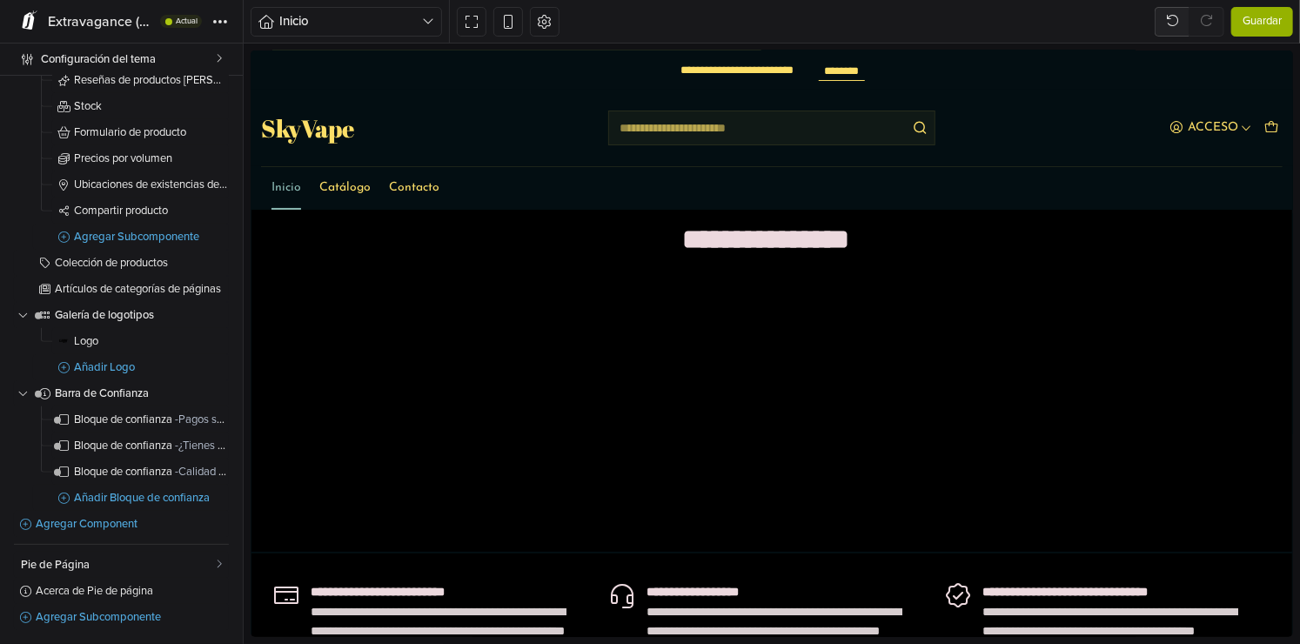
scroll to position [428, 0]
click at [111, 334] on link "Logo" at bounding box center [140, 342] width 177 height 26
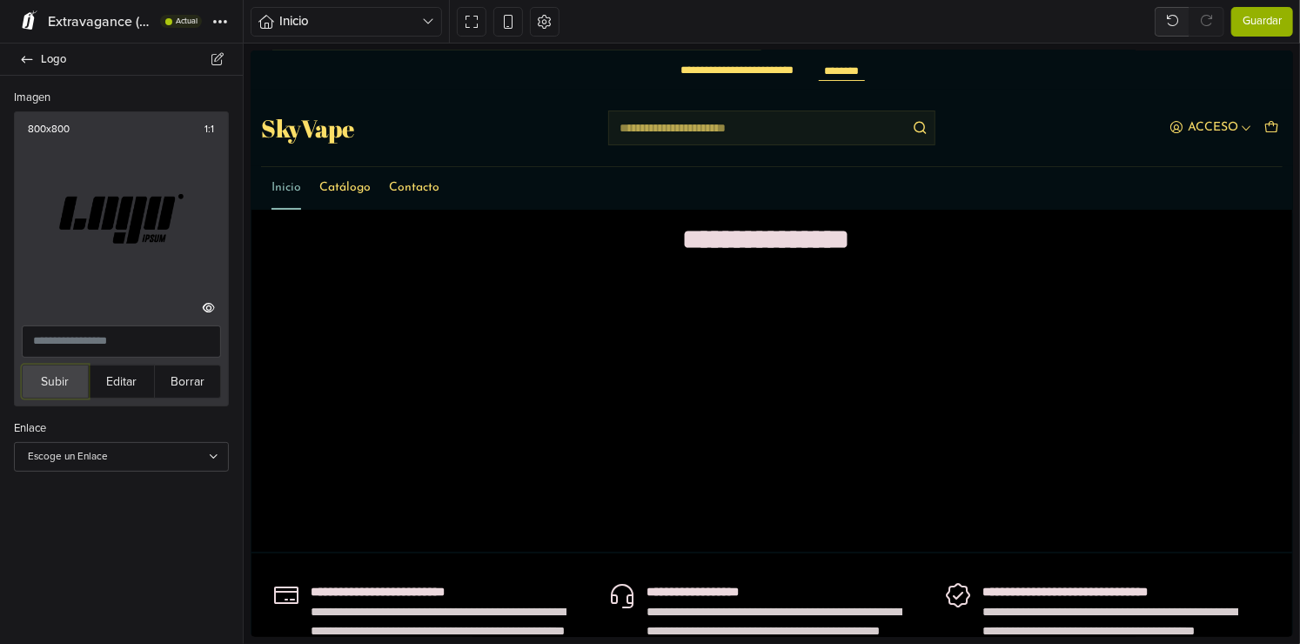
click at [70, 383] on button "Subir" at bounding box center [55, 382] width 67 height 34
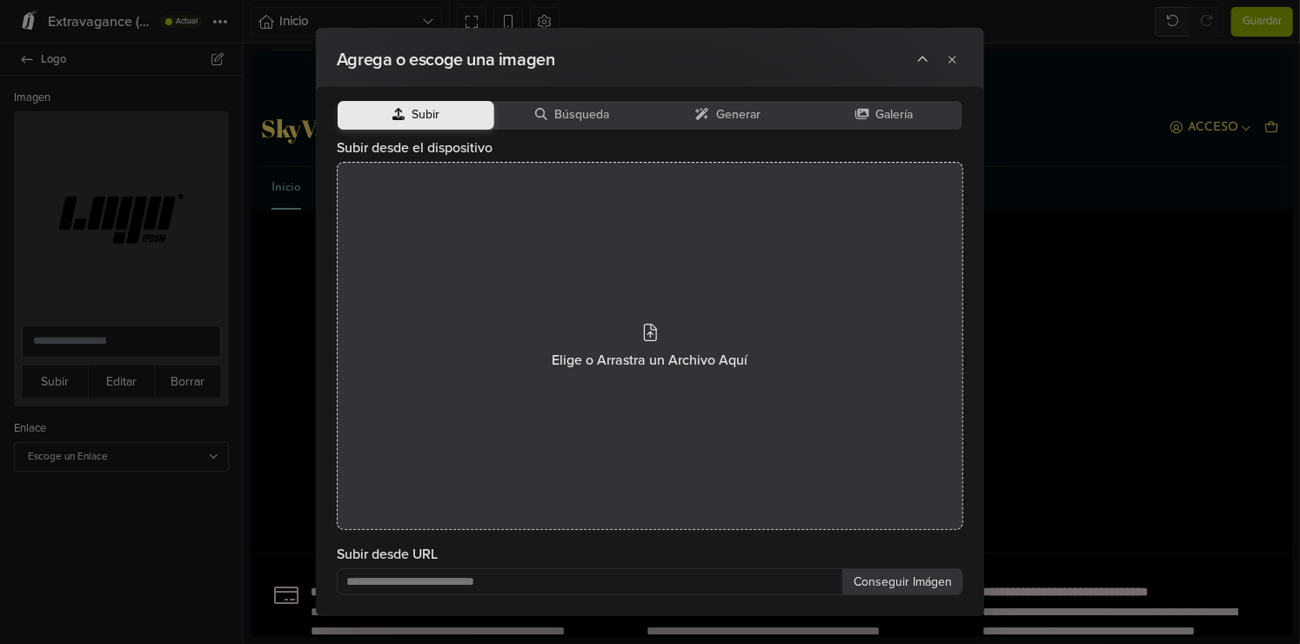
click at [486, 287] on div "Elige o Arrastra un Archivo Aquí" at bounding box center [650, 346] width 627 height 368
click at [519, 332] on div "Elige o Arrastra un Archivo Aquí" at bounding box center [650, 346] width 627 height 368
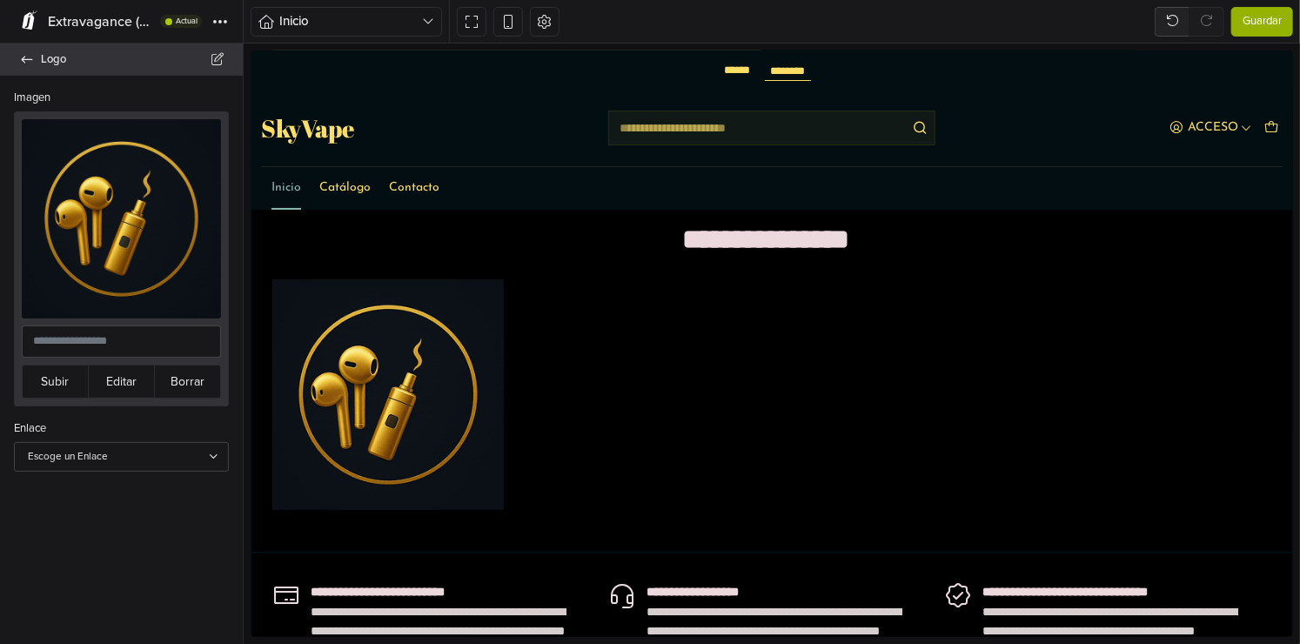
click at [28, 62] on icon at bounding box center [27, 59] width 14 height 11
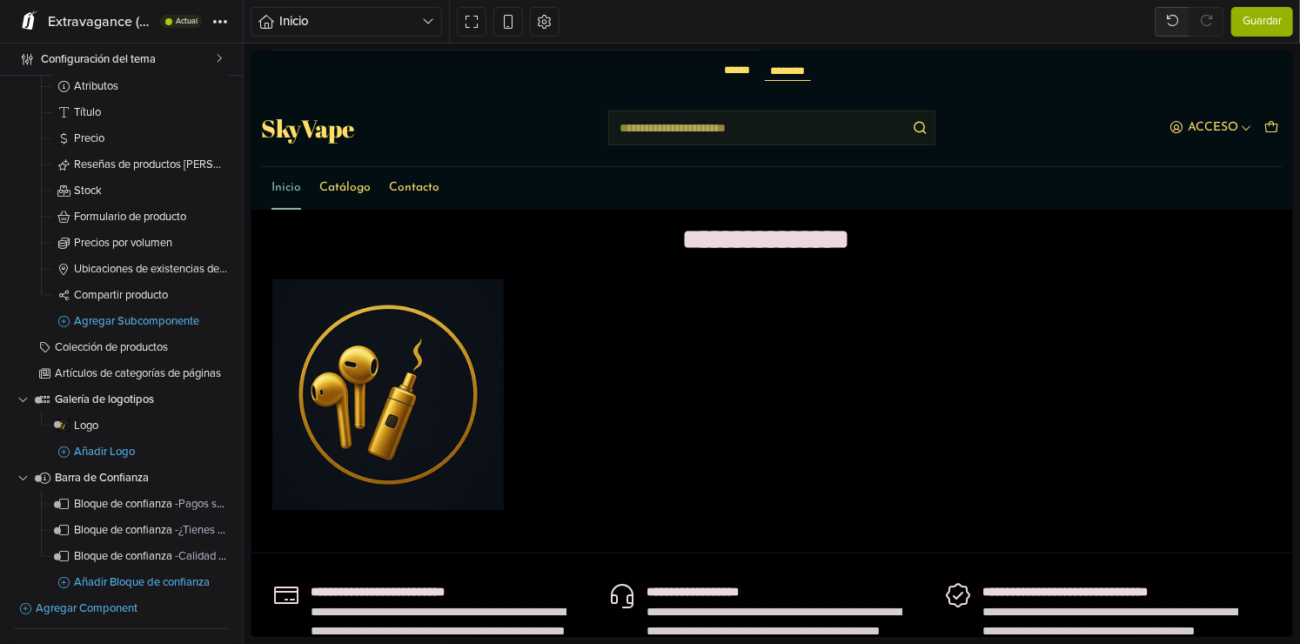
scroll to position [428, 0]
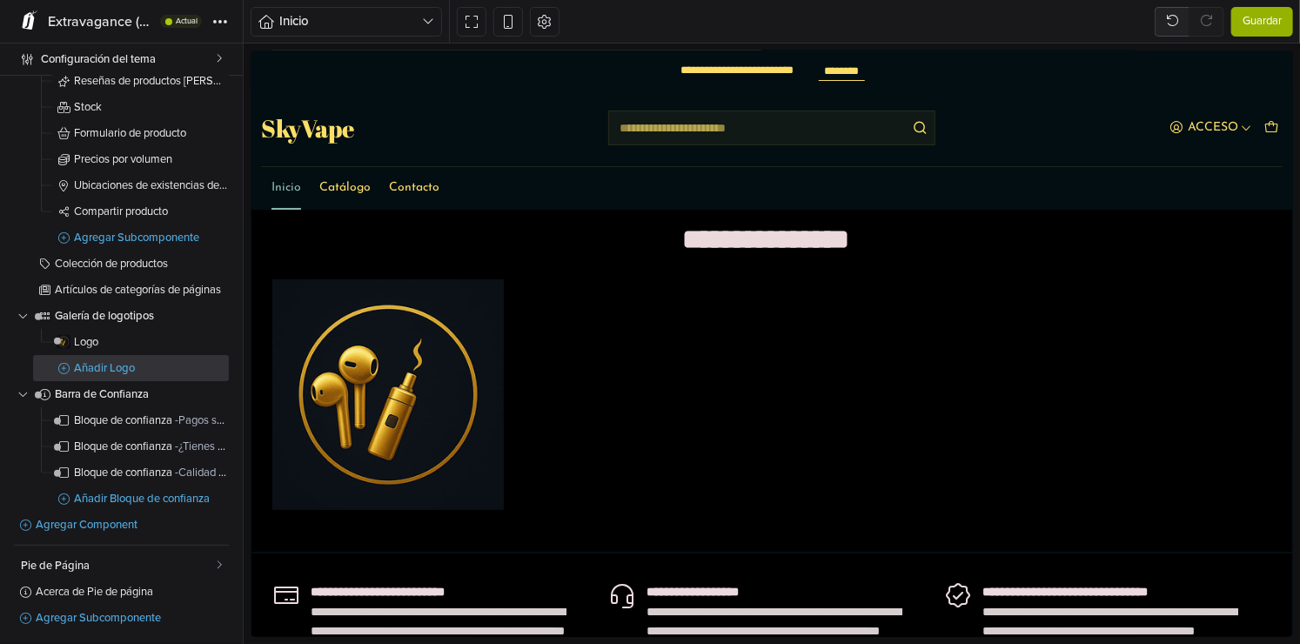
click at [121, 360] on link "Añadir Logo" at bounding box center [131, 368] width 196 height 26
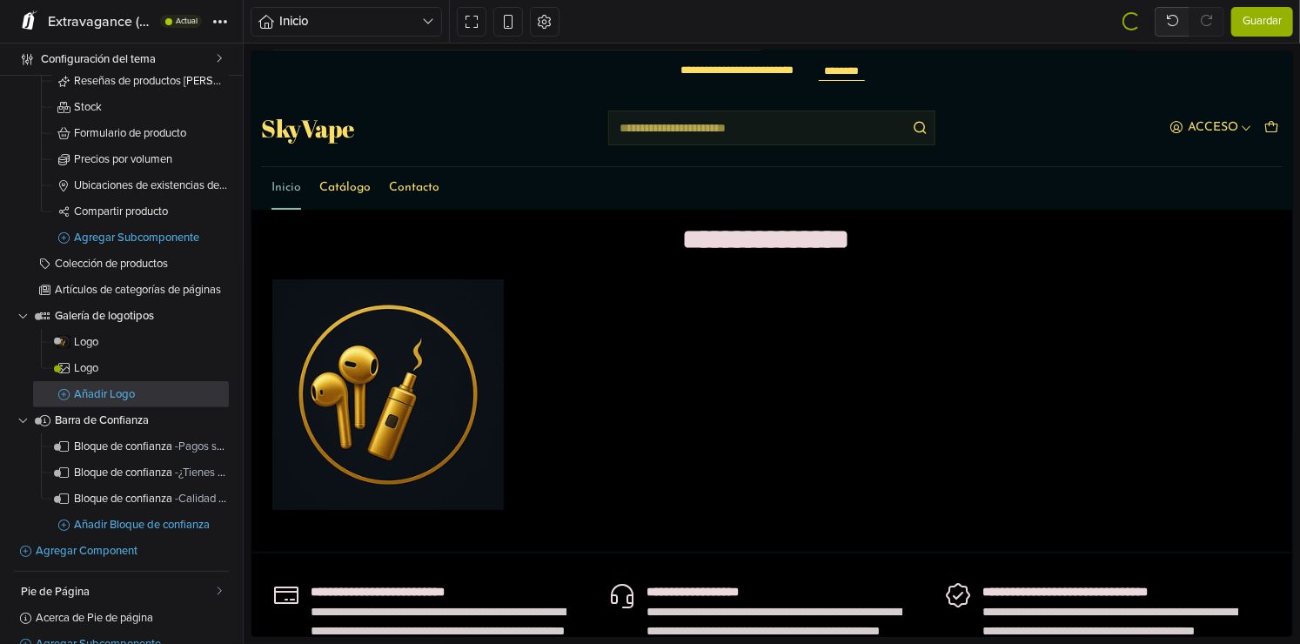
scroll to position [454, 0]
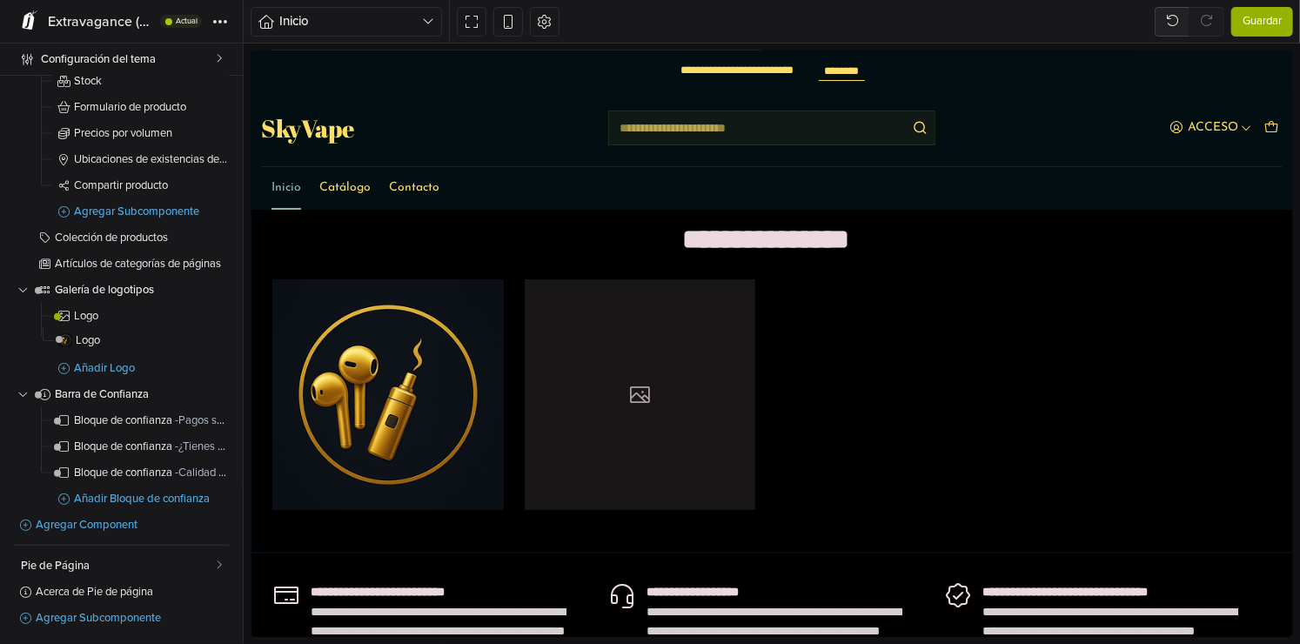
drag, startPoint x: 103, startPoint y: 313, endPoint x: 104, endPoint y: 345, distance: 32.2
click at [104, 345] on div "Logo Logo" at bounding box center [140, 329] width 177 height 52
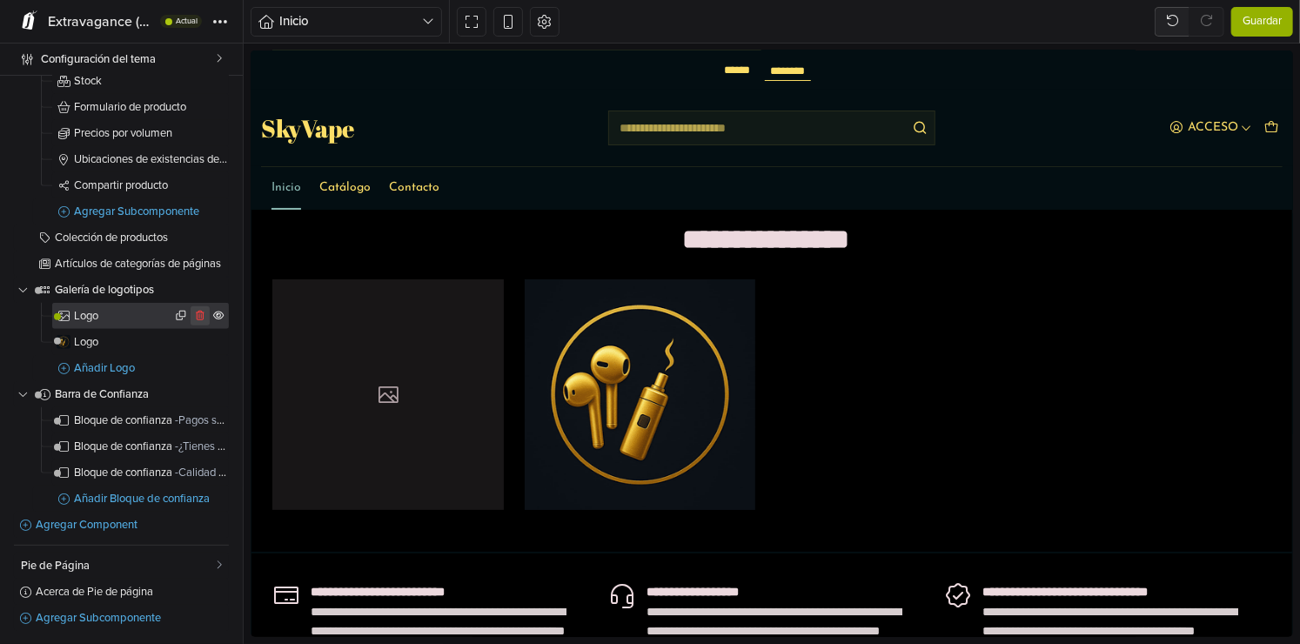
click at [196, 314] on icon at bounding box center [200, 316] width 9 height 10
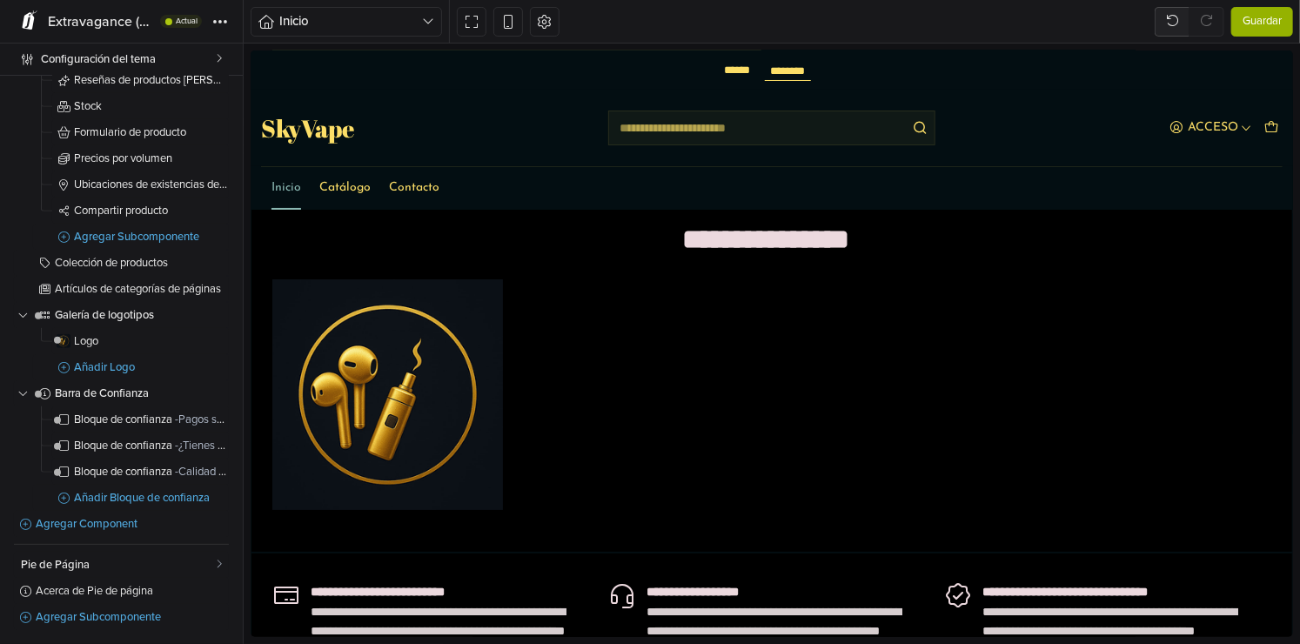
scroll to position [428, 0]
click at [123, 373] on link "Añadir Logo" at bounding box center [131, 368] width 196 height 26
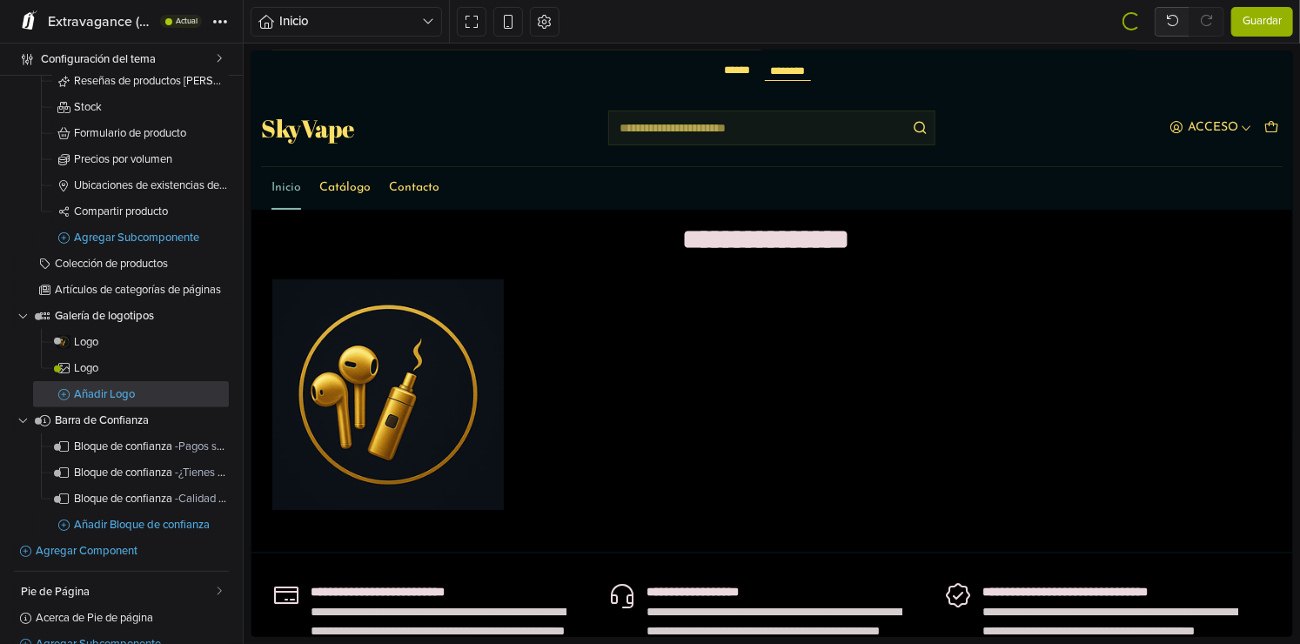
scroll to position [454, 0]
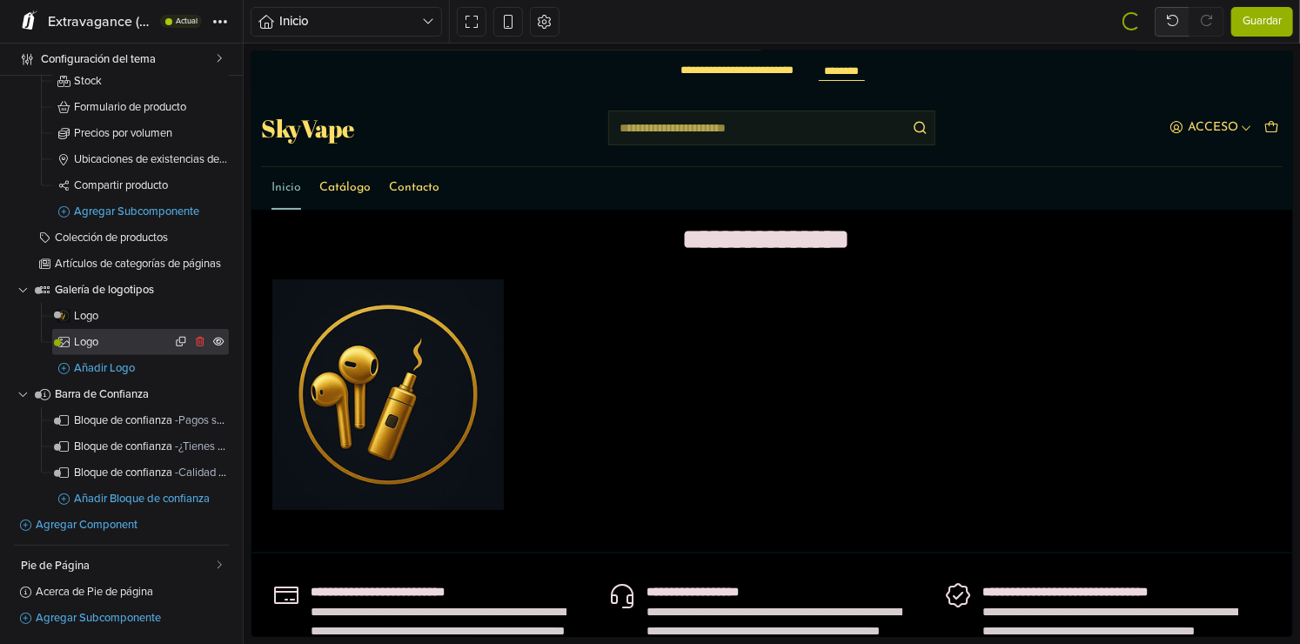
click at [124, 349] on link "Logo" at bounding box center [140, 342] width 177 height 26
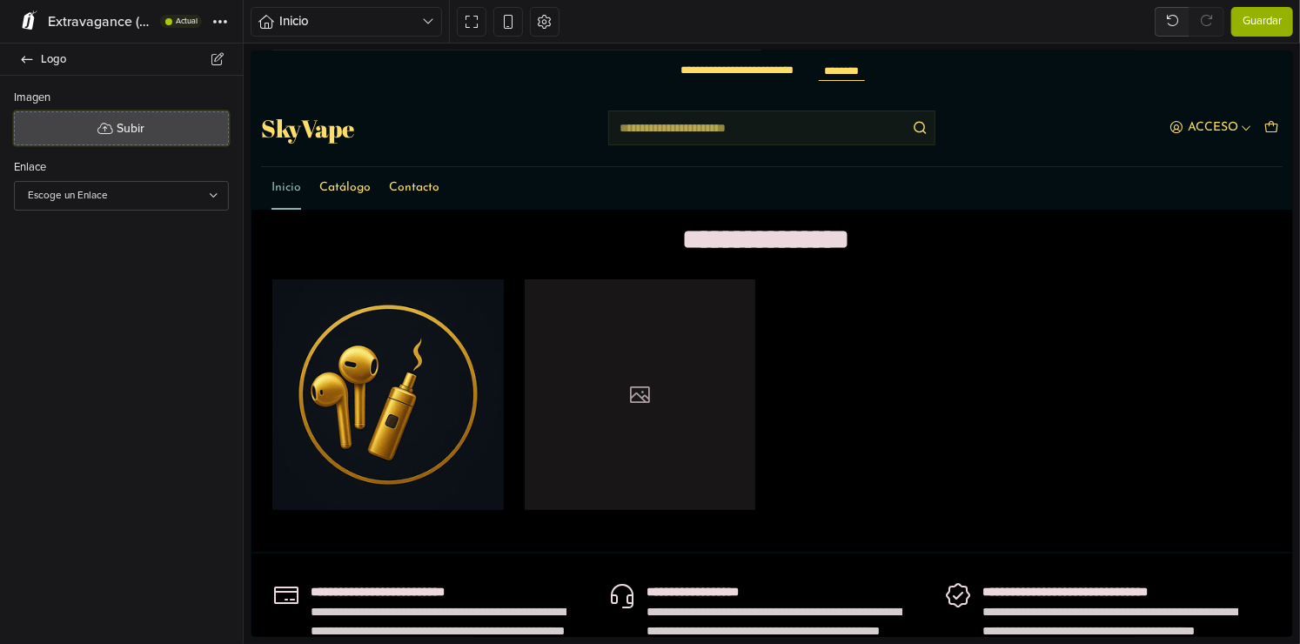
click at [104, 137] on button "Subir" at bounding box center [121, 128] width 215 height 34
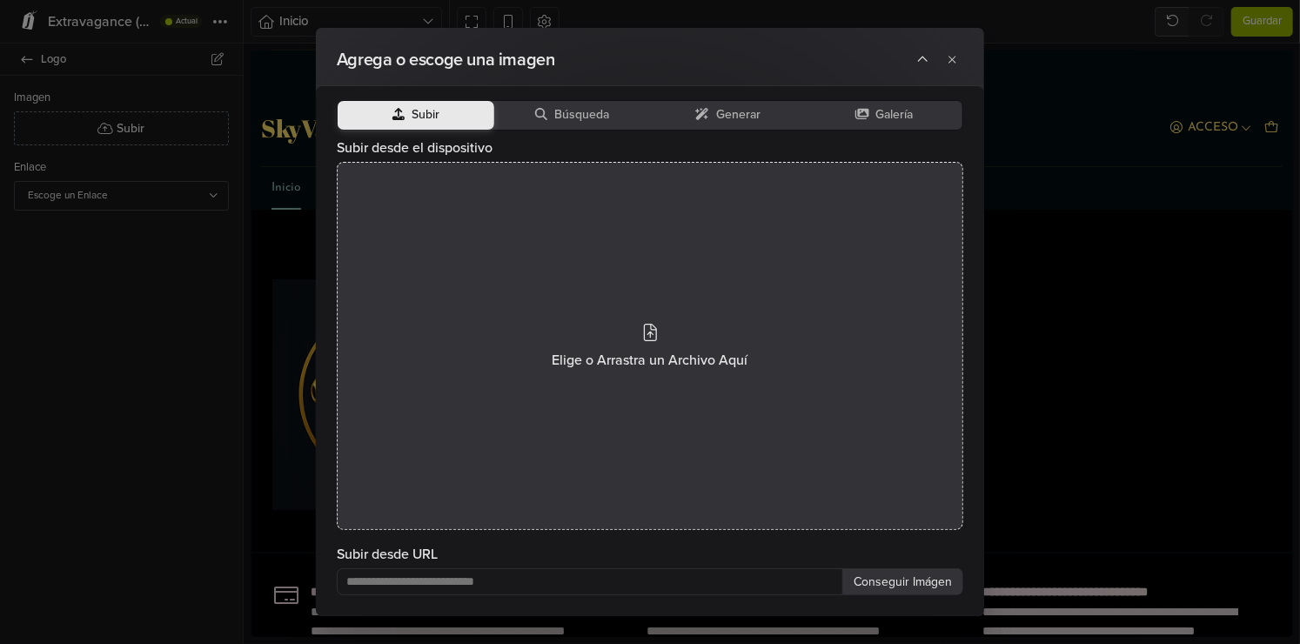
click at [546, 408] on div "Elige o Arrastra un Archivo Aquí" at bounding box center [650, 346] width 627 height 368
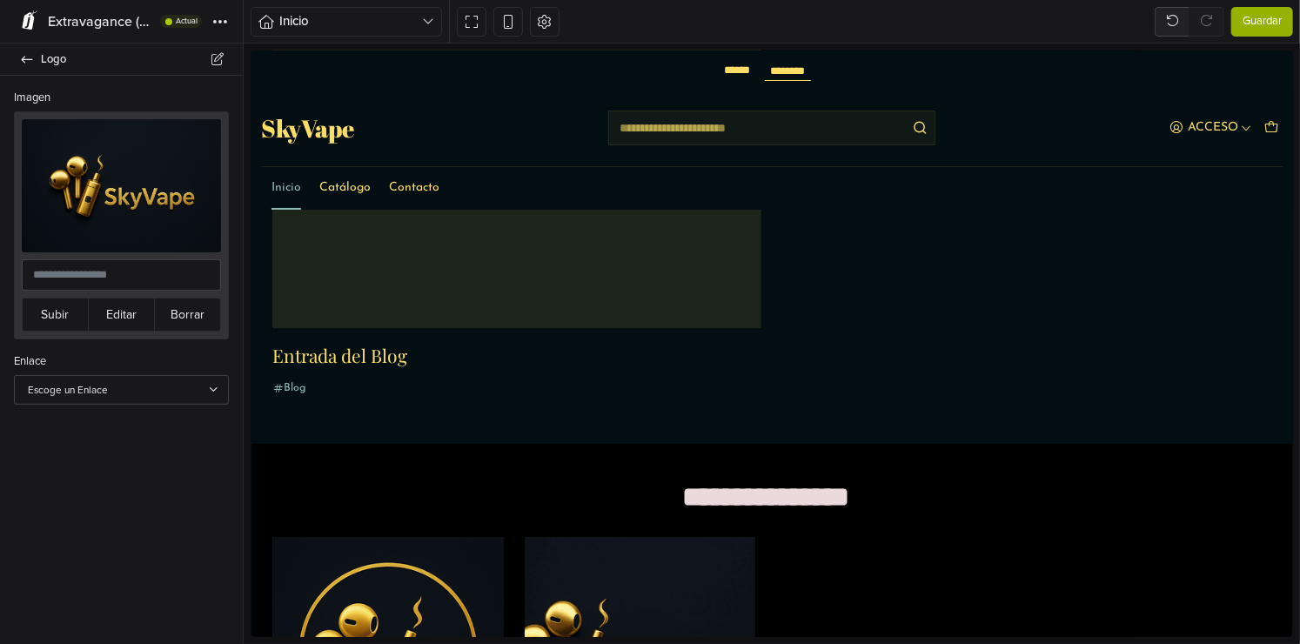
scroll to position [2893, 0]
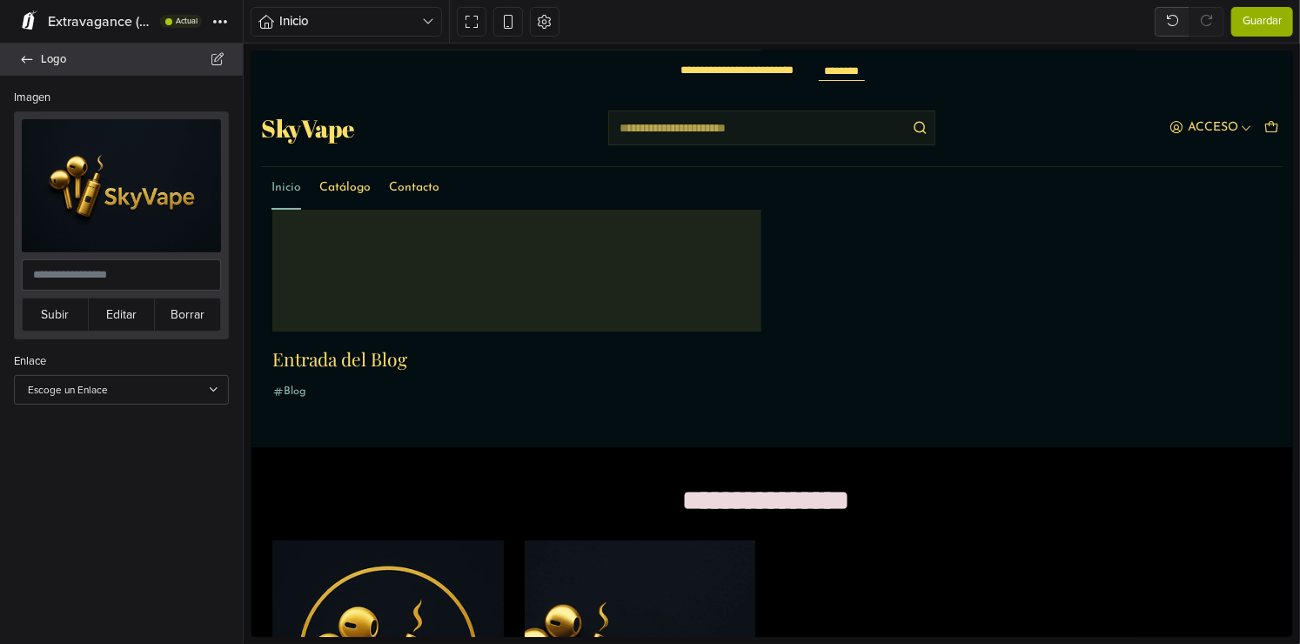
click at [33, 61] on icon at bounding box center [27, 59] width 14 height 11
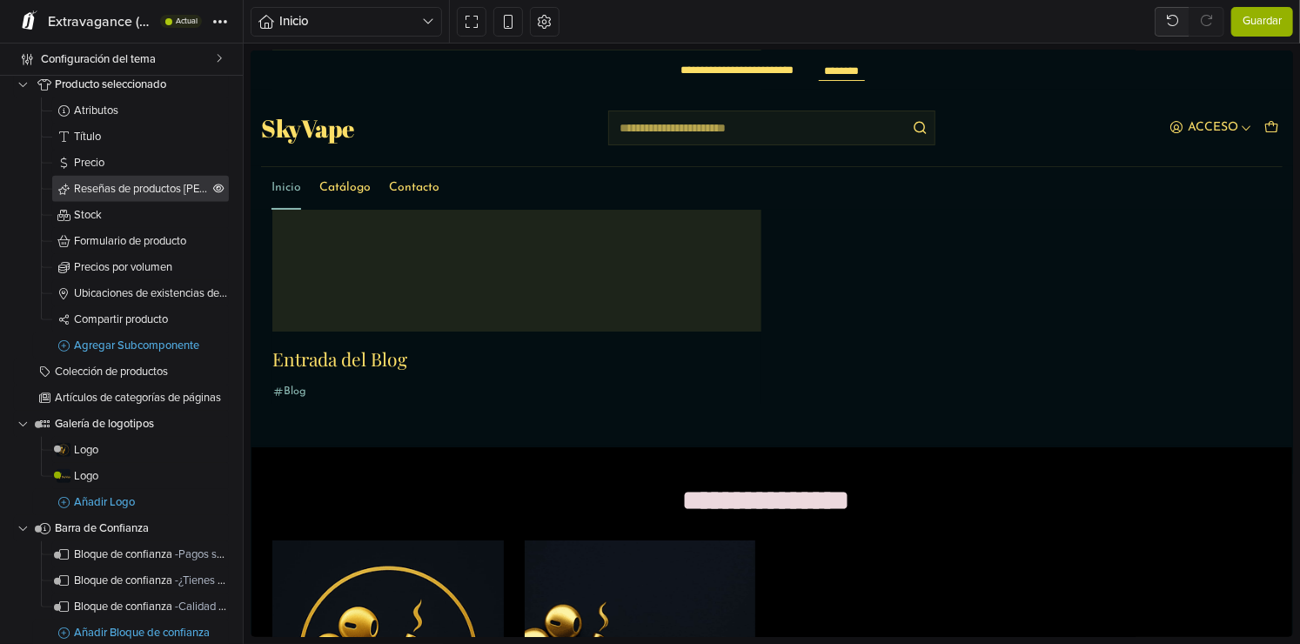
scroll to position [435, 0]
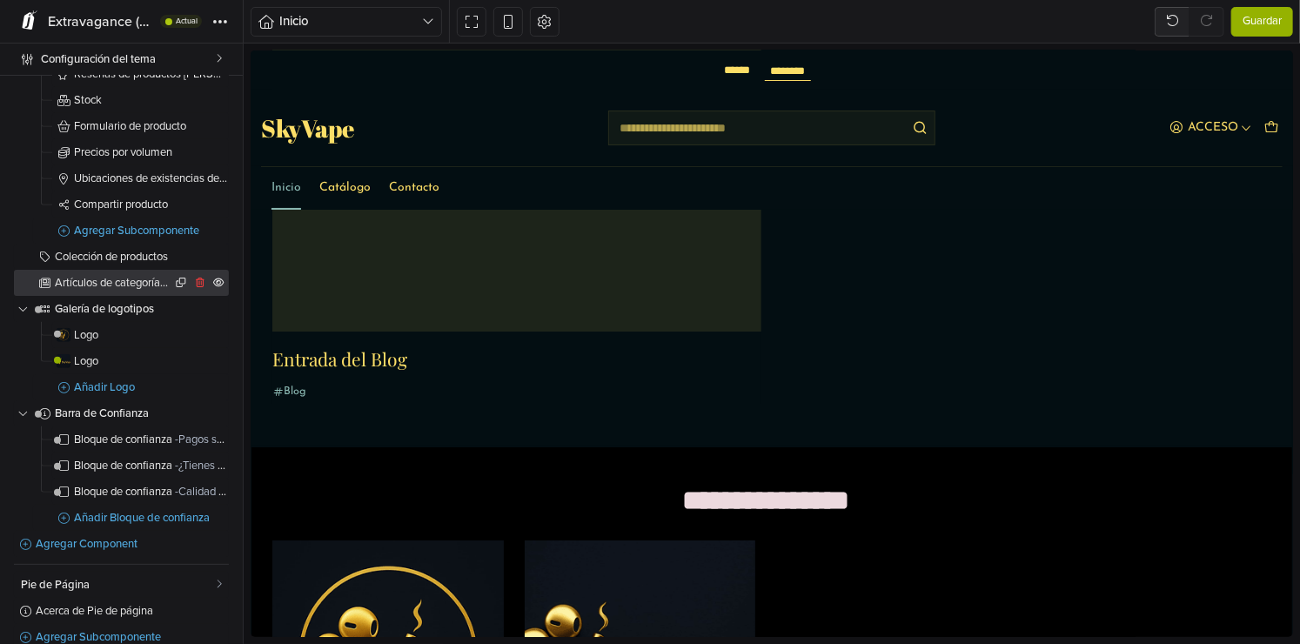
click at [119, 282] on span "Artículos de categorías de páginas" at bounding box center [113, 283] width 117 height 11
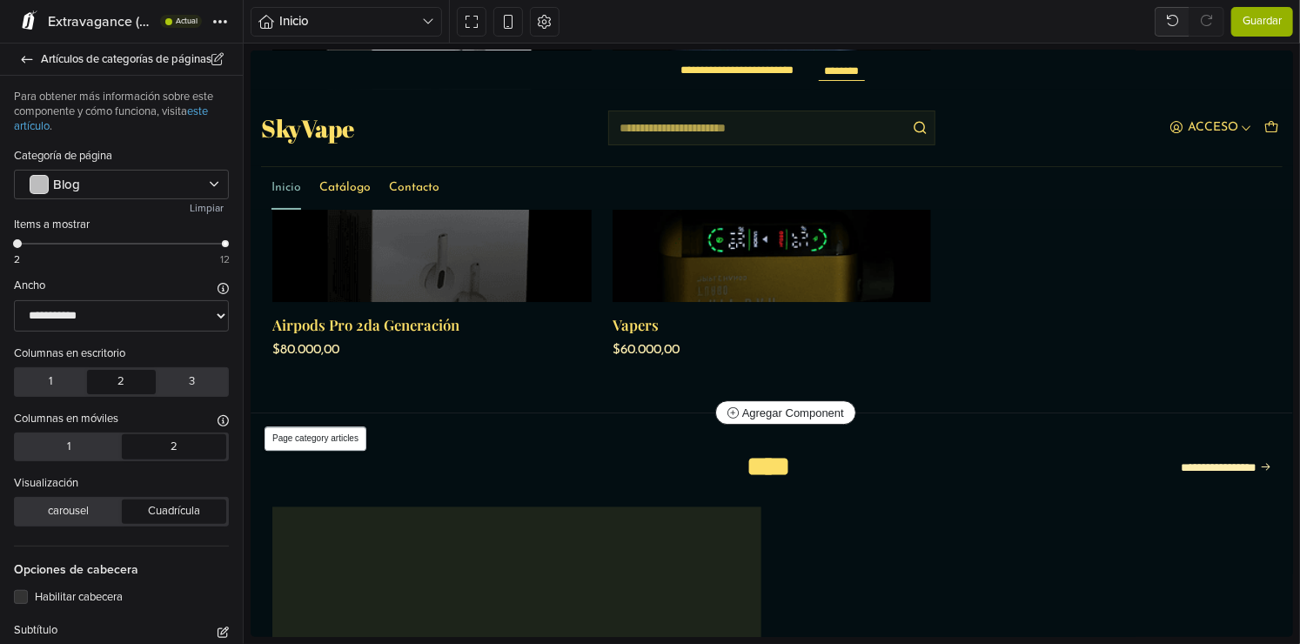
scroll to position [2337, 0]
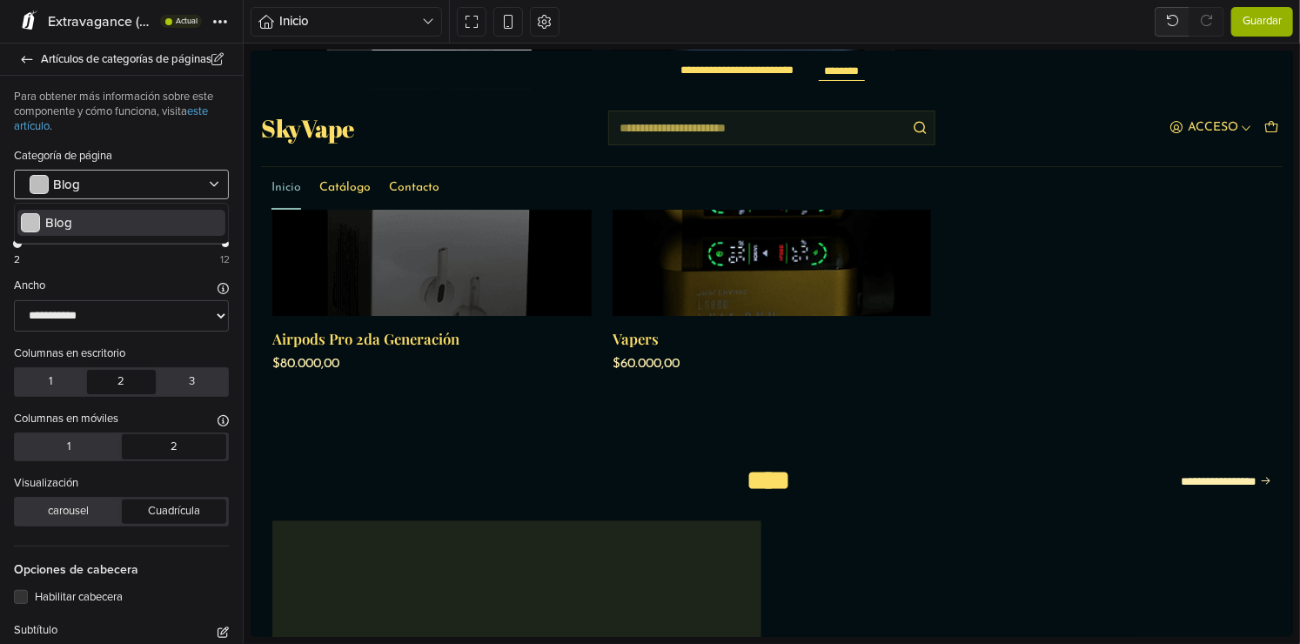
click at [124, 177] on div at bounding box center [113, 185] width 171 height 16
click at [125, 178] on div at bounding box center [113, 185] width 171 height 16
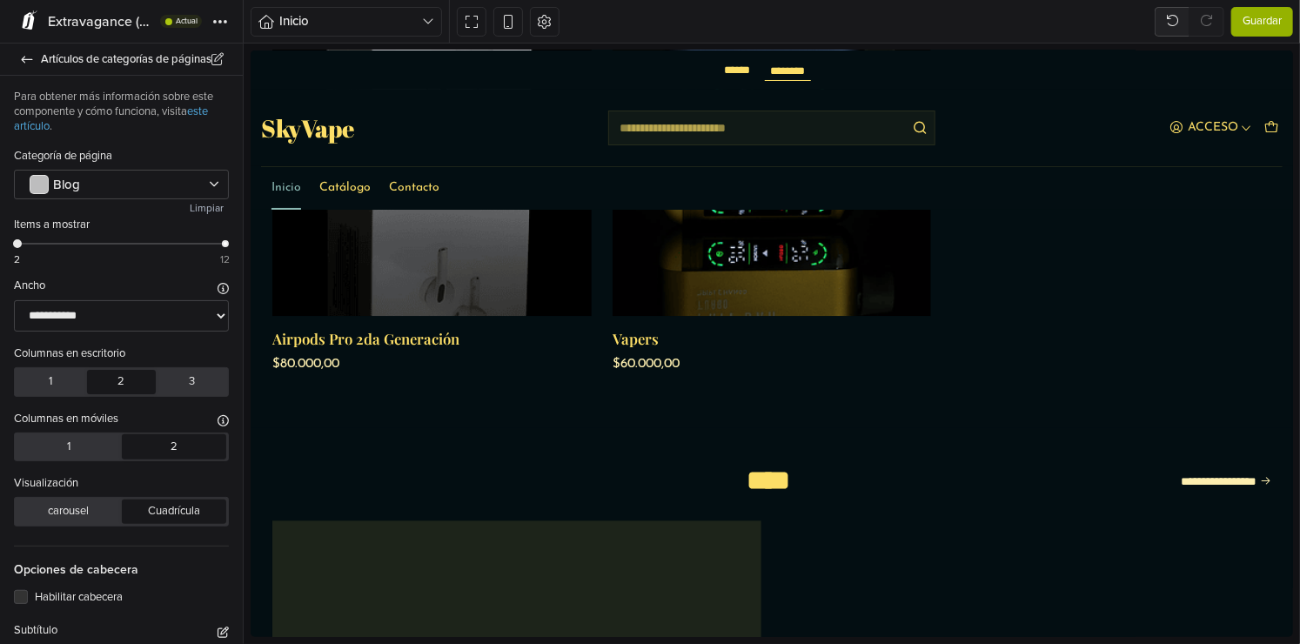
click at [189, 209] on button "Limpiar" at bounding box center [206, 207] width 44 height 17
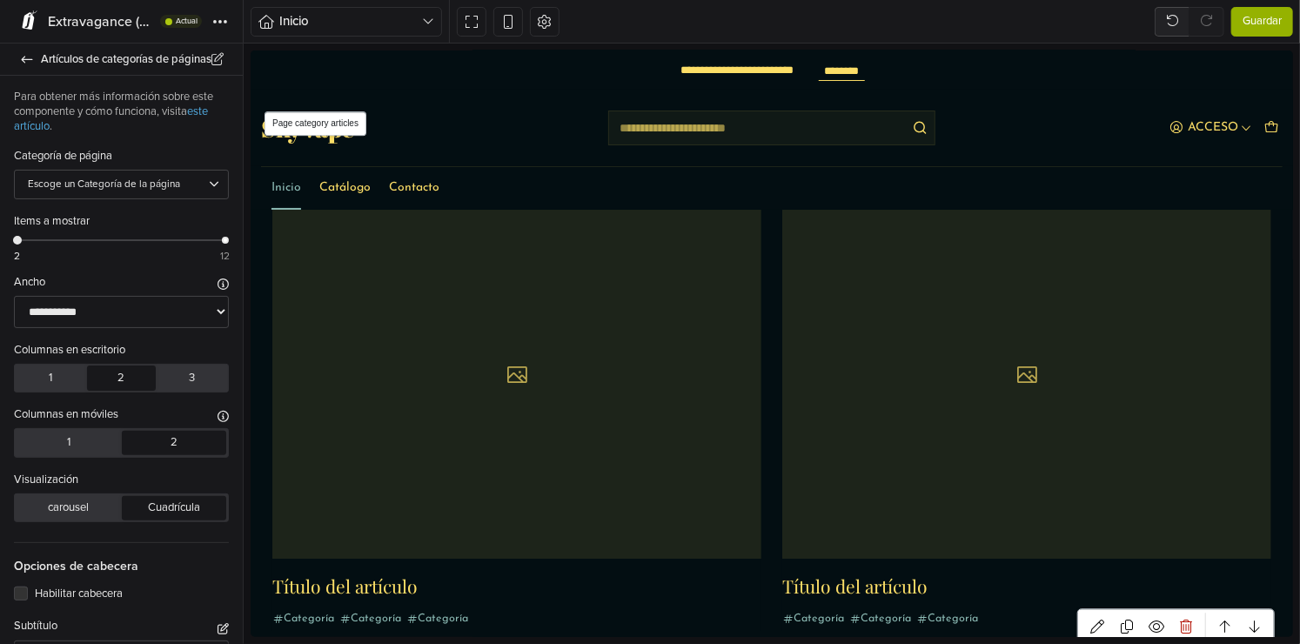
scroll to position [2685, 0]
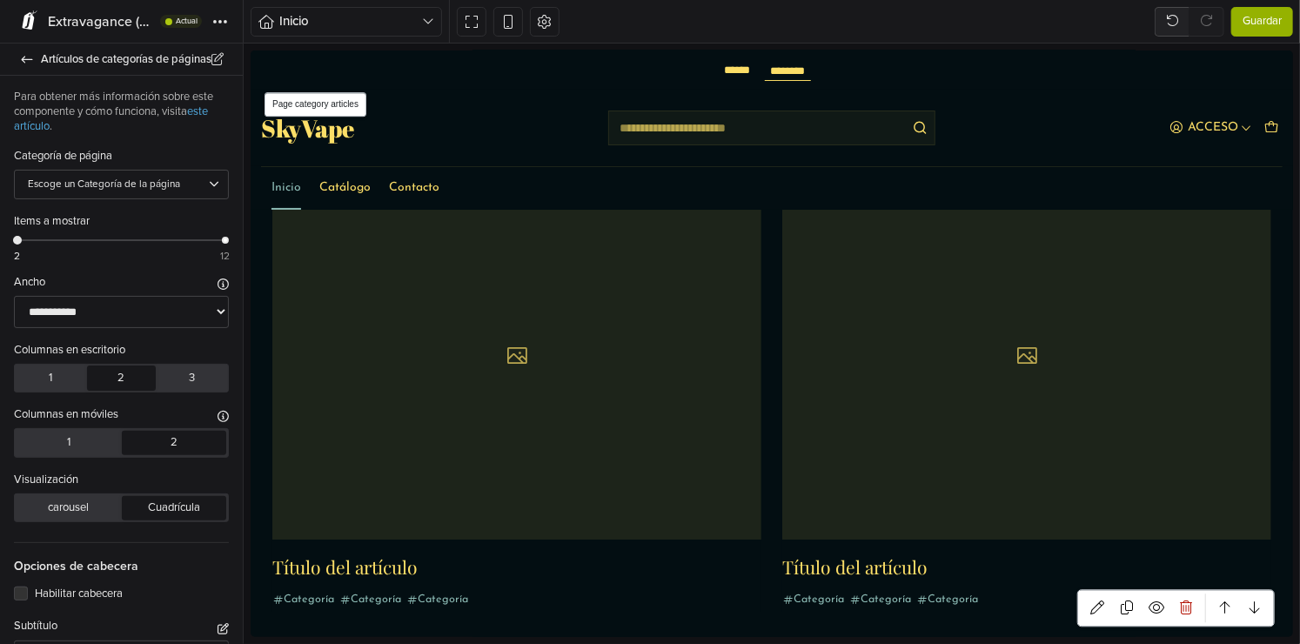
click at [508, 359] on div at bounding box center [515, 354] width 489 height 367
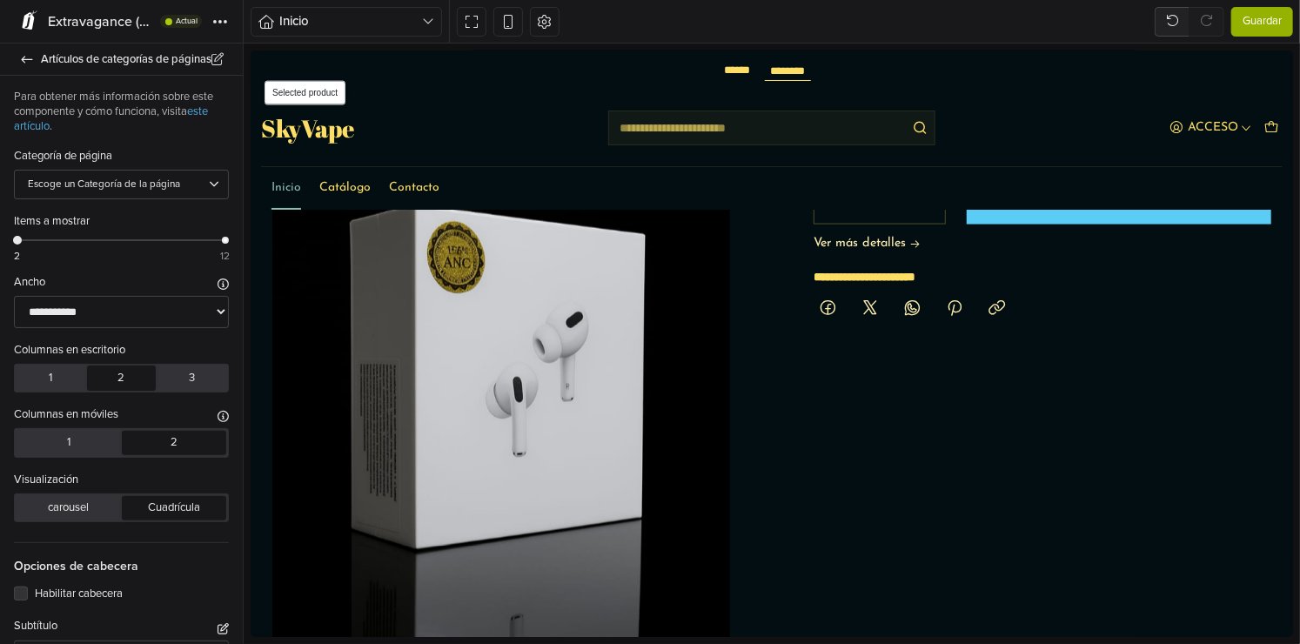
scroll to position [1305, 0]
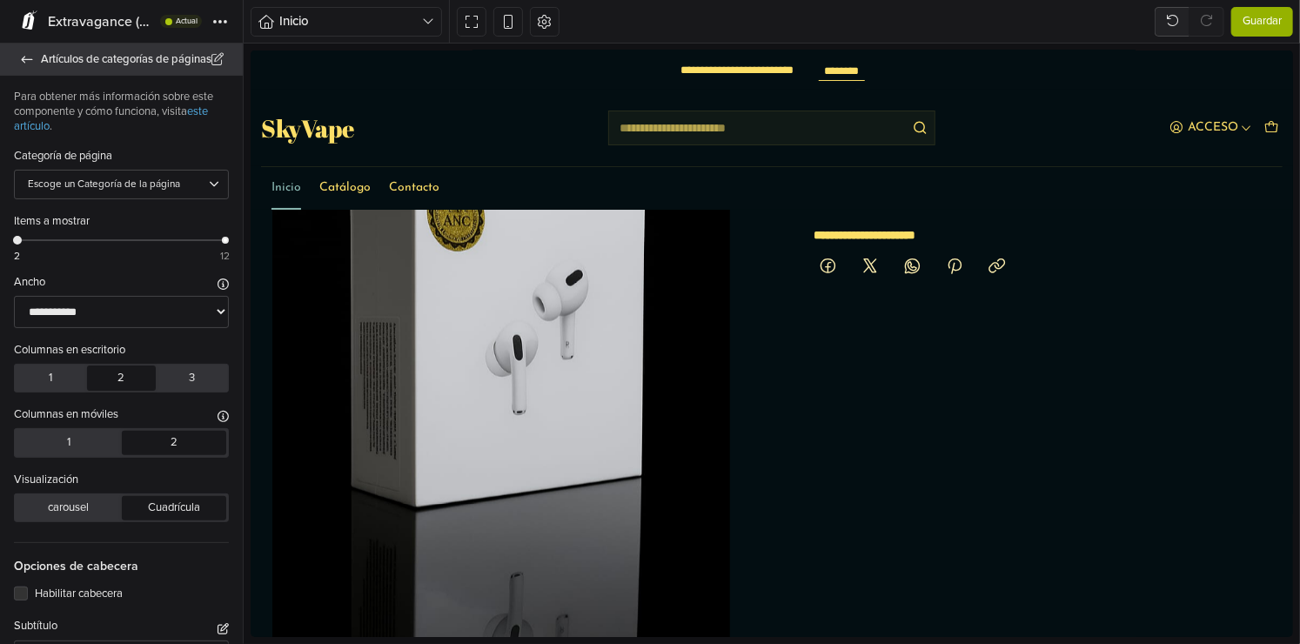
click at [33, 49] on link "Artículos de categorías de páginas" at bounding box center [121, 60] width 243 height 32
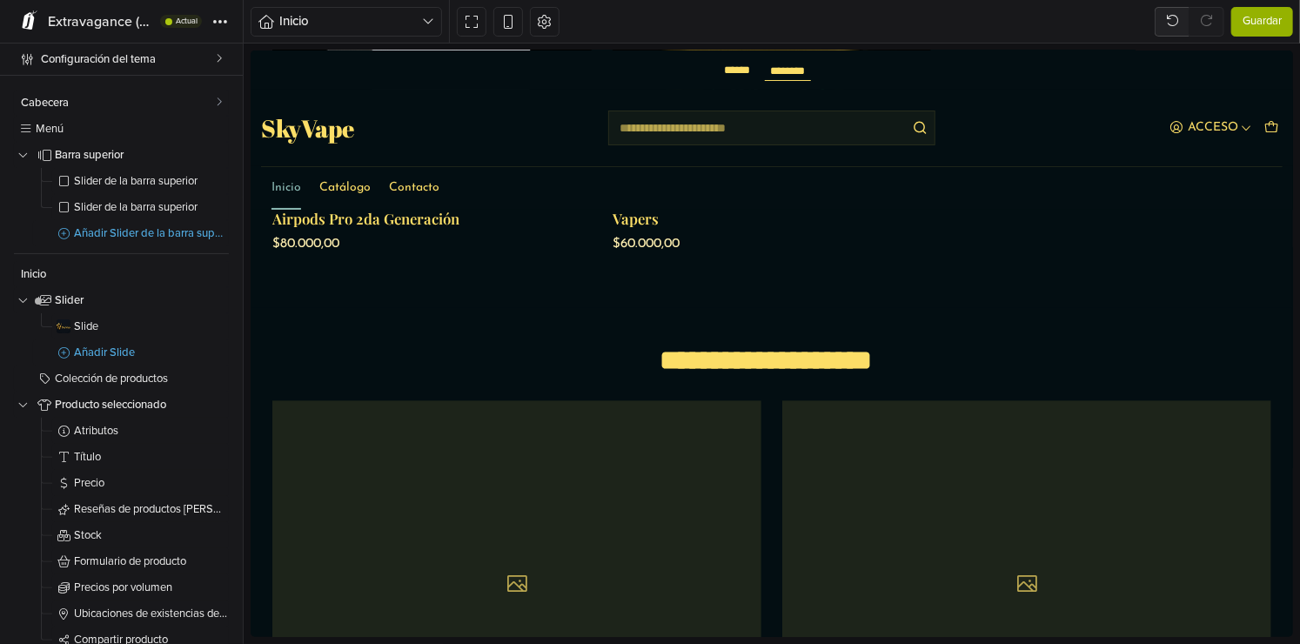
scroll to position [2436, 0]
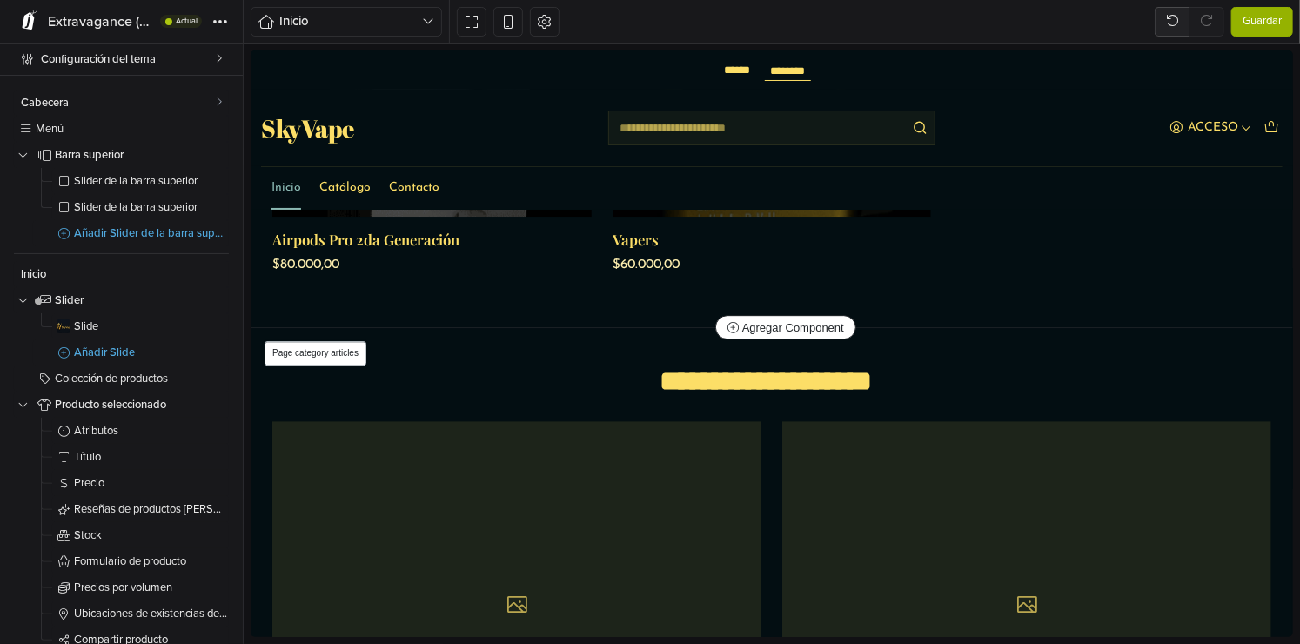
click at [691, 327] on section "**********" at bounding box center [771, 613] width 1041 height 573
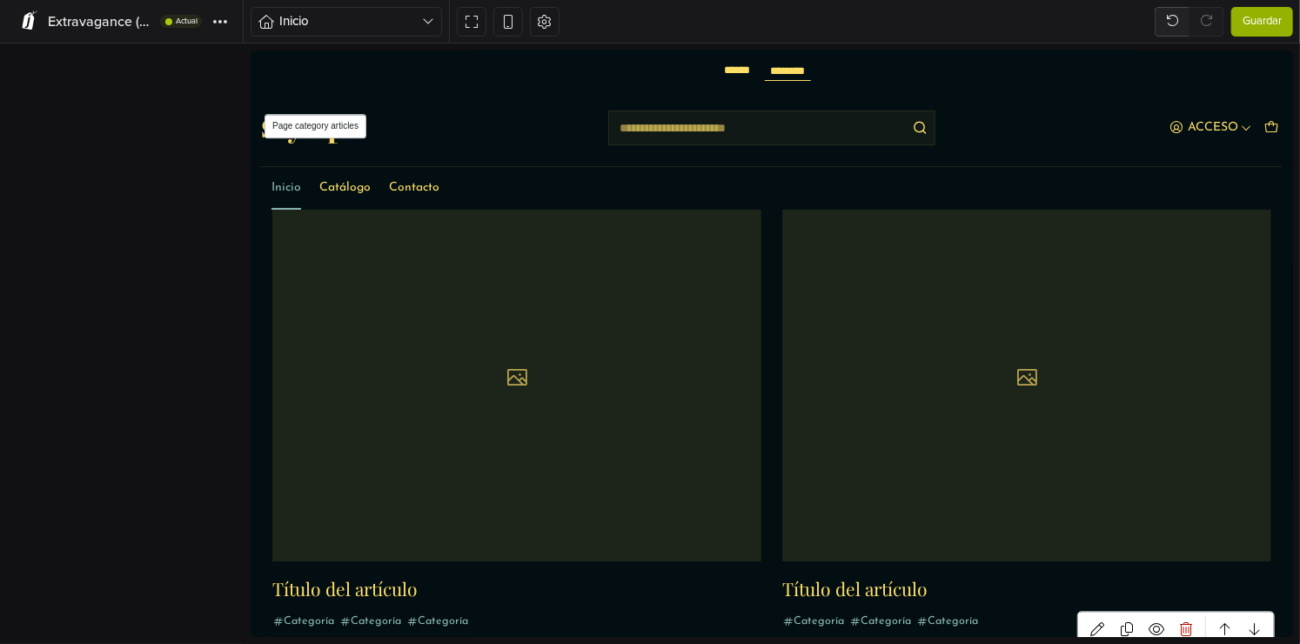
scroll to position [2685, 0]
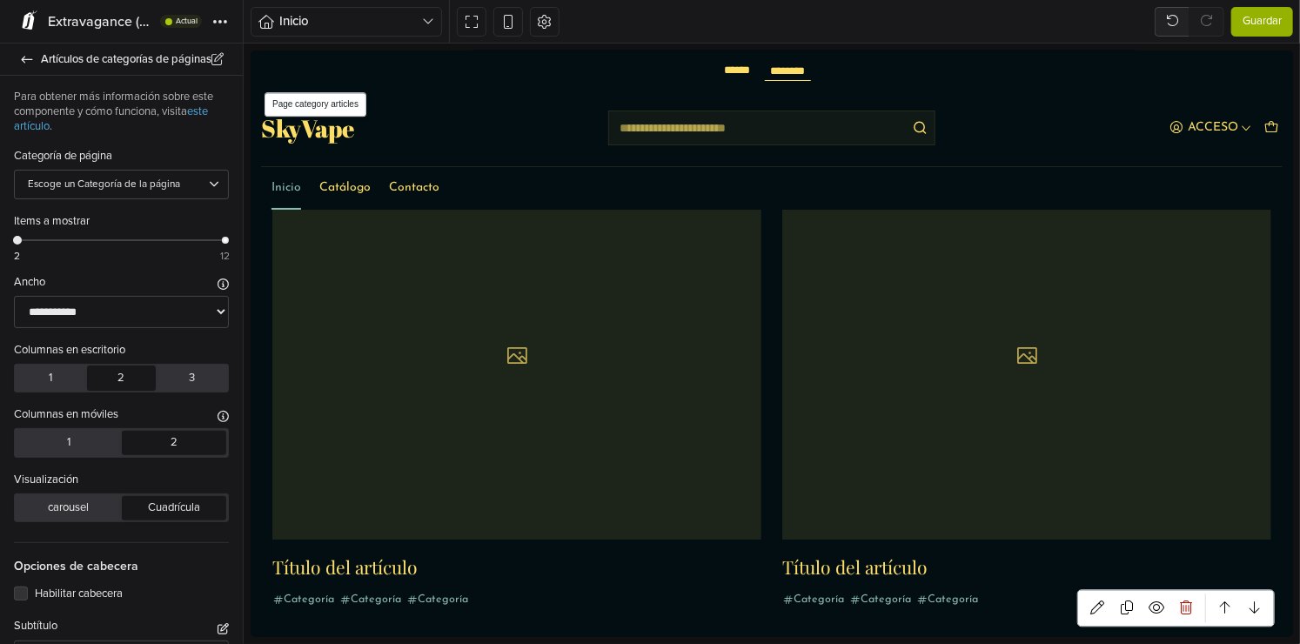
click at [530, 338] on div at bounding box center [515, 354] width 489 height 367
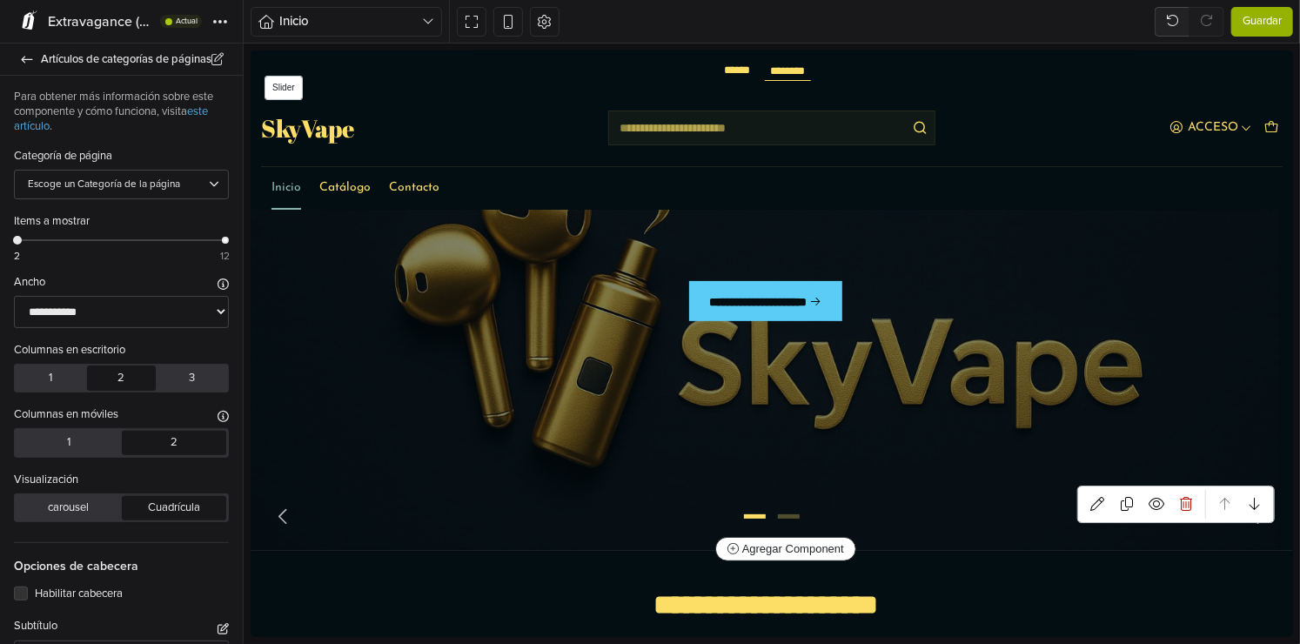
scroll to position [0, 0]
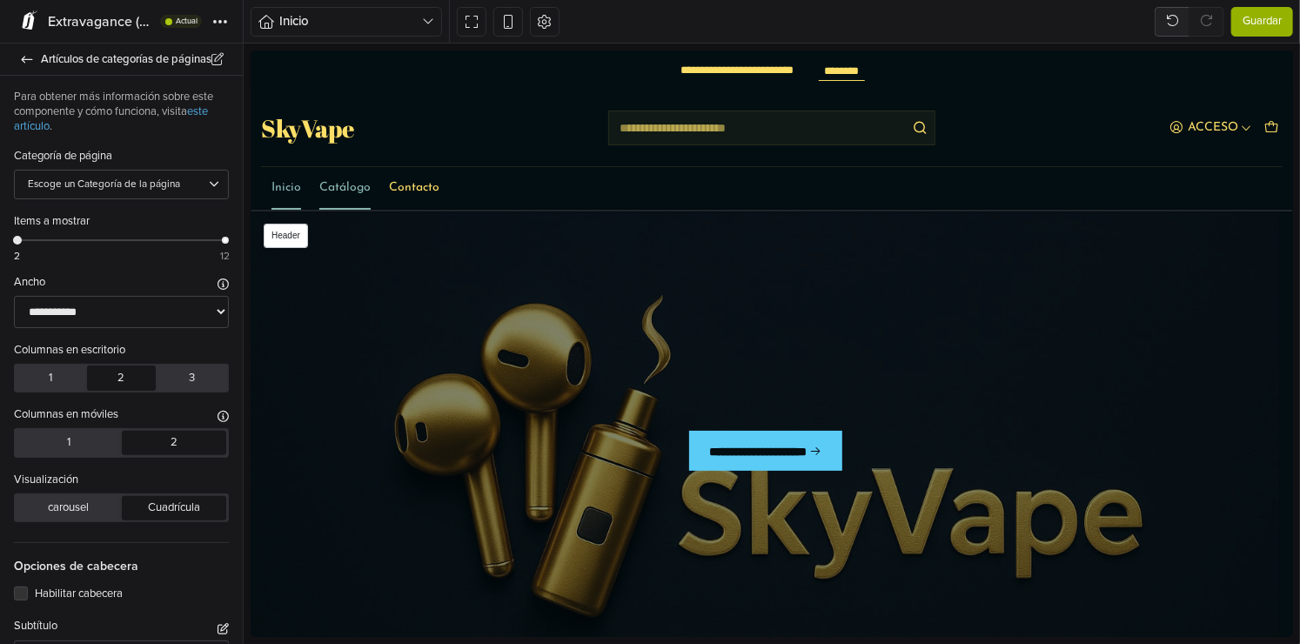
click at [352, 188] on link "Catálogo" at bounding box center [343, 187] width 51 height 44
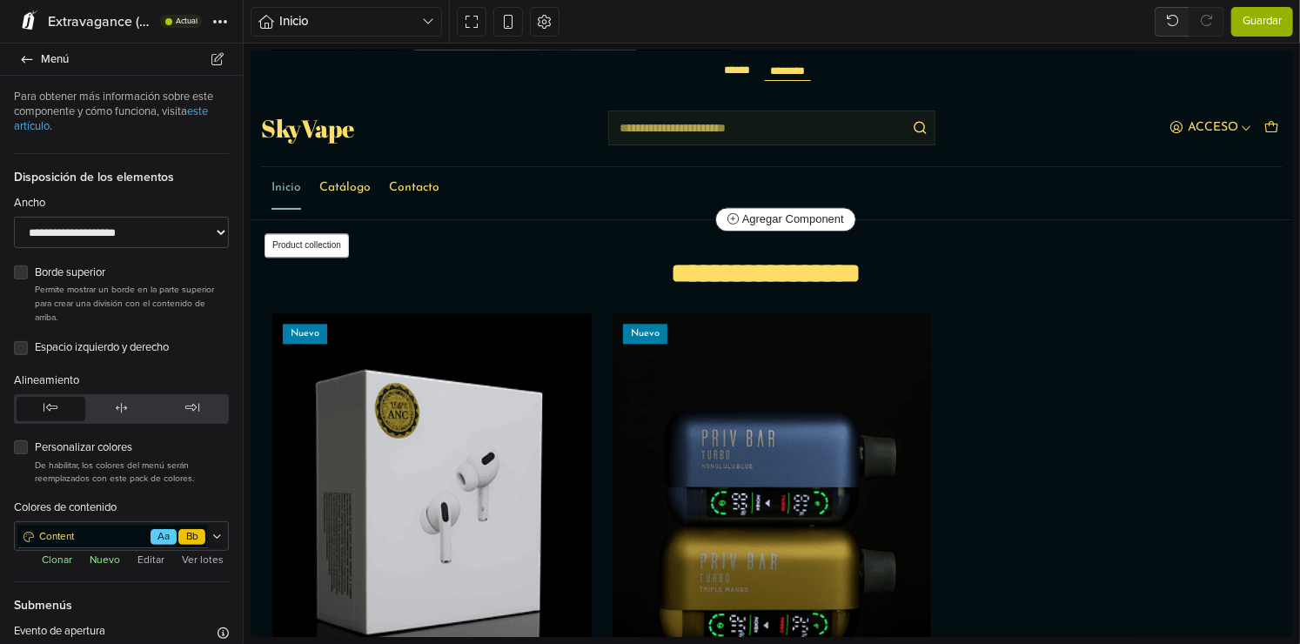
click at [485, 406] on div "Nuevo" at bounding box center [430, 525] width 319 height 426
select select "*******"
select select "******"
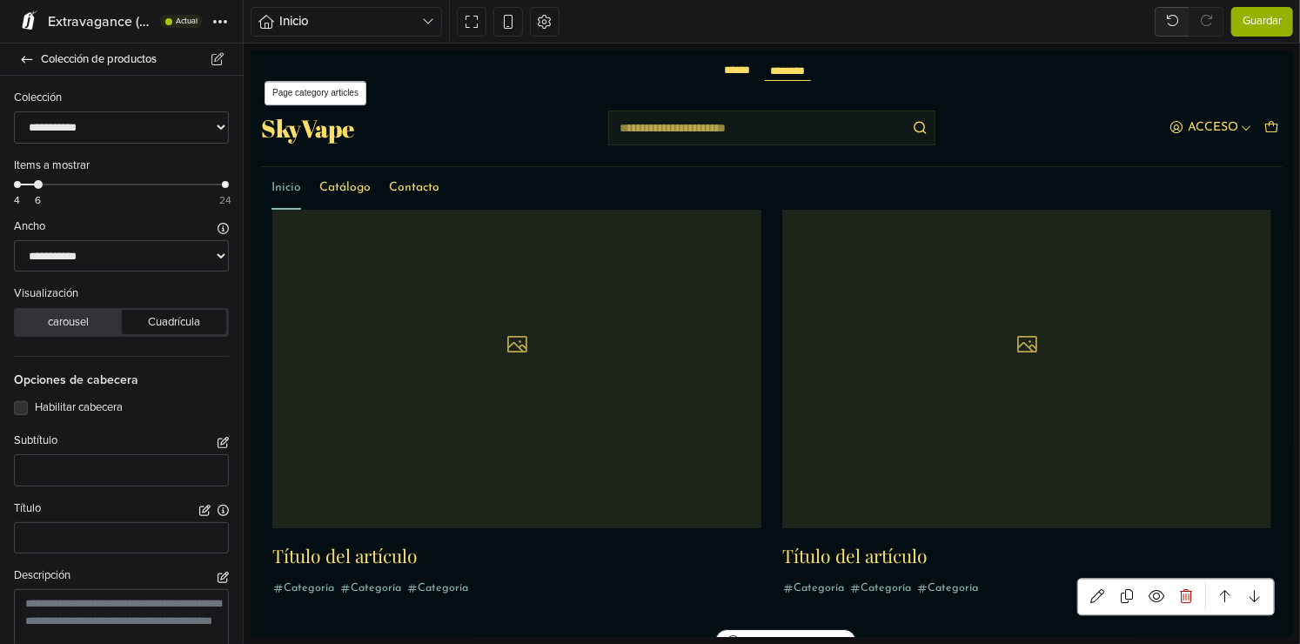
click at [564, 426] on div at bounding box center [515, 343] width 489 height 367
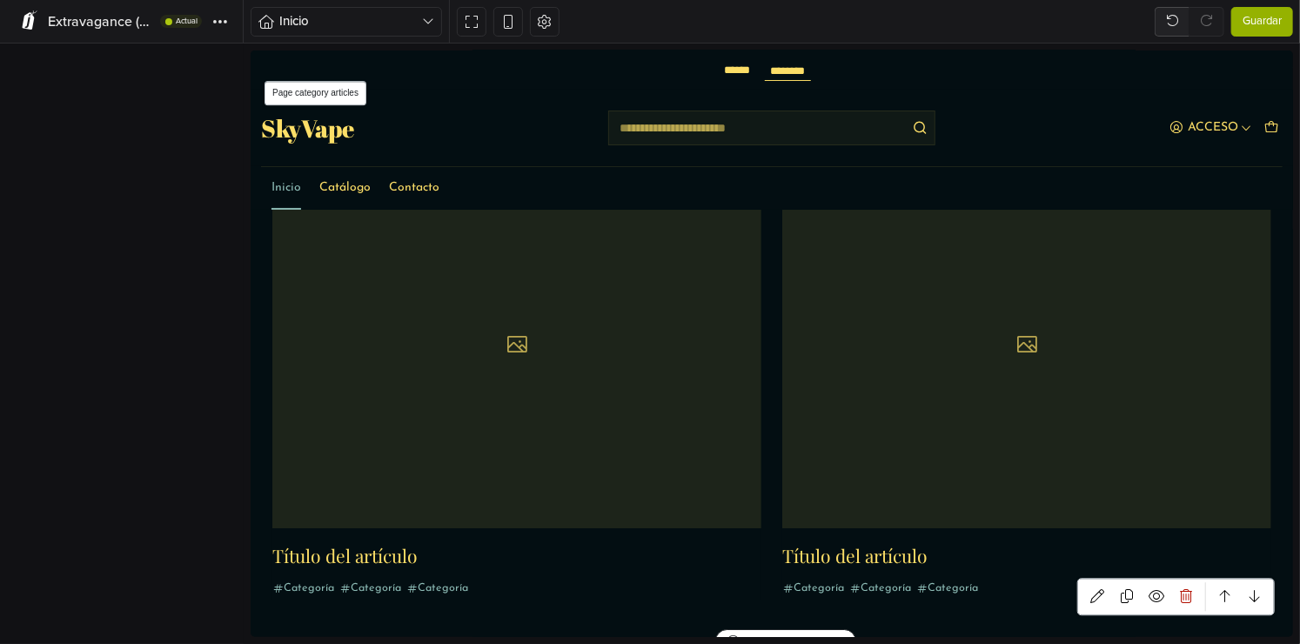
scroll to position [2685, 0]
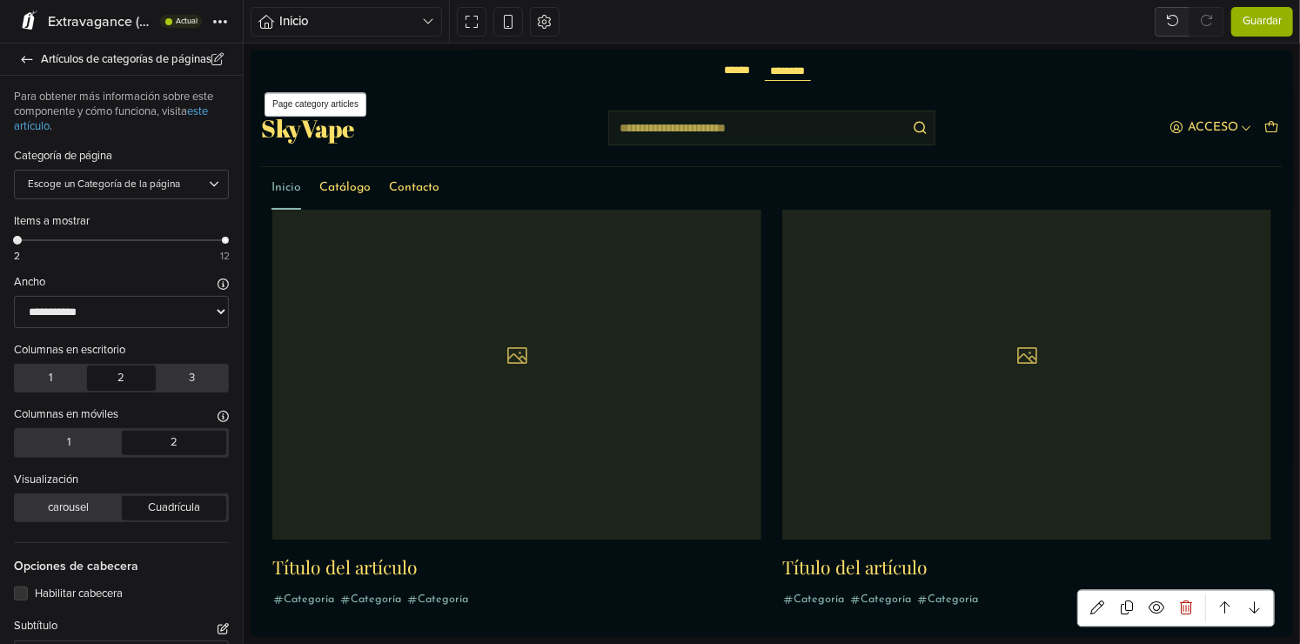
click at [564, 426] on div at bounding box center [515, 354] width 489 height 367
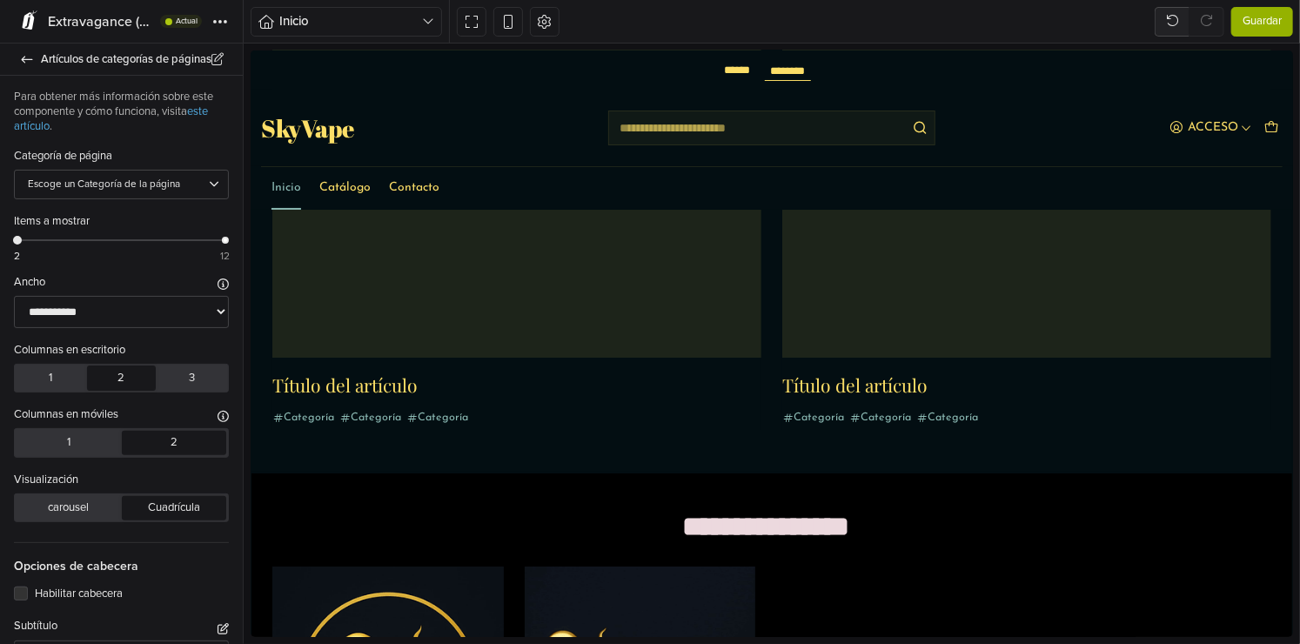
scroll to position [2872, 0]
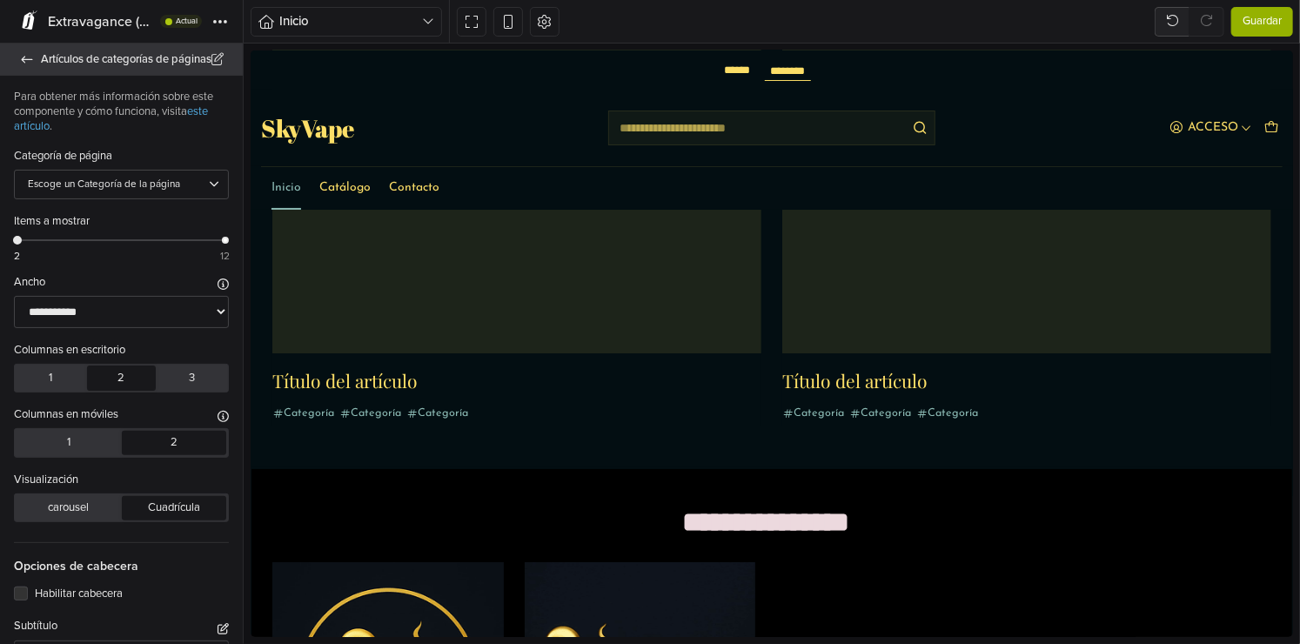
click at [37, 63] on link "Artículos de categorías de páginas" at bounding box center [121, 60] width 243 height 32
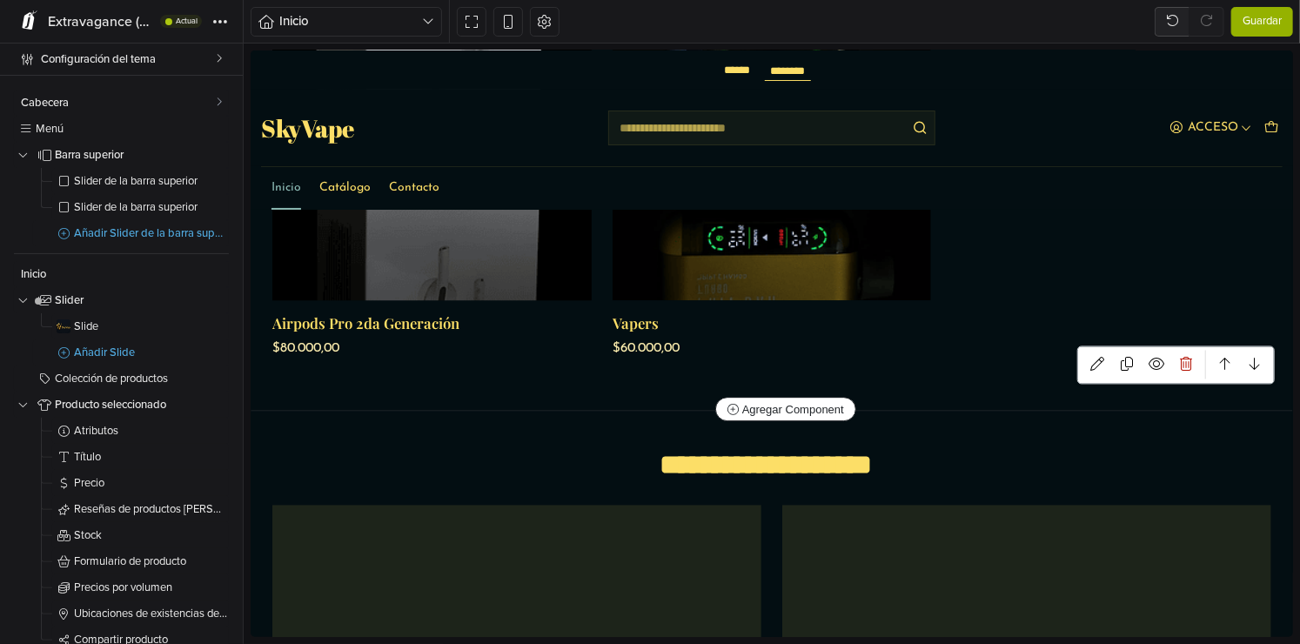
scroll to position [2262, 0]
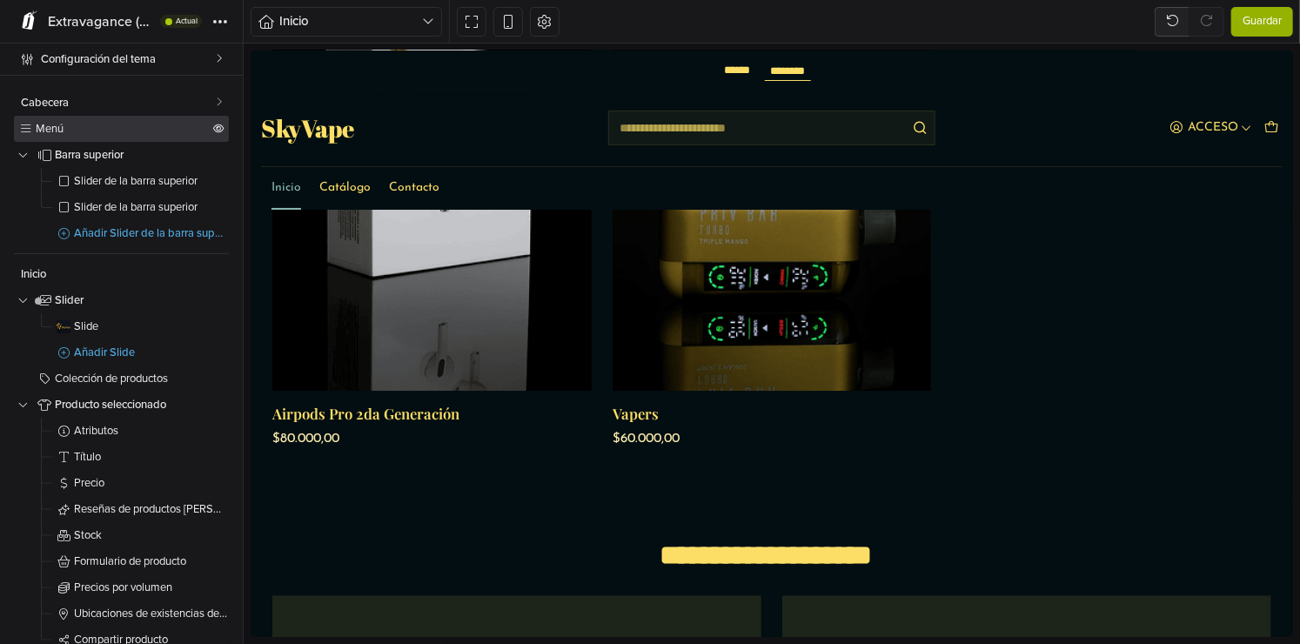
click at [119, 134] on link "Menú" at bounding box center [121, 129] width 215 height 26
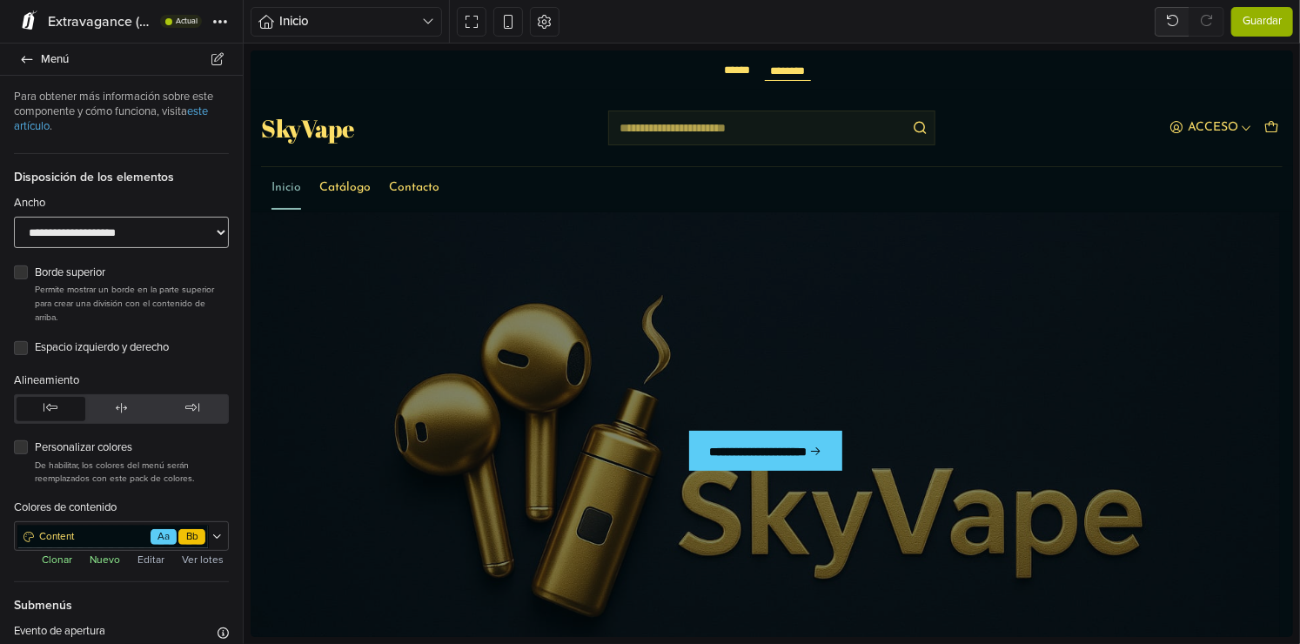
click at [137, 232] on select "**********" at bounding box center [121, 233] width 215 height 32
click at [14, 217] on select "**********" at bounding box center [121, 233] width 215 height 32
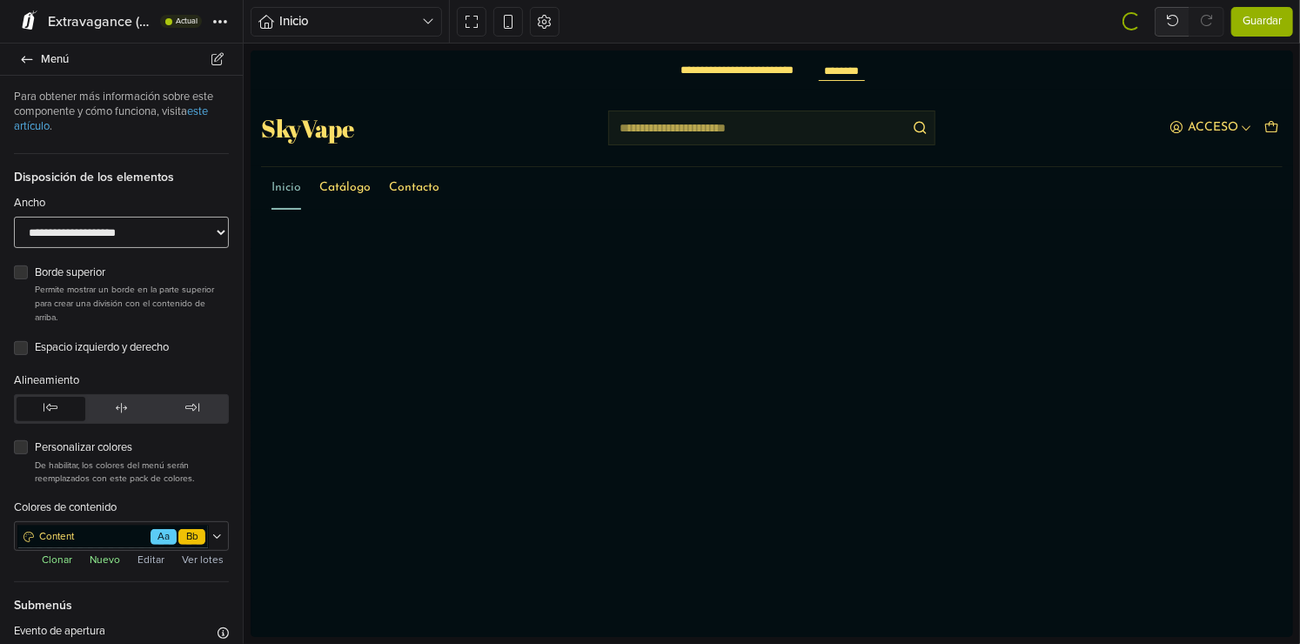
click at [117, 230] on select "**********" at bounding box center [121, 233] width 215 height 32
select select "****"
click at [14, 217] on select "**********" at bounding box center [121, 233] width 215 height 32
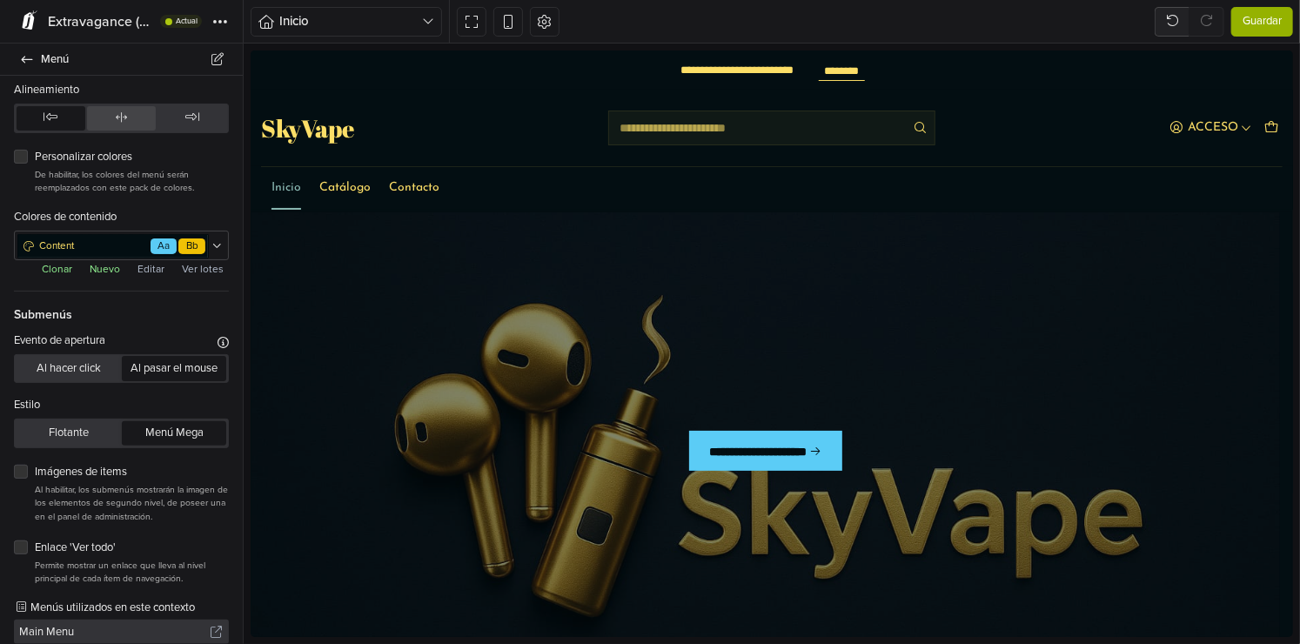
scroll to position [306, 0]
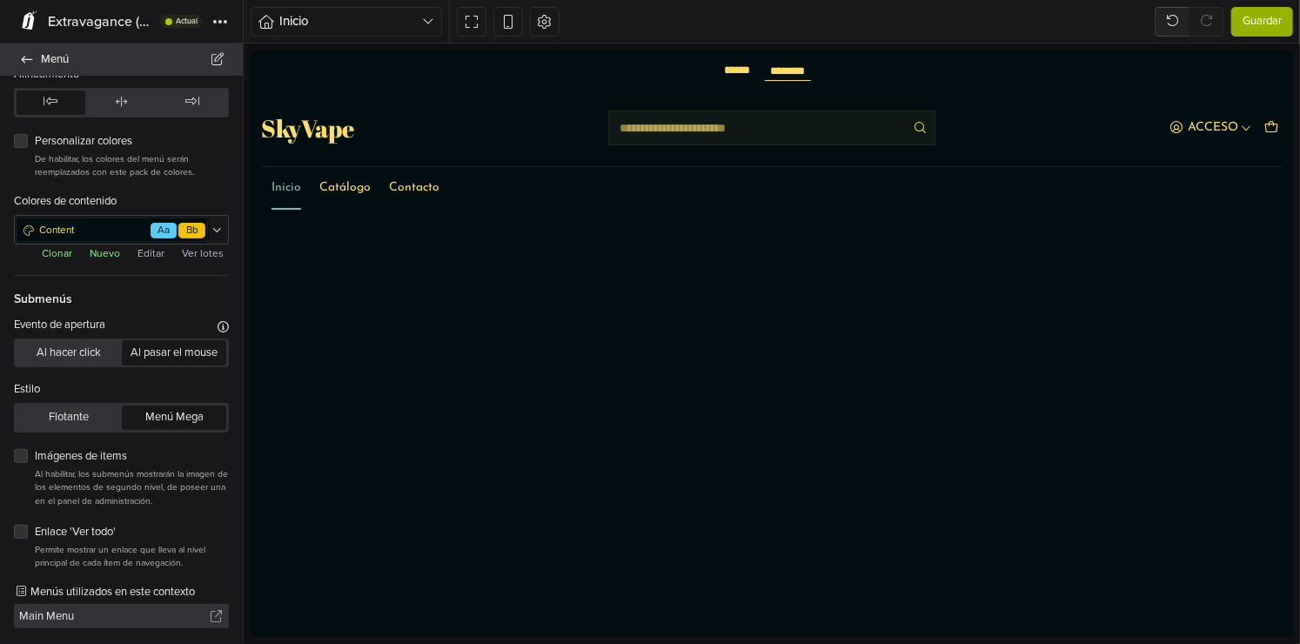
click at [20, 49] on link "Menú" at bounding box center [121, 60] width 243 height 32
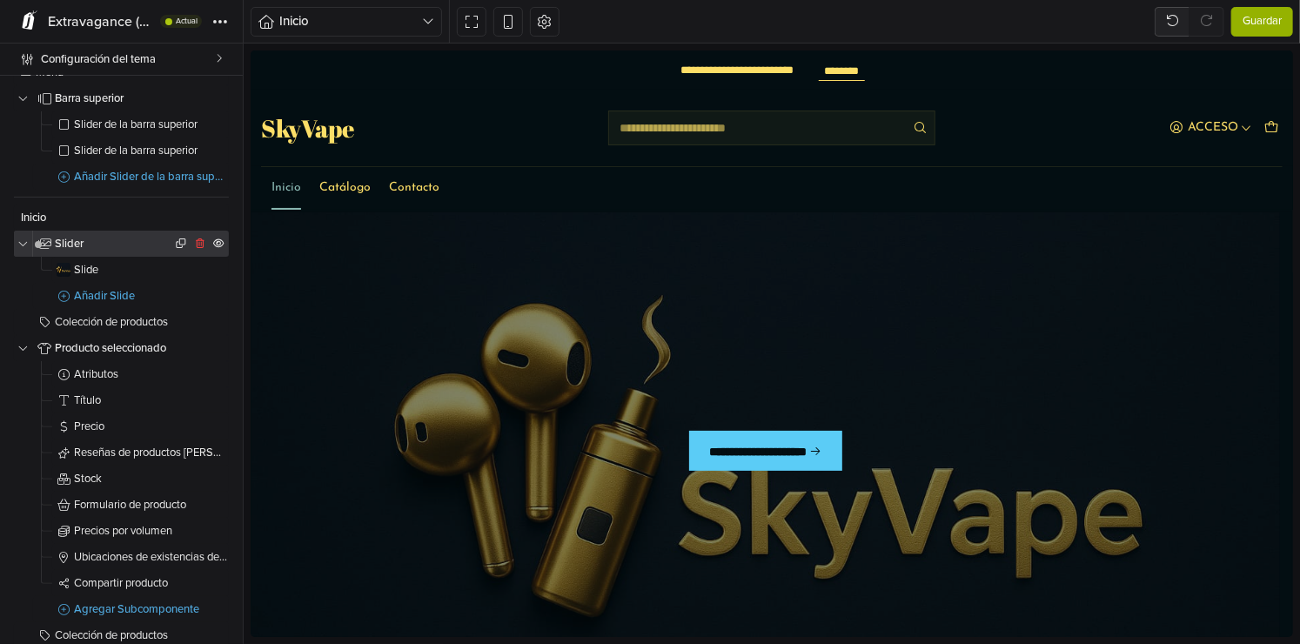
scroll to position [87, 0]
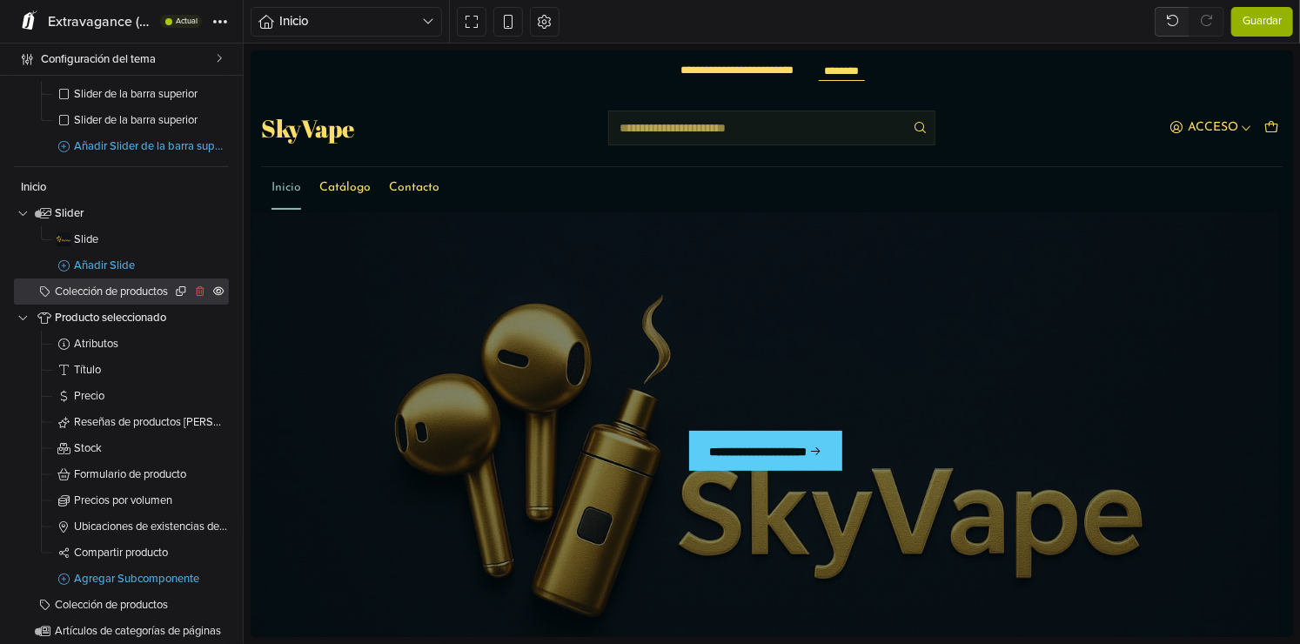
click at [131, 292] on span "Colección de productos" at bounding box center [113, 291] width 117 height 11
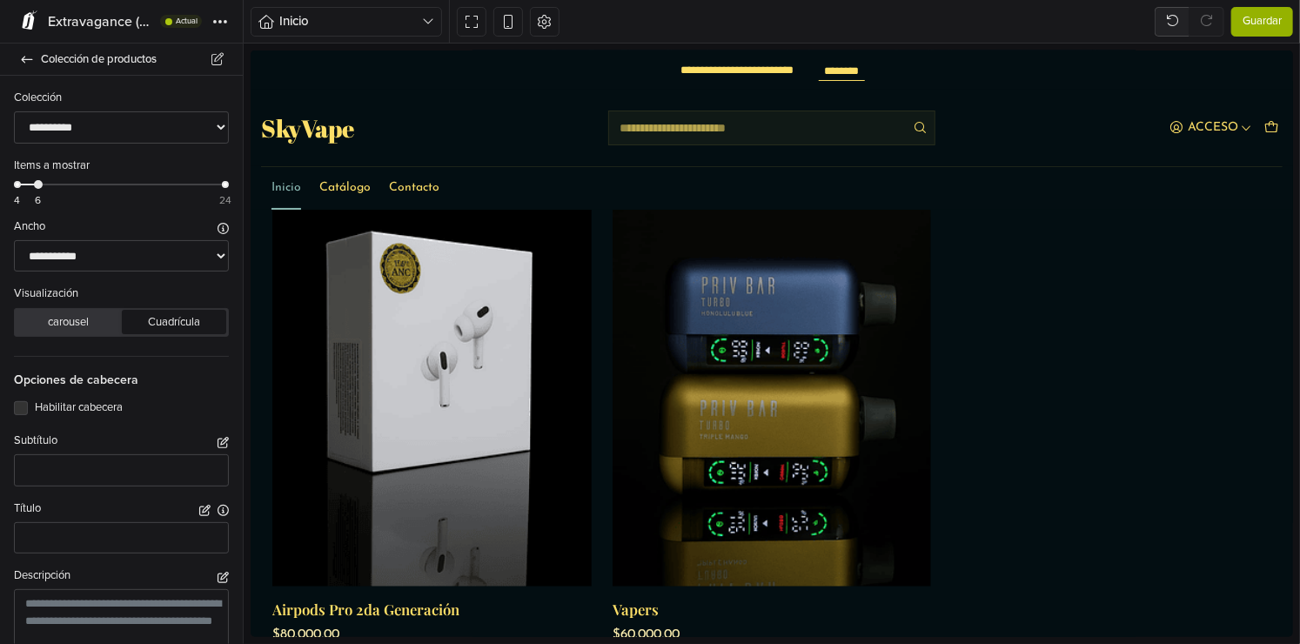
scroll to position [668, 0]
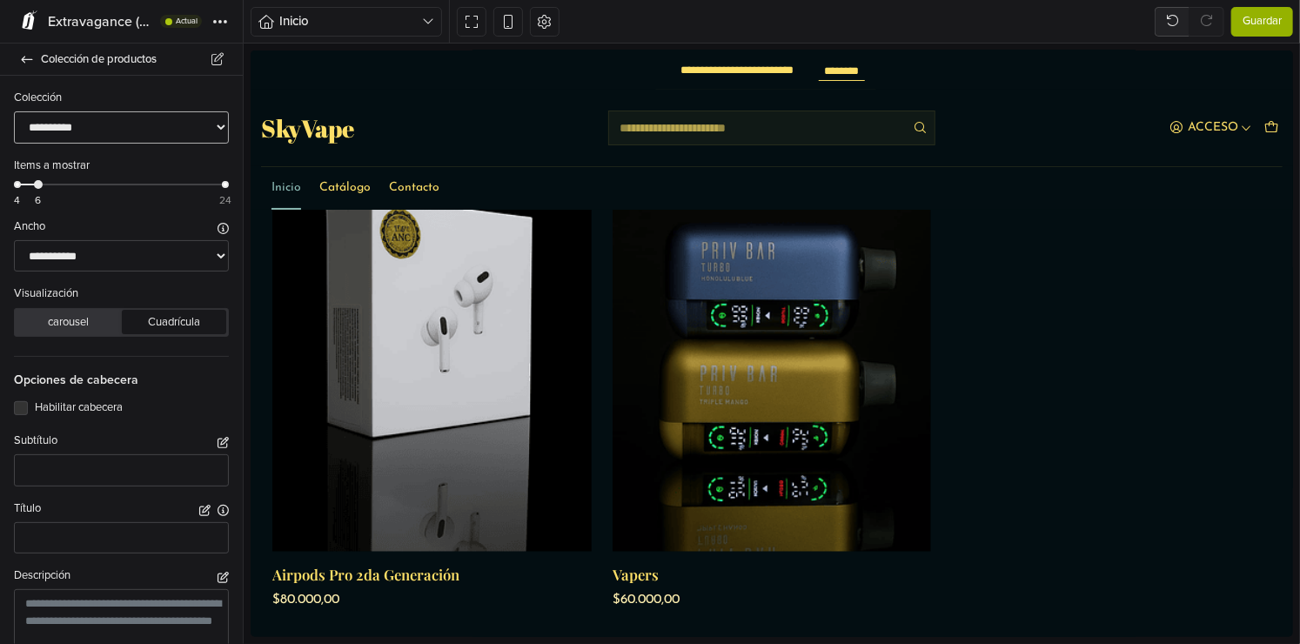
click at [122, 131] on select "**********" at bounding box center [121, 127] width 215 height 32
click at [122, 135] on select "**********" at bounding box center [121, 127] width 215 height 32
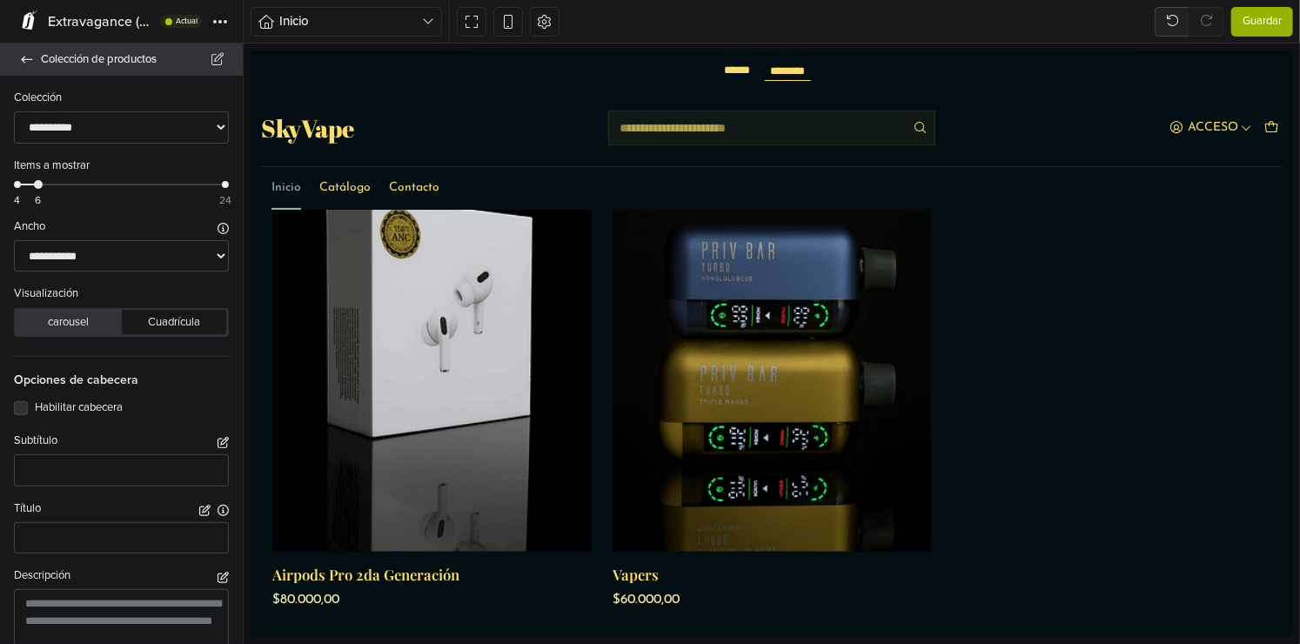
click at [20, 64] on icon at bounding box center [27, 59] width 14 height 11
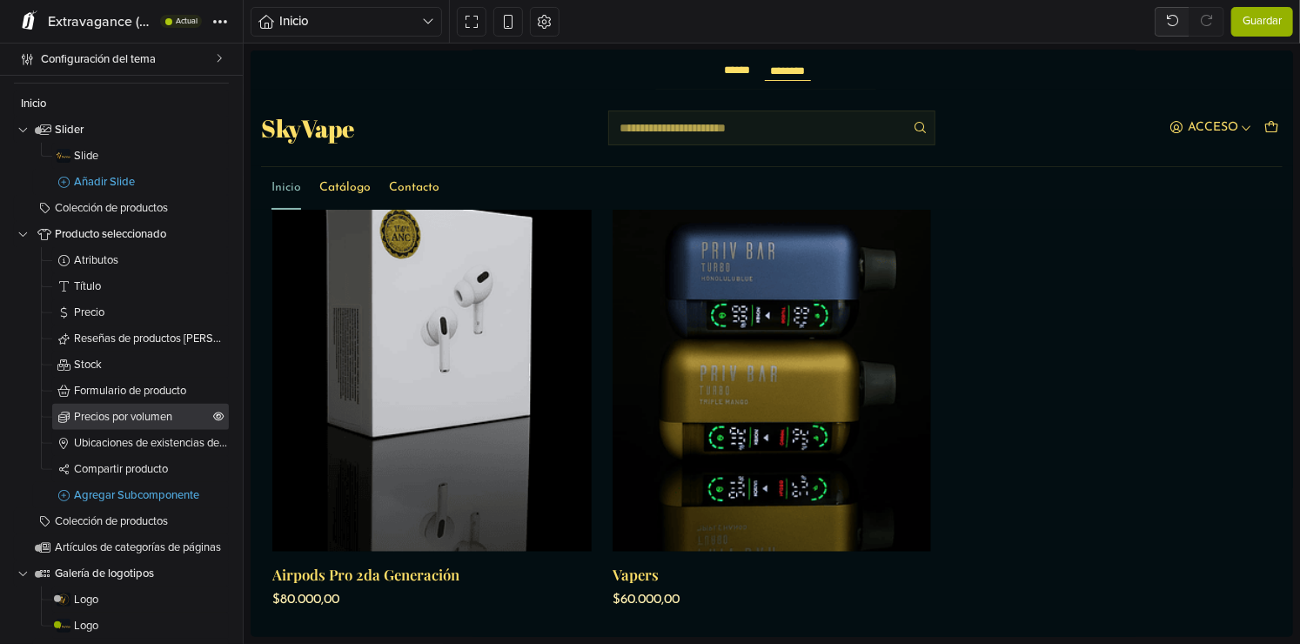
scroll to position [174, 0]
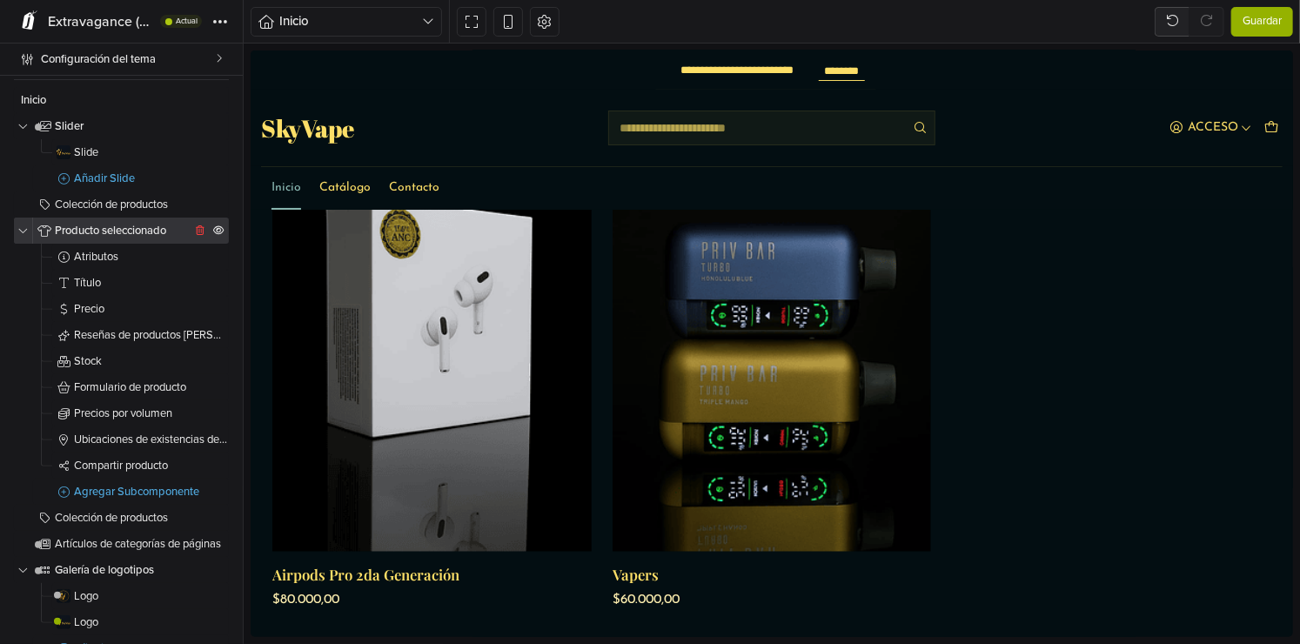
click at [80, 238] on link "Producto seleccionado" at bounding box center [121, 231] width 215 height 26
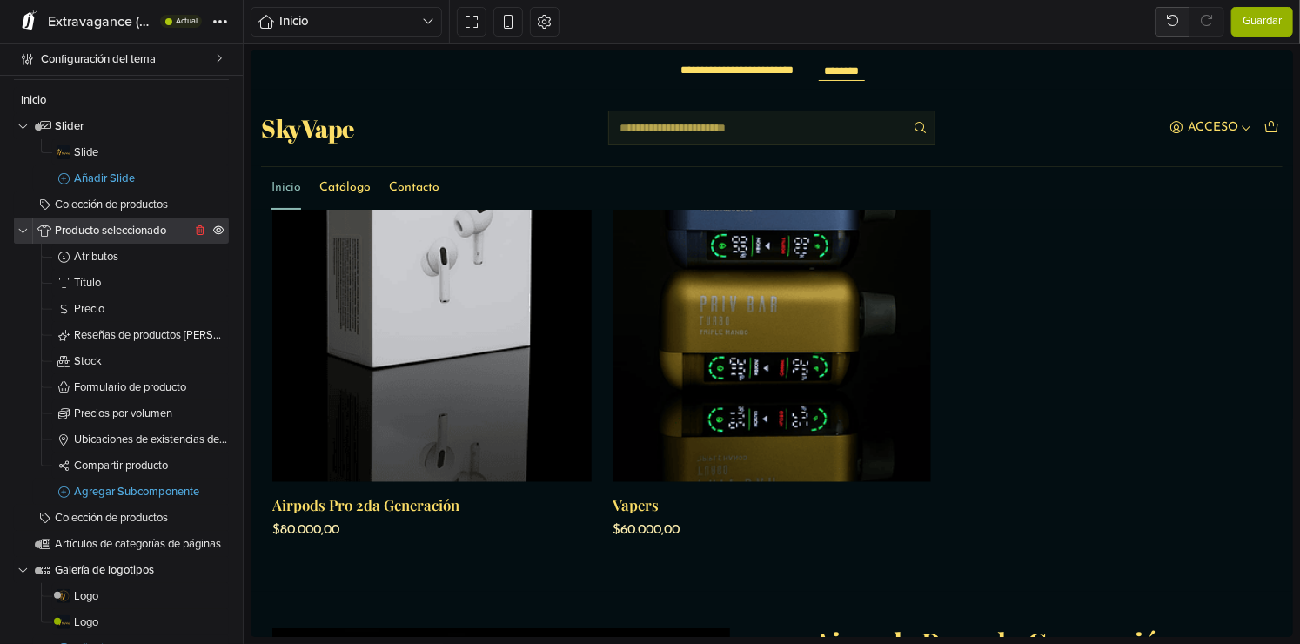
select select "********"
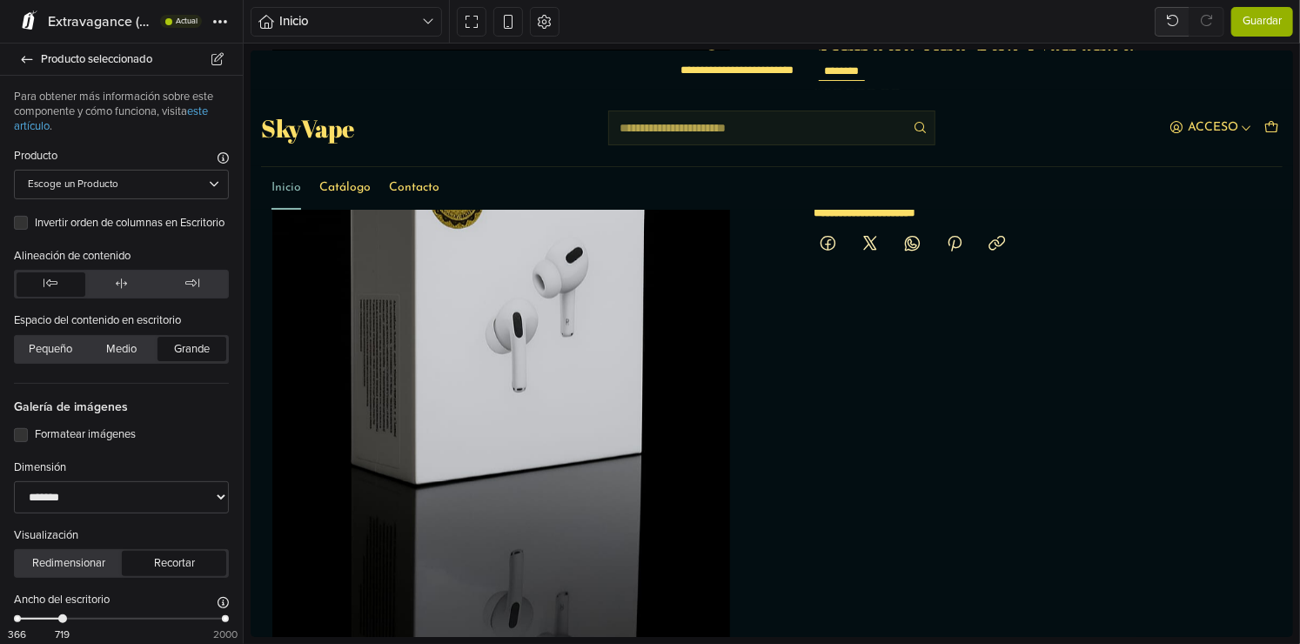
scroll to position [1377, 0]
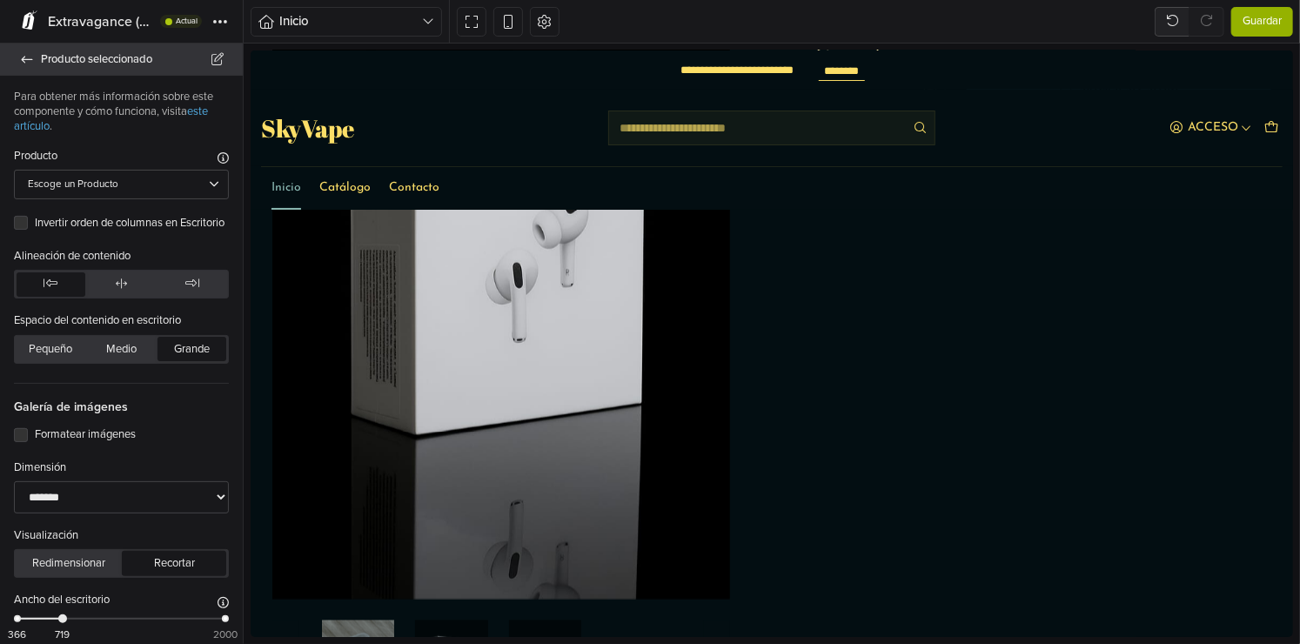
click at [26, 62] on icon at bounding box center [27, 59] width 14 height 11
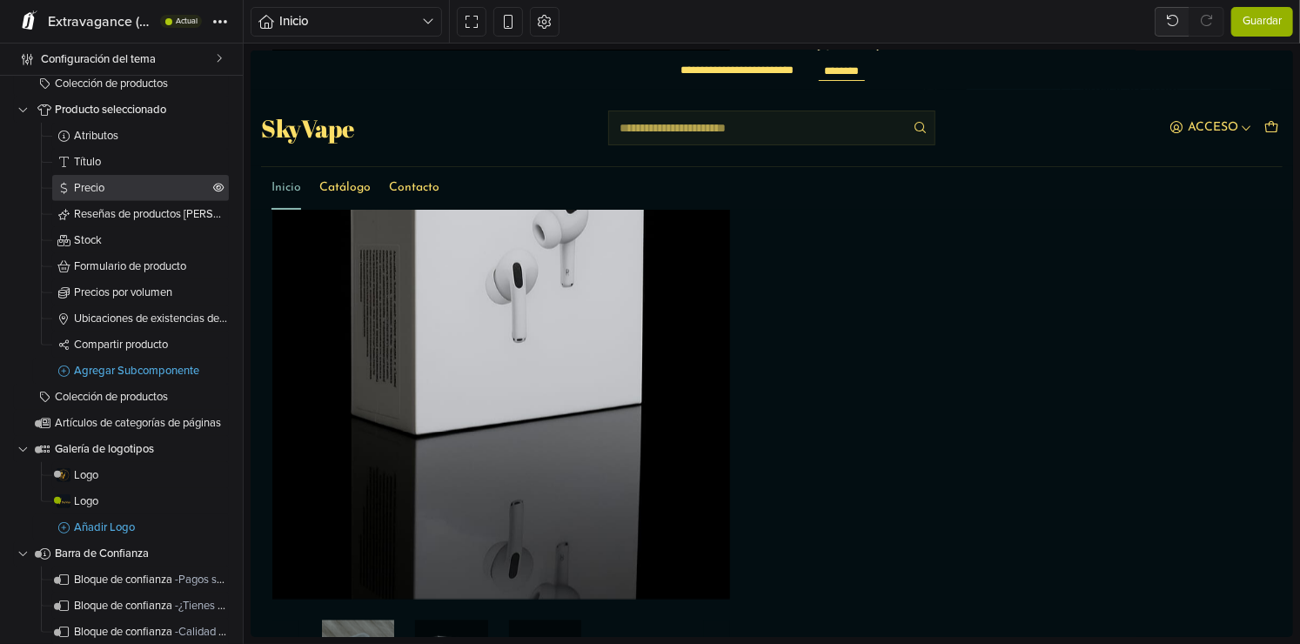
scroll to position [348, 0]
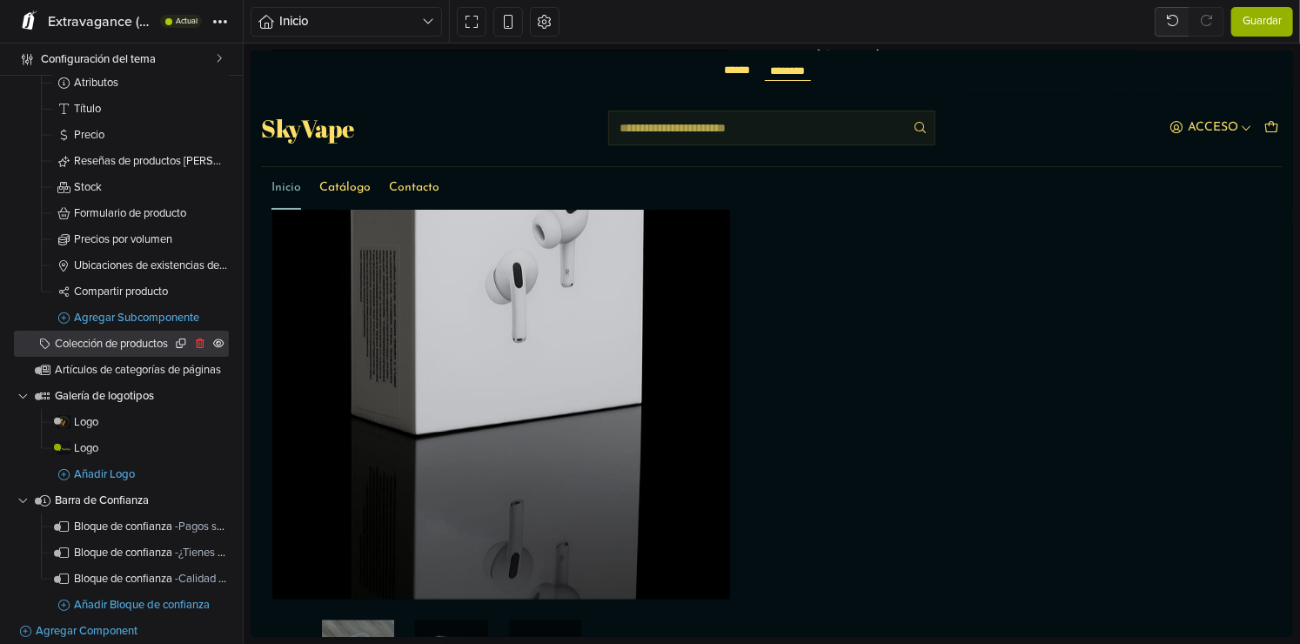
click at [111, 350] on link "Colección de productos" at bounding box center [121, 344] width 215 height 26
select select "******"
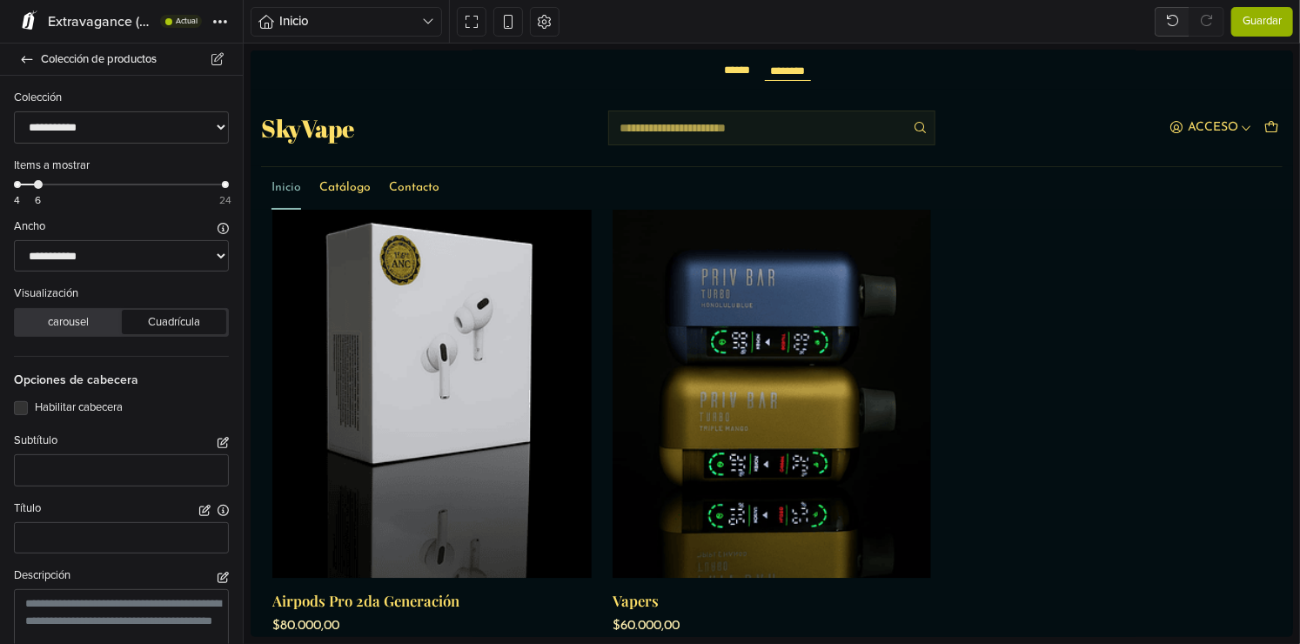
scroll to position [2088, 0]
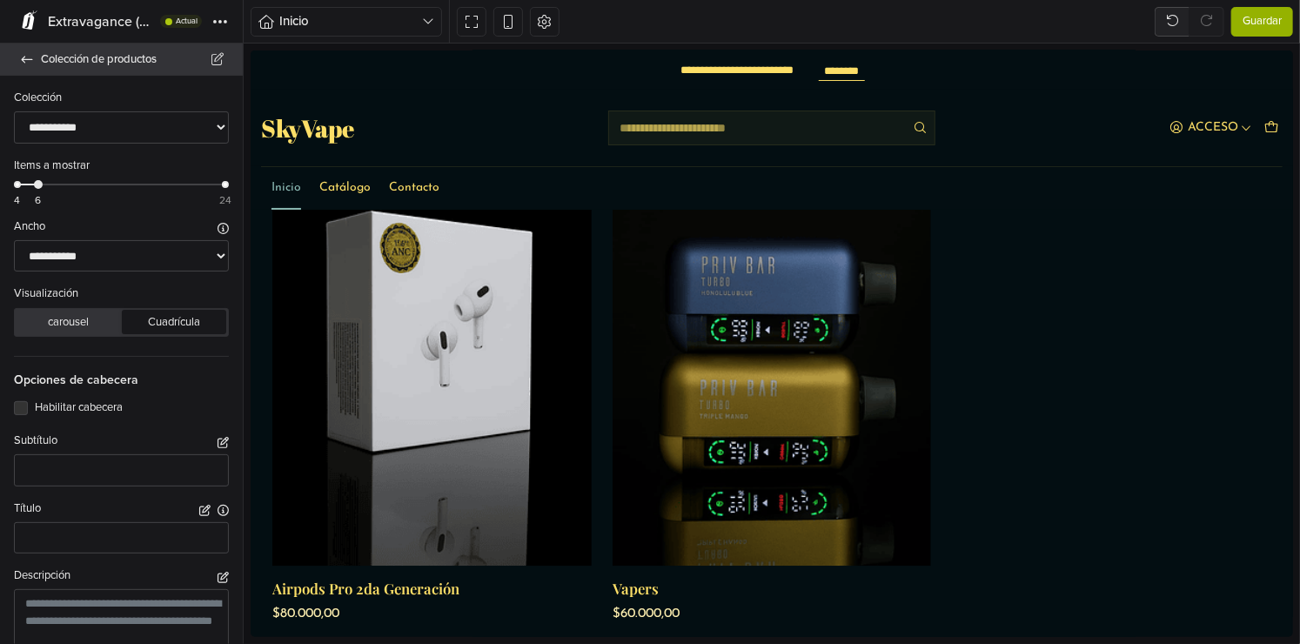
click at [23, 69] on link "Colección de productos" at bounding box center [121, 60] width 243 height 32
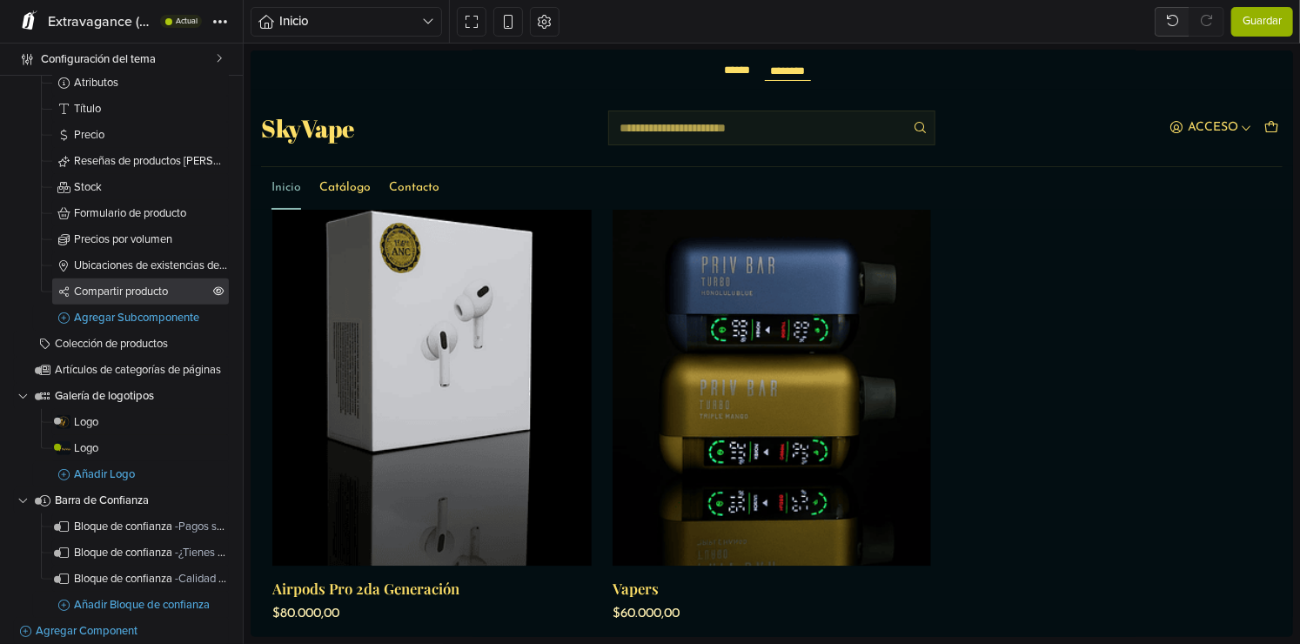
scroll to position [435, 0]
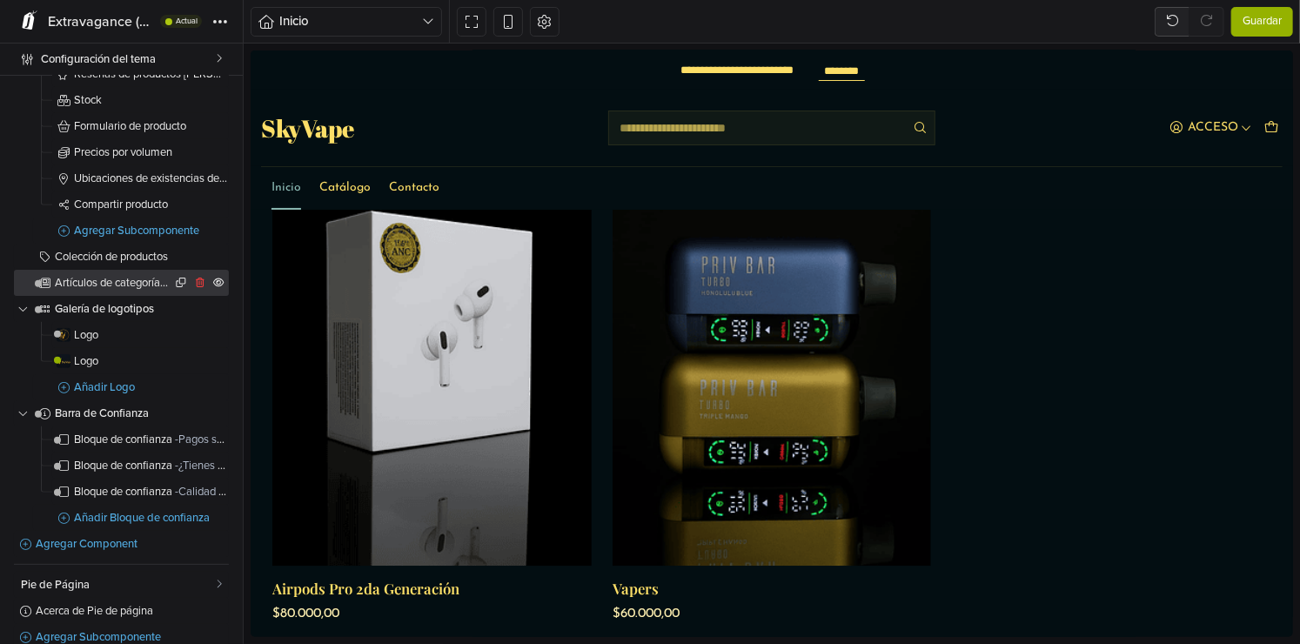
click at [104, 287] on span "Artículos de categorías de páginas" at bounding box center [113, 283] width 117 height 11
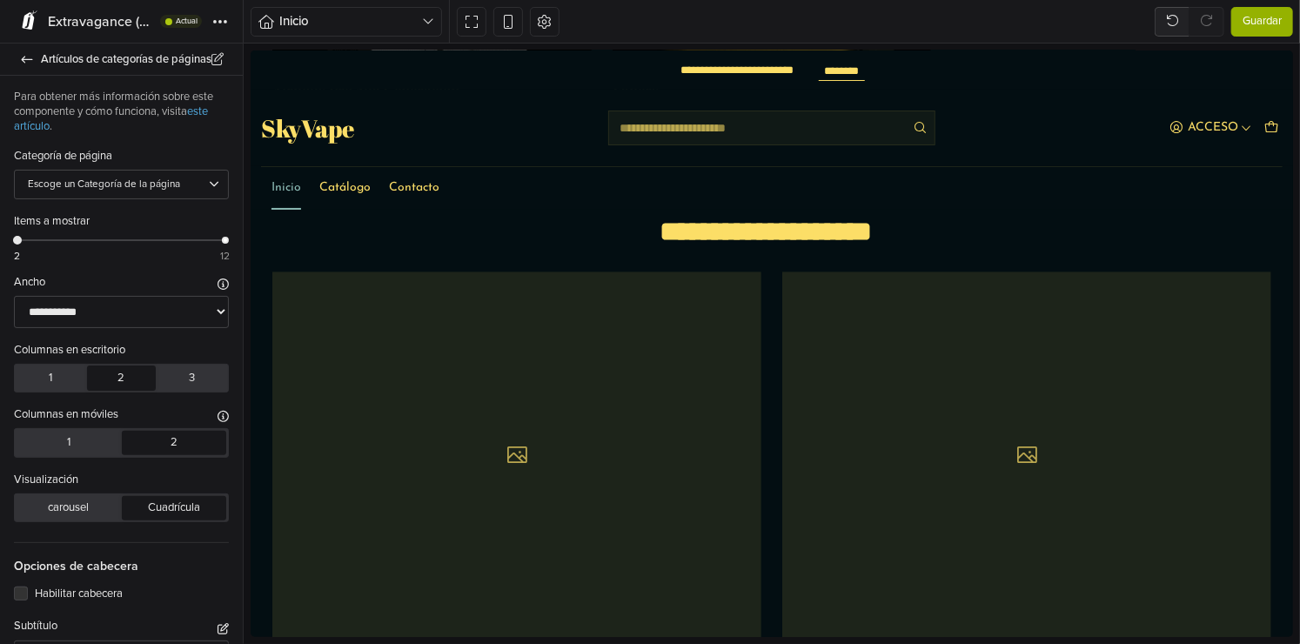
scroll to position [2685, 0]
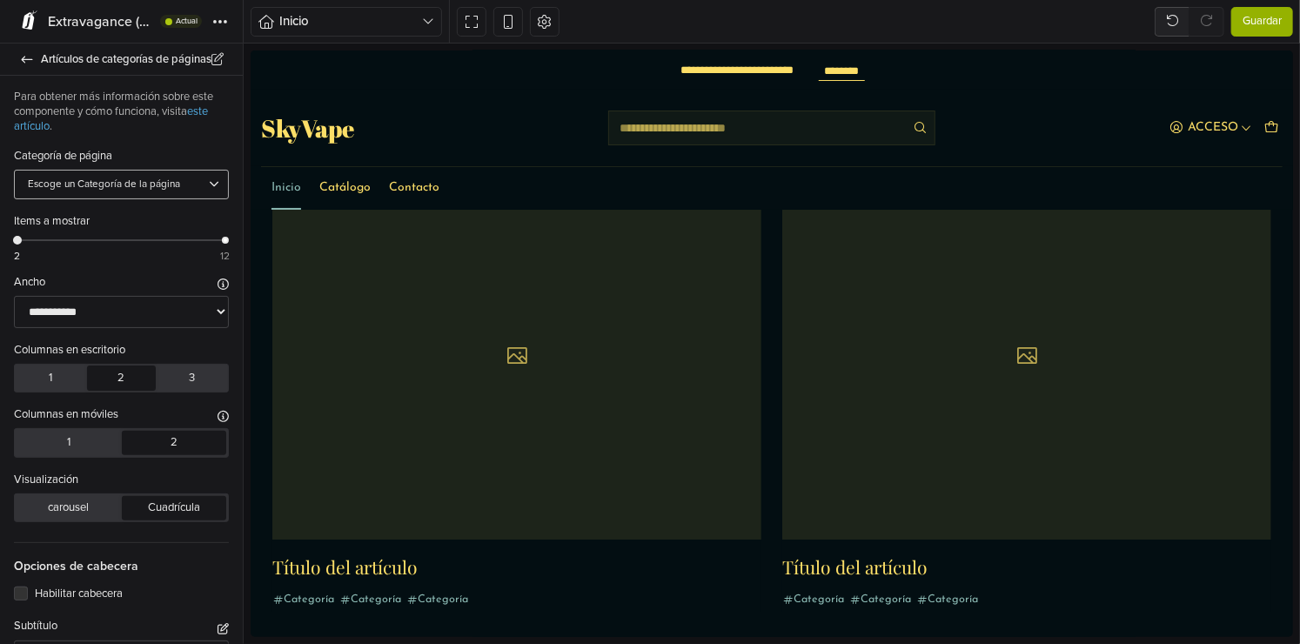
click at [93, 181] on div at bounding box center [113, 185] width 171 height 16
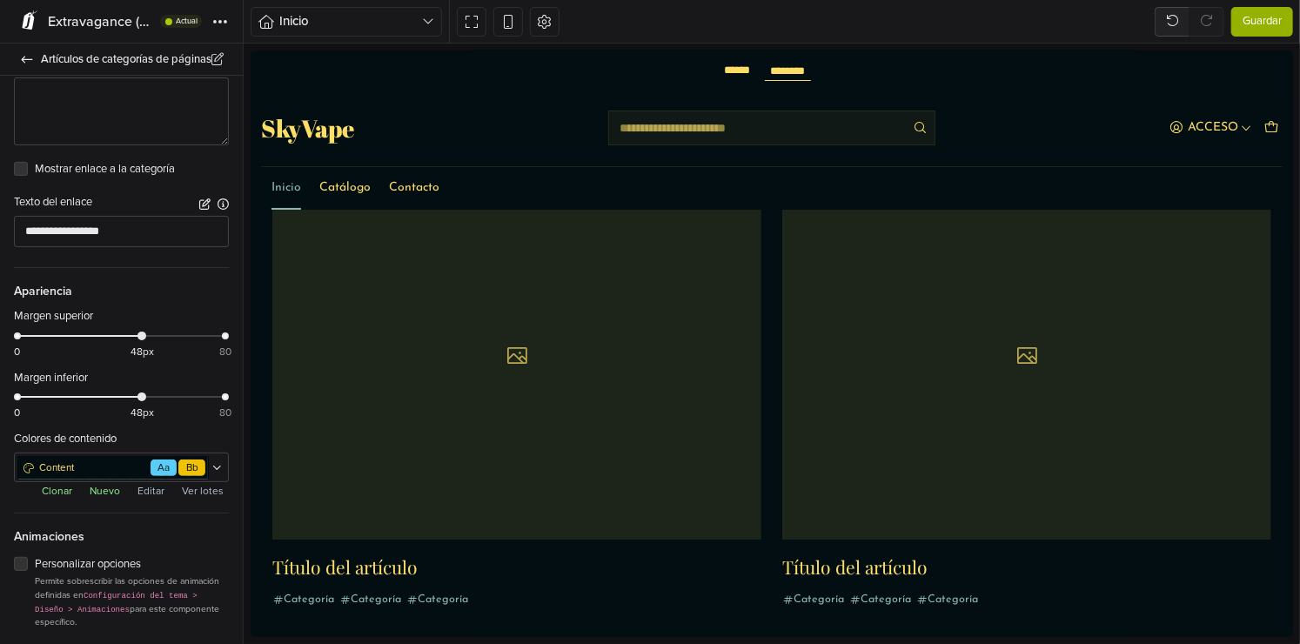
scroll to position [699, 0]
click at [13, 548] on div "**********" at bounding box center [121, 11] width 243 height 1269
click at [35, 555] on label "Personalizar opciones" at bounding box center [132, 563] width 194 height 17
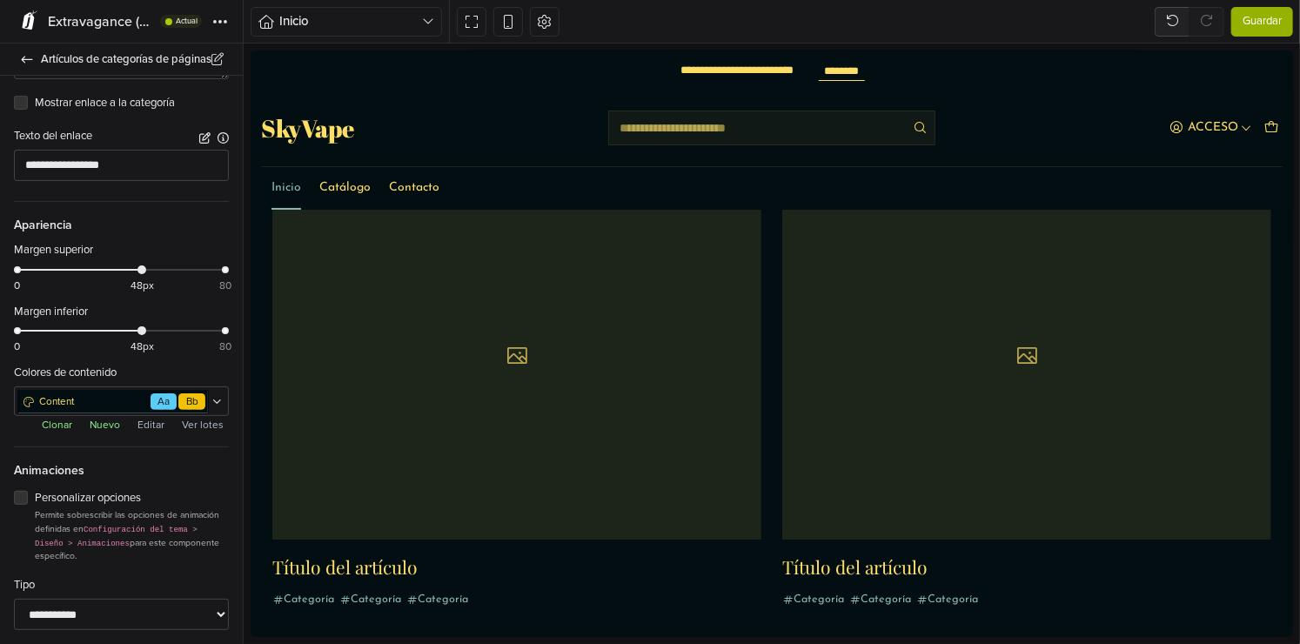
scroll to position [861, 0]
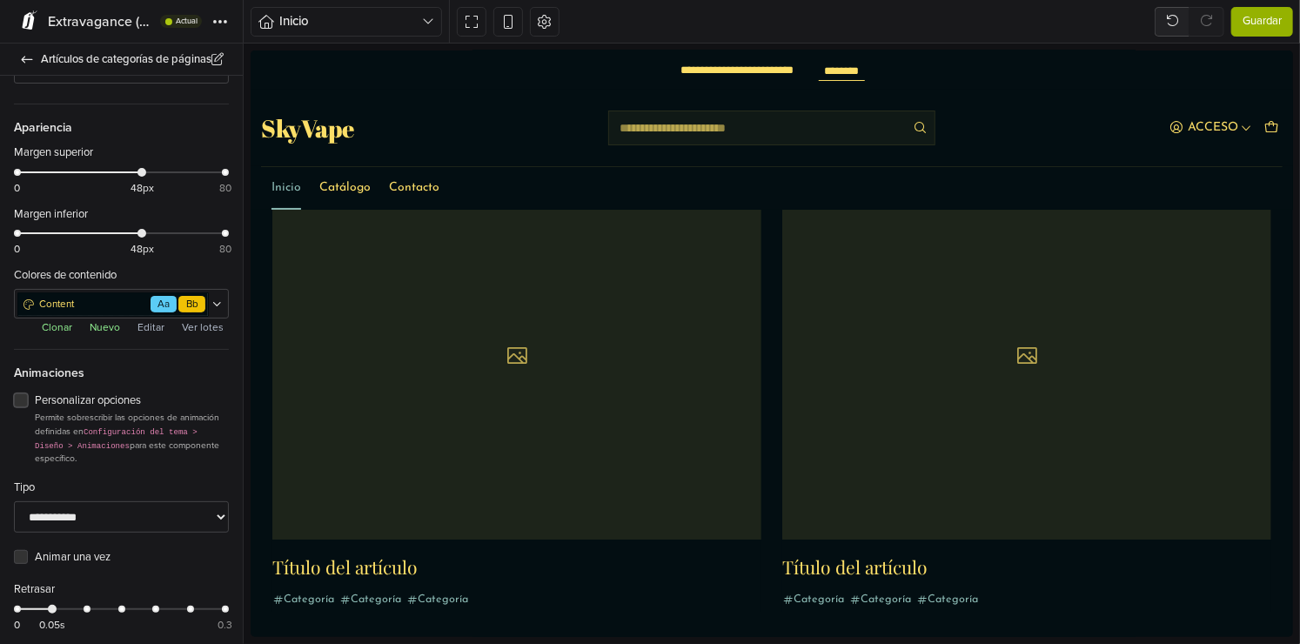
click at [35, 397] on label "Personalizar opciones" at bounding box center [132, 400] width 194 height 17
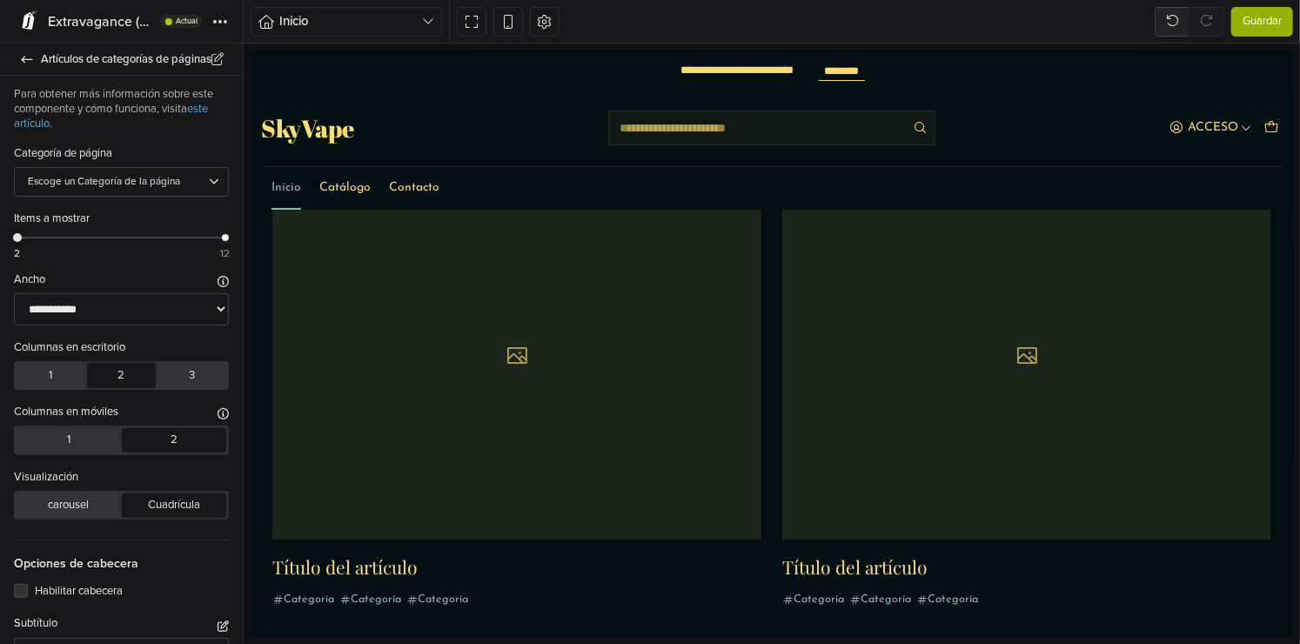
scroll to position [0, 0]
click at [110, 191] on div at bounding box center [113, 185] width 171 height 16
click at [110, 313] on select "**********" at bounding box center [121, 312] width 215 height 32
click at [110, 312] on select "**********" at bounding box center [121, 312] width 215 height 32
